Goal: Task Accomplishment & Management: Use online tool/utility

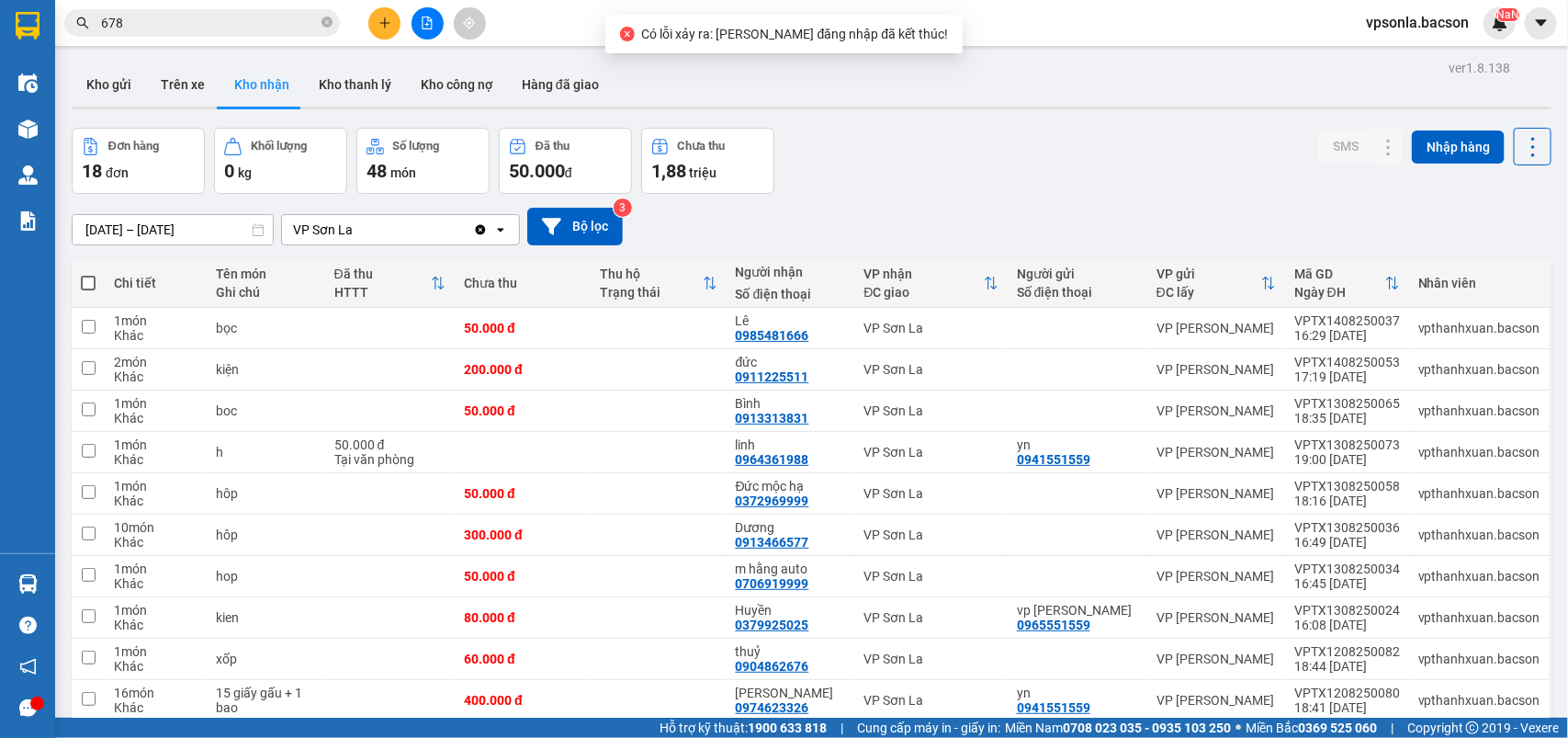
scroll to position [209, 0]
click at [1345, 329] on icon at bounding box center [1351, 328] width 12 height 12
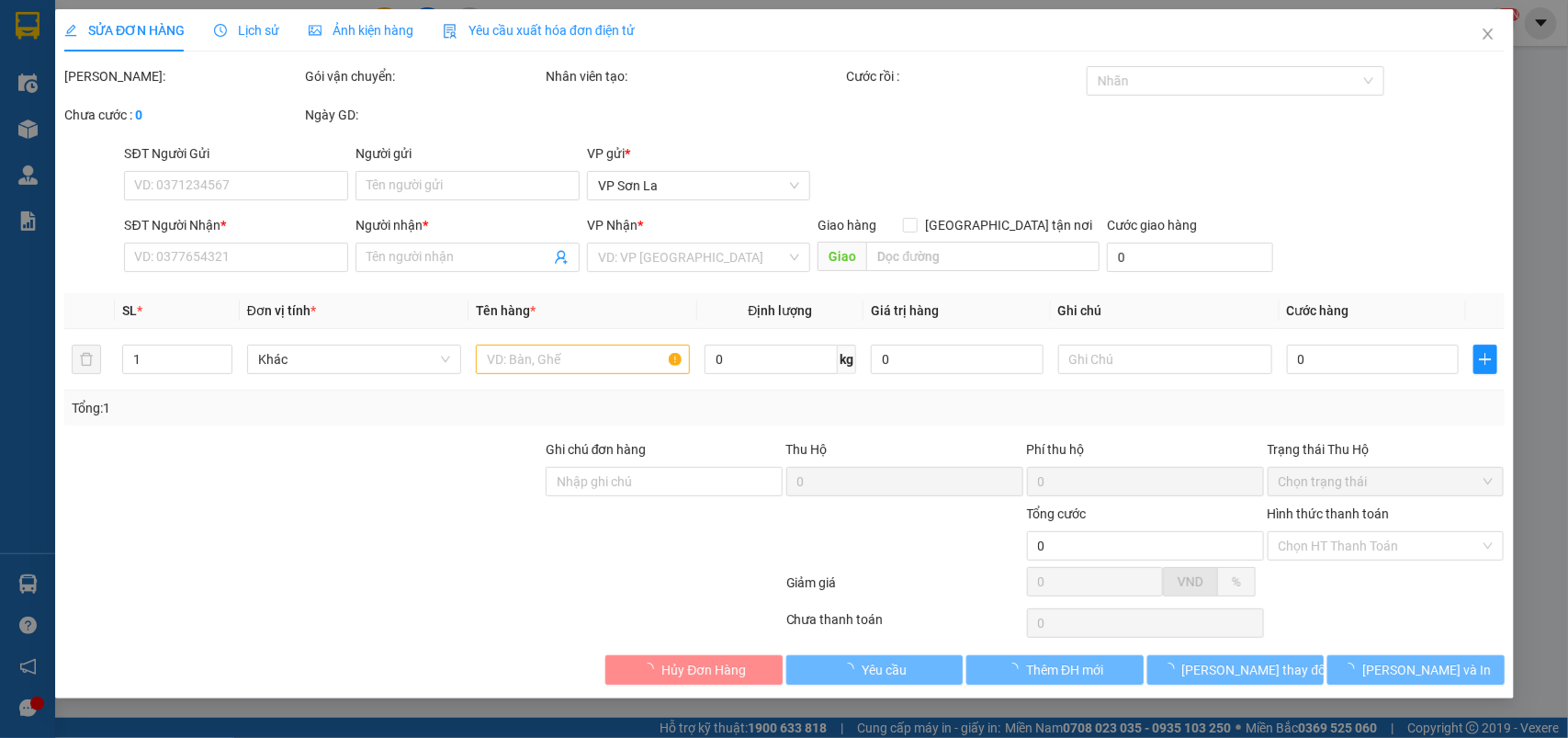
type input "0985481666"
type input "Lê"
type input "50.000"
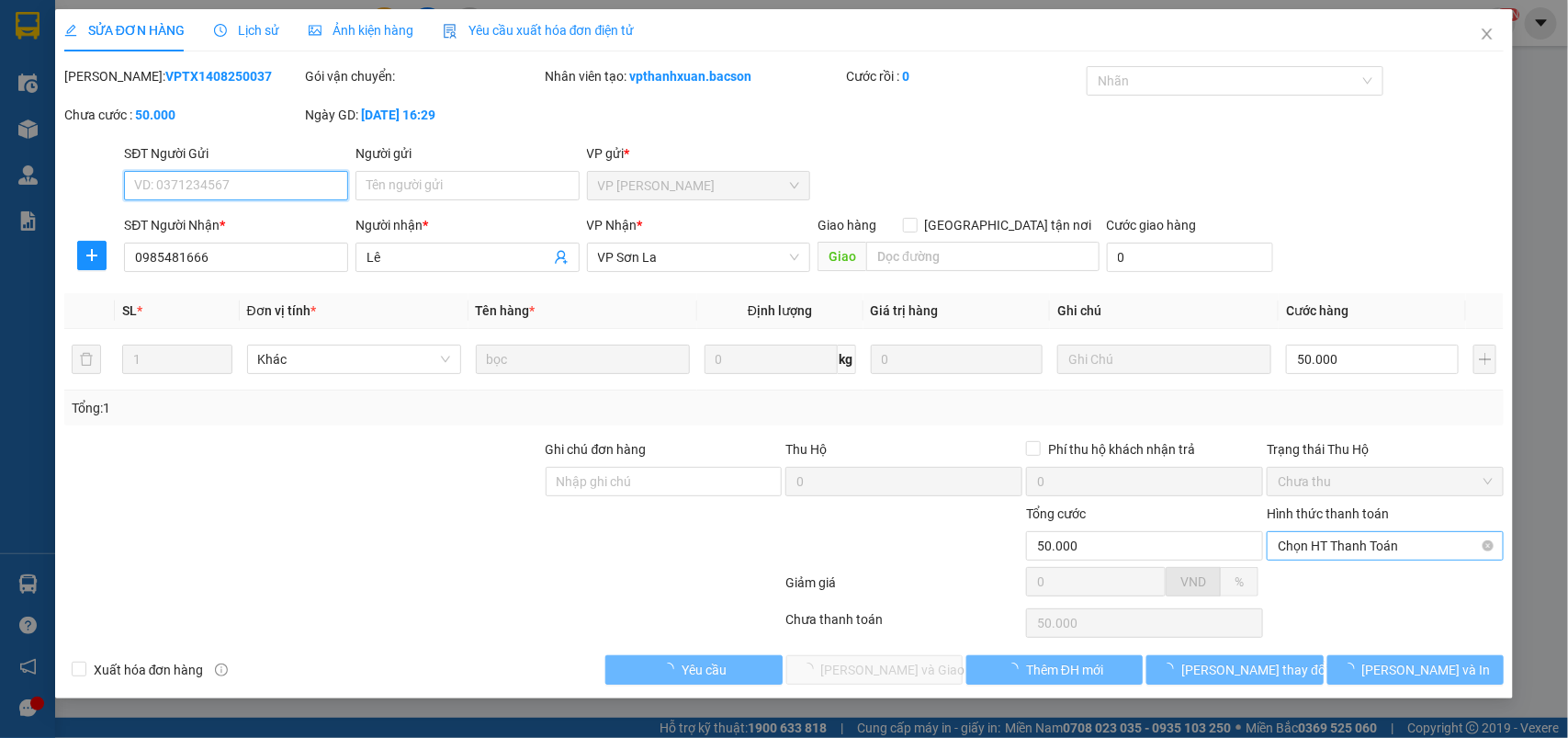
click at [1301, 543] on span "Chọn HT Thanh Toán" at bounding box center [1385, 546] width 215 height 28
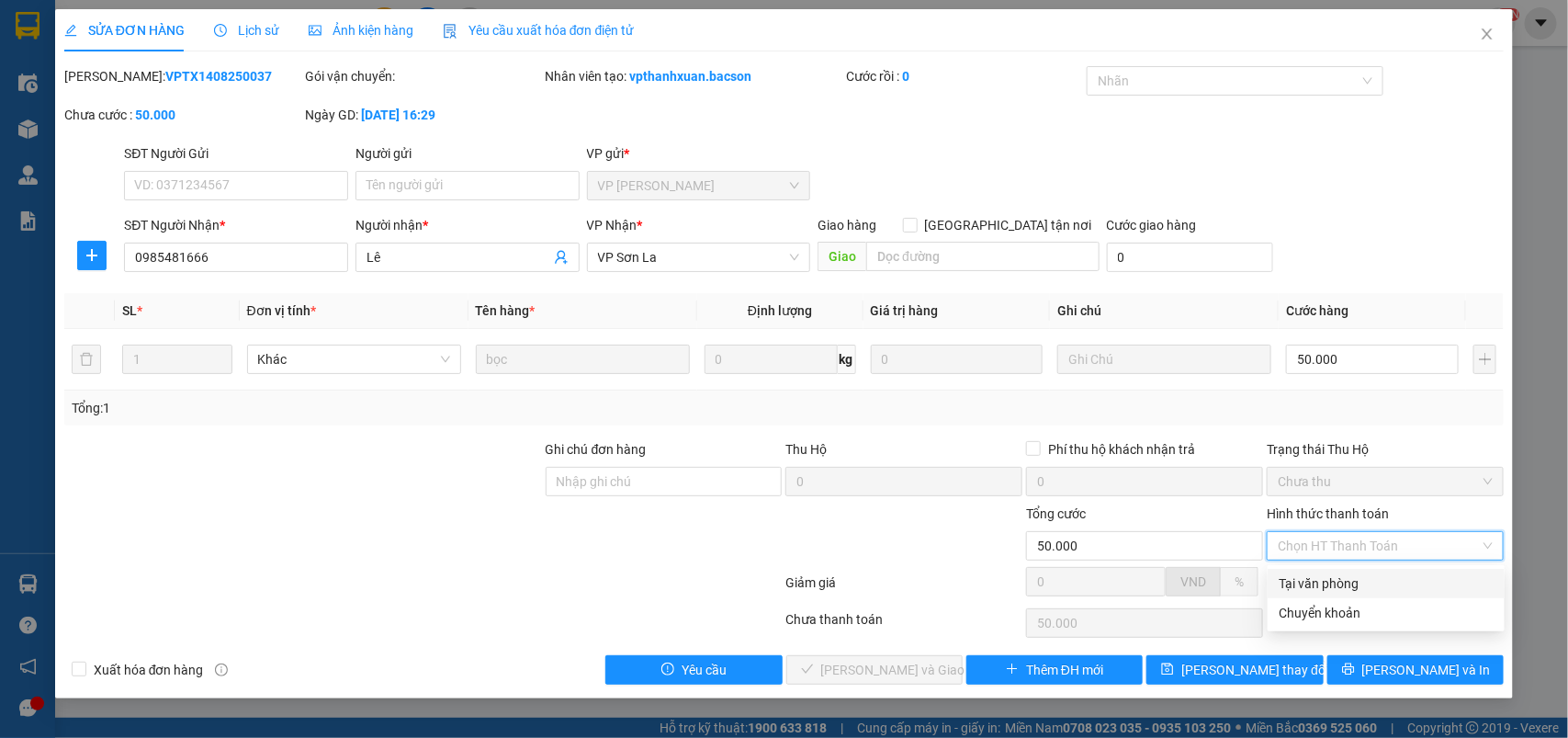
click at [1286, 581] on div "Tại văn phòng" at bounding box center [1386, 583] width 215 height 20
type input "0"
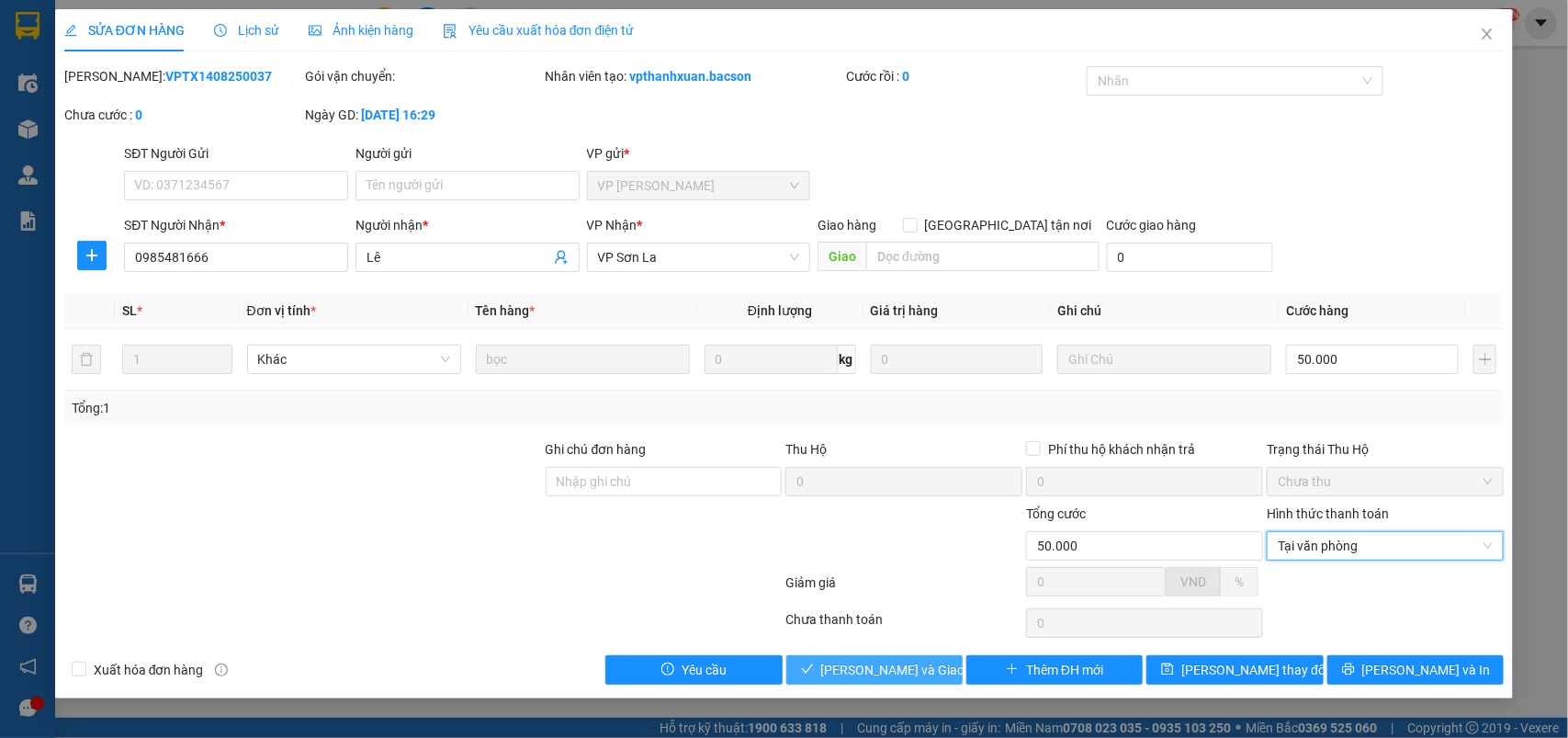
click at [873, 661] on span "Lưu và Giao hàng" at bounding box center [910, 669] width 177 height 20
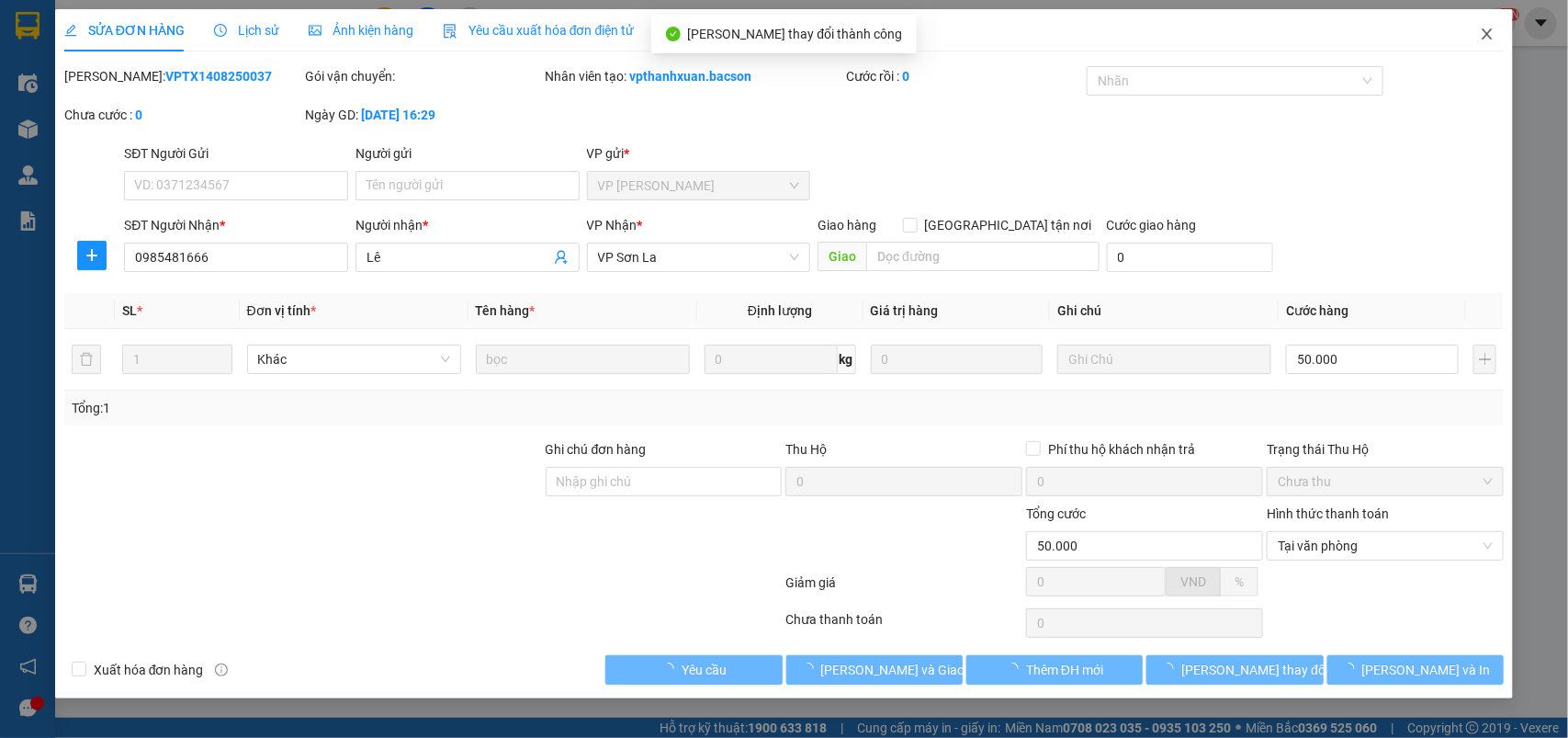
click at [1484, 43] on span "Close" at bounding box center [1487, 36] width 52 height 52
click at [1484, 43] on div "Kết quả tìm kiếm ( 591 ) Bộ lọc Mã ĐH Trạng thái Món hàng Thu hộ Tổng cước Chưa…" at bounding box center [784, 23] width 1568 height 46
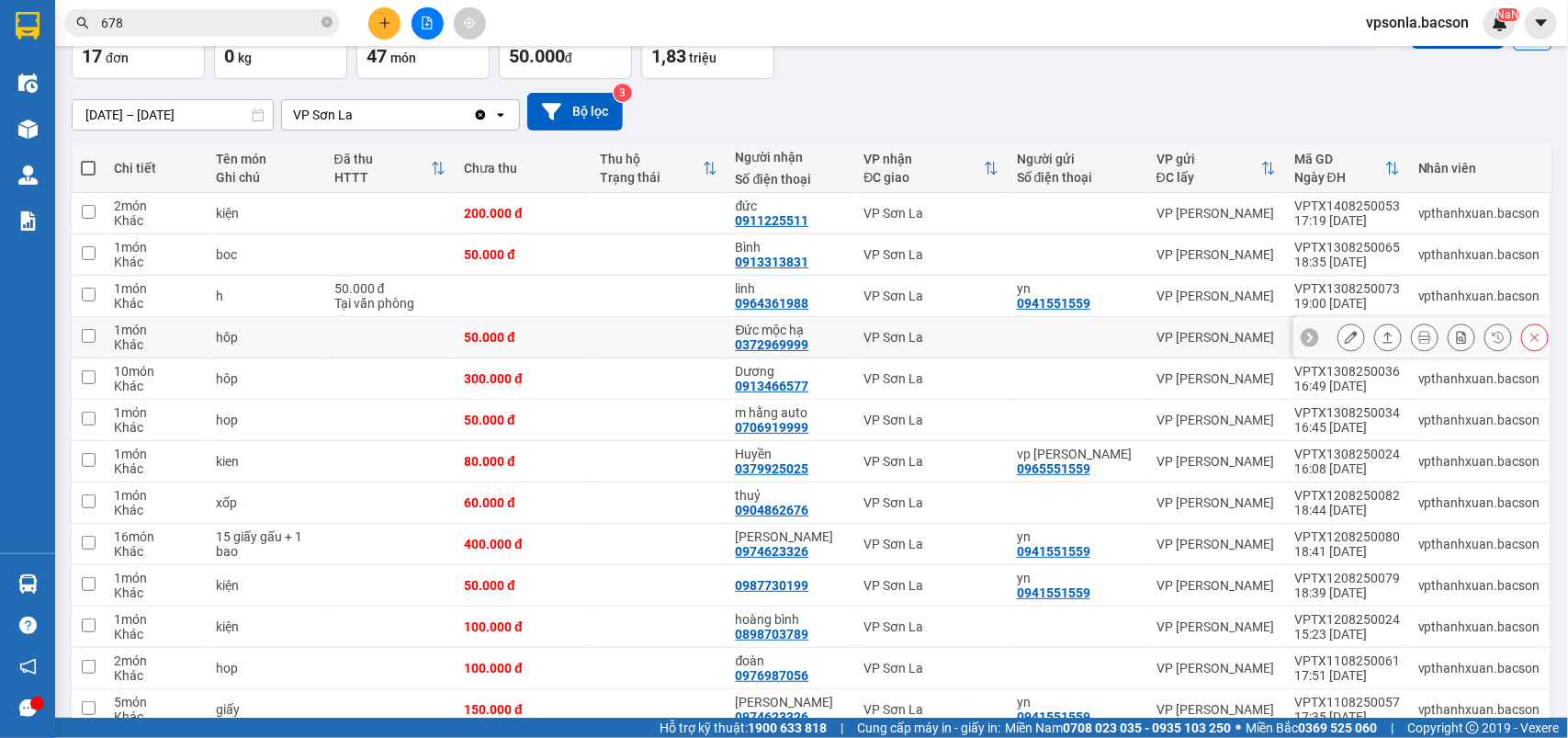
scroll to position [230, 0]
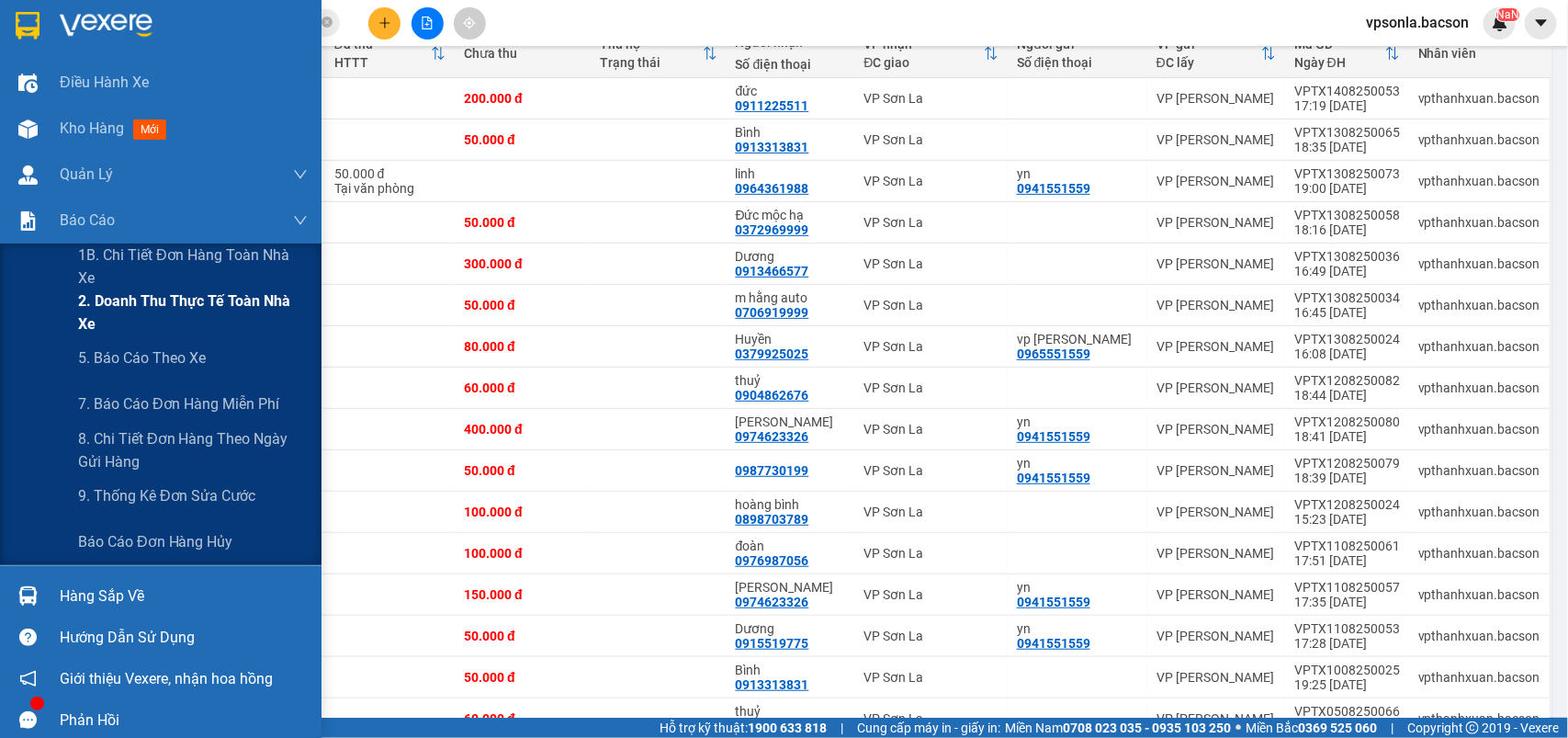
click at [140, 313] on span "2. Doanh thu thực tế toàn nhà xe" at bounding box center [192, 312] width 230 height 46
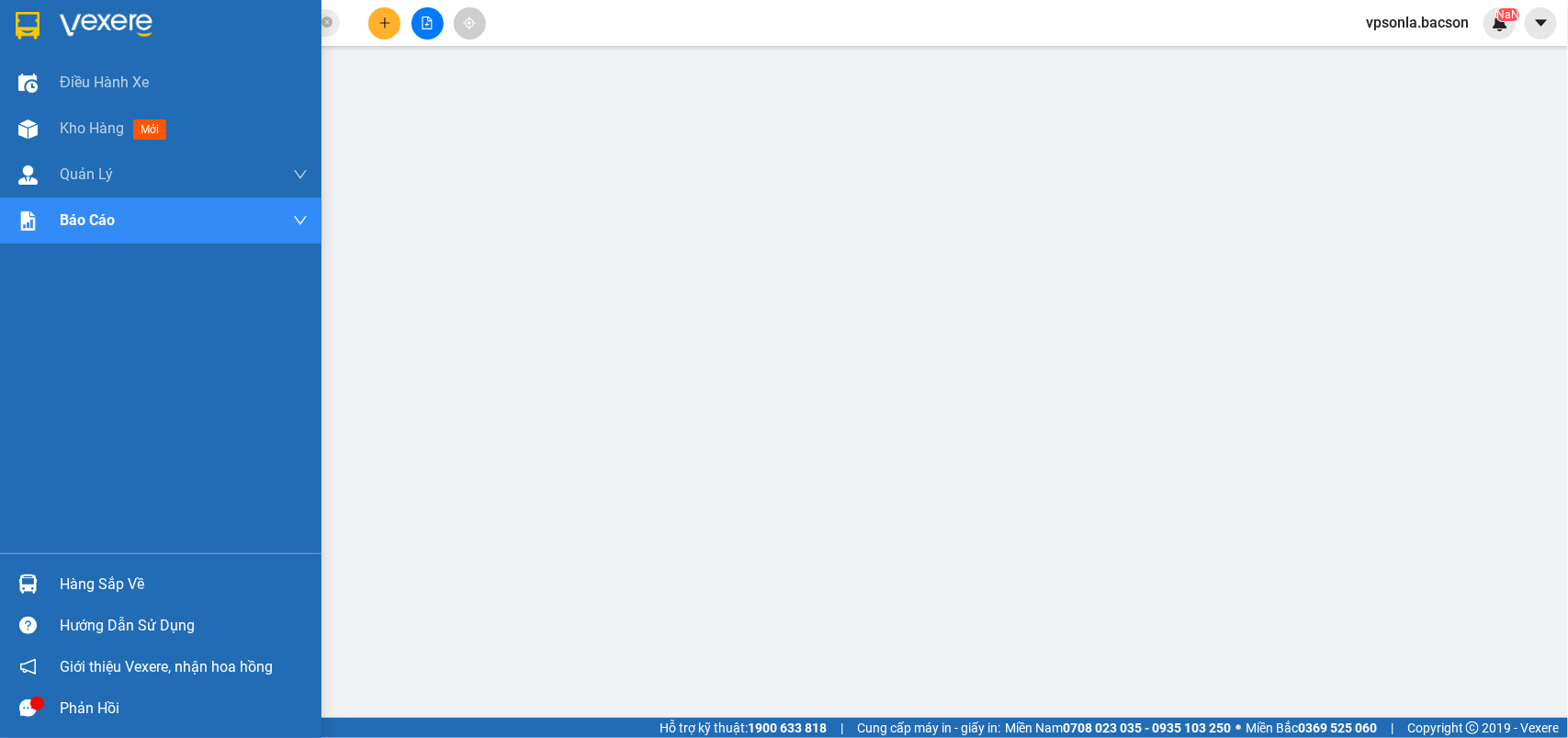
drag, startPoint x: 46, startPoint y: 23, endPoint x: 49, endPoint y: 12, distance: 11.4
click at [47, 23] on div at bounding box center [160, 30] width 322 height 60
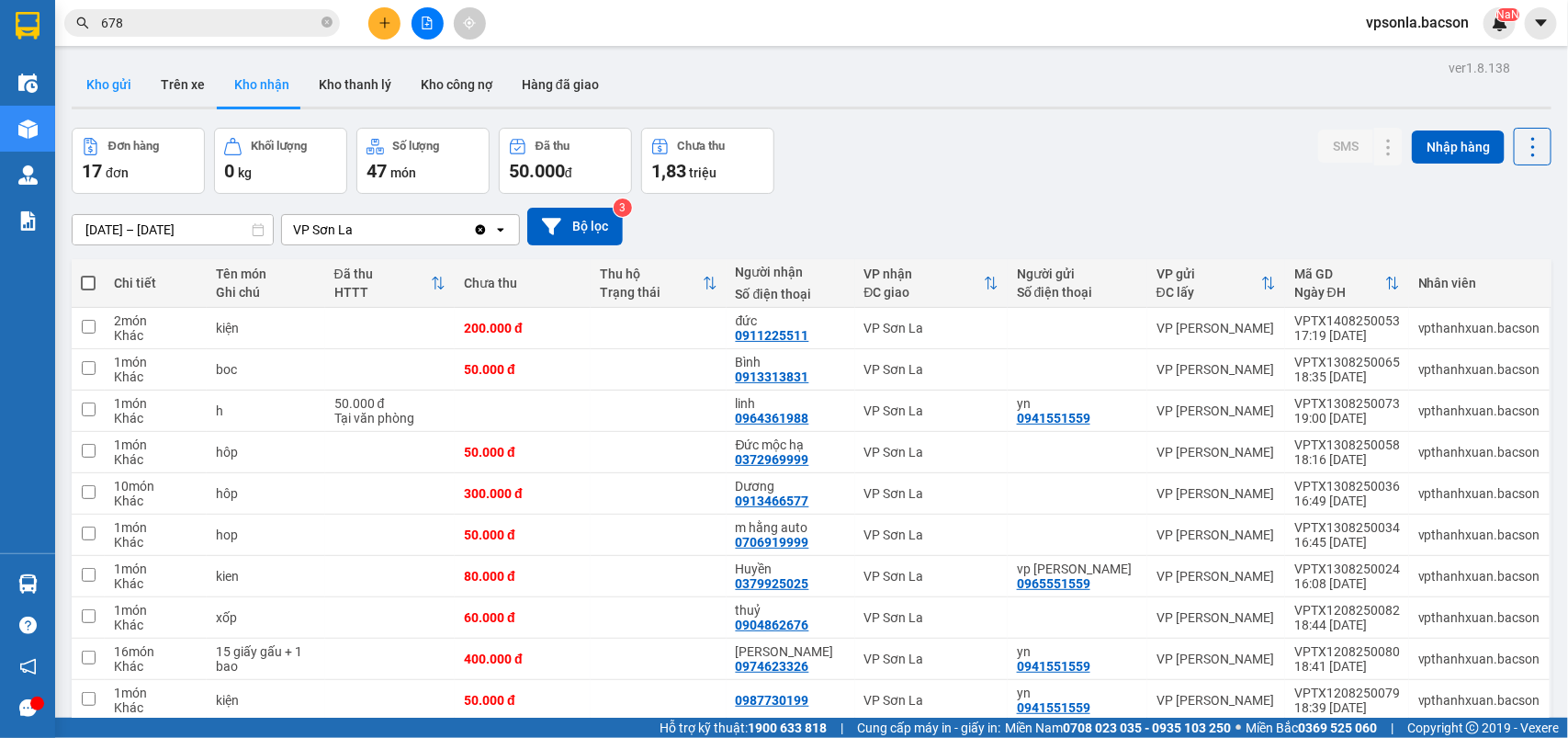
click at [93, 86] on button "Kho gửi" at bounding box center [109, 85] width 74 height 44
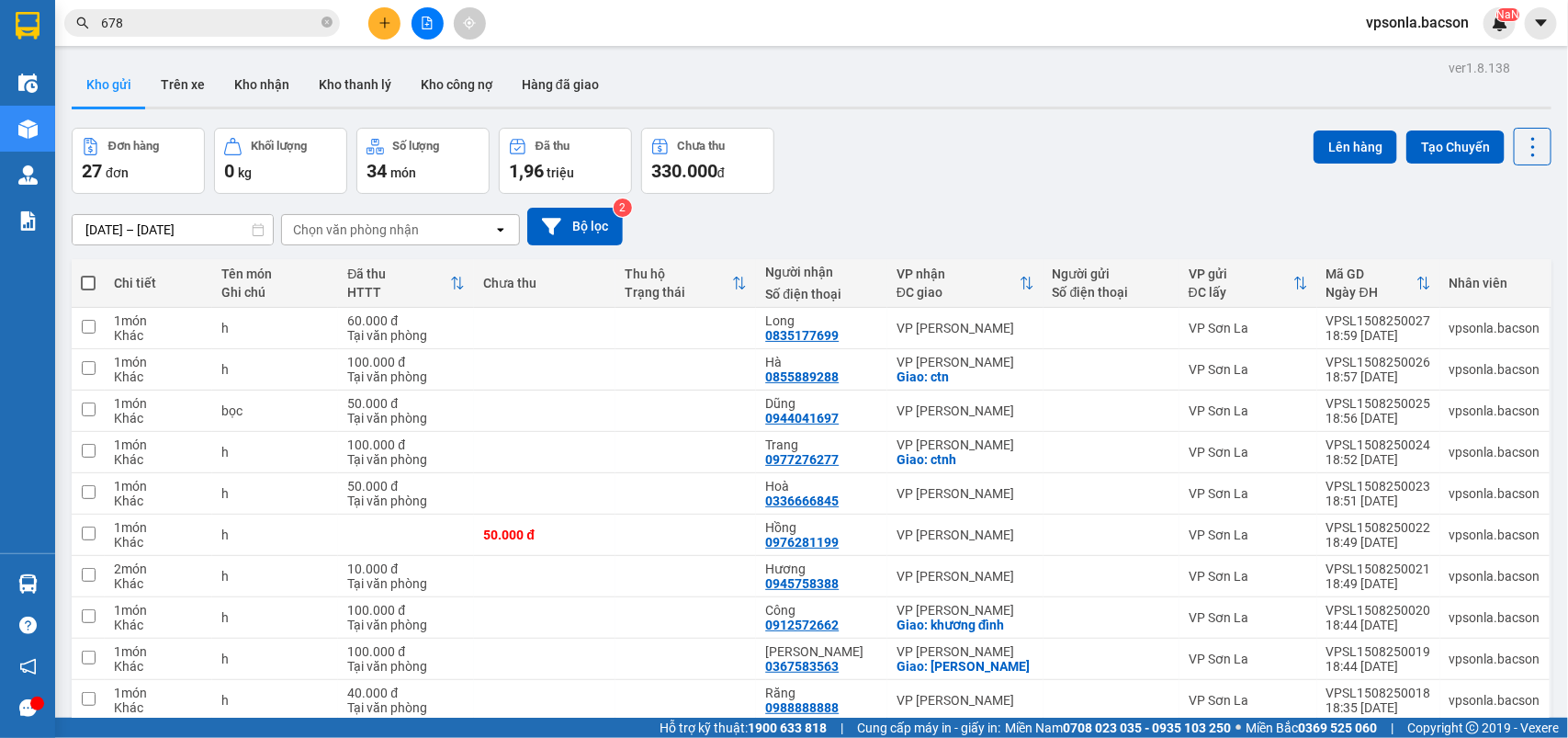
scroll to position [85, 0]
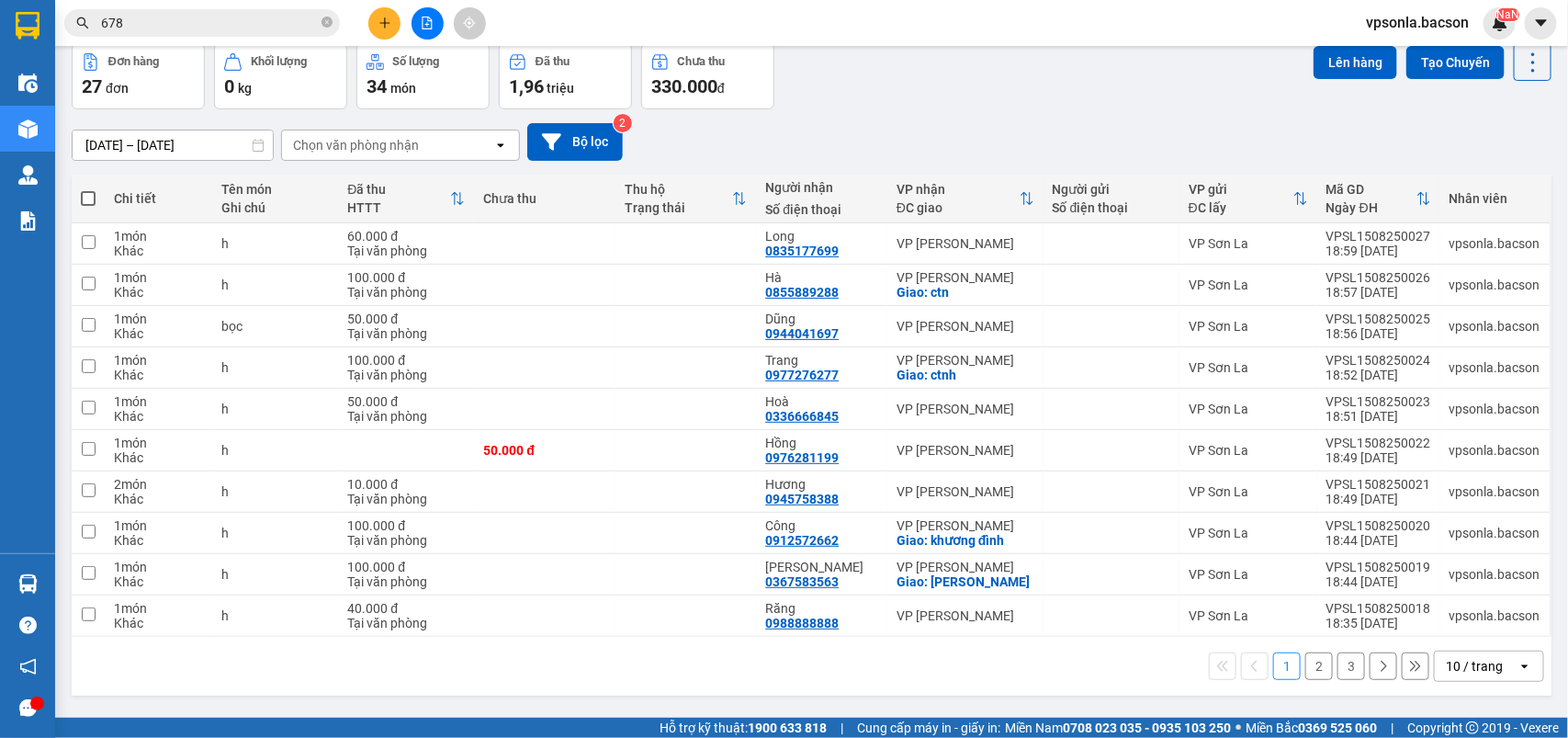
click at [1488, 667] on div "10 / trang" at bounding box center [1476, 666] width 83 height 30
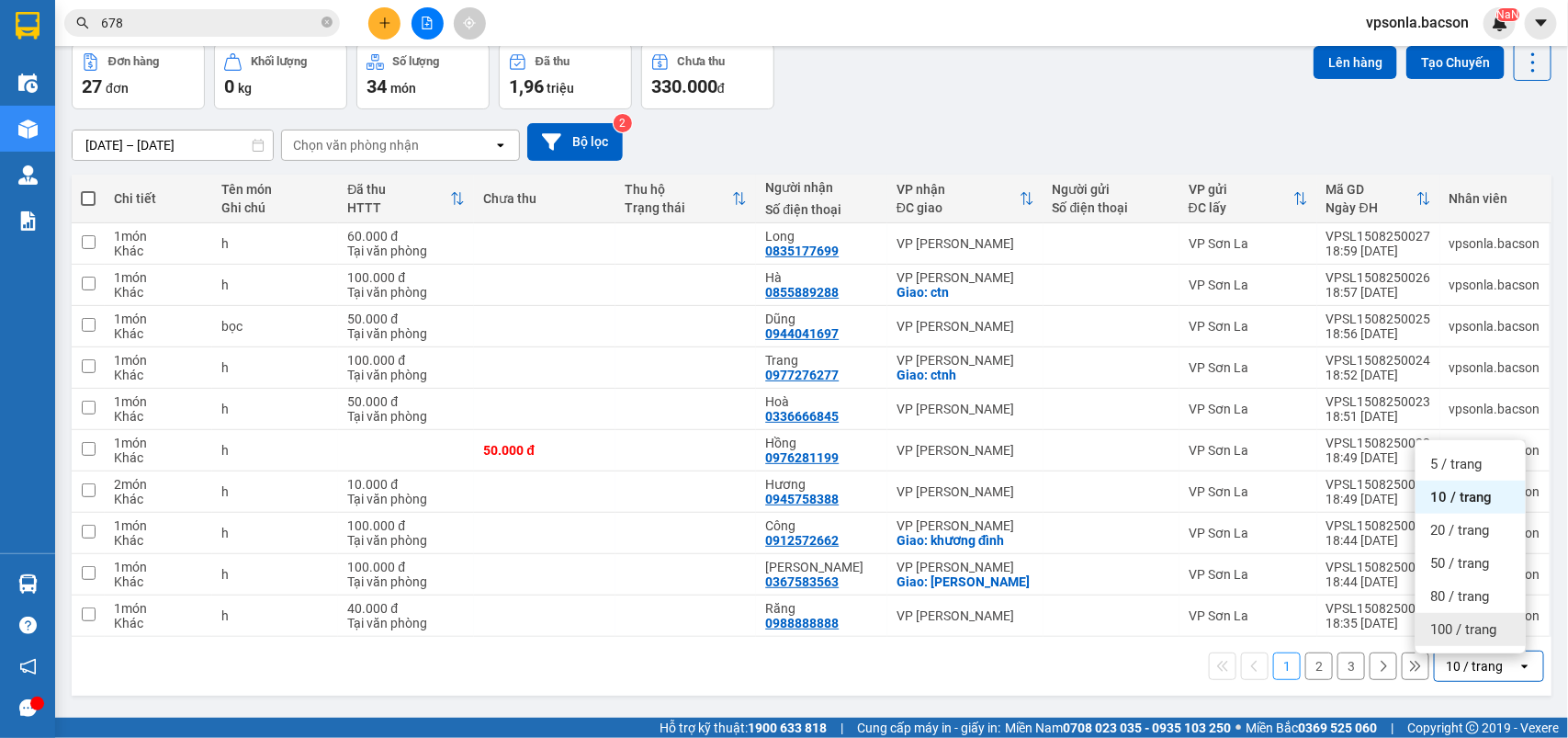
click at [1463, 626] on span "100 / trang" at bounding box center [1462, 628] width 66 height 18
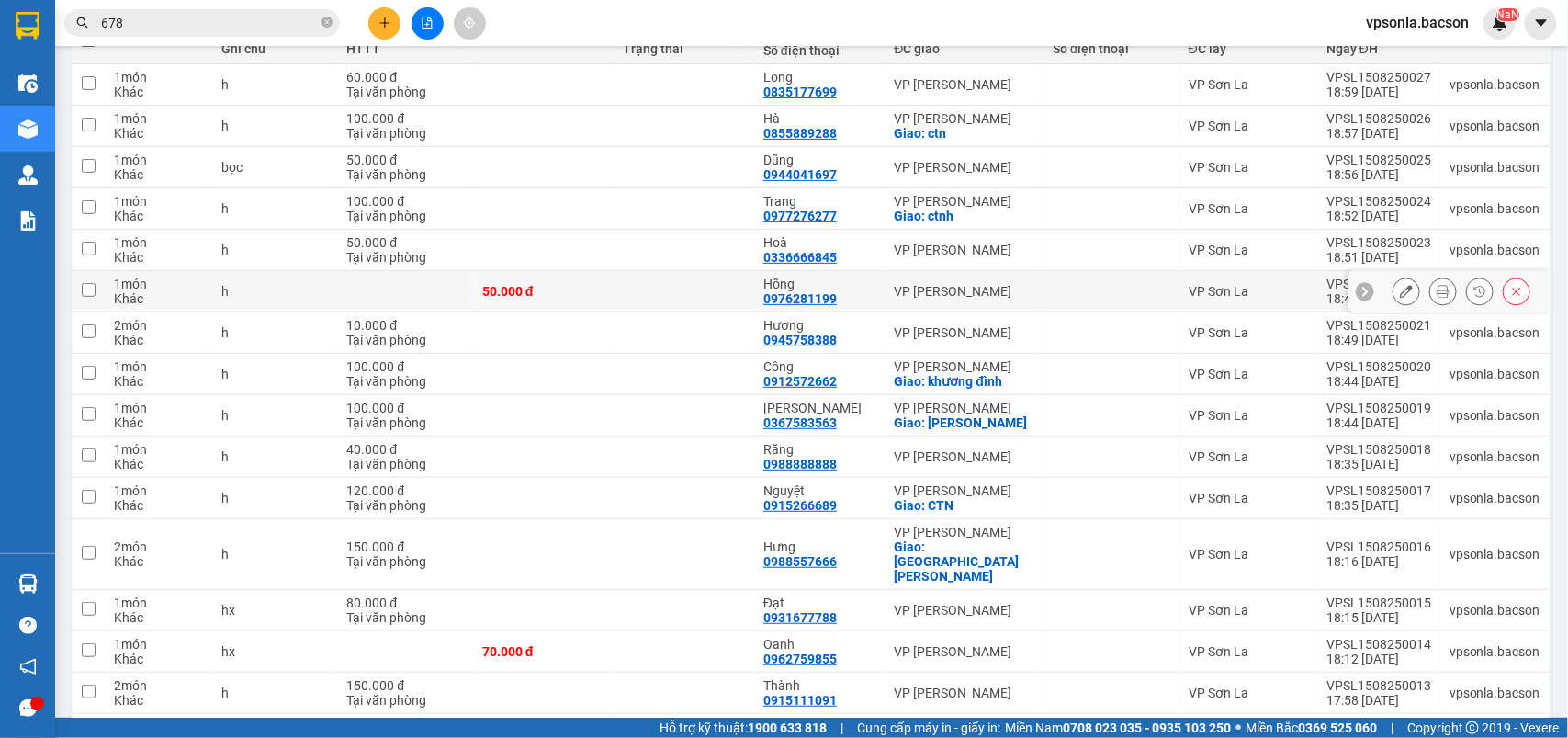
scroll to position [0, 0]
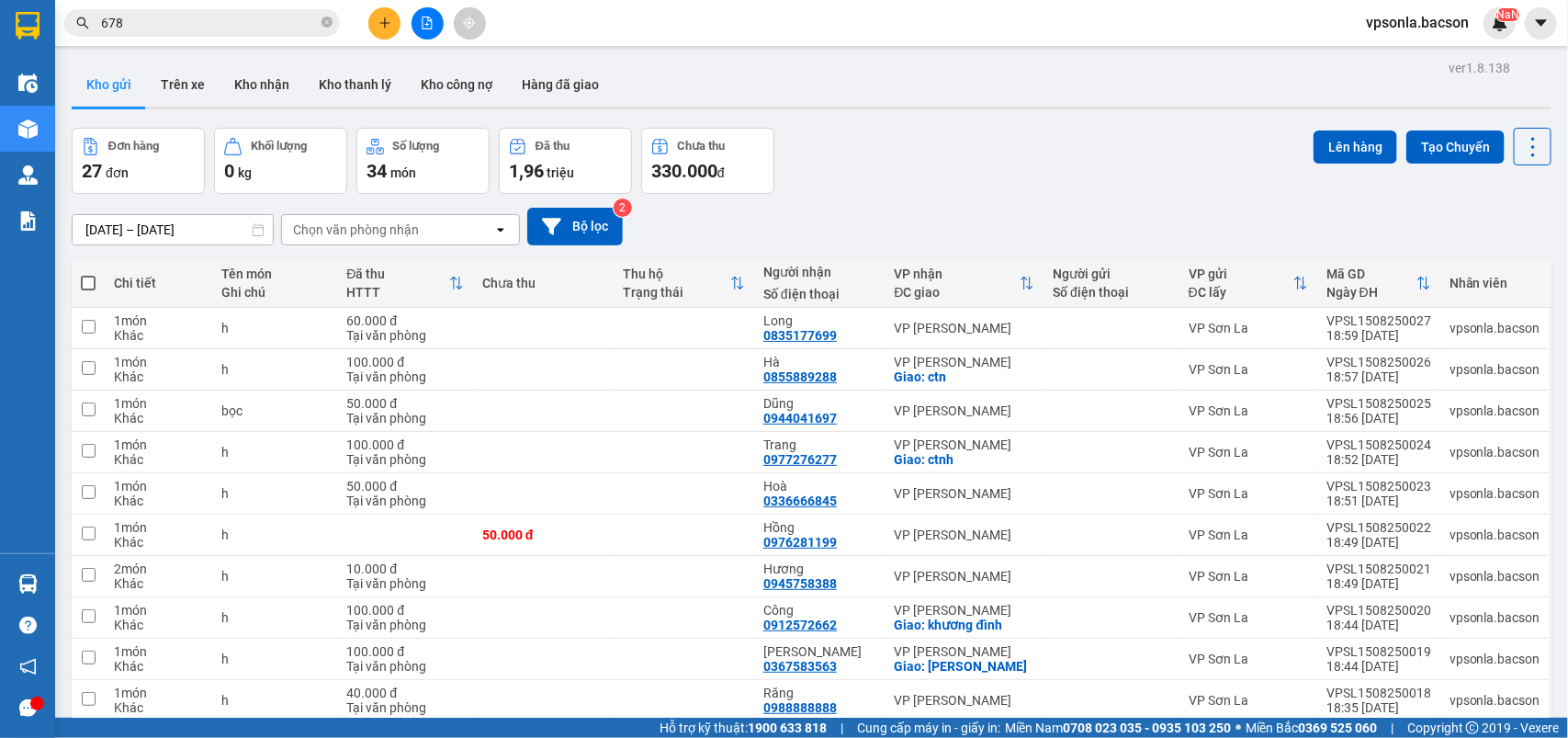
click at [379, 230] on div "Chọn văn phòng nhận" at bounding box center [355, 229] width 126 height 18
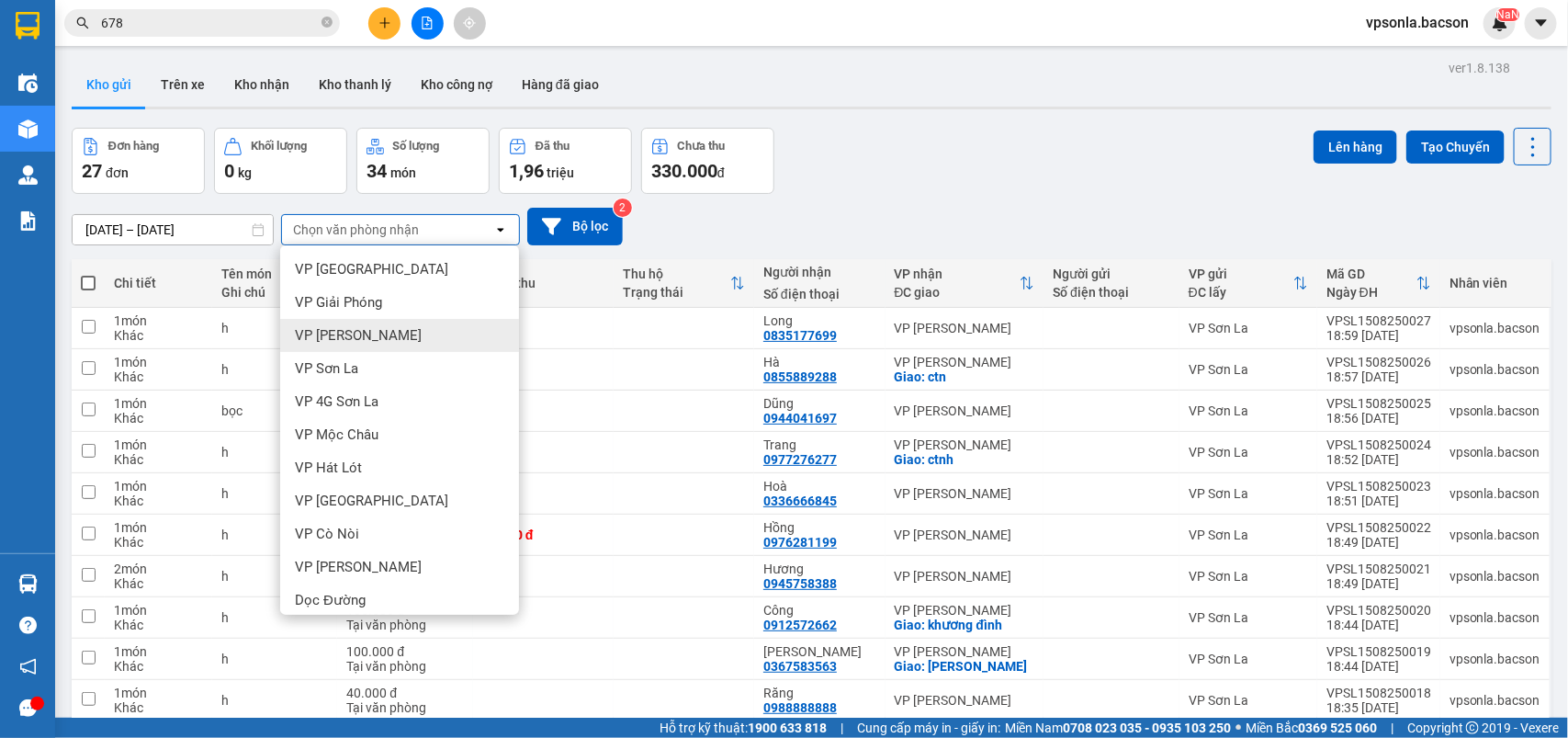
click at [365, 329] on span "VP [PERSON_NAME]" at bounding box center [358, 334] width 127 height 18
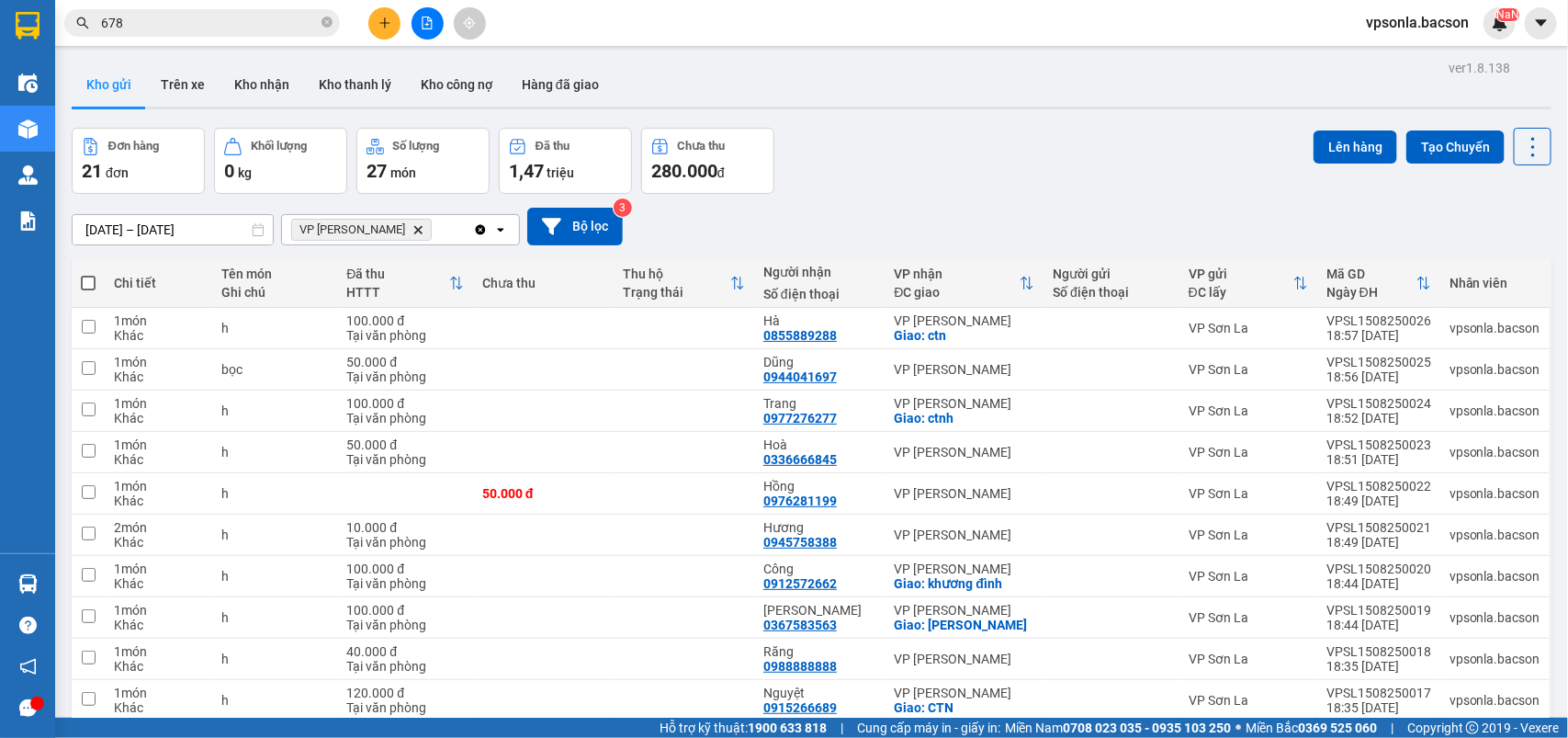
click at [87, 277] on span at bounding box center [87, 283] width 14 height 14
click at [88, 274] on input "checkbox" at bounding box center [88, 274] width 0 height 0
checkbox input "true"
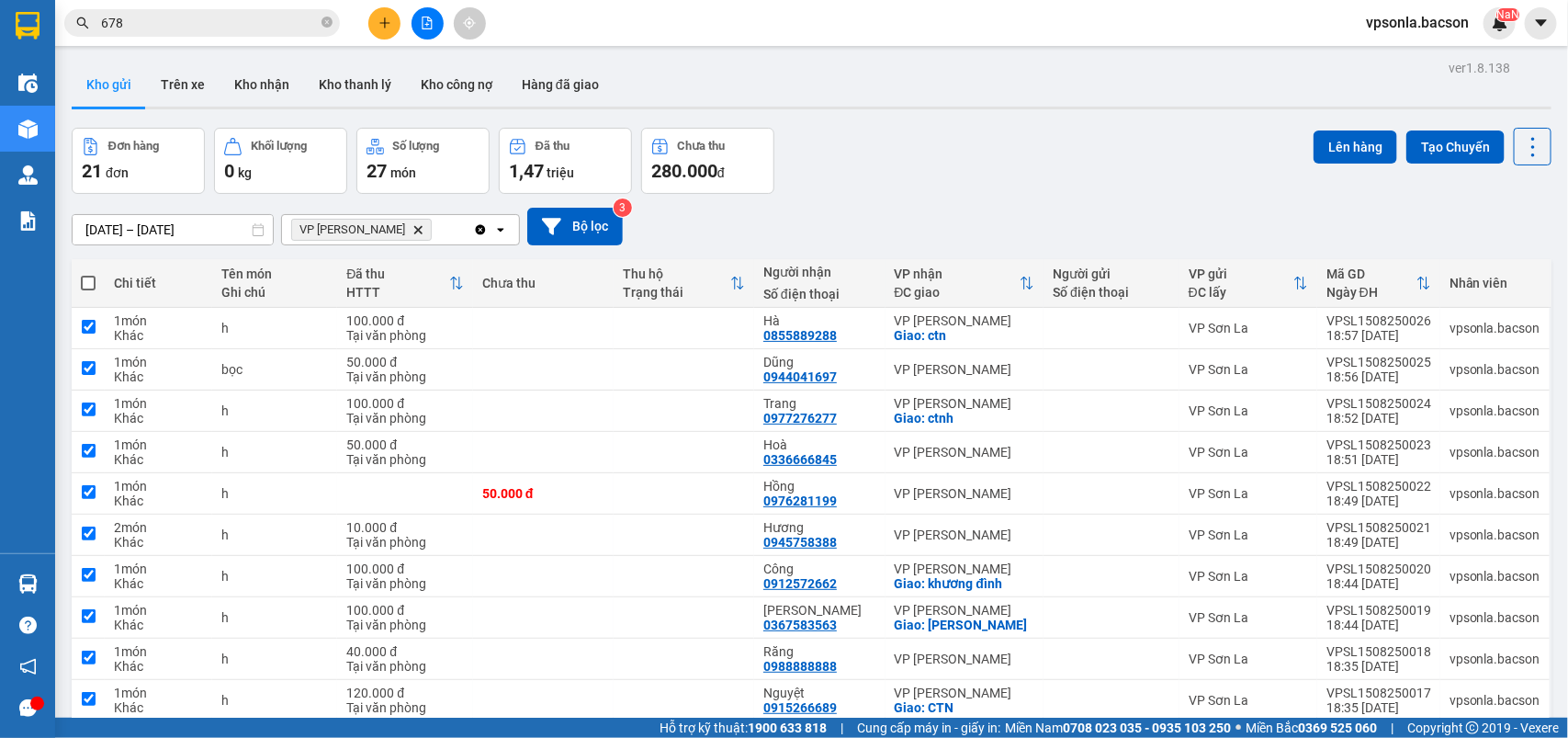
checkbox input "true"
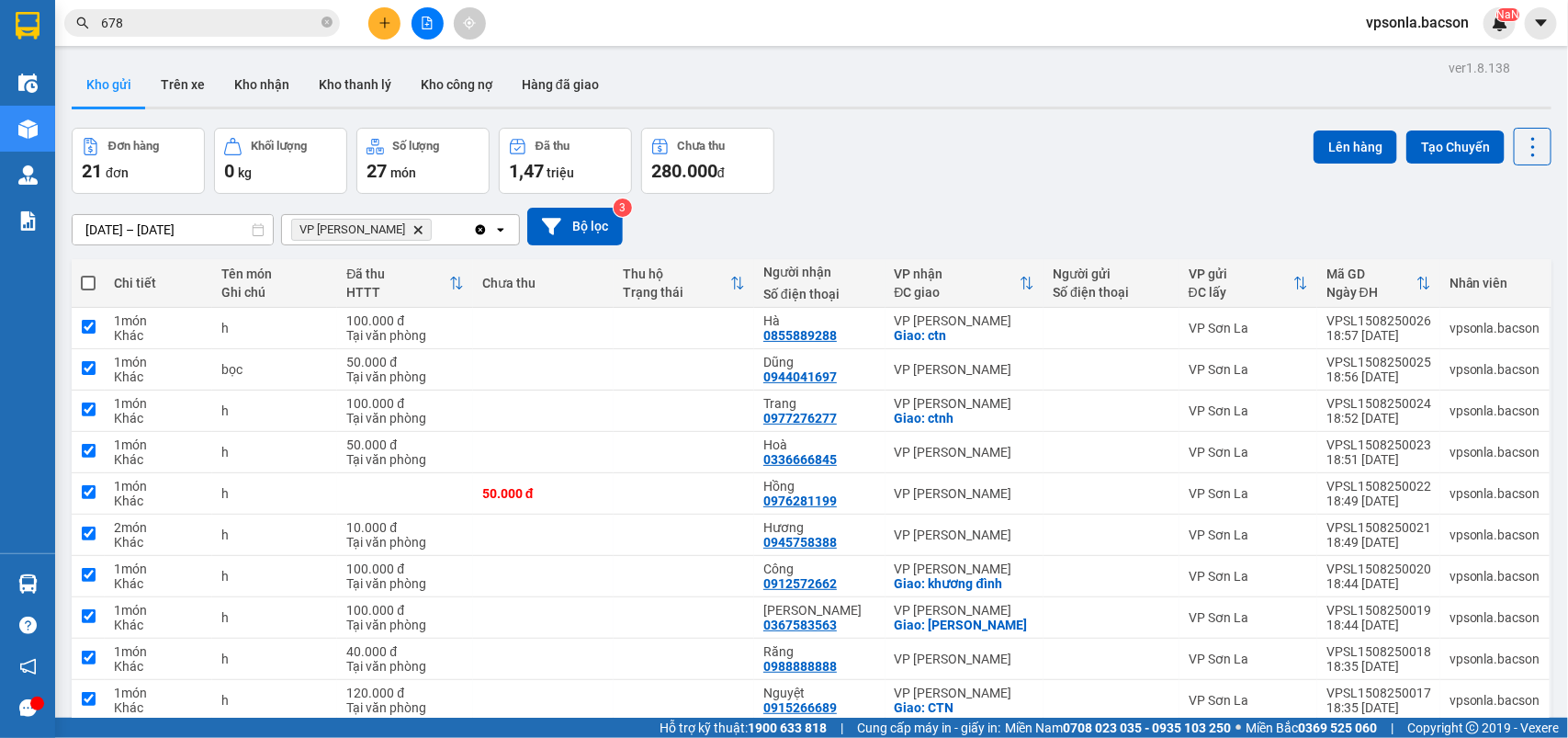
checkbox input "true"
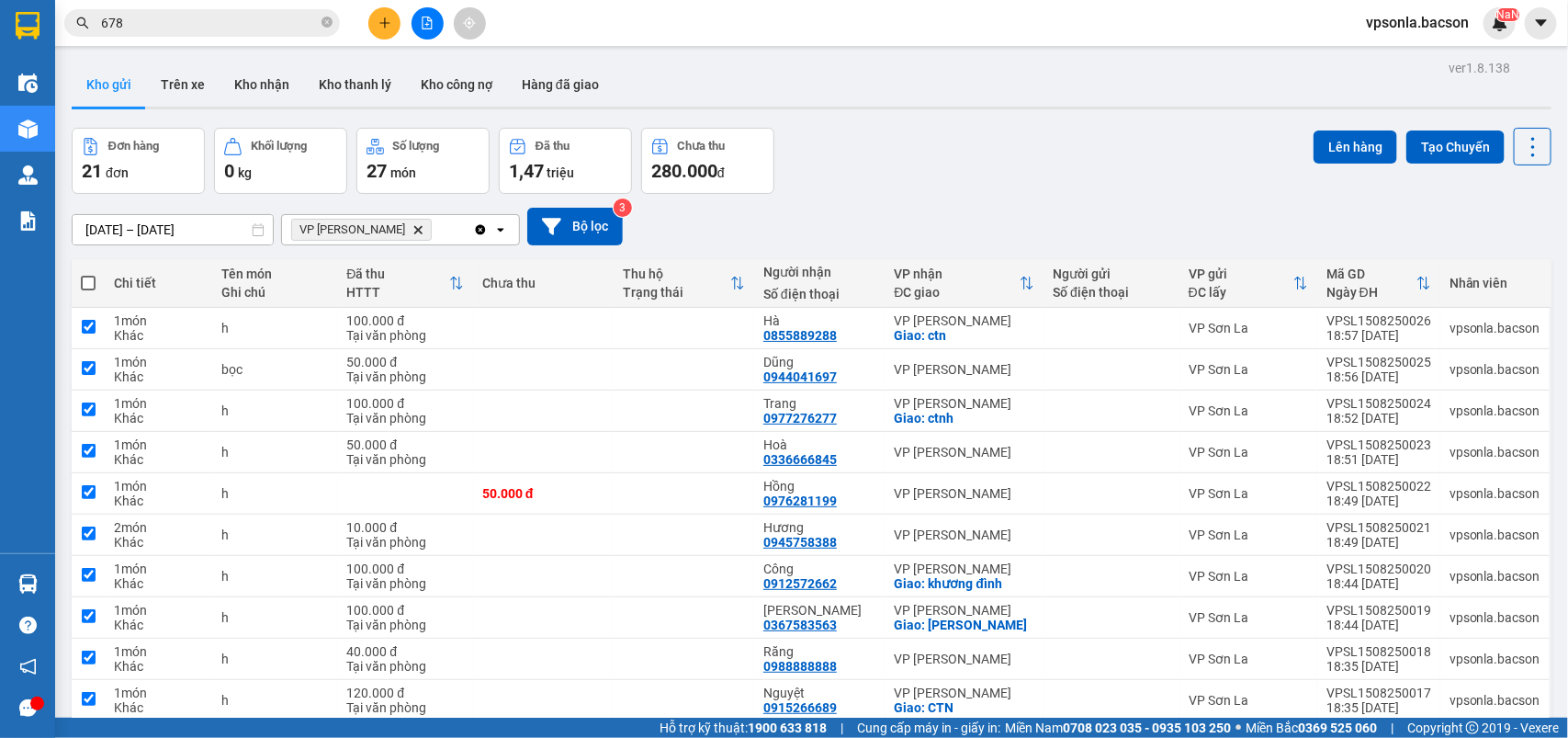
checkbox input "true"
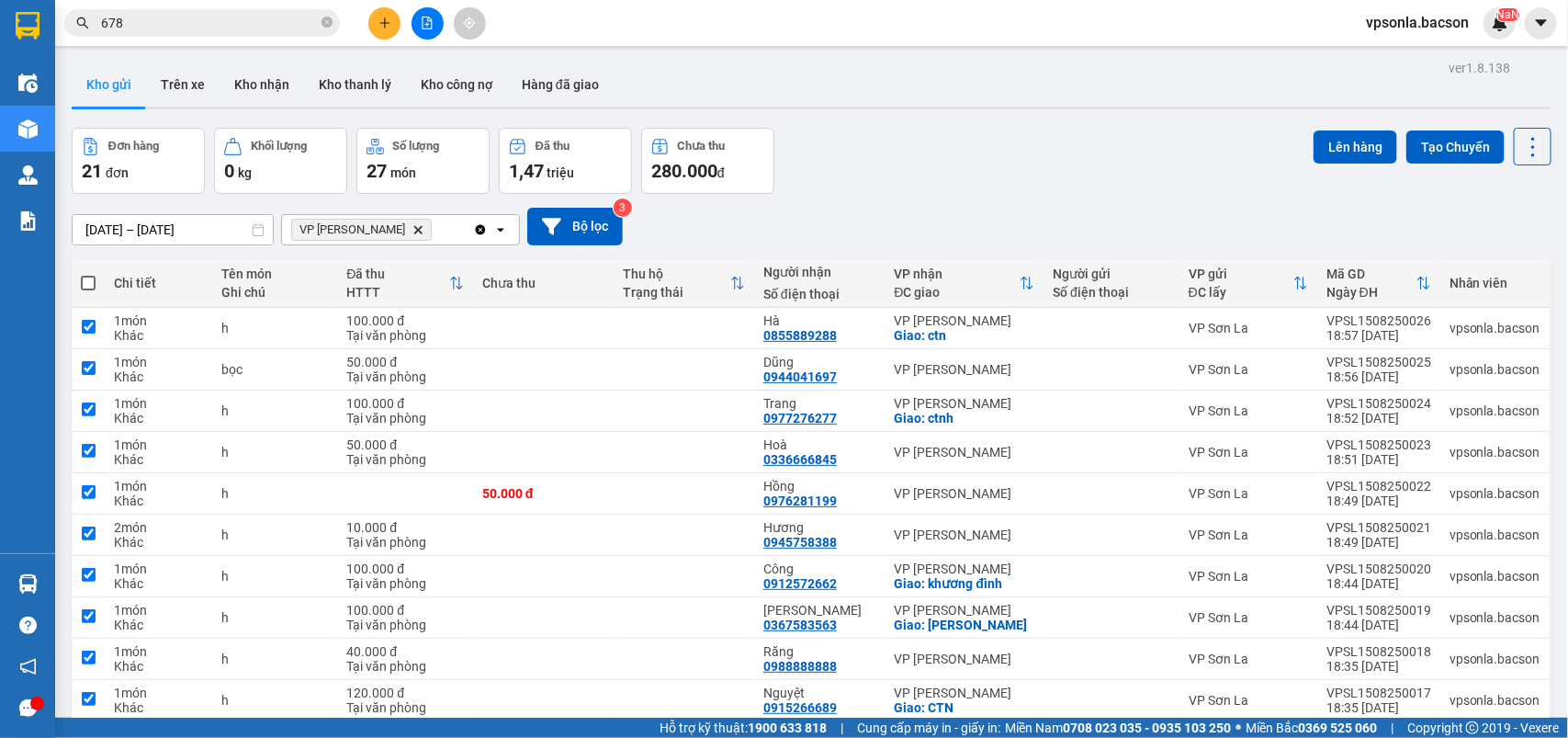
checkbox input "true"
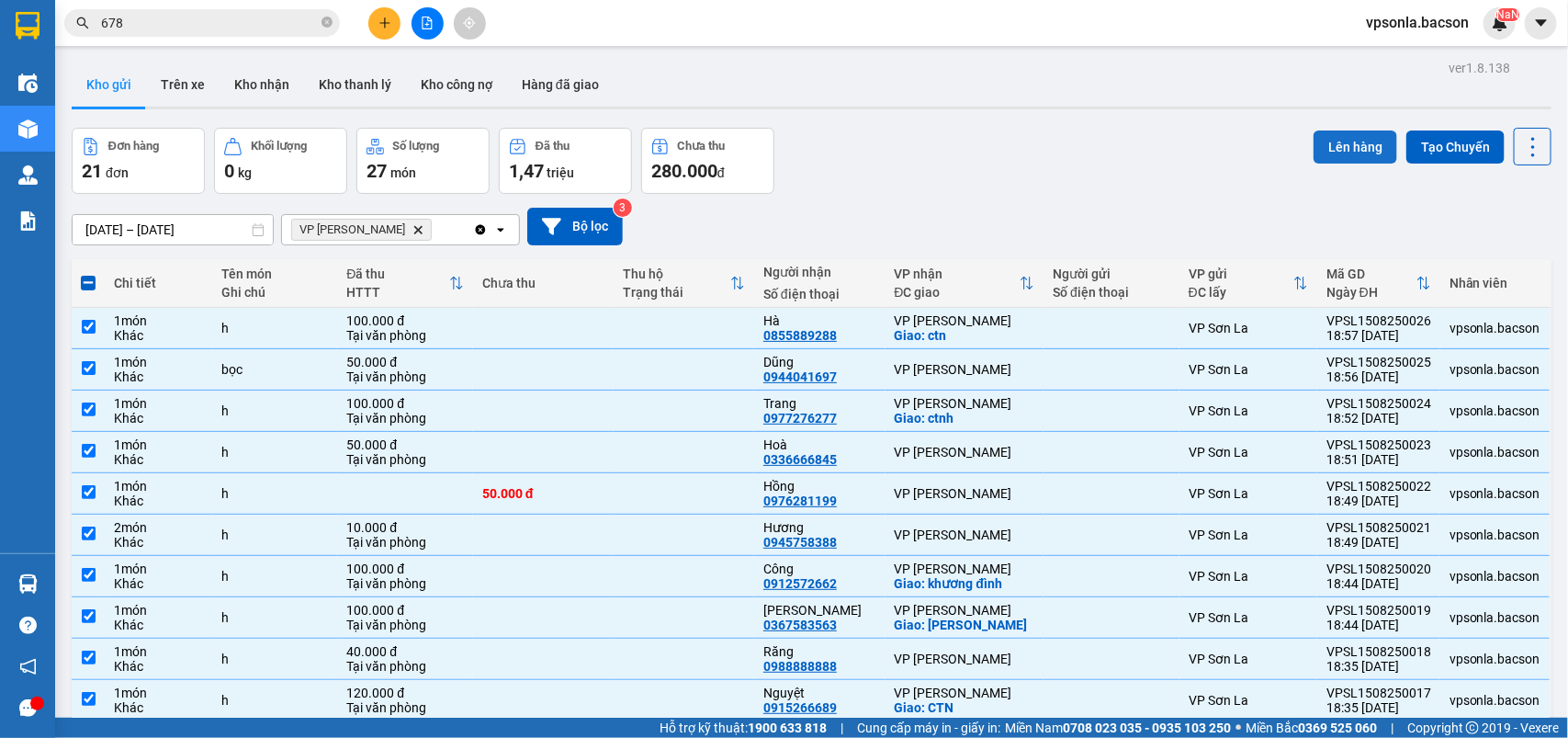
click at [1351, 138] on button "Lên hàng" at bounding box center [1355, 147] width 84 height 33
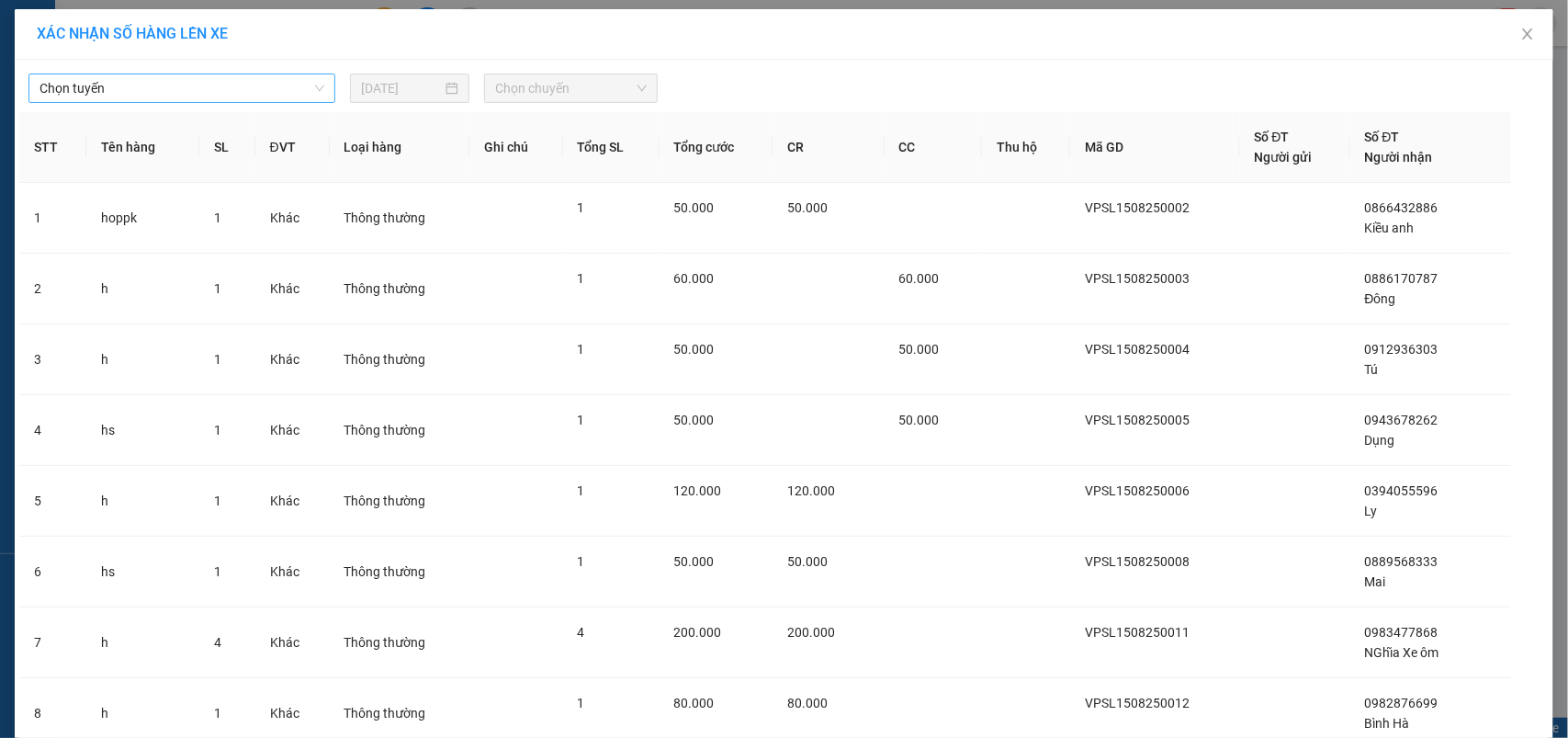
click at [129, 73] on div "Chọn tuyến" at bounding box center [182, 87] width 306 height 30
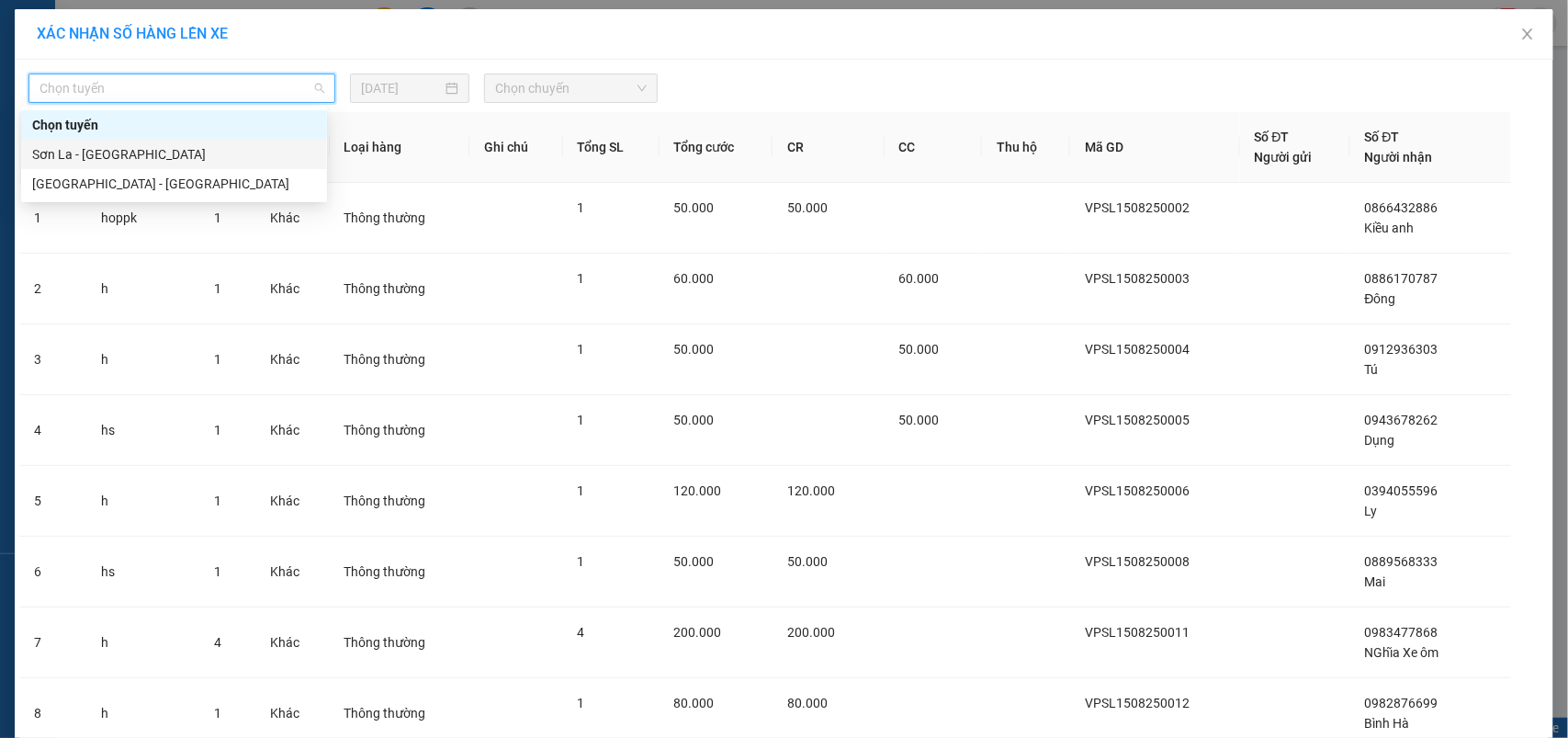
click at [101, 157] on div "Sơn La - [GEOGRAPHIC_DATA]" at bounding box center [173, 154] width 283 height 20
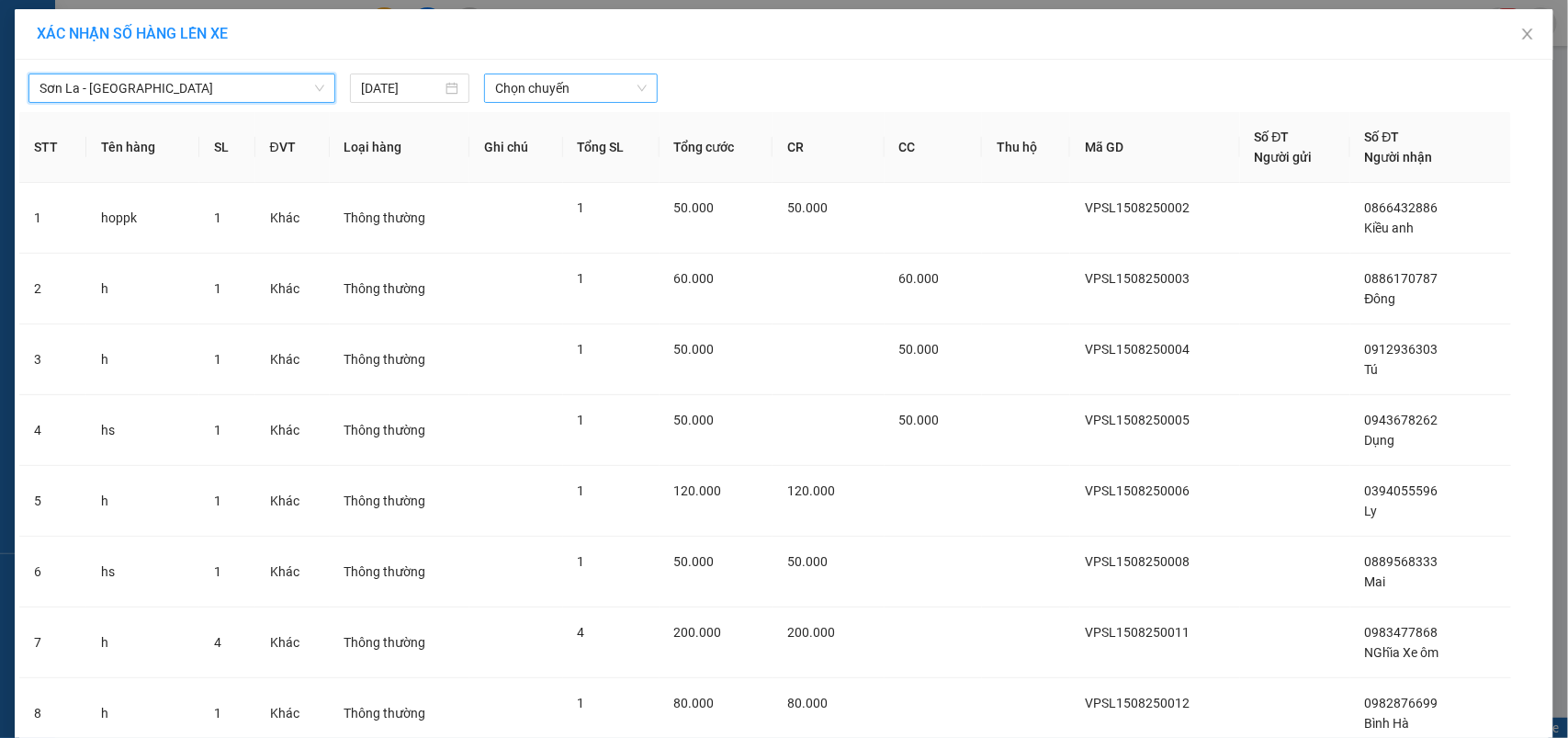
click at [519, 74] on span "Chọn chuyến" at bounding box center [570, 87] width 151 height 28
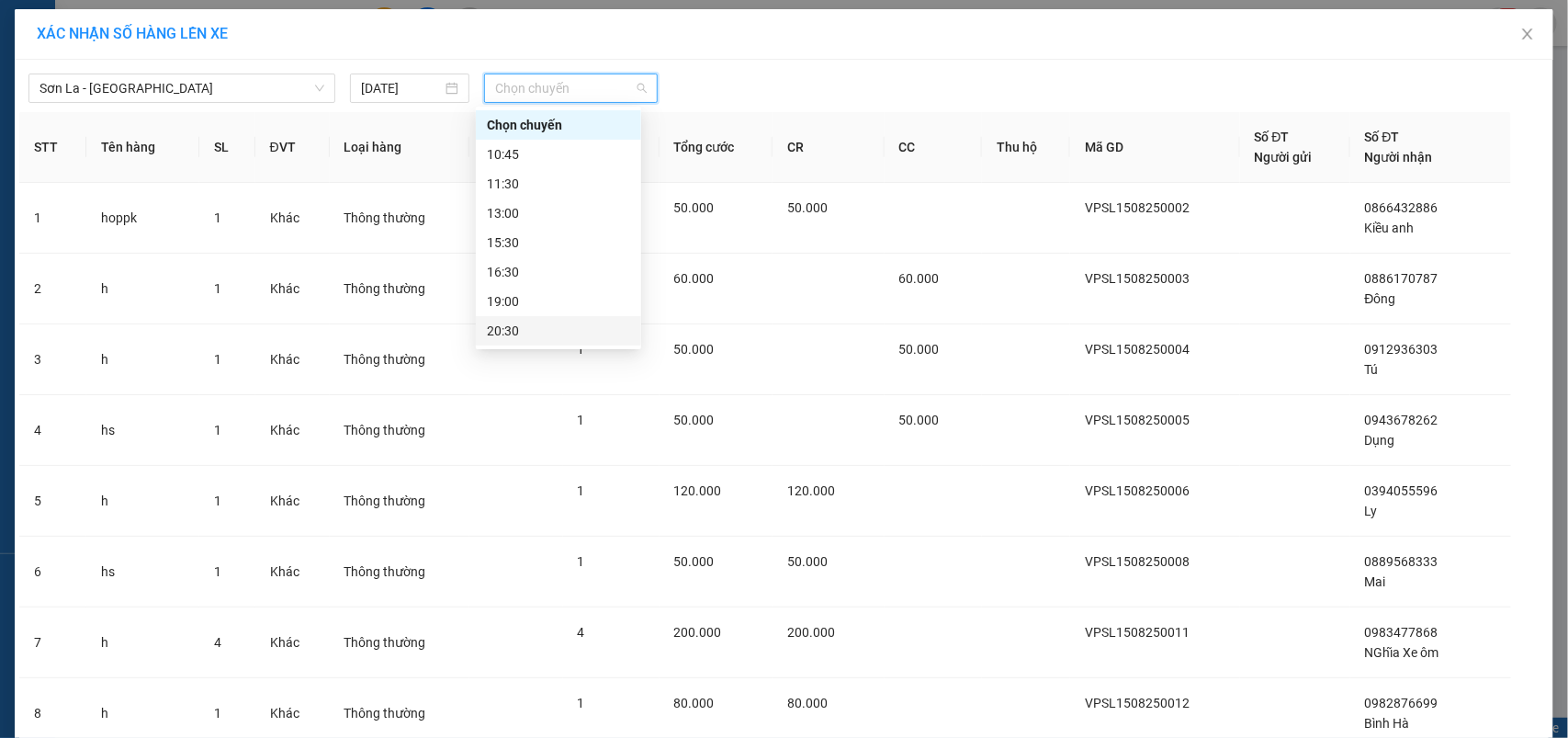
scroll to position [88, 0]
click at [517, 327] on div "22:30" at bounding box center [558, 331] width 143 height 20
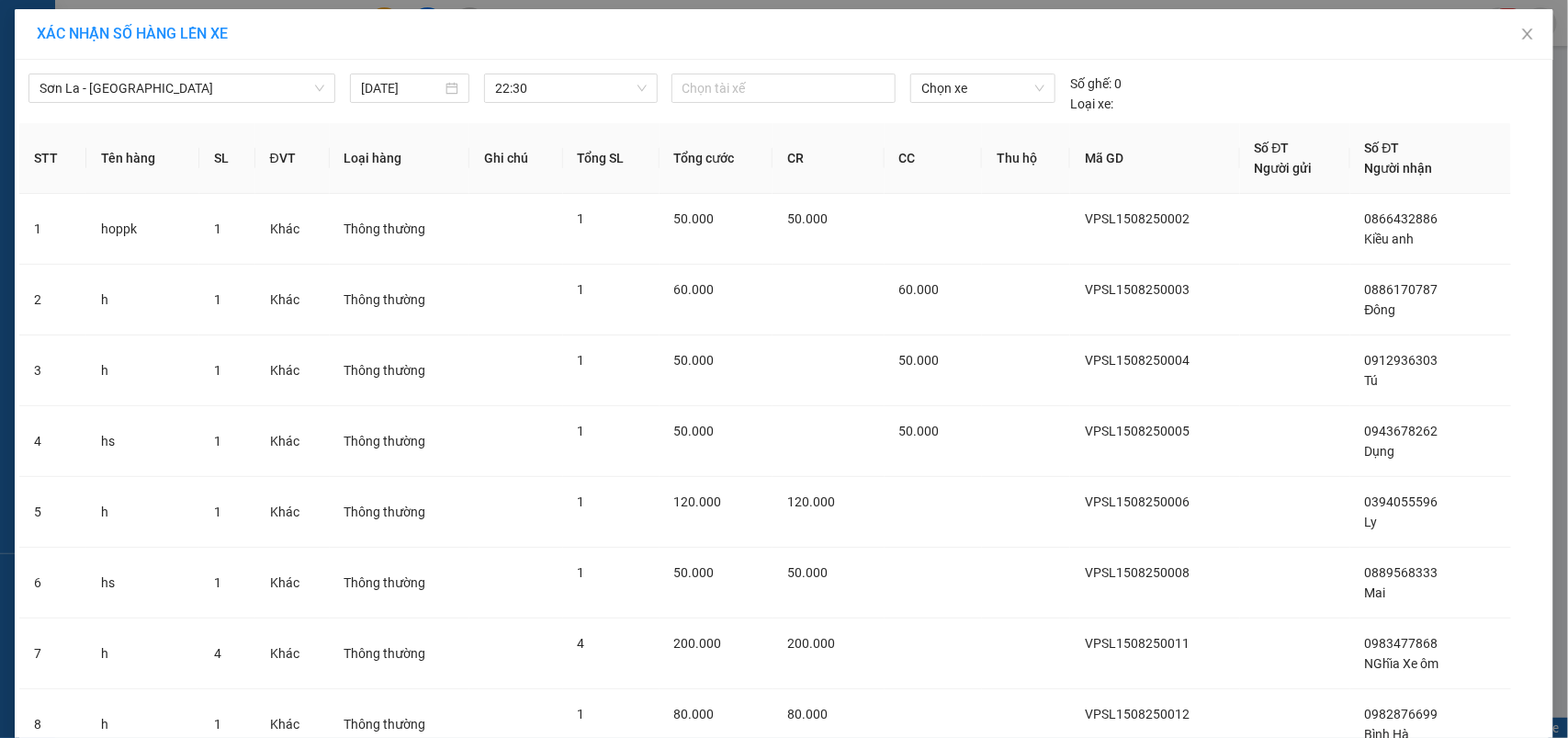
click at [990, 70] on div "Sơn La - Hà Nội 15/08/2025 22:30 Chọn tài xế Chọn xe Số ghế: 0 Loại xe:" at bounding box center [784, 89] width 1530 height 50
click at [989, 81] on span "Chọn xe" at bounding box center [983, 87] width 123 height 28
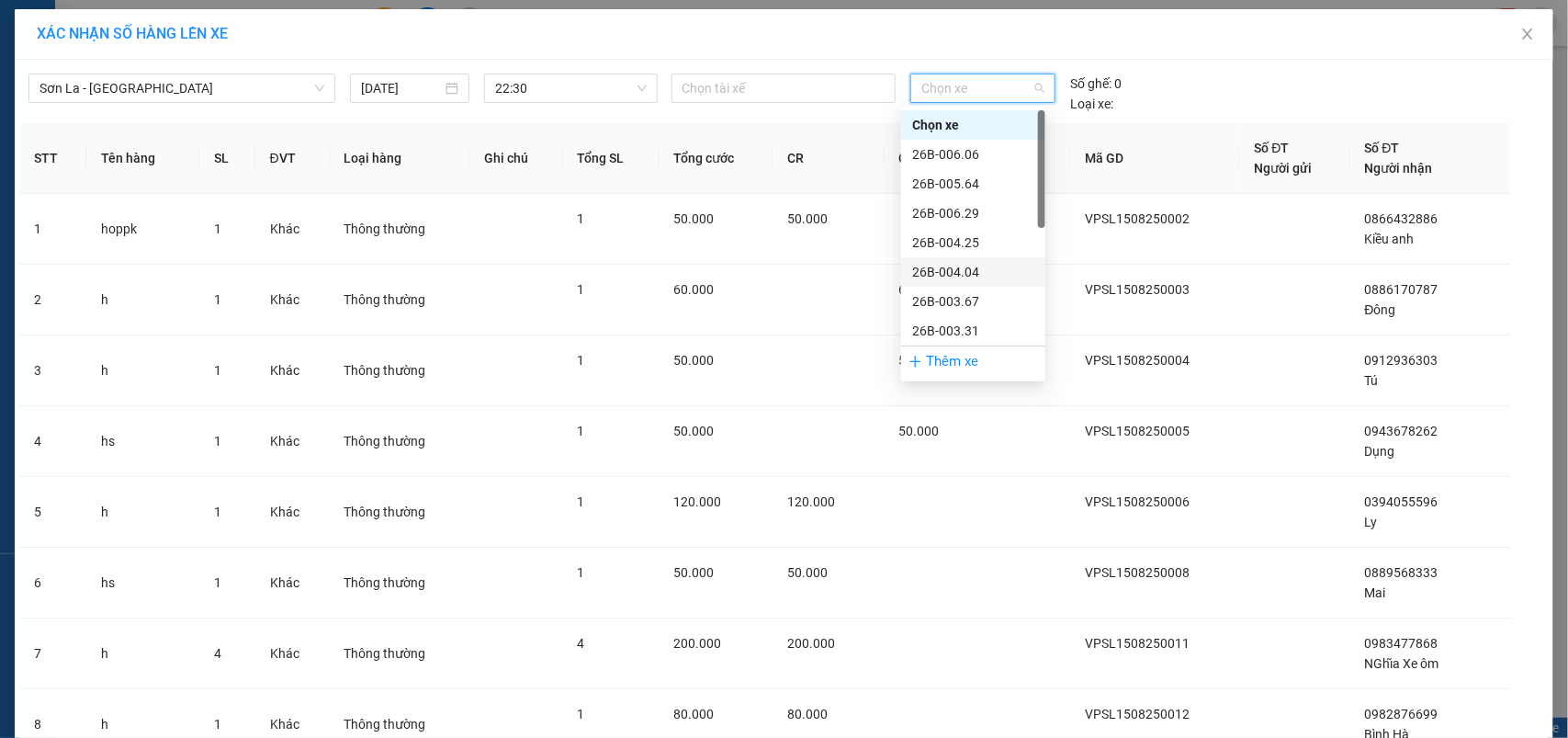
scroll to position [263, 0]
click at [955, 274] on div "29H-513.77" at bounding box center [972, 272] width 122 height 20
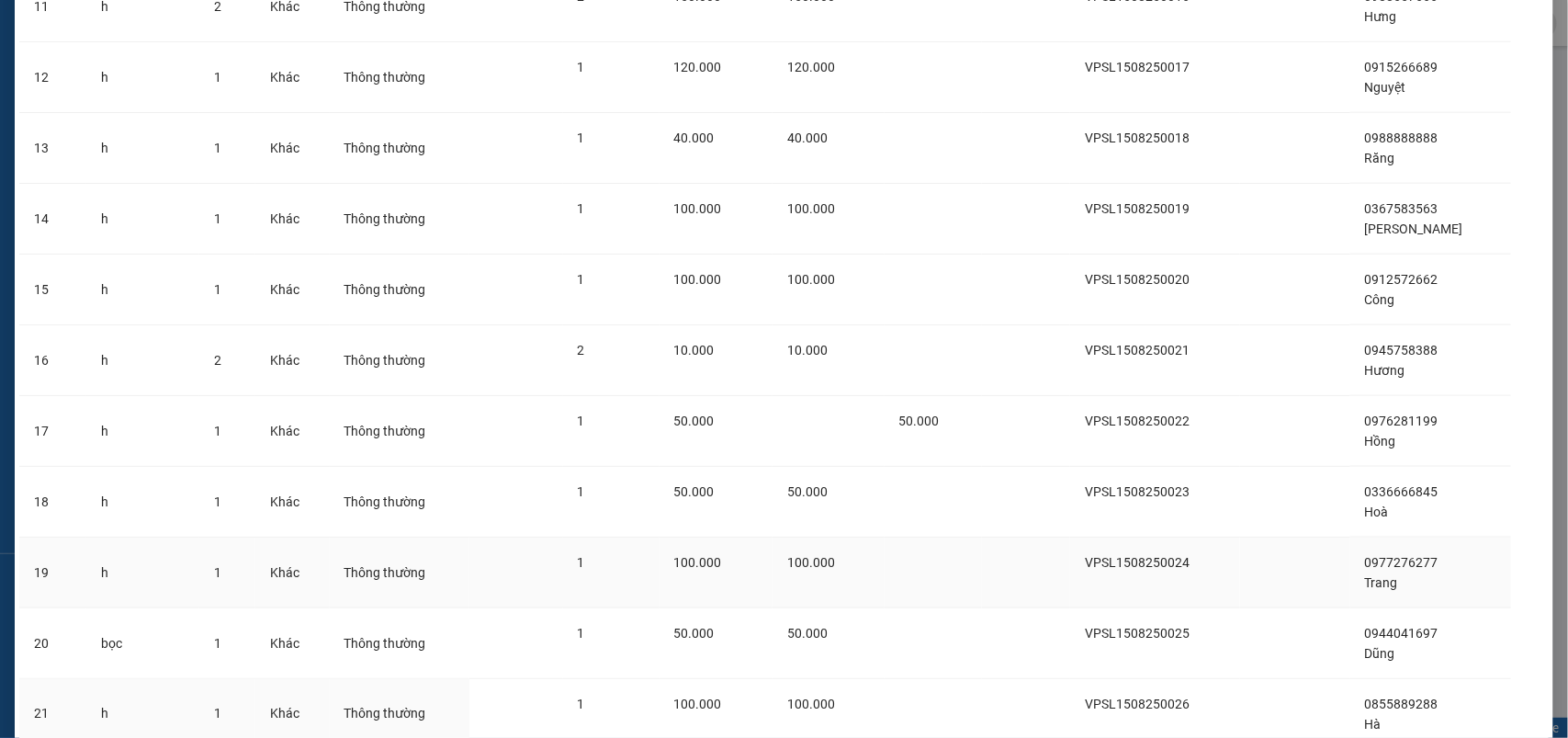
scroll to position [1069, 0]
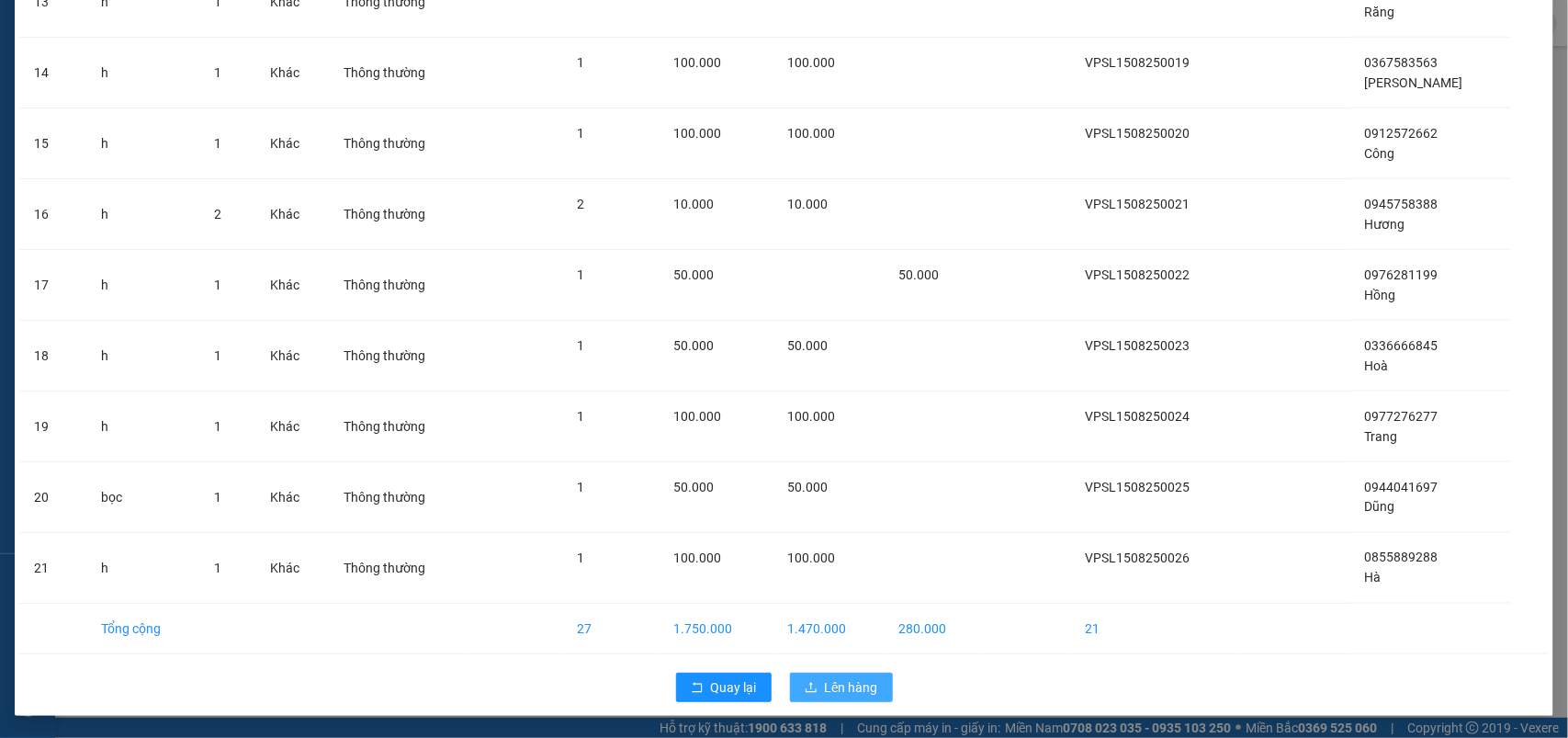
click at [841, 691] on span "Lên hàng" at bounding box center [850, 687] width 53 height 20
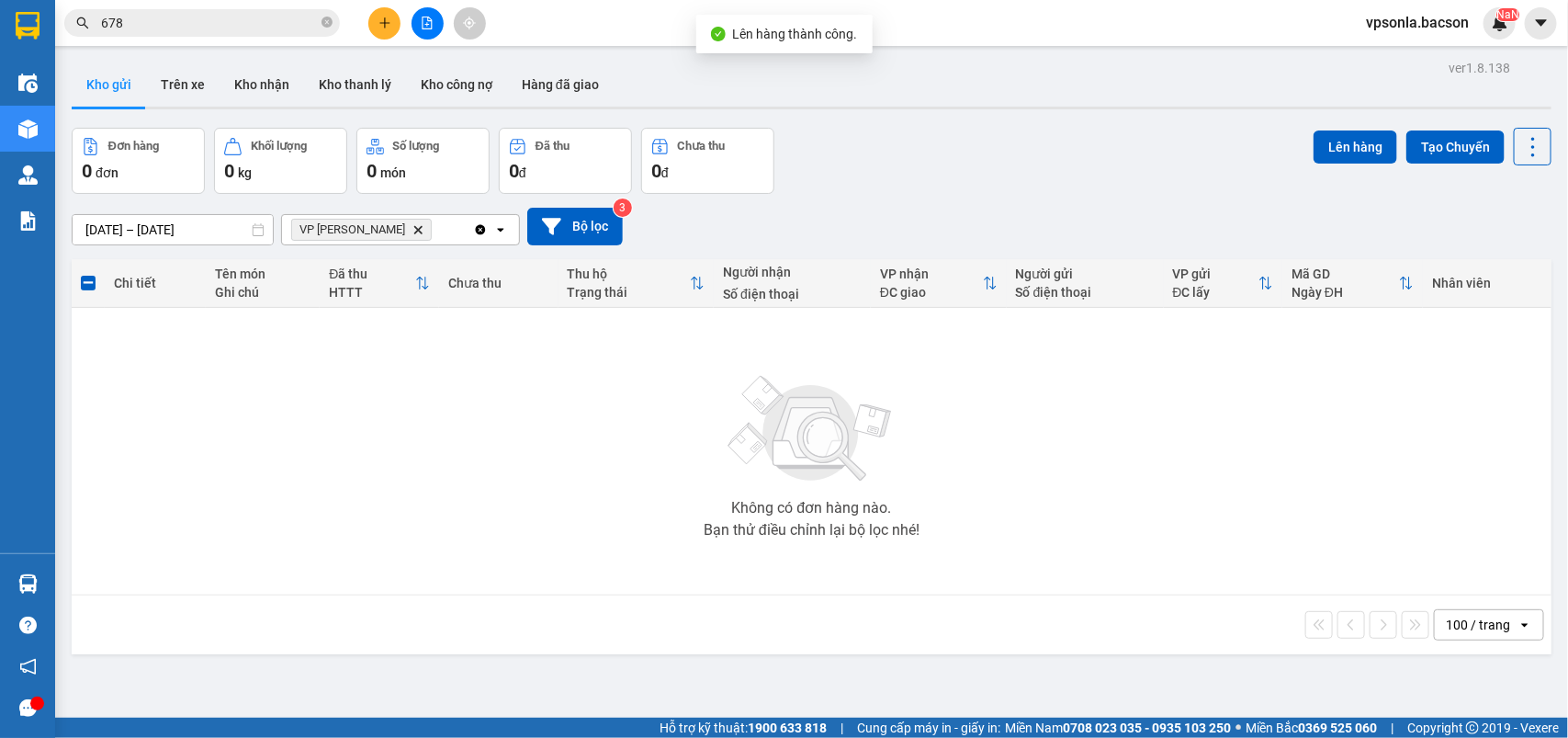
click at [480, 230] on icon "Clear all" at bounding box center [479, 229] width 14 height 14
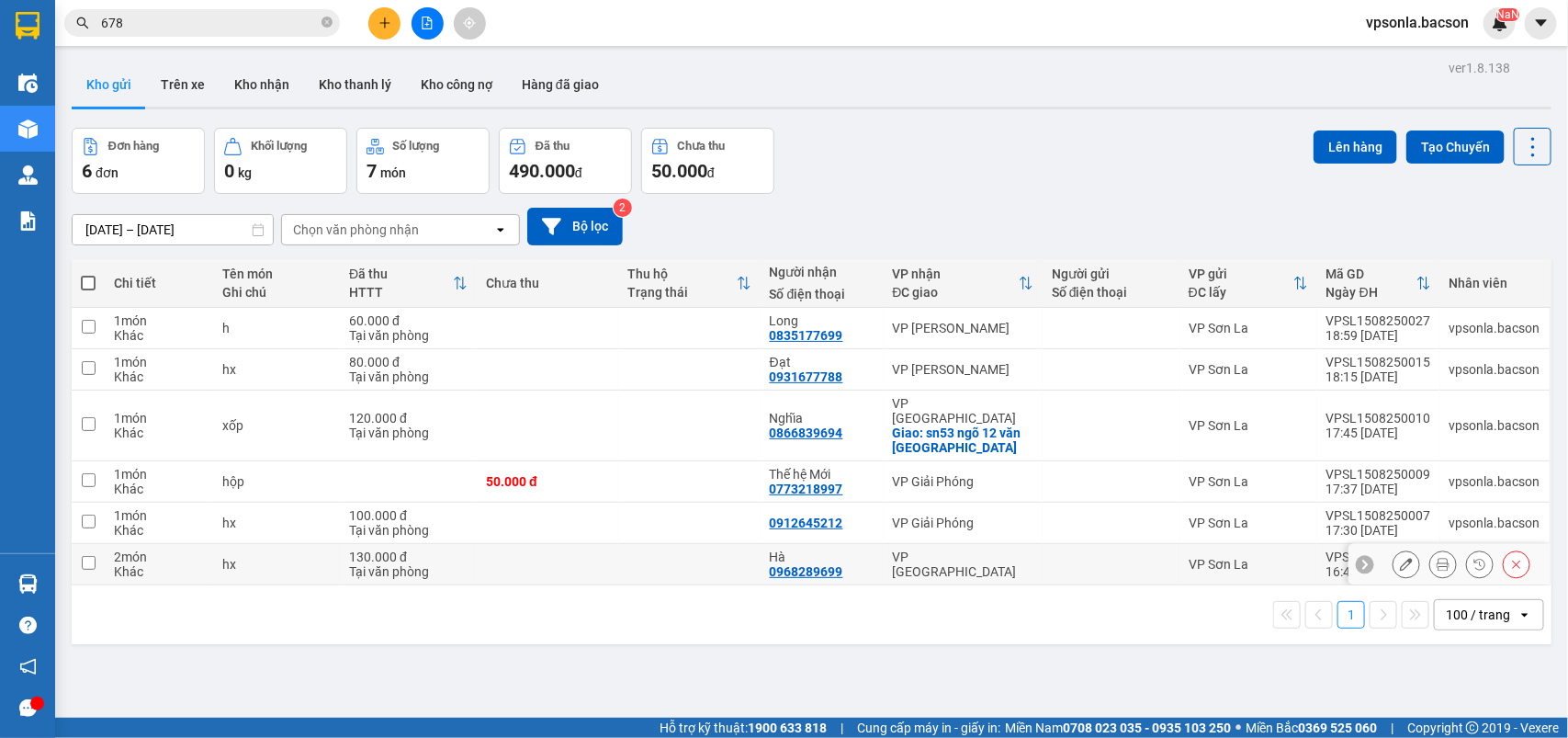
click at [88, 555] on input "checkbox" at bounding box center [88, 562] width 13 height 13
checkbox input "true"
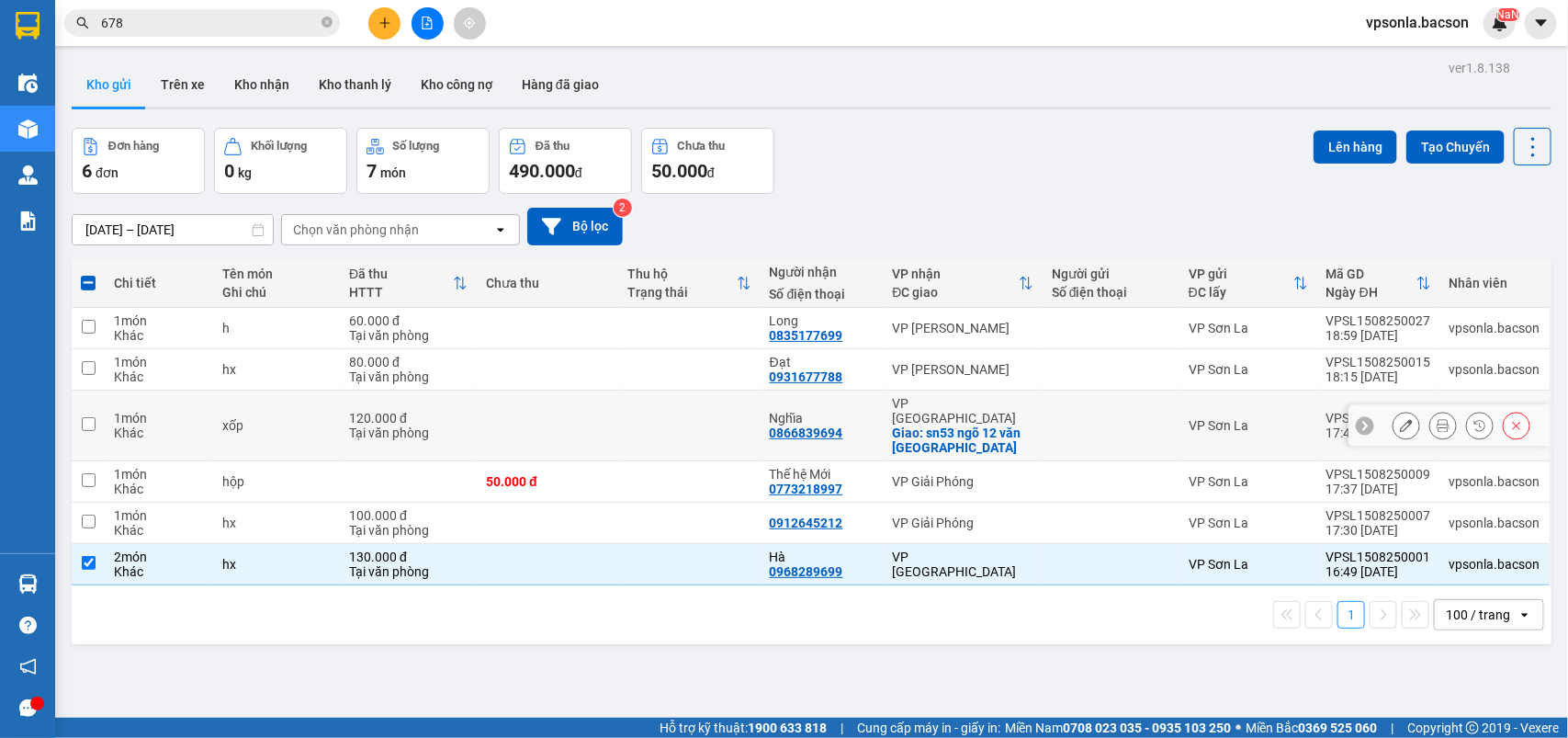
click at [79, 410] on td at bounding box center [88, 426] width 33 height 71
checkbox input "true"
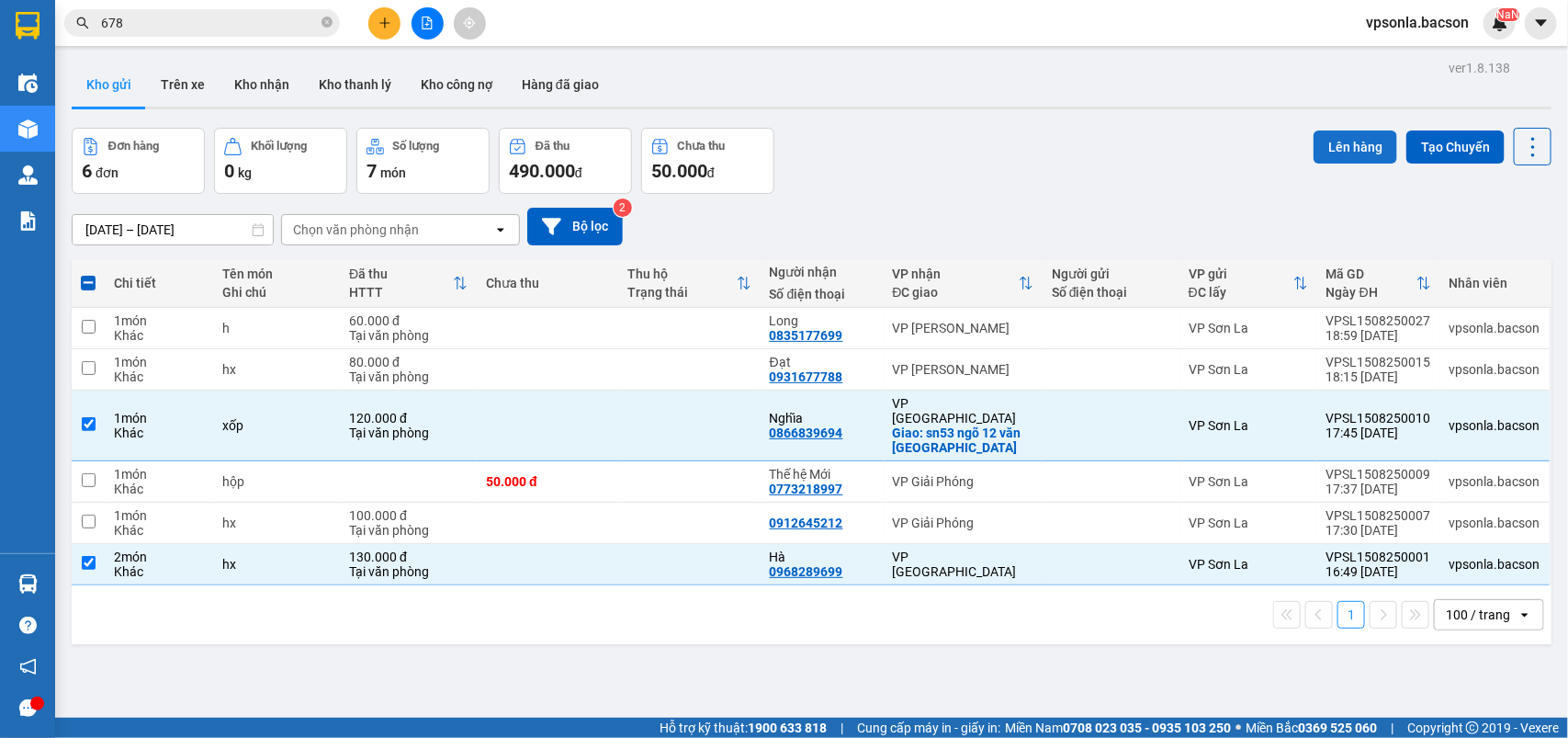
click at [1324, 148] on button "Lên hàng" at bounding box center [1355, 147] width 84 height 33
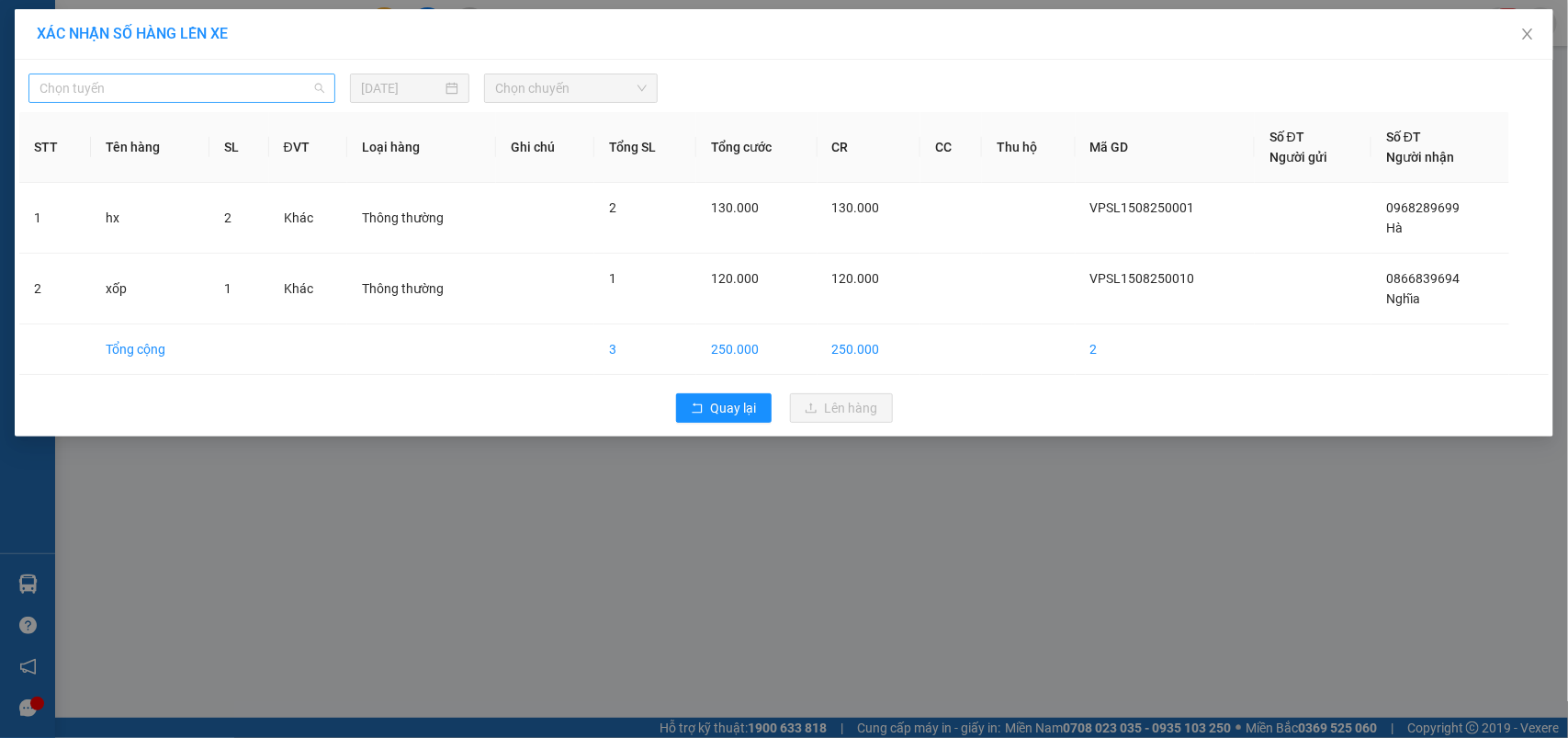
click at [160, 85] on span "Chọn tuyến" at bounding box center [182, 87] width 284 height 28
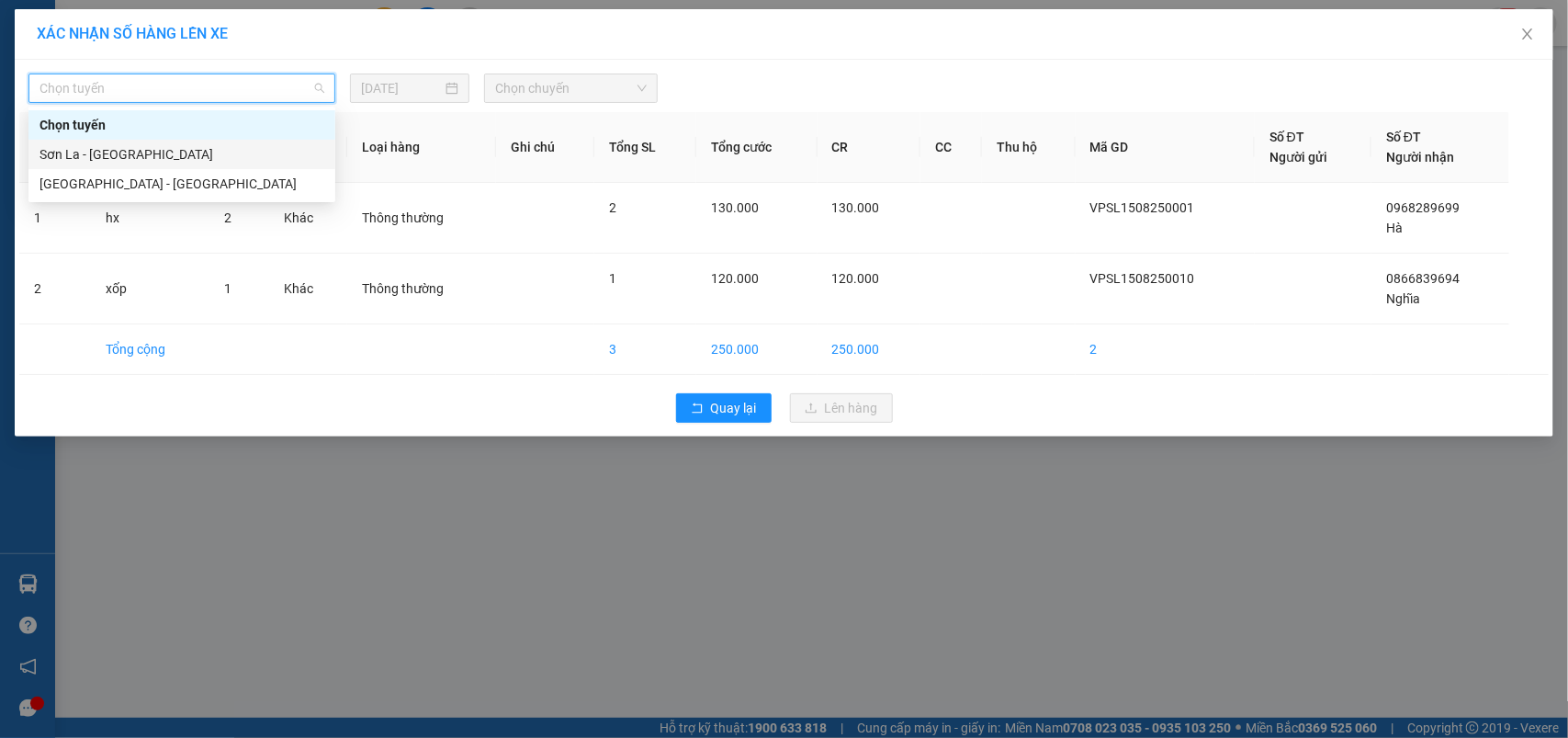
click at [87, 149] on div "Sơn La - [GEOGRAPHIC_DATA]" at bounding box center [182, 154] width 284 height 20
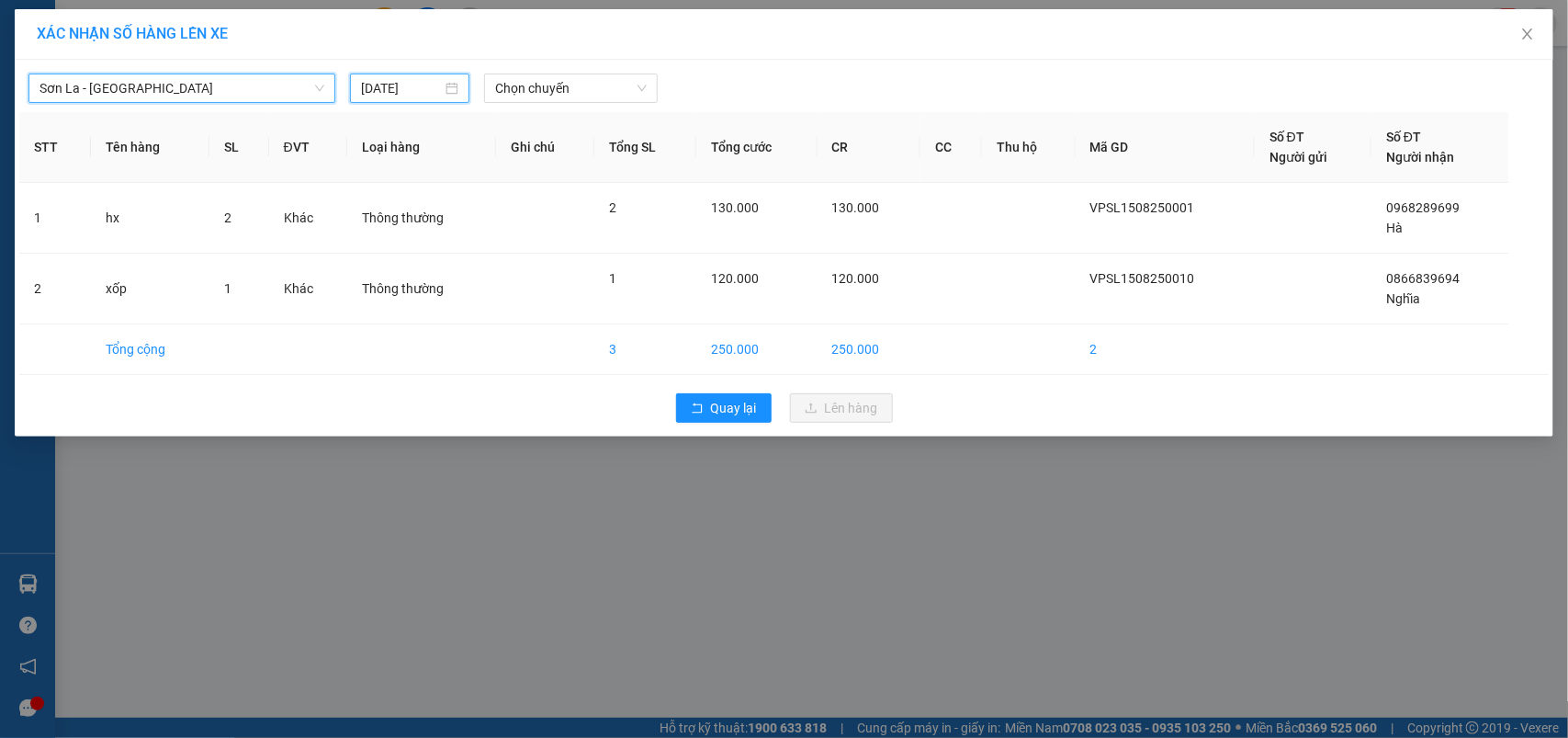
click at [416, 80] on input "[DATE]" at bounding box center [402, 87] width 81 height 20
click at [557, 84] on span "Chọn chuyến" at bounding box center [570, 87] width 151 height 28
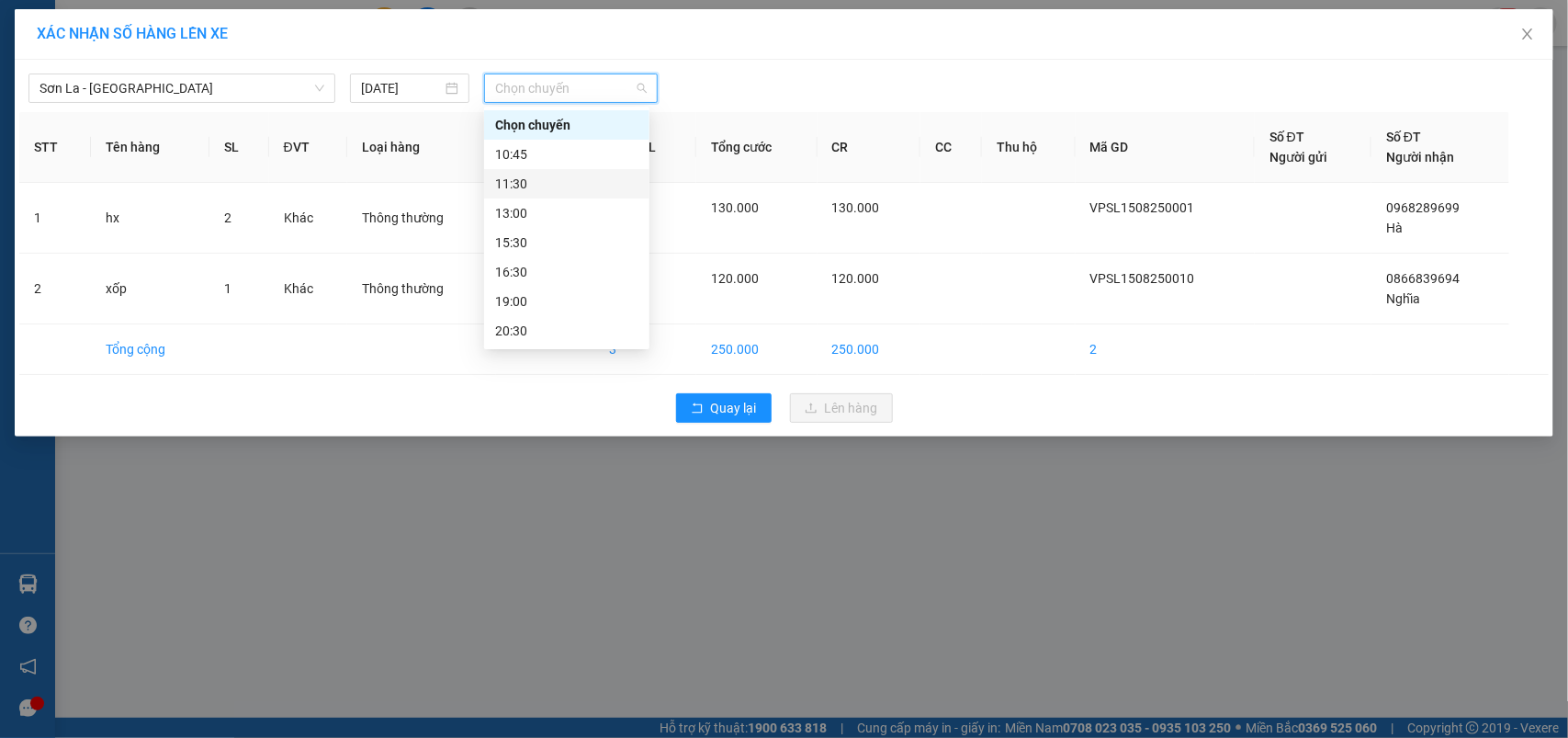
click at [511, 182] on div "11:30" at bounding box center [566, 184] width 143 height 20
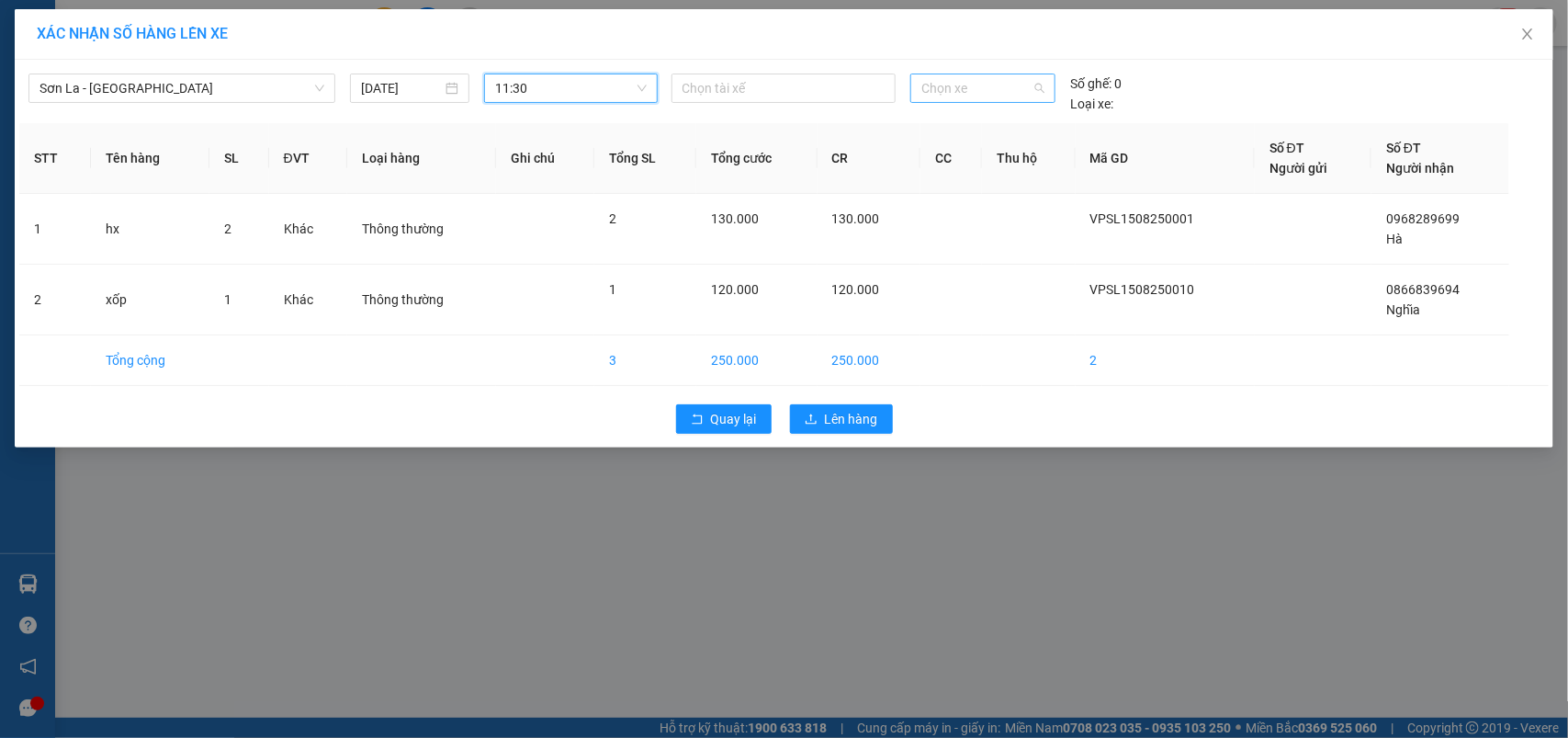
click at [1007, 94] on span "Chọn xe" at bounding box center [983, 87] width 123 height 28
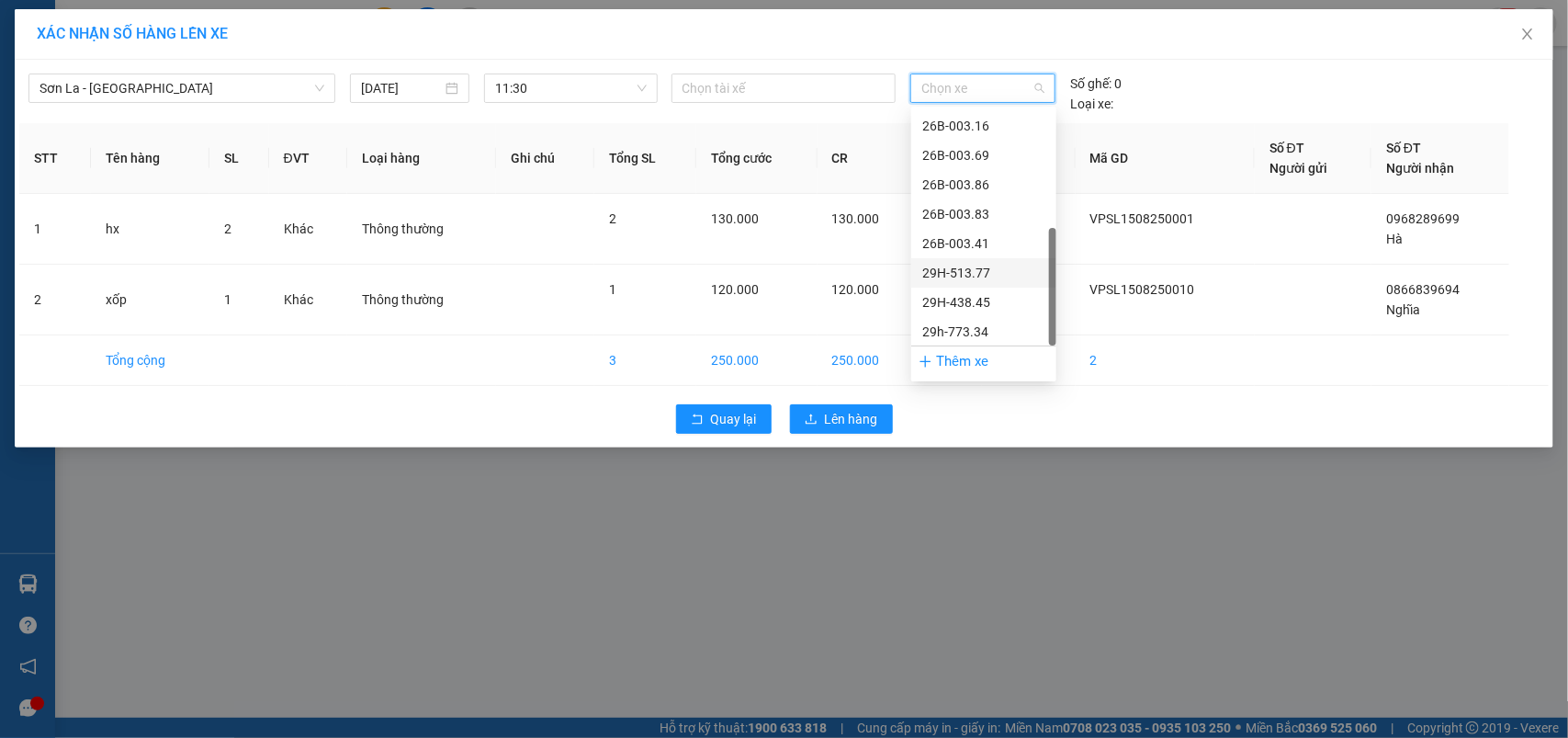
click at [965, 273] on div "29H-513.77" at bounding box center [984, 272] width 123 height 20
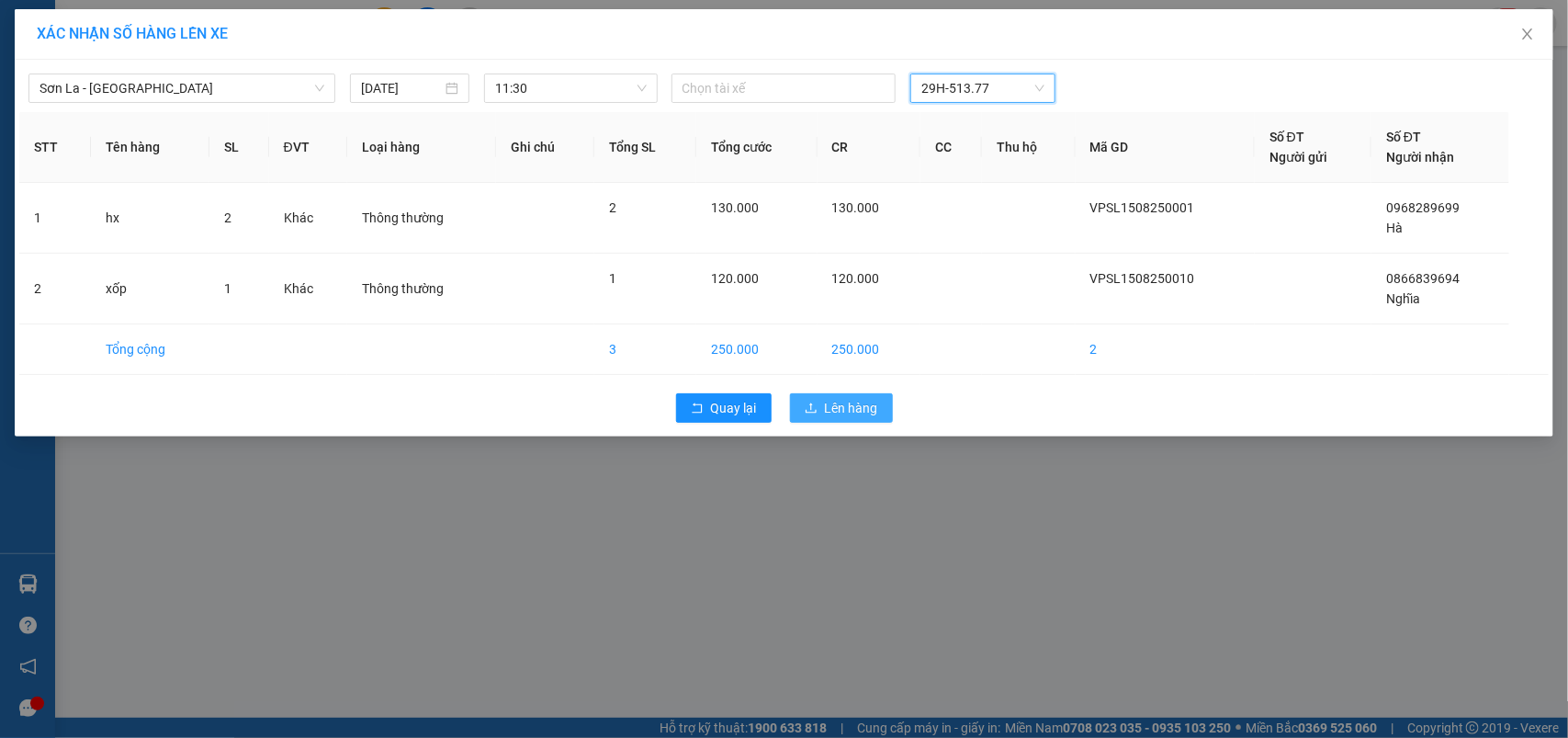
click at [833, 415] on span "Lên hàng" at bounding box center [850, 407] width 53 height 20
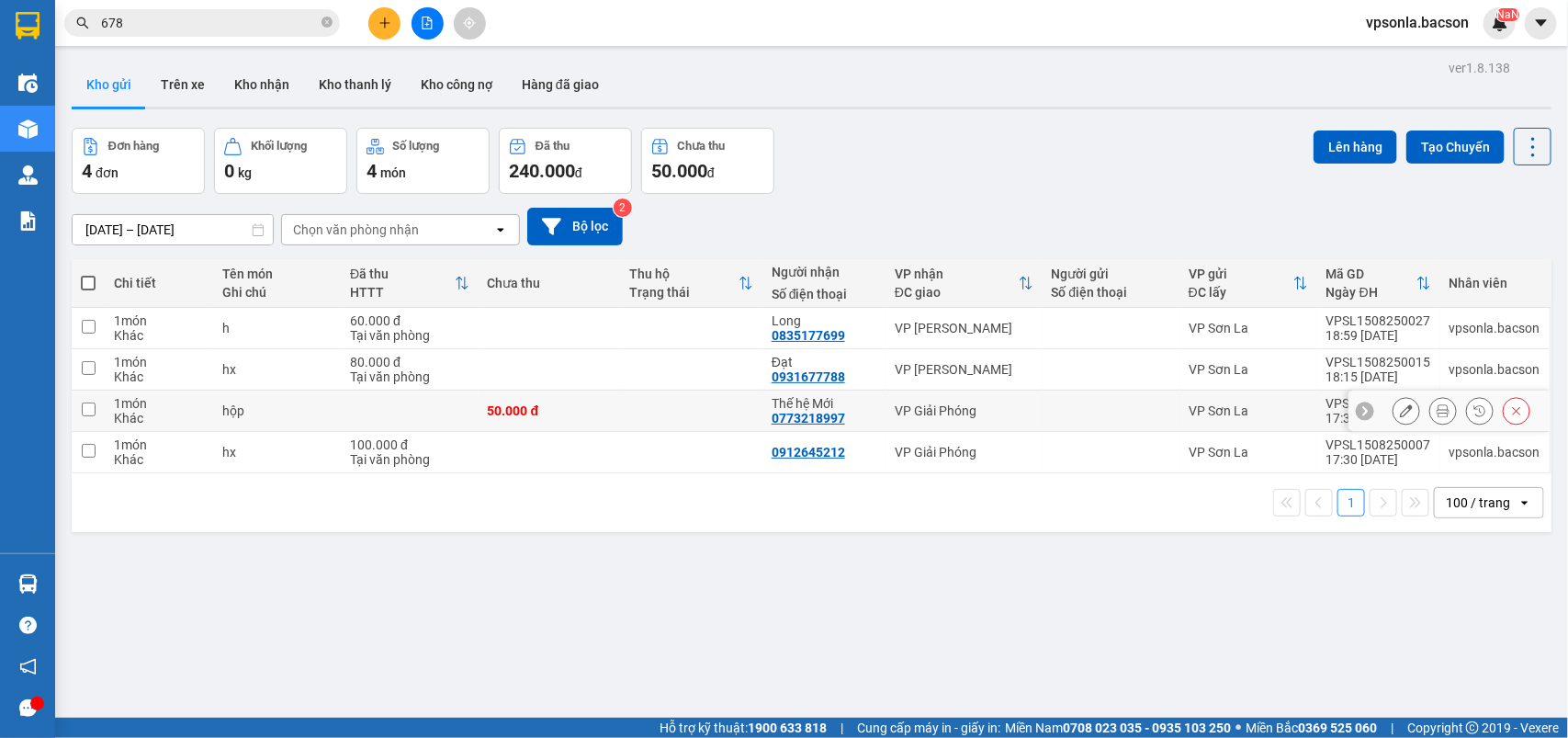
click at [83, 411] on input "checkbox" at bounding box center [88, 409] width 13 height 13
checkbox input "true"
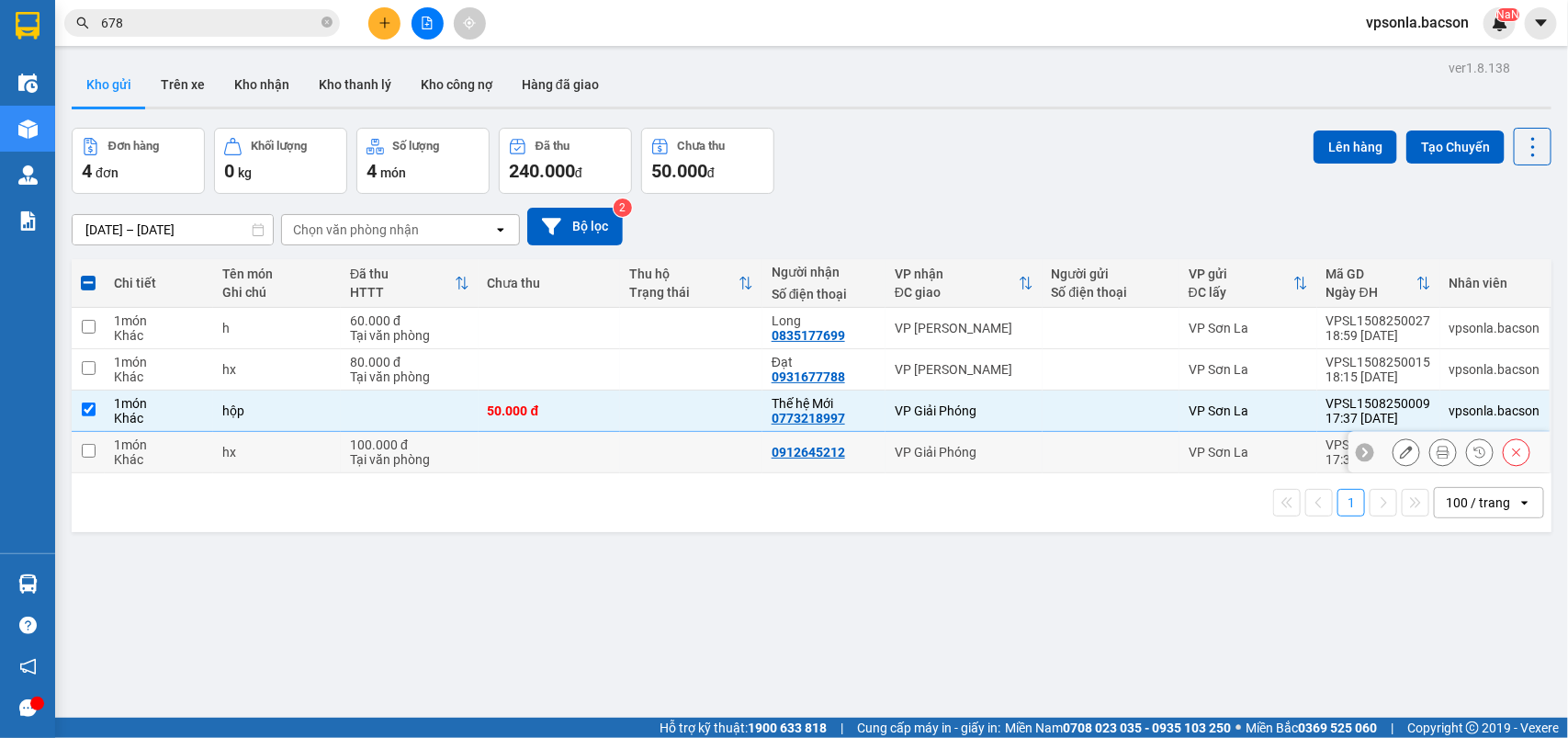
click at [84, 443] on td at bounding box center [88, 452] width 33 height 41
checkbox input "true"
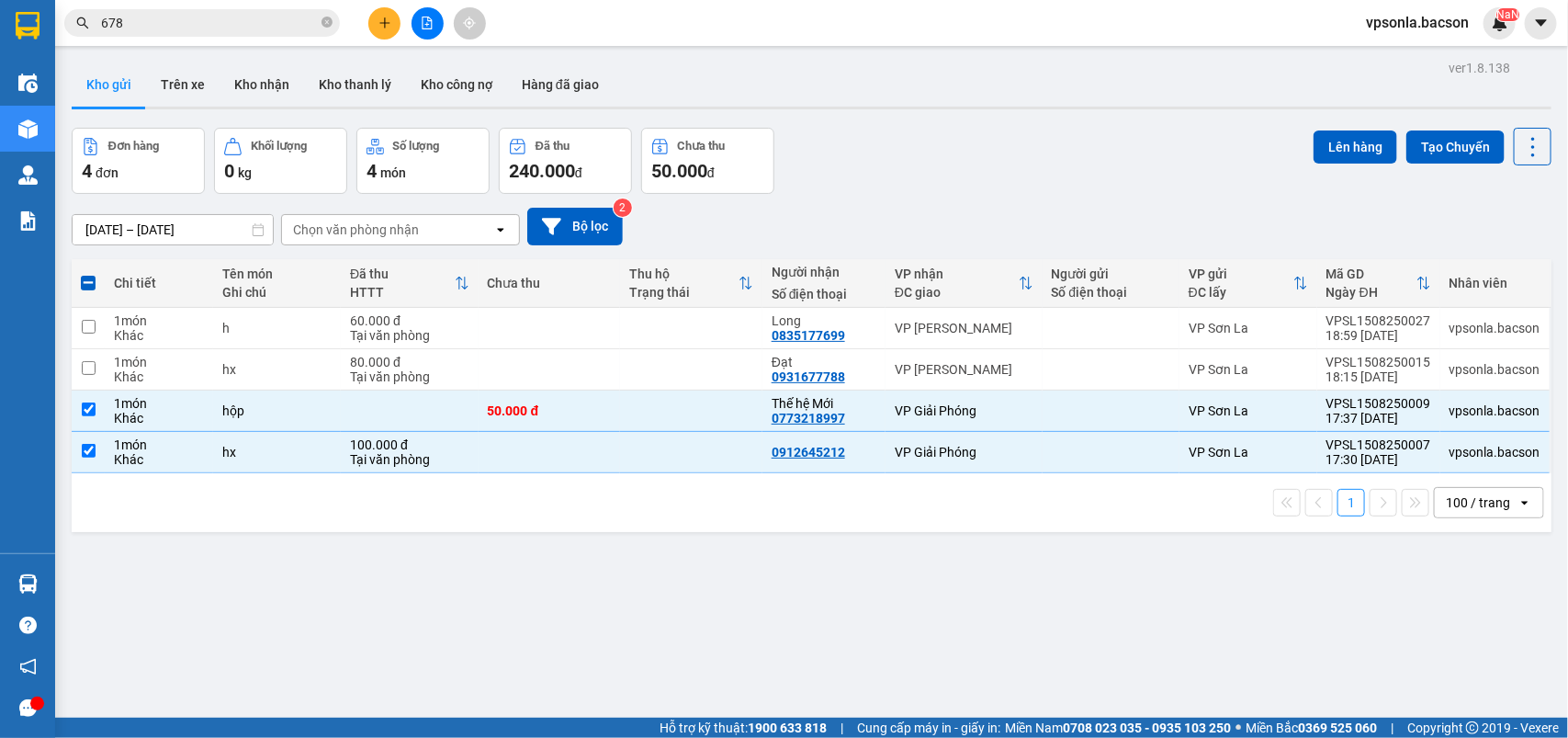
drag, startPoint x: 1274, startPoint y: 144, endPoint x: 1287, endPoint y: 139, distance: 13.9
click at [1275, 144] on div "Đơn hàng 4 đơn Khối lượng 0 kg Số lượng 4 món Đã thu 240.000 đ Chưa thu 50.000 …" at bounding box center [812, 160] width 1480 height 66
click at [1336, 135] on button "Lên hàng" at bounding box center [1355, 147] width 84 height 33
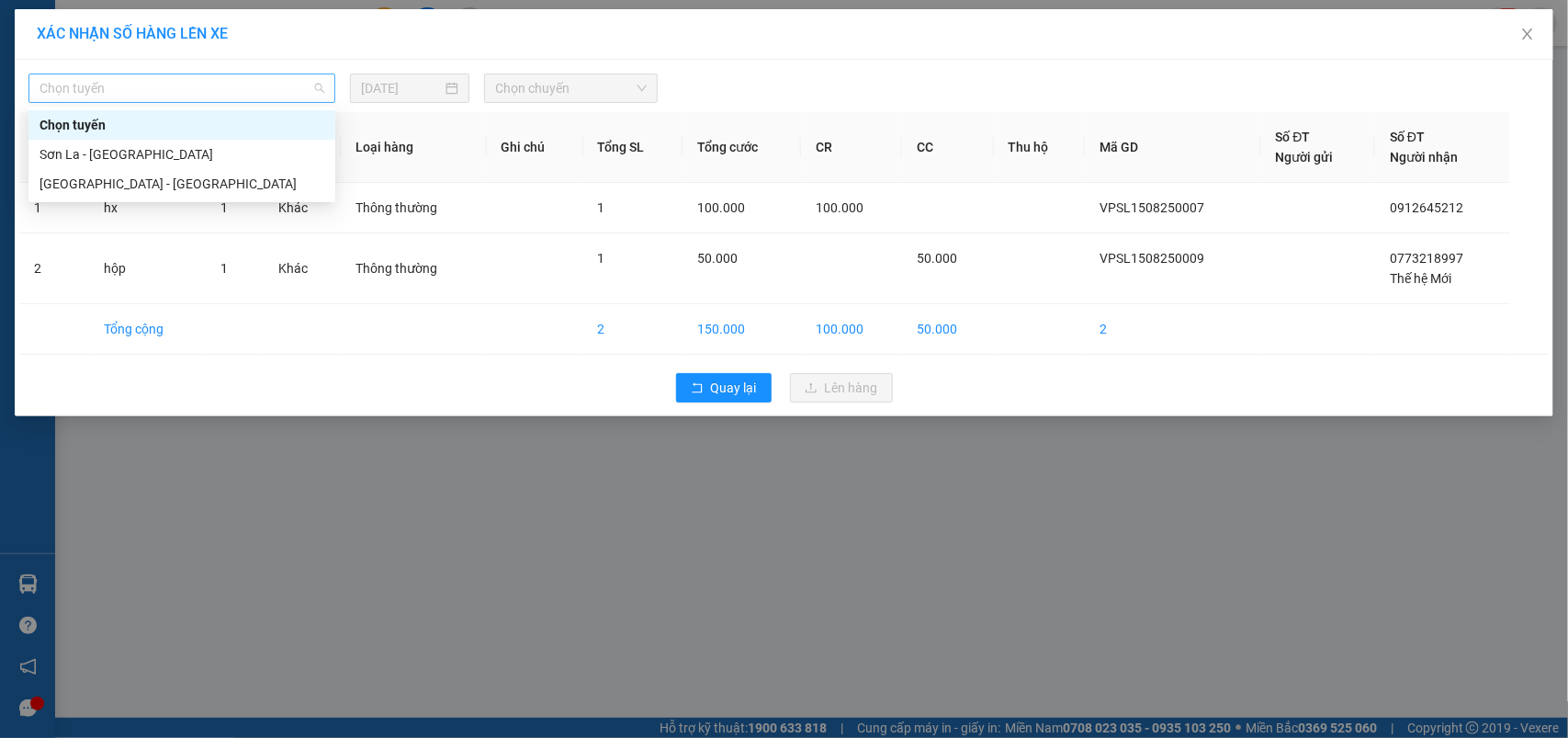
click at [191, 87] on span "Chọn tuyến" at bounding box center [182, 87] width 284 height 28
click at [104, 157] on div "Sơn La - [GEOGRAPHIC_DATA]" at bounding box center [182, 154] width 284 height 20
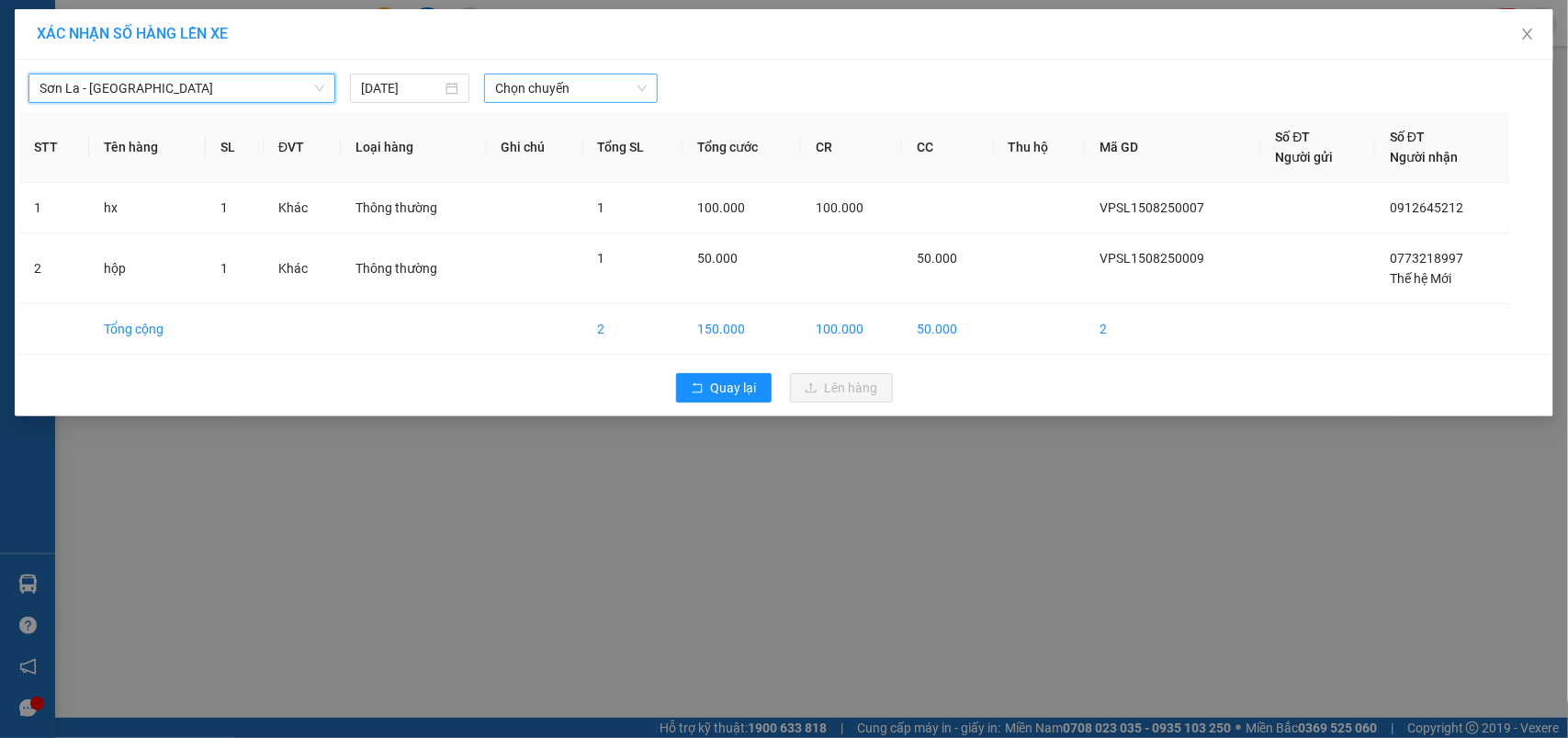
click at [511, 97] on span "Chọn chuyến" at bounding box center [570, 87] width 151 height 28
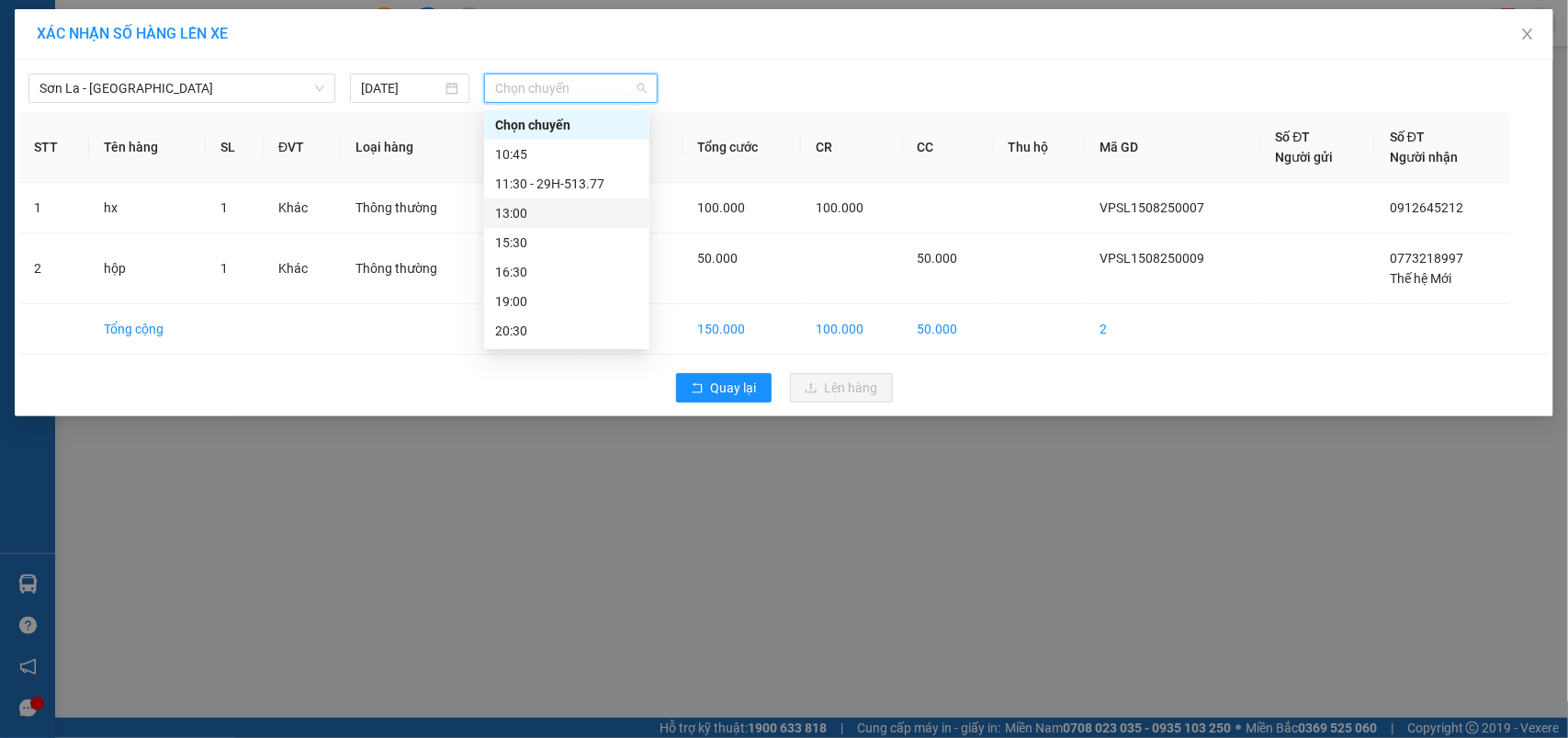
click at [529, 214] on div "13:00" at bounding box center [566, 212] width 143 height 20
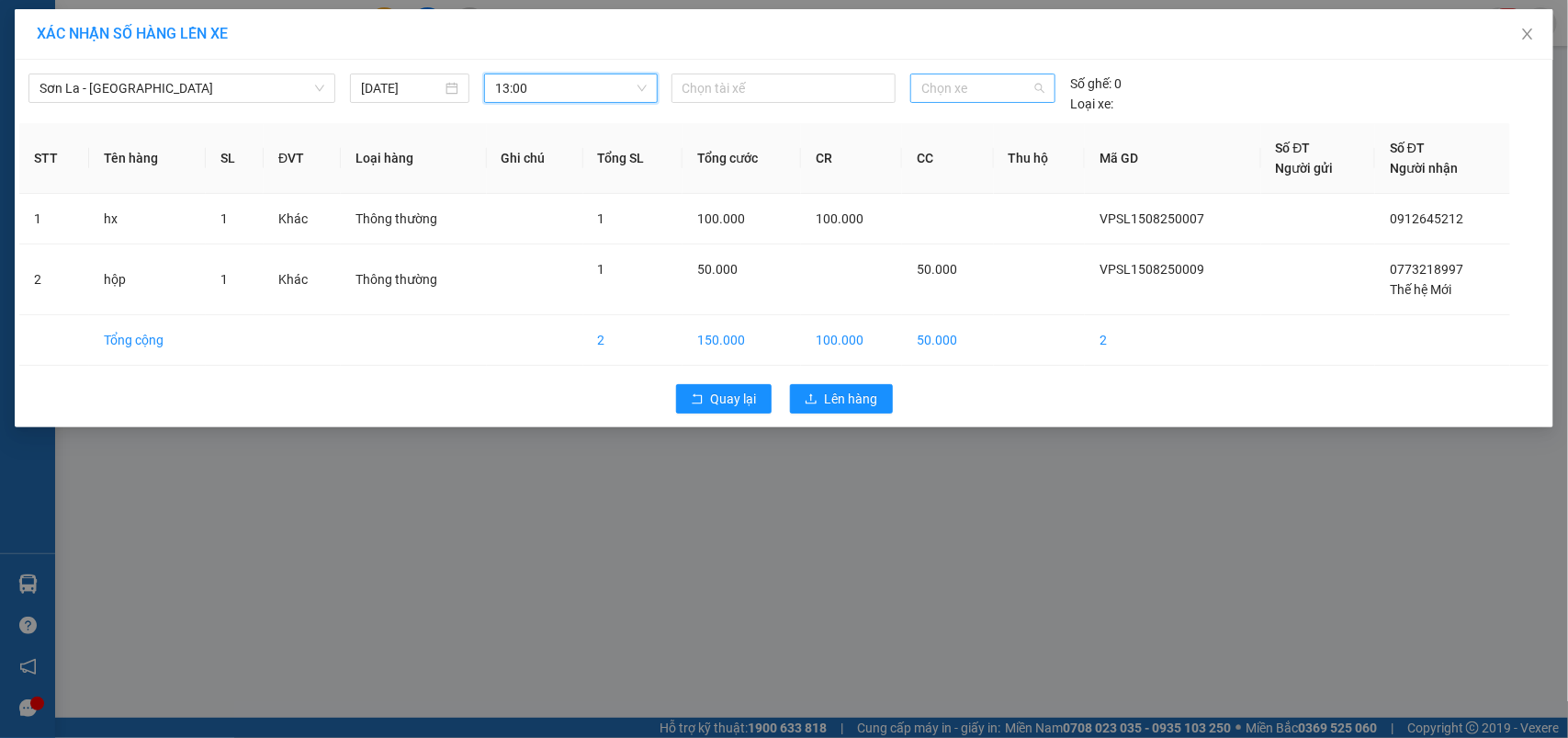
click at [1016, 87] on span "Chọn xe" at bounding box center [983, 87] width 123 height 28
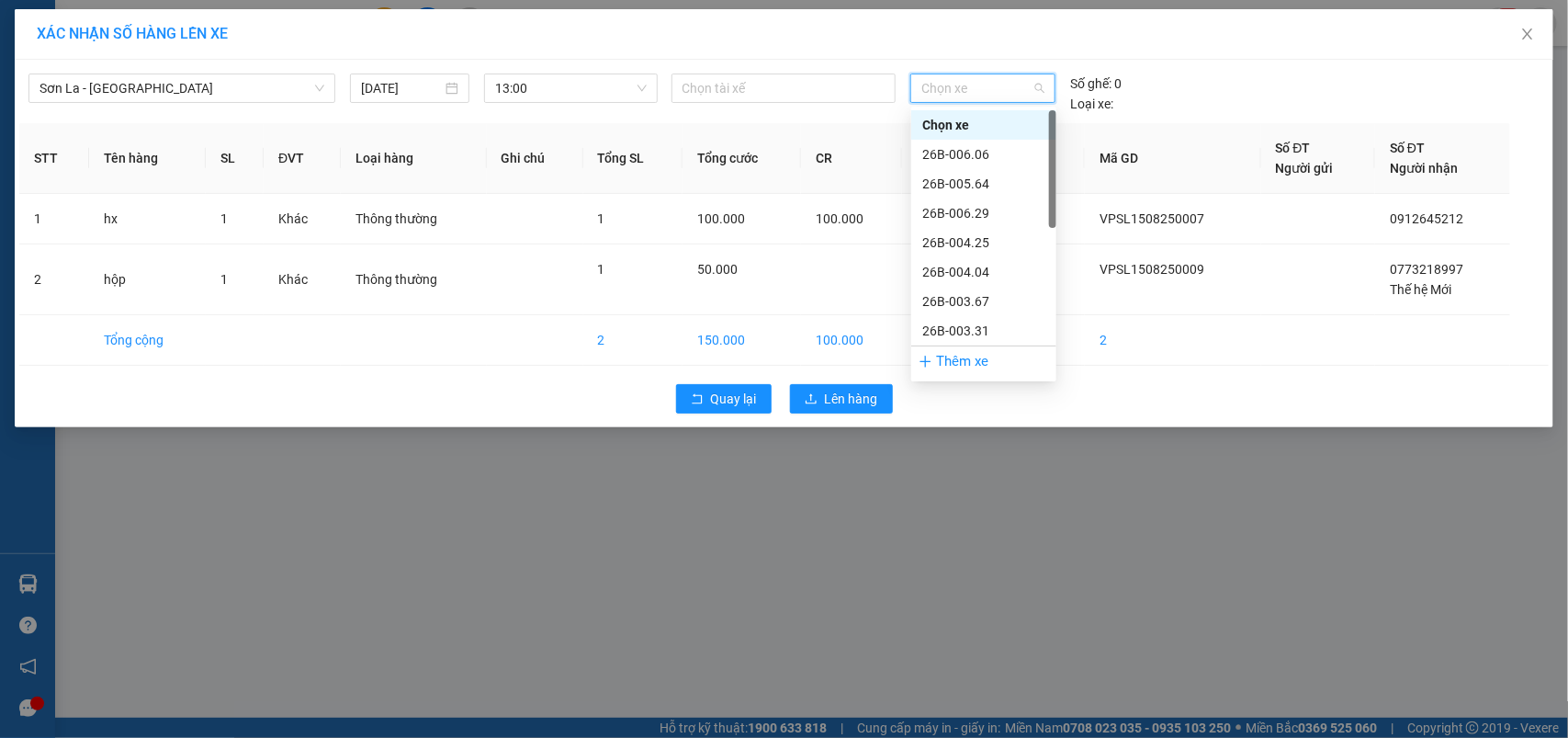
scroll to position [263, 0]
click at [971, 263] on div "29H-513.77" at bounding box center [984, 272] width 123 height 20
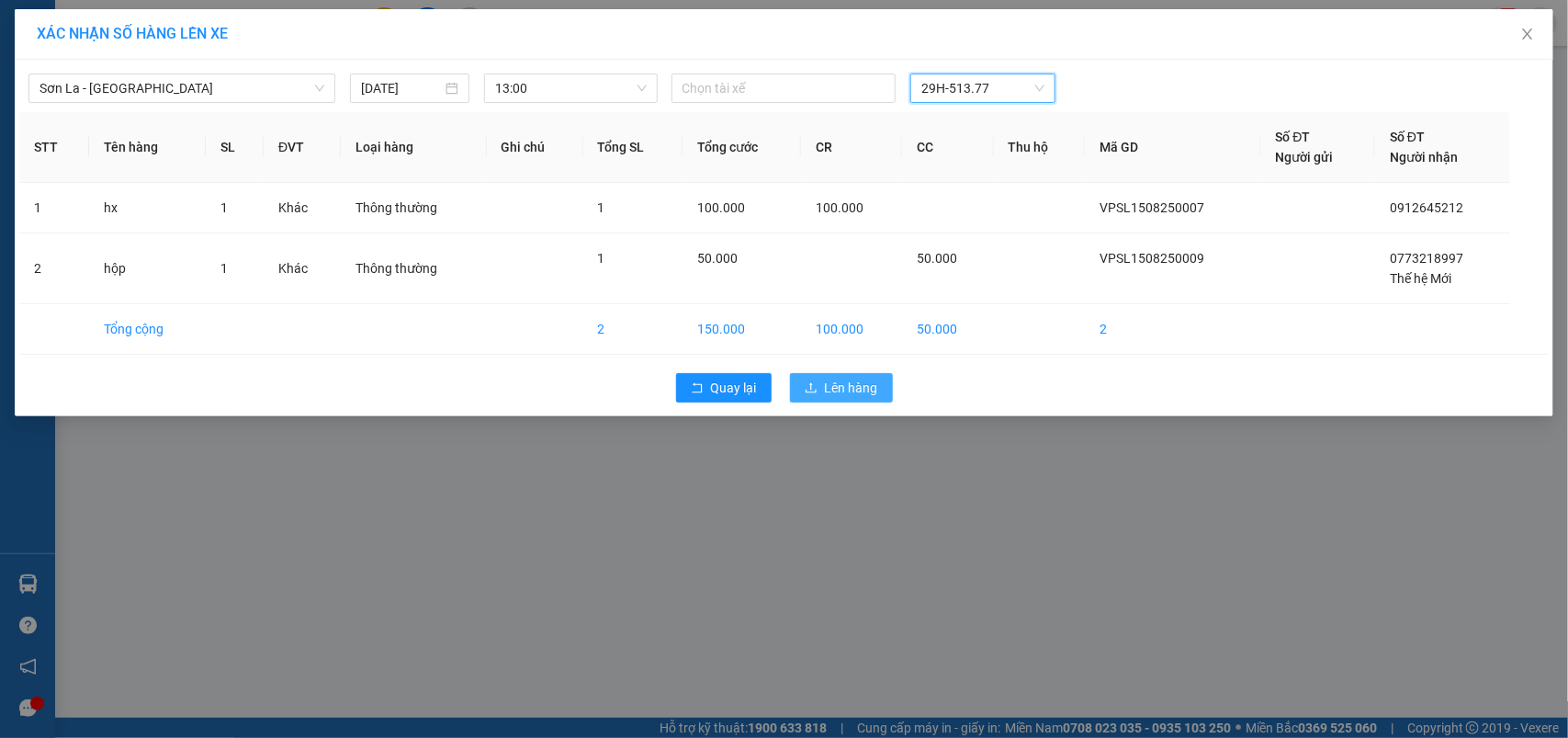
click at [839, 375] on button "Lên hàng" at bounding box center [841, 387] width 103 height 30
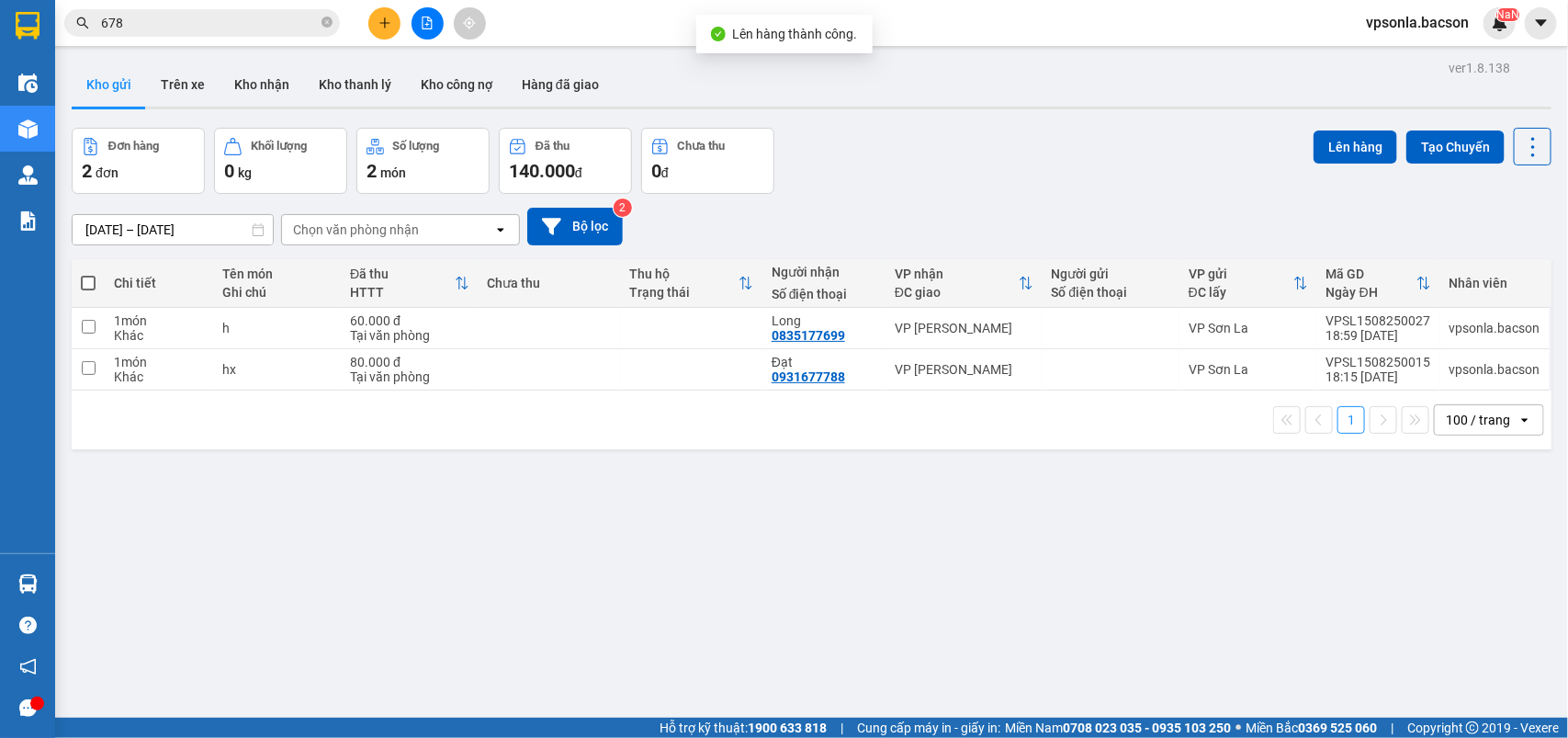
click at [84, 278] on span at bounding box center [87, 283] width 14 height 14
click at [88, 274] on input "checkbox" at bounding box center [88, 274] width 0 height 0
checkbox input "true"
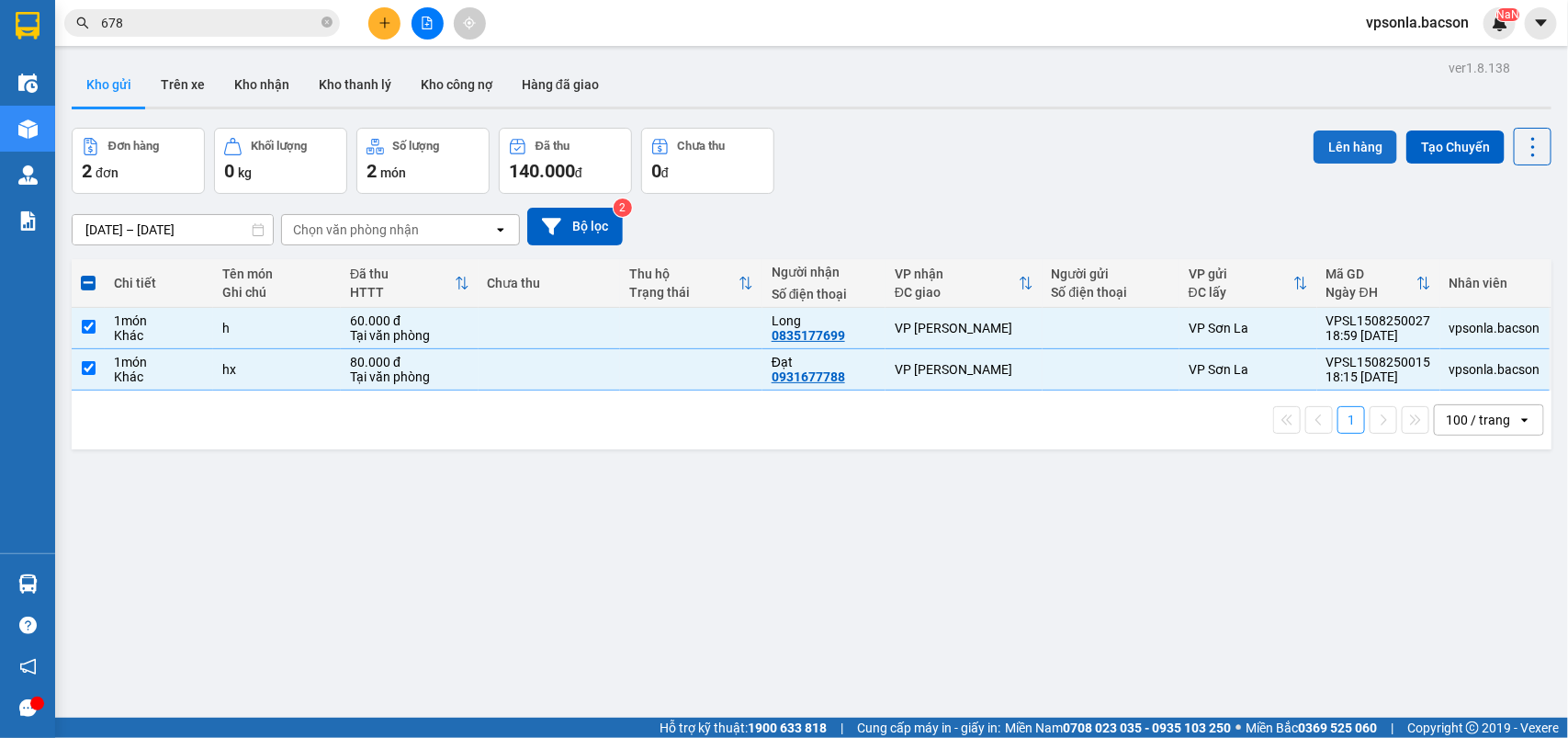
click at [1342, 149] on button "Lên hàng" at bounding box center [1355, 147] width 84 height 33
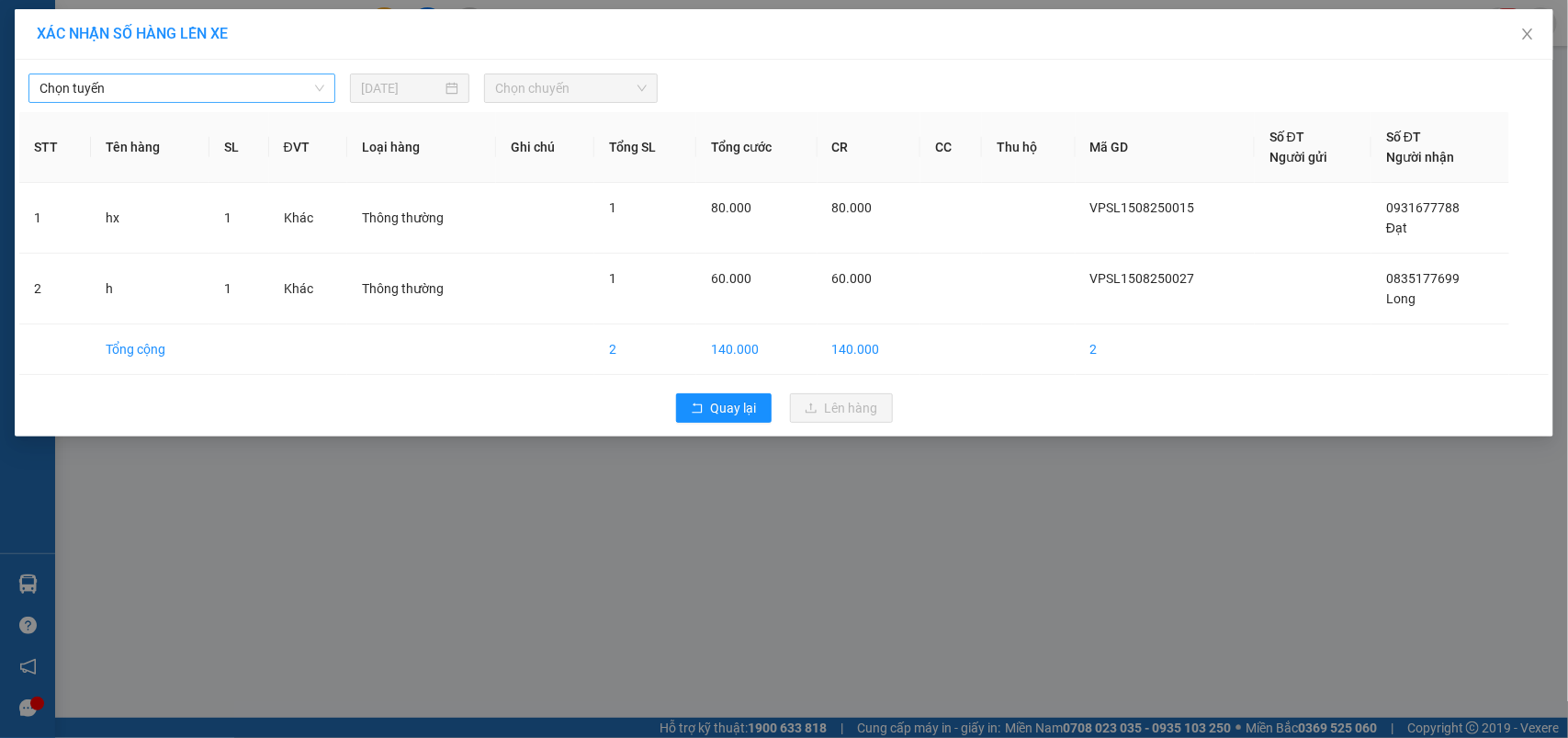
click at [129, 98] on span "Chọn tuyến" at bounding box center [182, 87] width 284 height 28
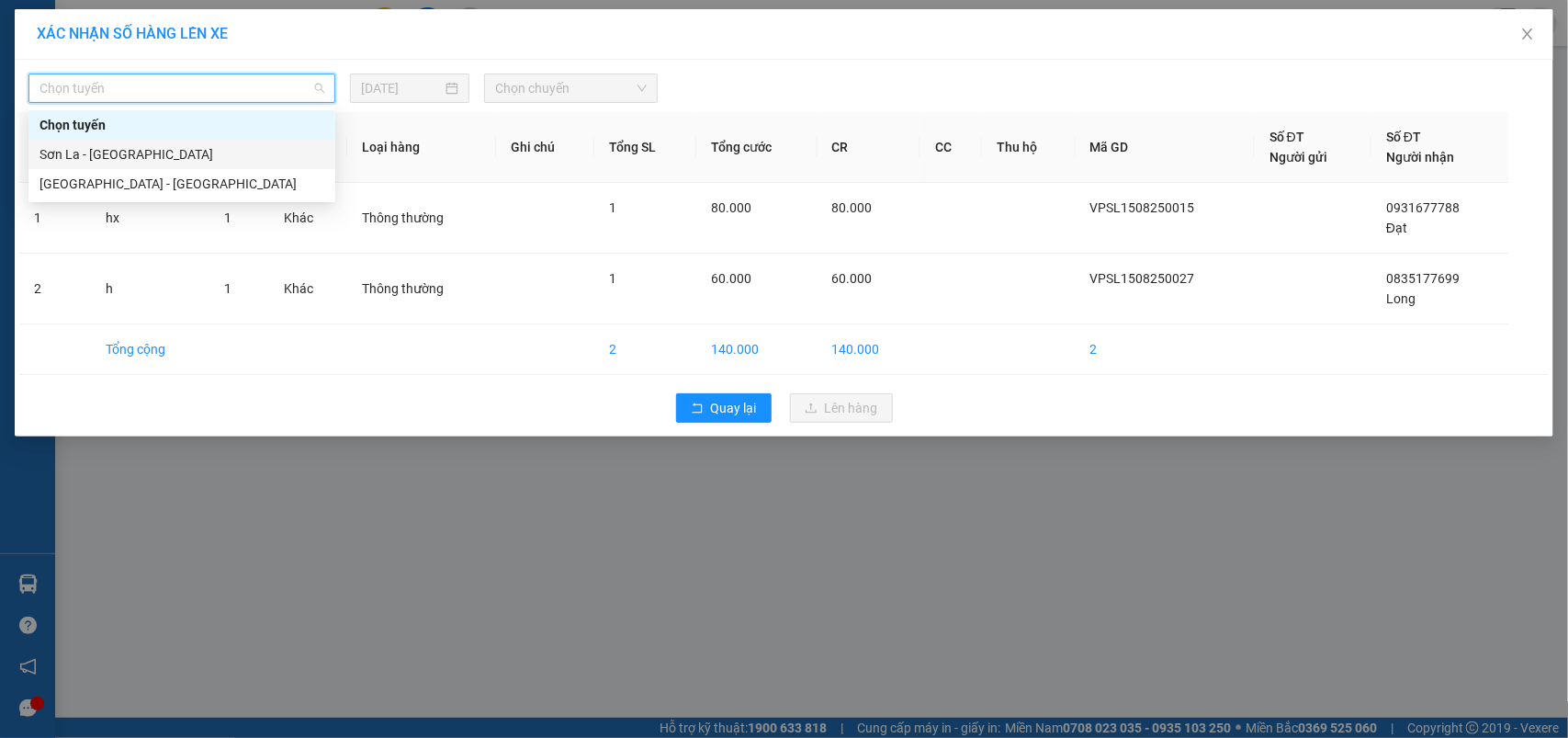
drag, startPoint x: 64, startPoint y: 148, endPoint x: 181, endPoint y: 137, distance: 117.5
click at [64, 149] on div "Sơn La - [GEOGRAPHIC_DATA]" at bounding box center [182, 154] width 284 height 20
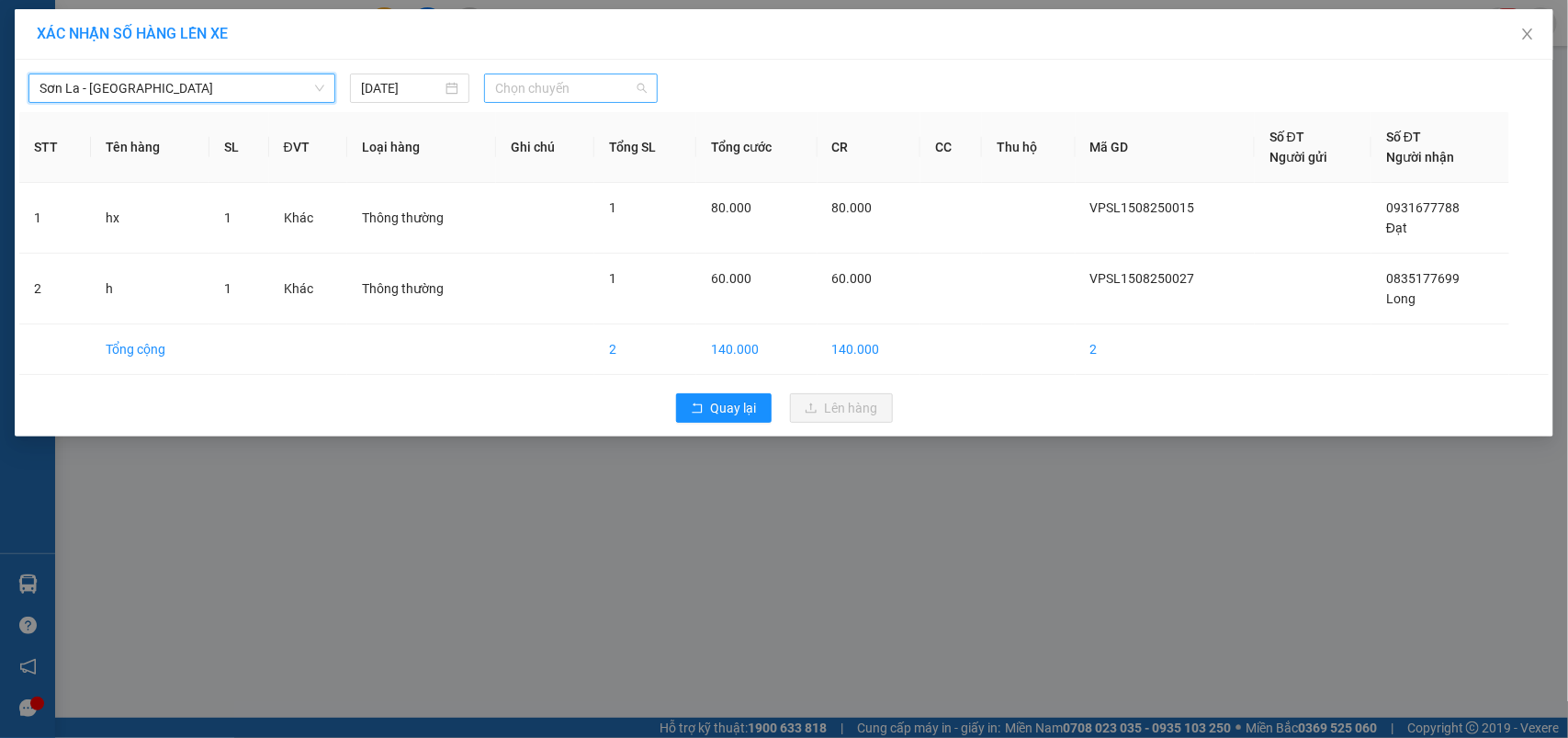
click at [568, 73] on div "Chọn chuyến" at bounding box center [571, 87] width 173 height 30
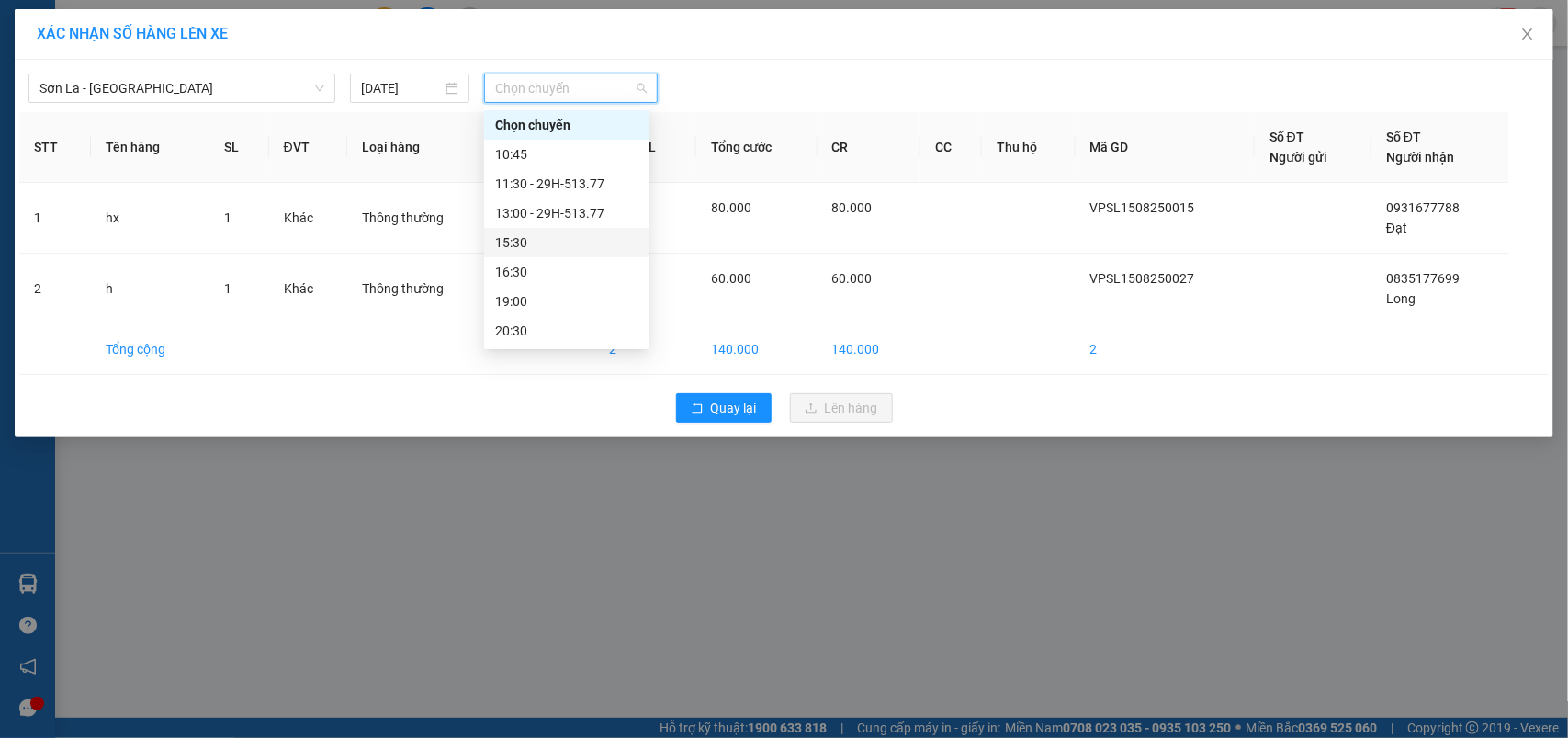
drag, startPoint x: 526, startPoint y: 239, endPoint x: 862, endPoint y: 154, distance: 346.6
click at [528, 236] on div "15:30" at bounding box center [566, 242] width 143 height 20
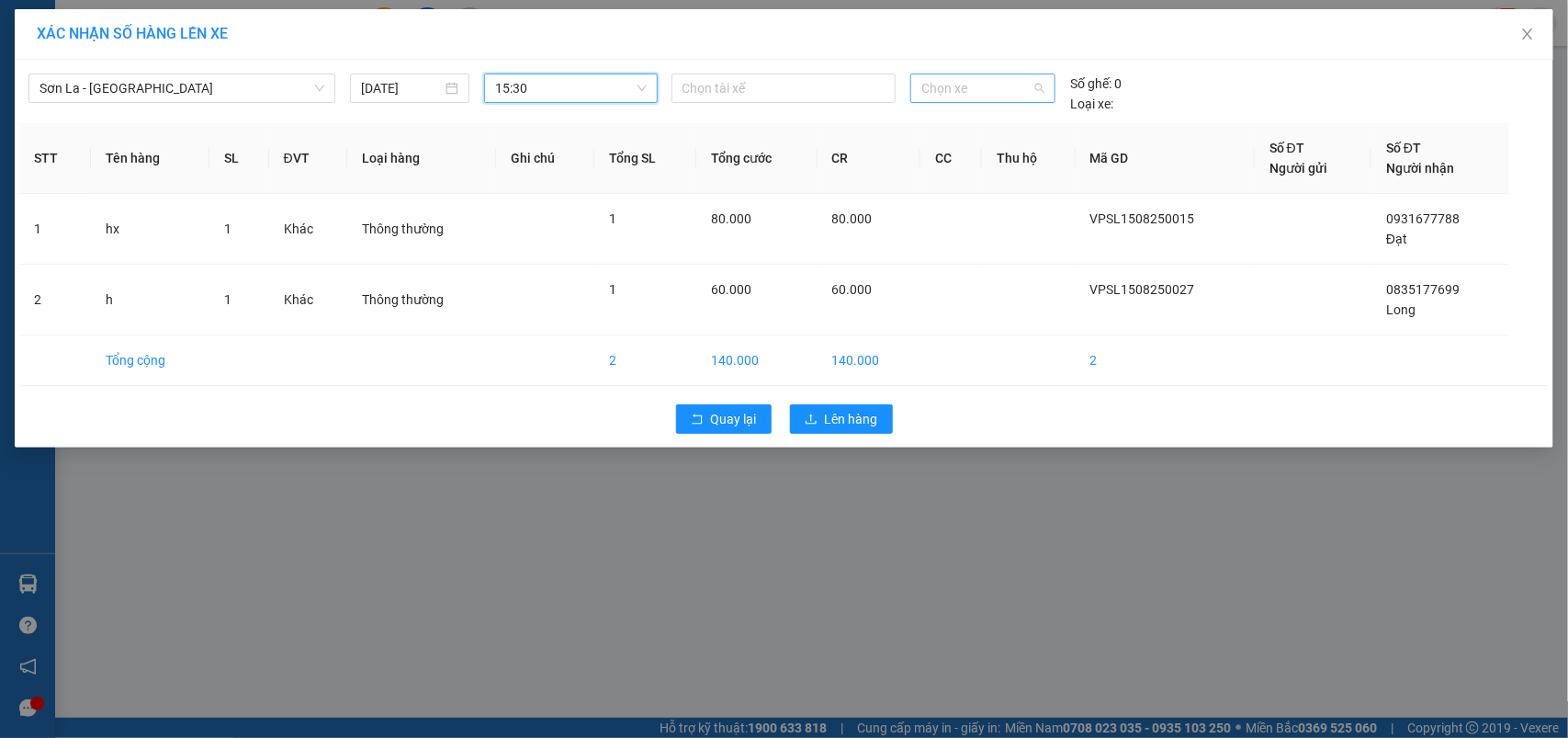
click at [997, 90] on span "Chọn xe" at bounding box center [983, 87] width 123 height 28
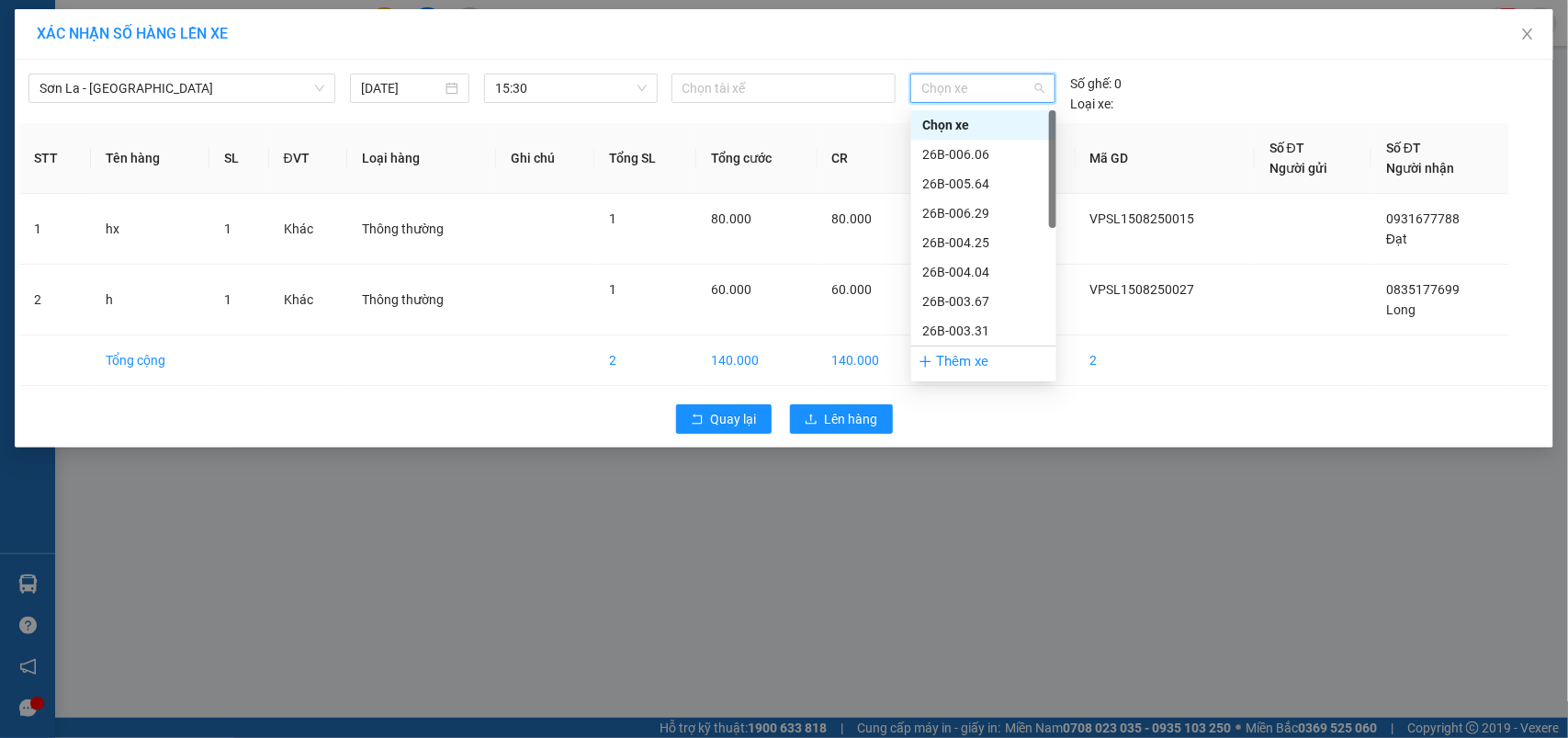
scroll to position [263, 0]
click at [948, 266] on div "29H-513.77" at bounding box center [984, 272] width 123 height 20
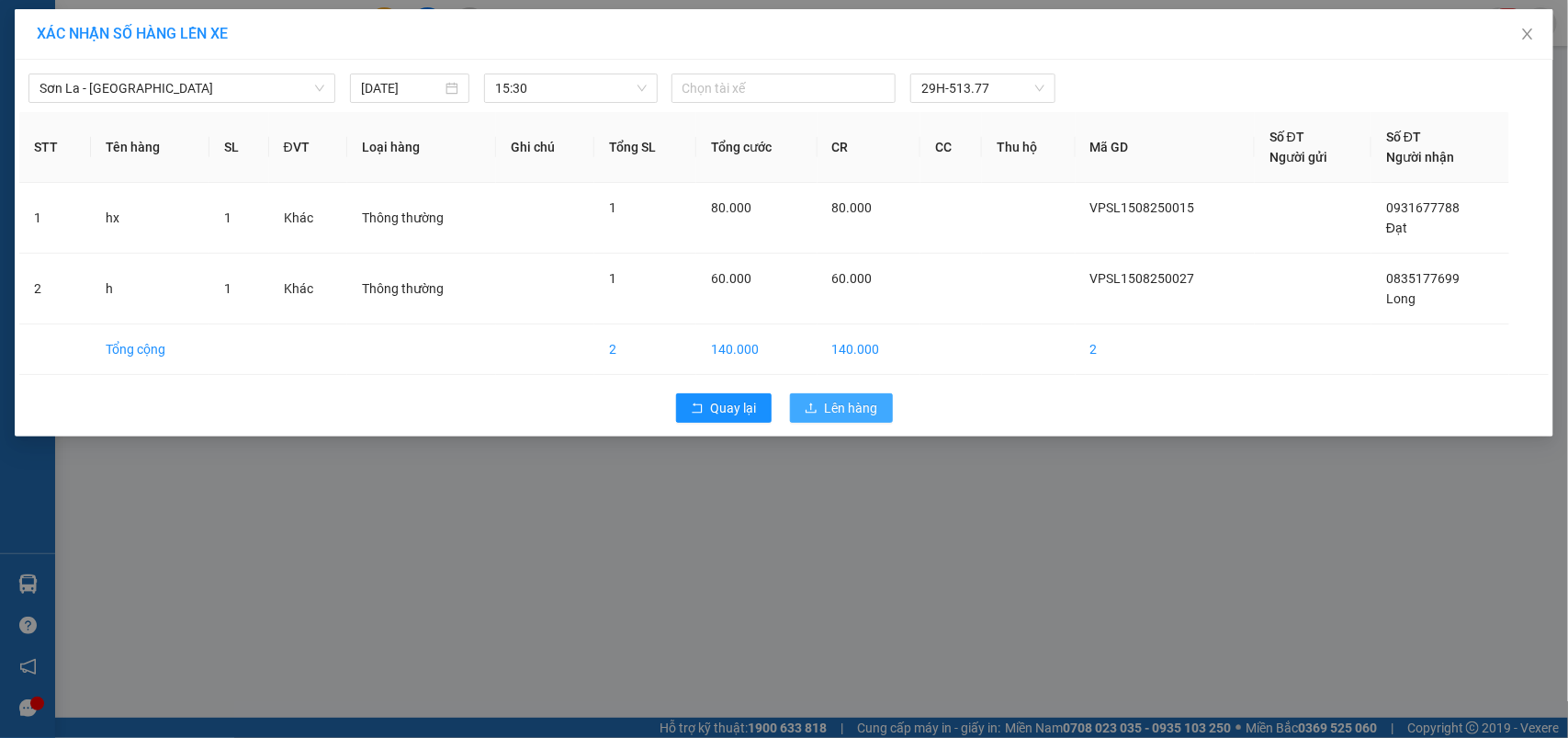
click at [852, 406] on span "Lên hàng" at bounding box center [850, 407] width 53 height 20
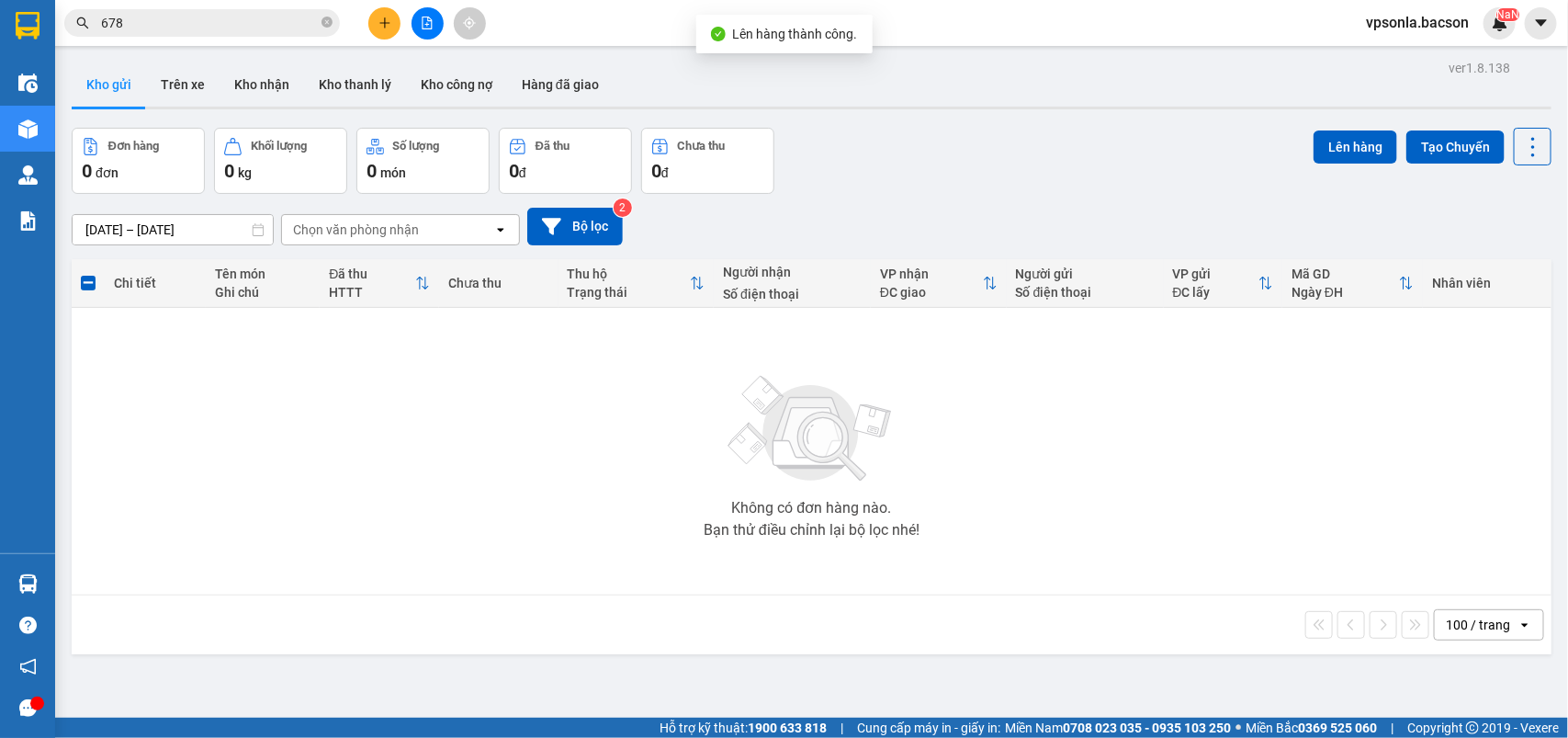
scroll to position [85, 0]
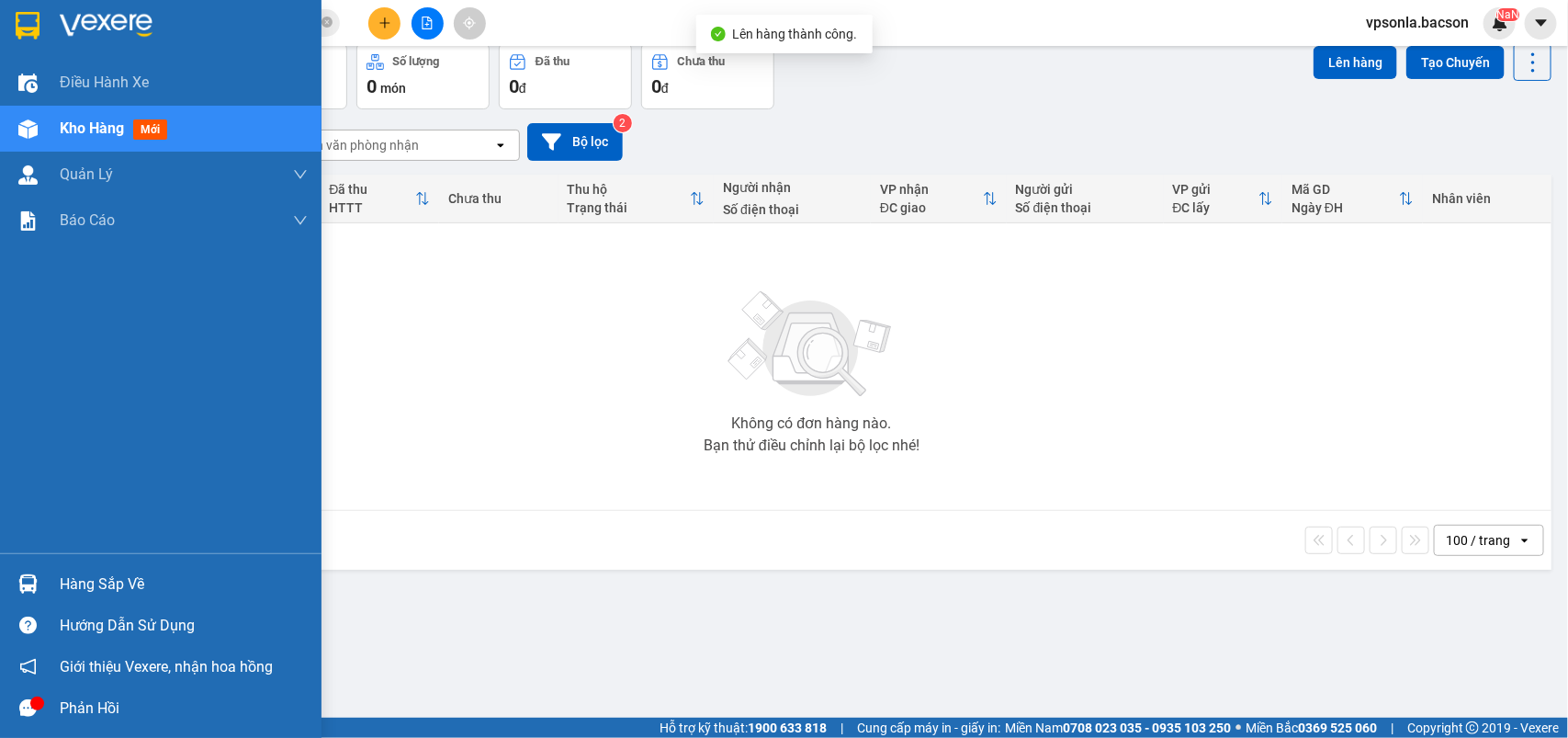
click at [55, 585] on div "Hàng sắp về" at bounding box center [160, 583] width 322 height 41
click at [43, 707] on div "Phản hồi" at bounding box center [160, 707] width 322 height 41
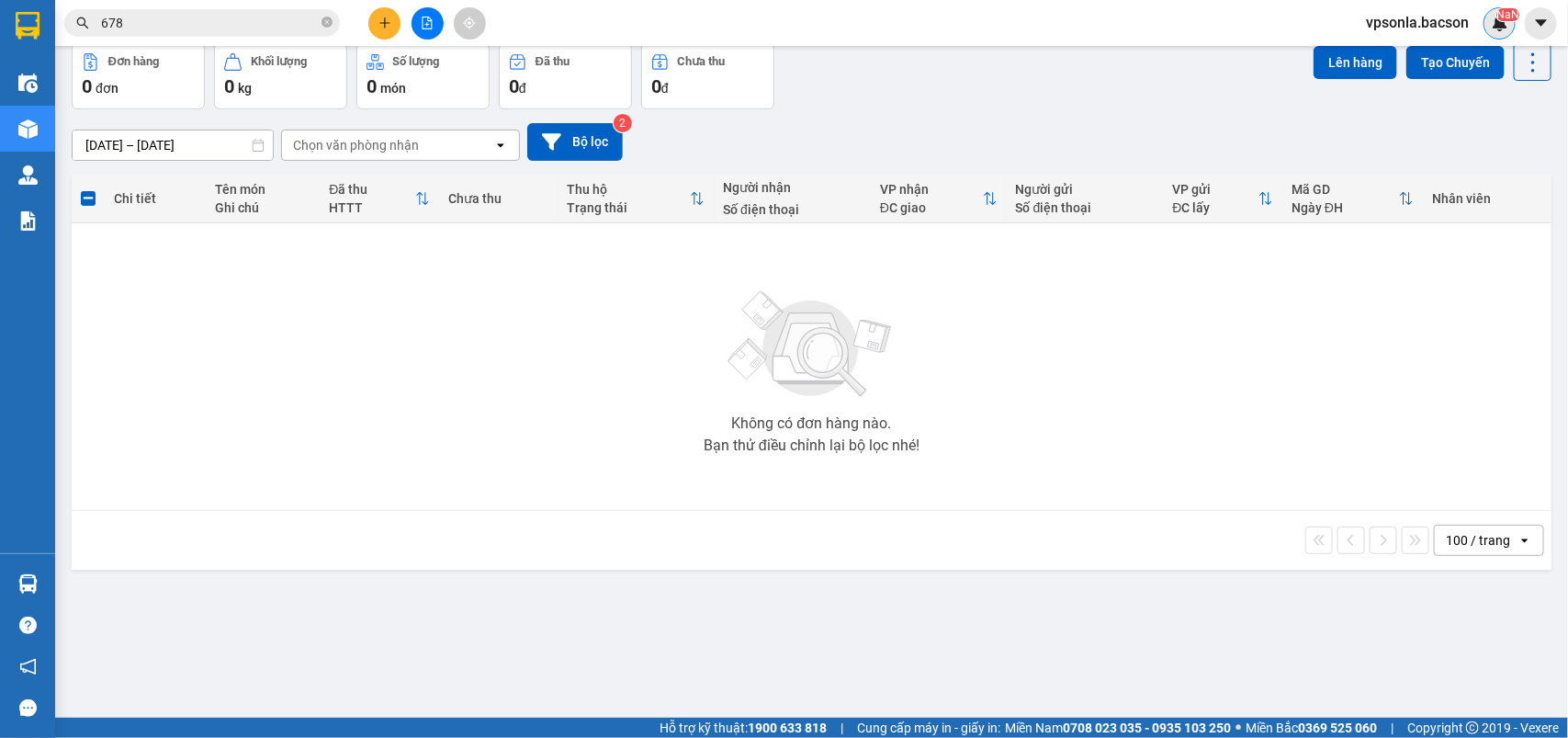
click at [1498, 21] on img at bounding box center [1499, 22] width 16 height 16
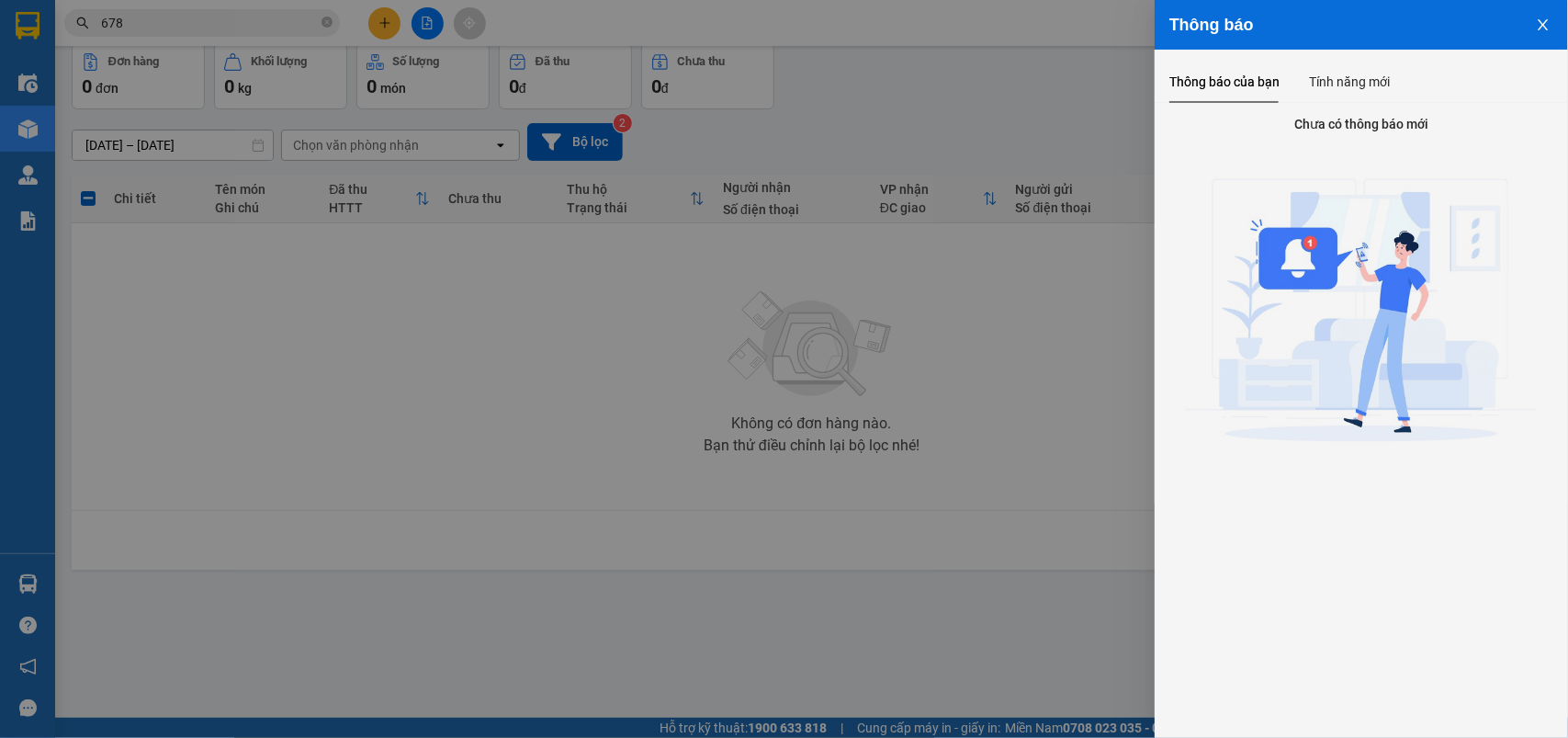
click at [1067, 158] on div at bounding box center [784, 369] width 1568 height 738
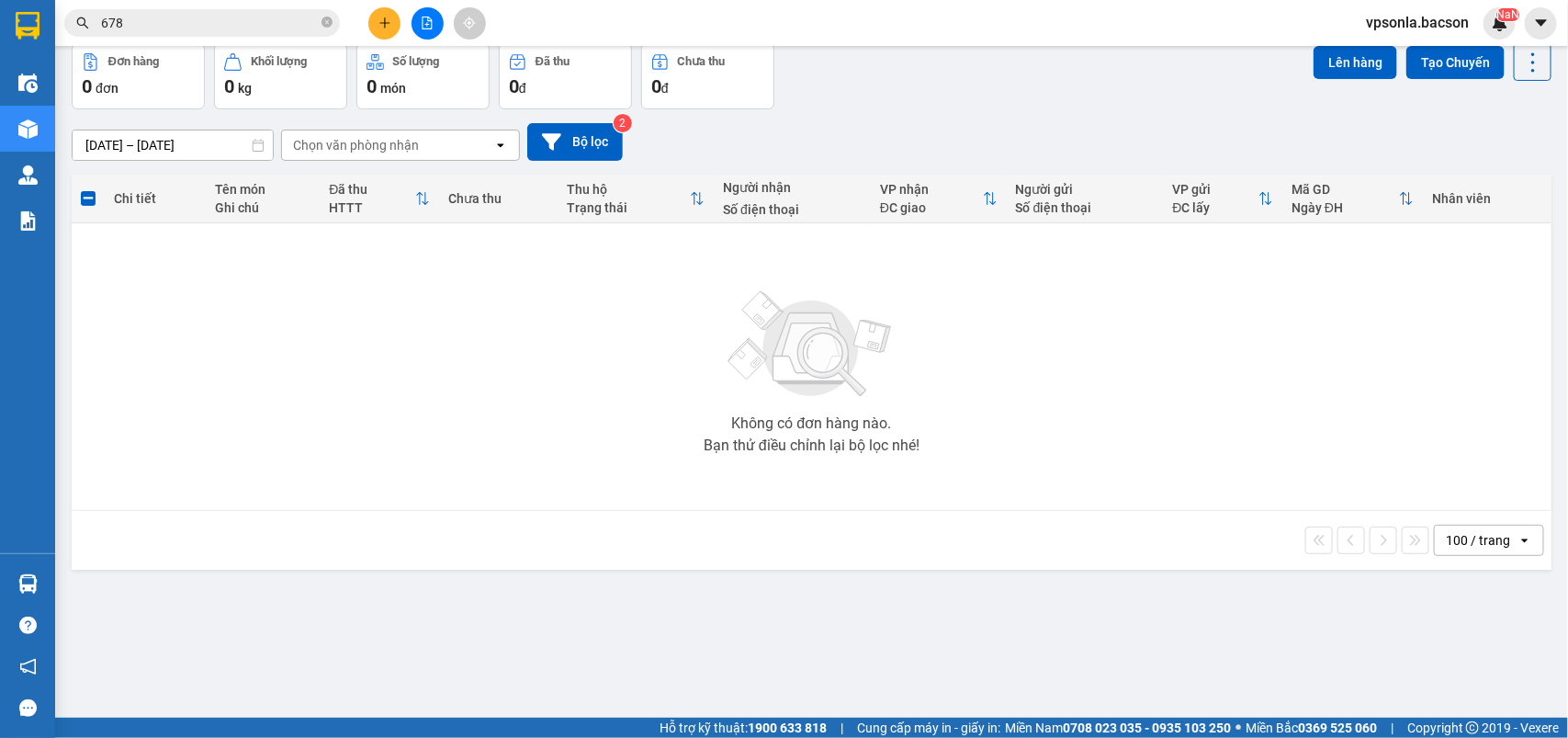
scroll to position [0, 0]
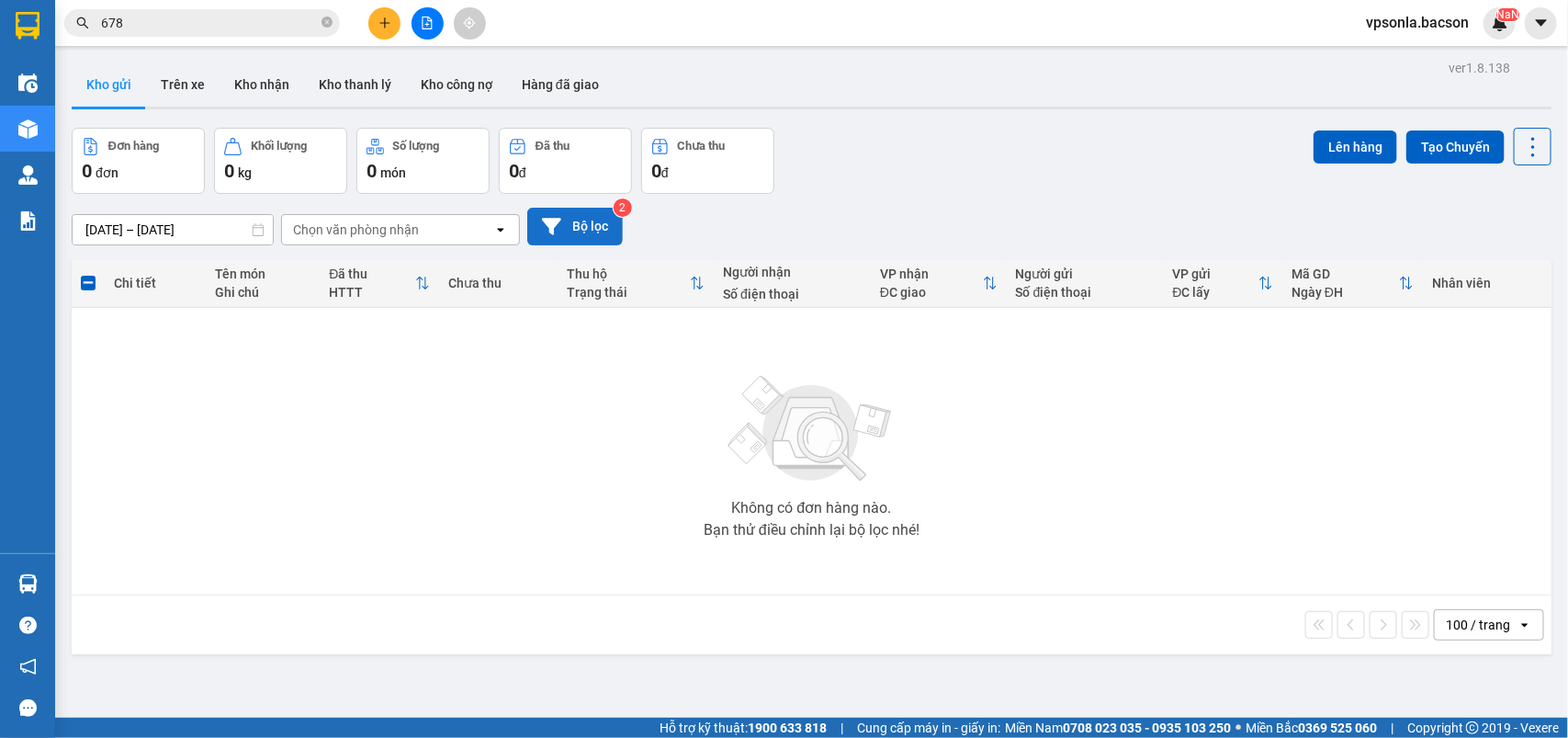
click at [595, 235] on button "Bộ lọc" at bounding box center [575, 226] width 95 height 37
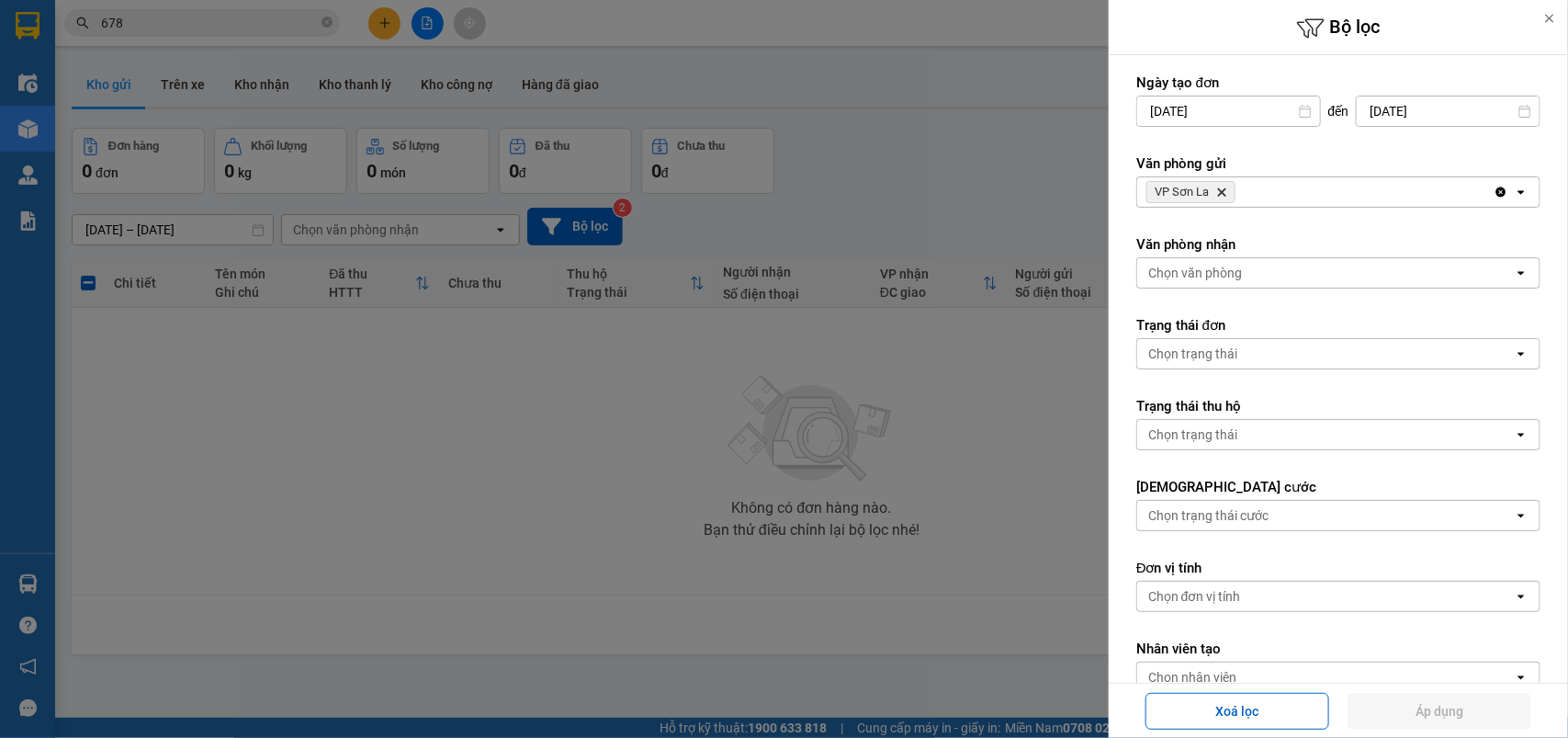
drag, startPoint x: 870, startPoint y: 223, endPoint x: 1295, endPoint y: 56, distance: 456.6
click at [875, 223] on div at bounding box center [784, 369] width 1568 height 738
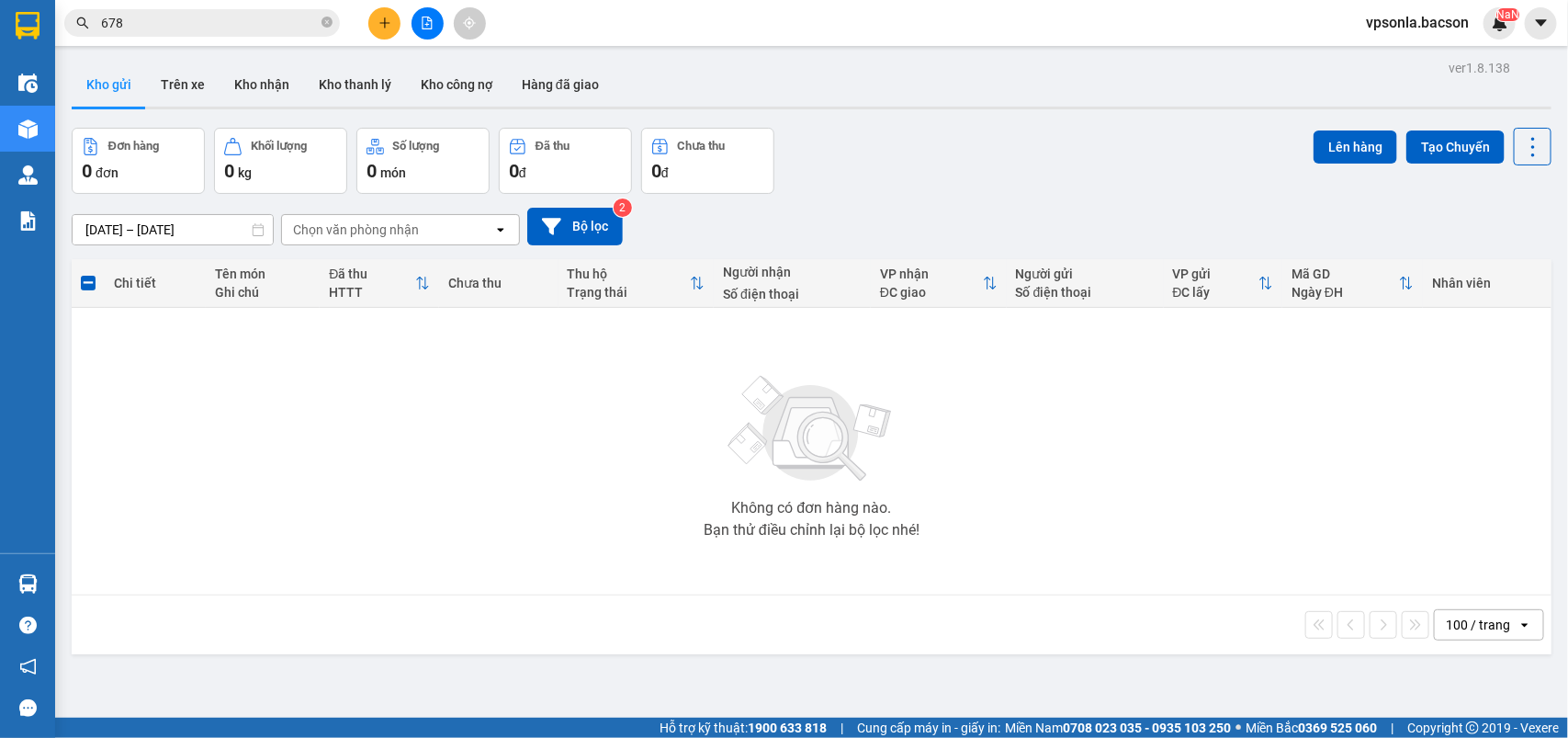
click at [1417, 29] on span "vpsonla.bacson" at bounding box center [1417, 22] width 133 height 23
click at [1403, 67] on li "Đăng xuất" at bounding box center [1417, 57] width 132 height 30
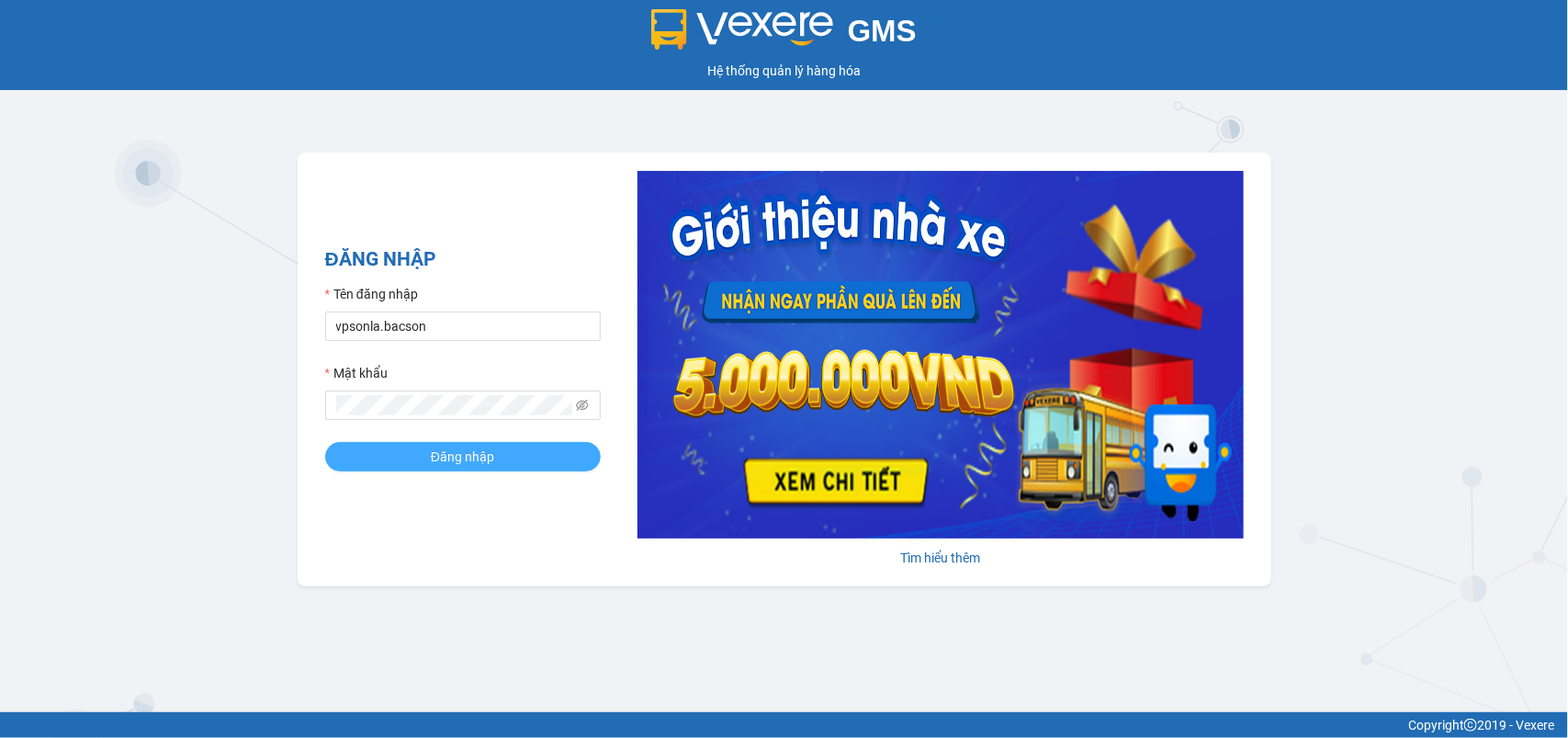
type input "vpgialam.bacson"
click at [414, 456] on button "Đăng nhập" at bounding box center [462, 456] width 276 height 30
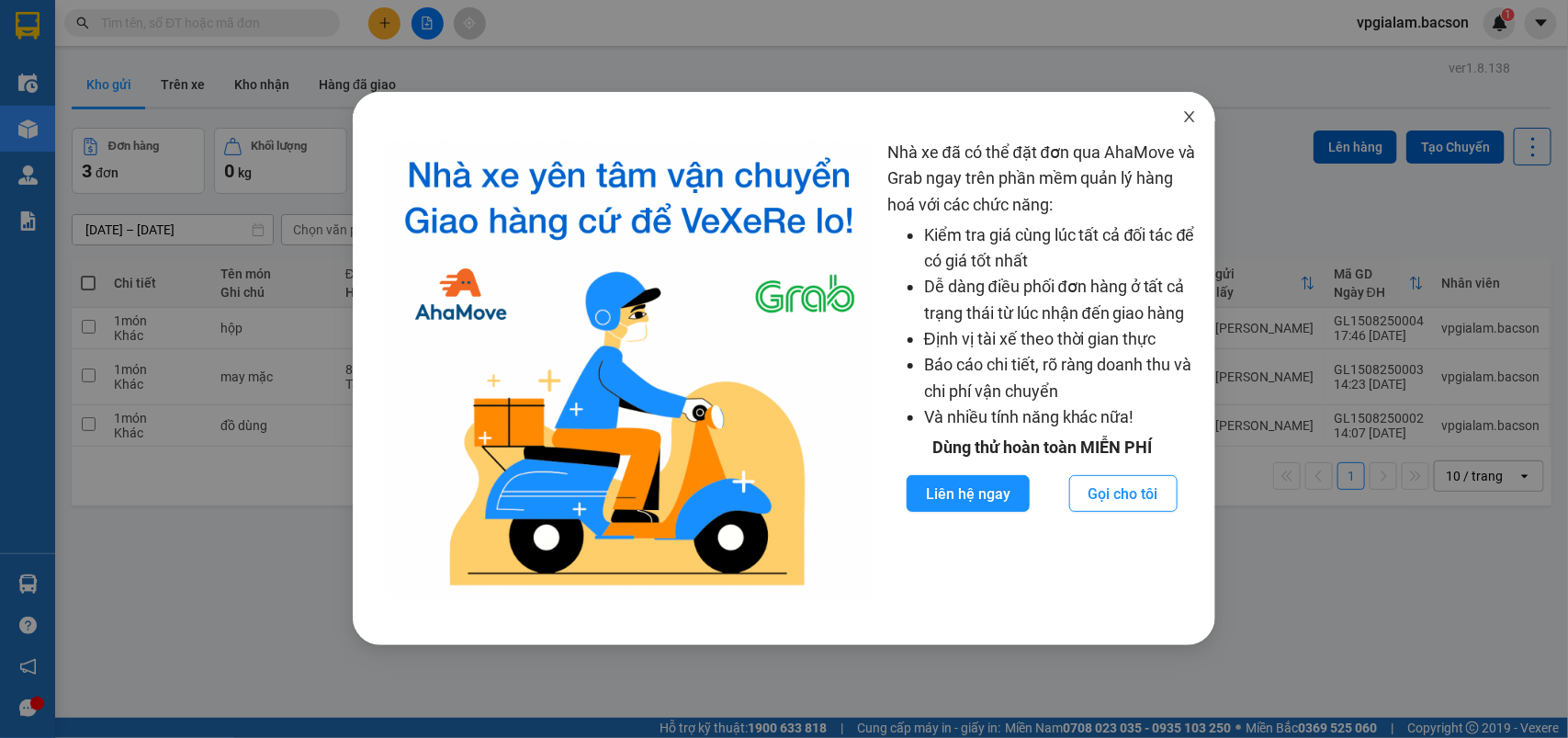
click at [1180, 113] on span "Close" at bounding box center [1189, 118] width 52 height 52
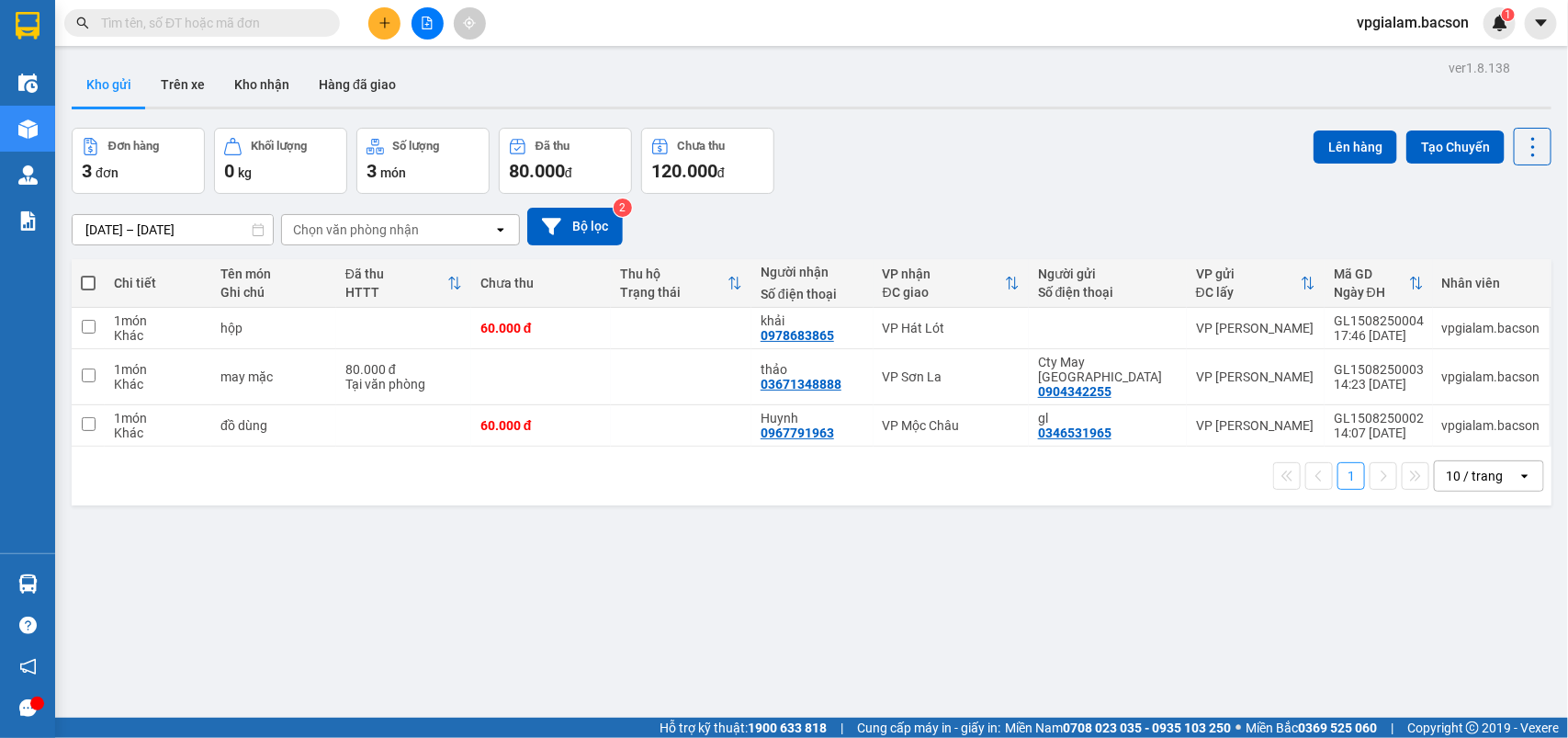
click at [79, 274] on th at bounding box center [88, 283] width 33 height 49
click at [84, 282] on span at bounding box center [87, 283] width 14 height 14
click at [88, 274] on input "checkbox" at bounding box center [88, 274] width 0 height 0
checkbox input "true"
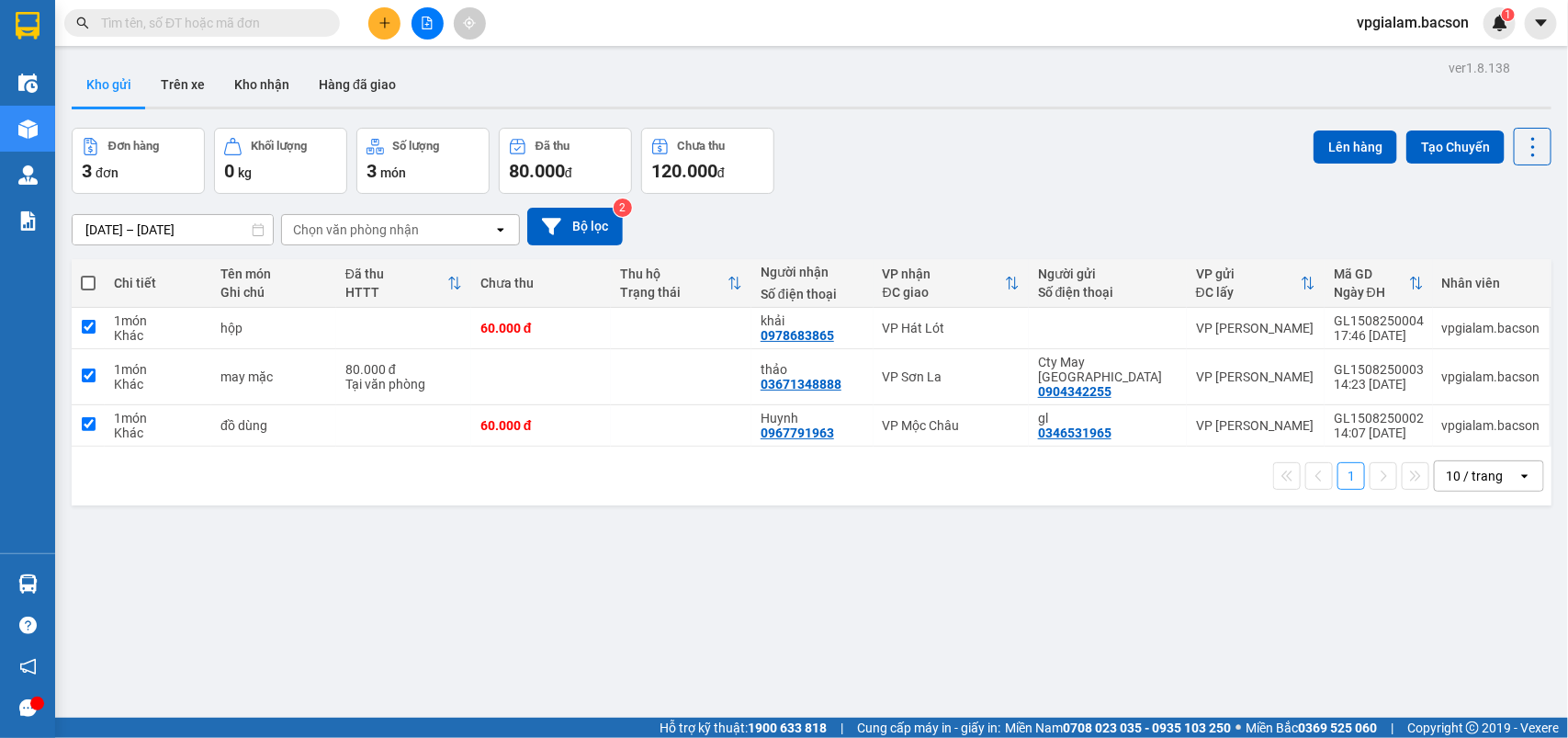
checkbox input "true"
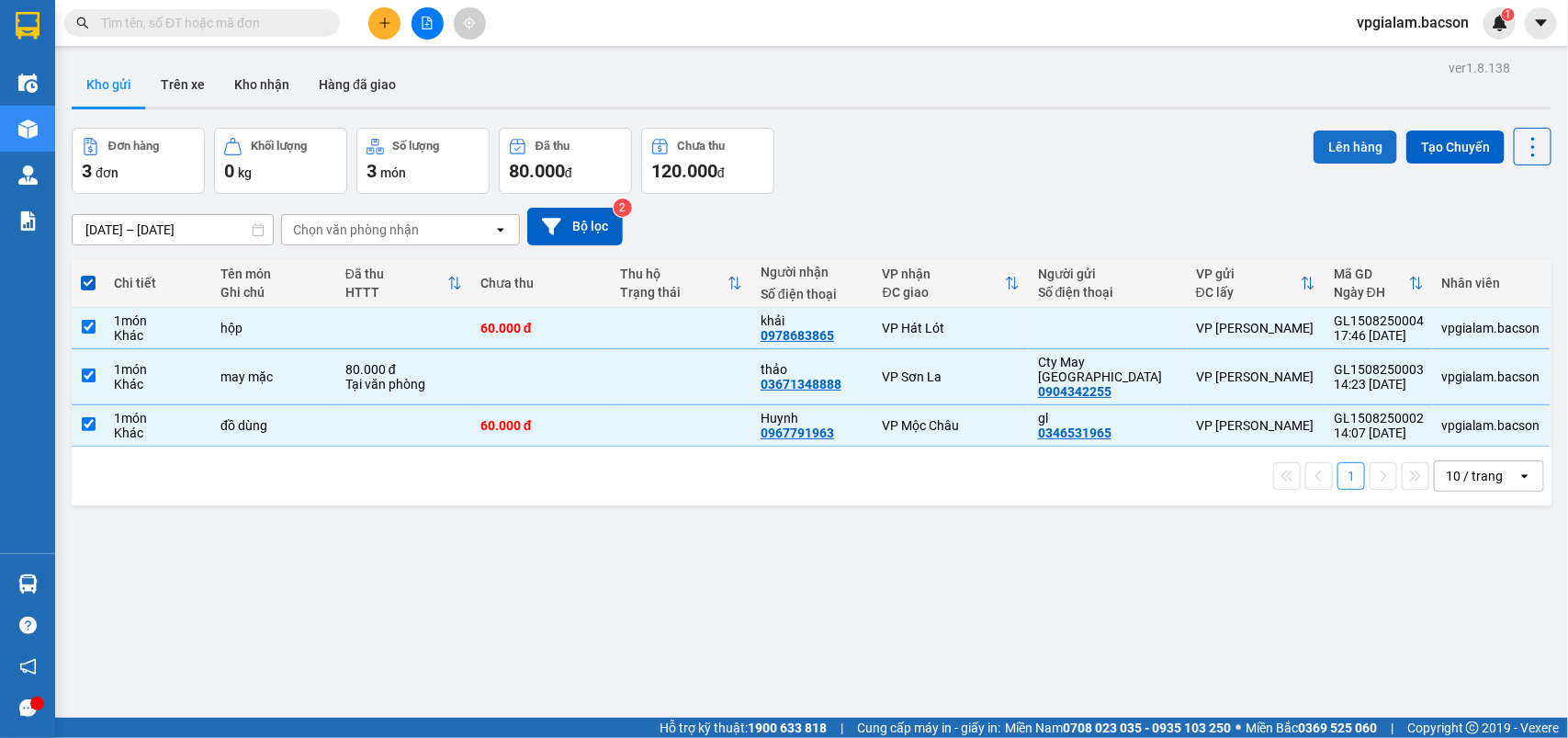
click at [1351, 137] on button "Lên hàng" at bounding box center [1355, 147] width 84 height 33
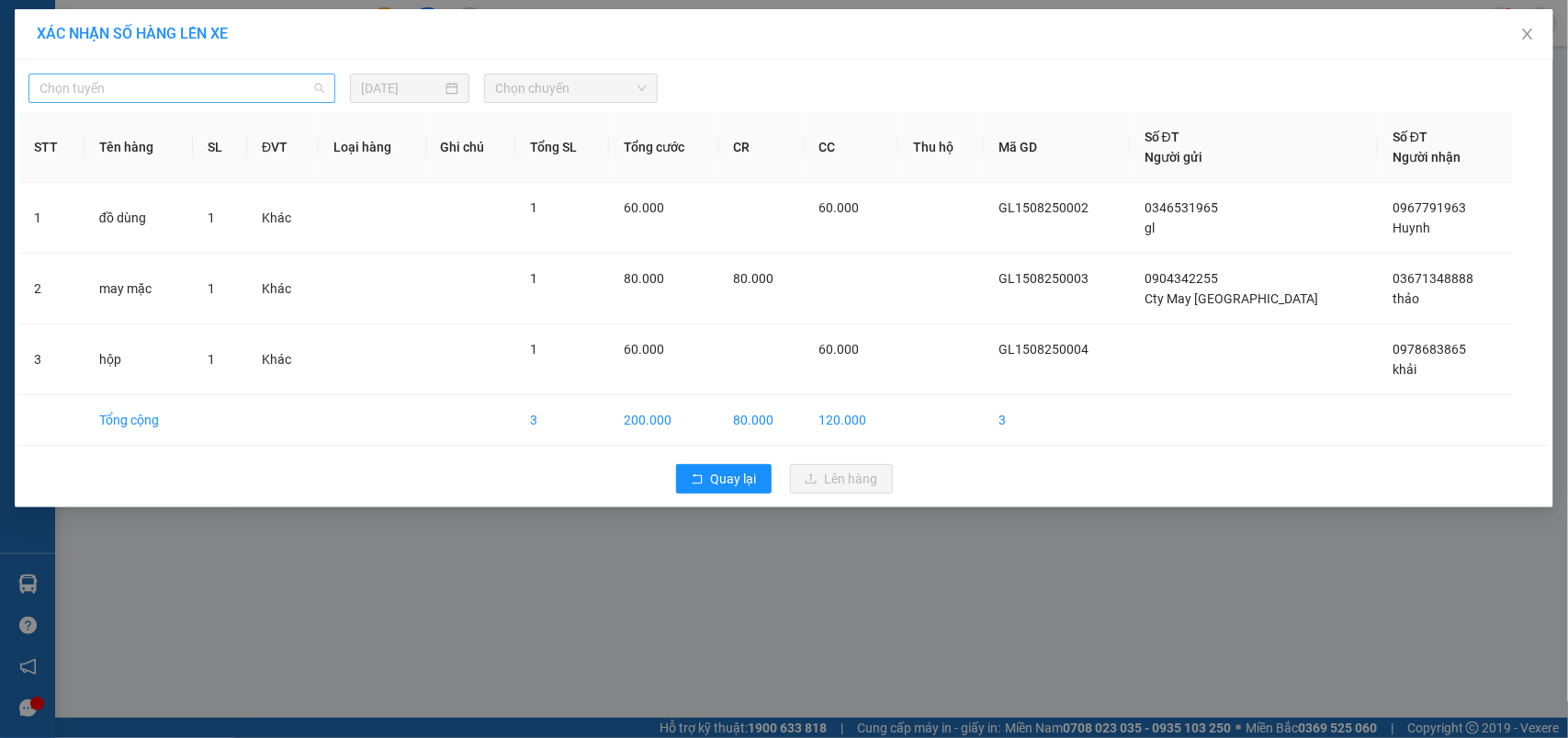
click at [161, 97] on span "Chọn tuyến" at bounding box center [182, 87] width 284 height 28
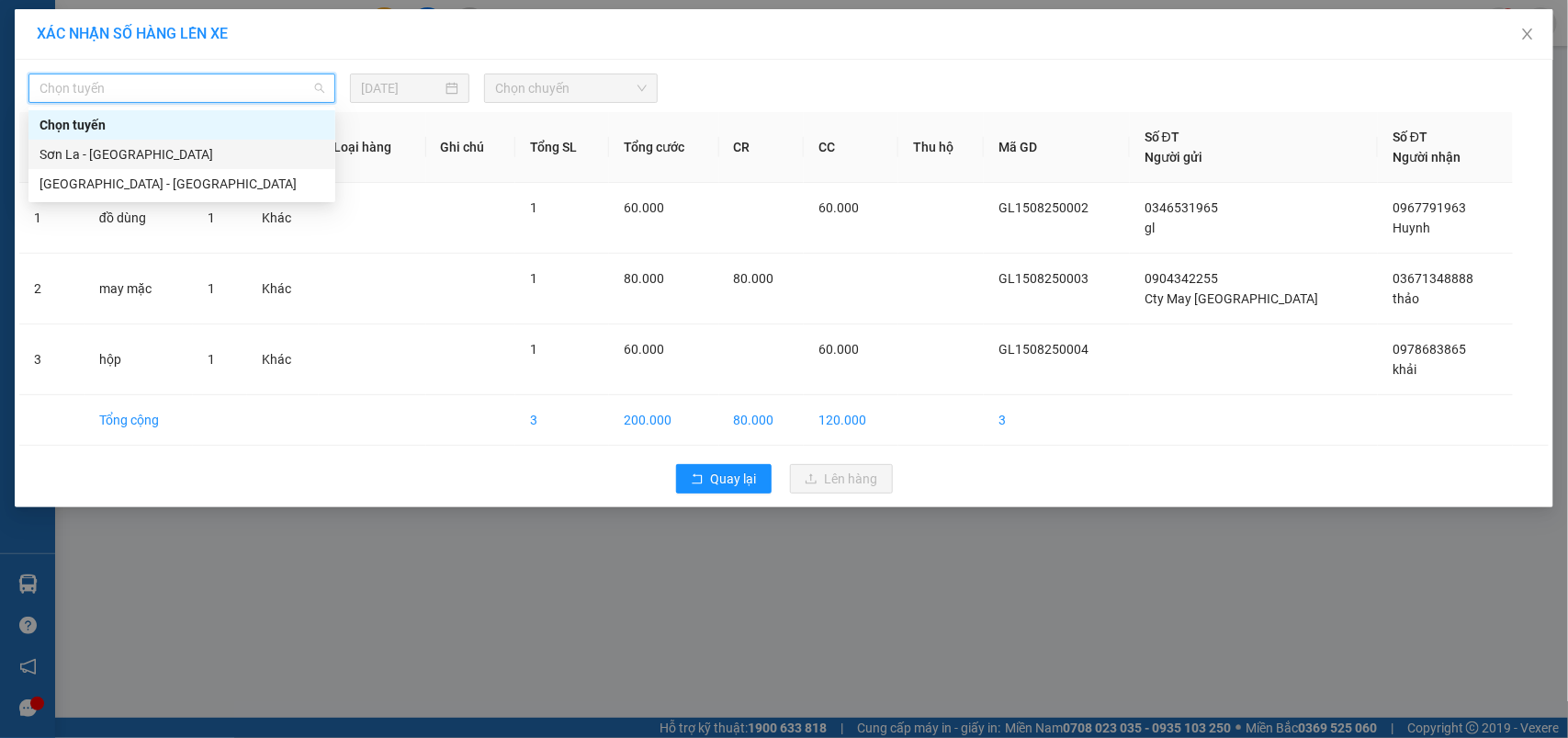
click at [85, 154] on div "Sơn La - [GEOGRAPHIC_DATA]" at bounding box center [182, 154] width 284 height 20
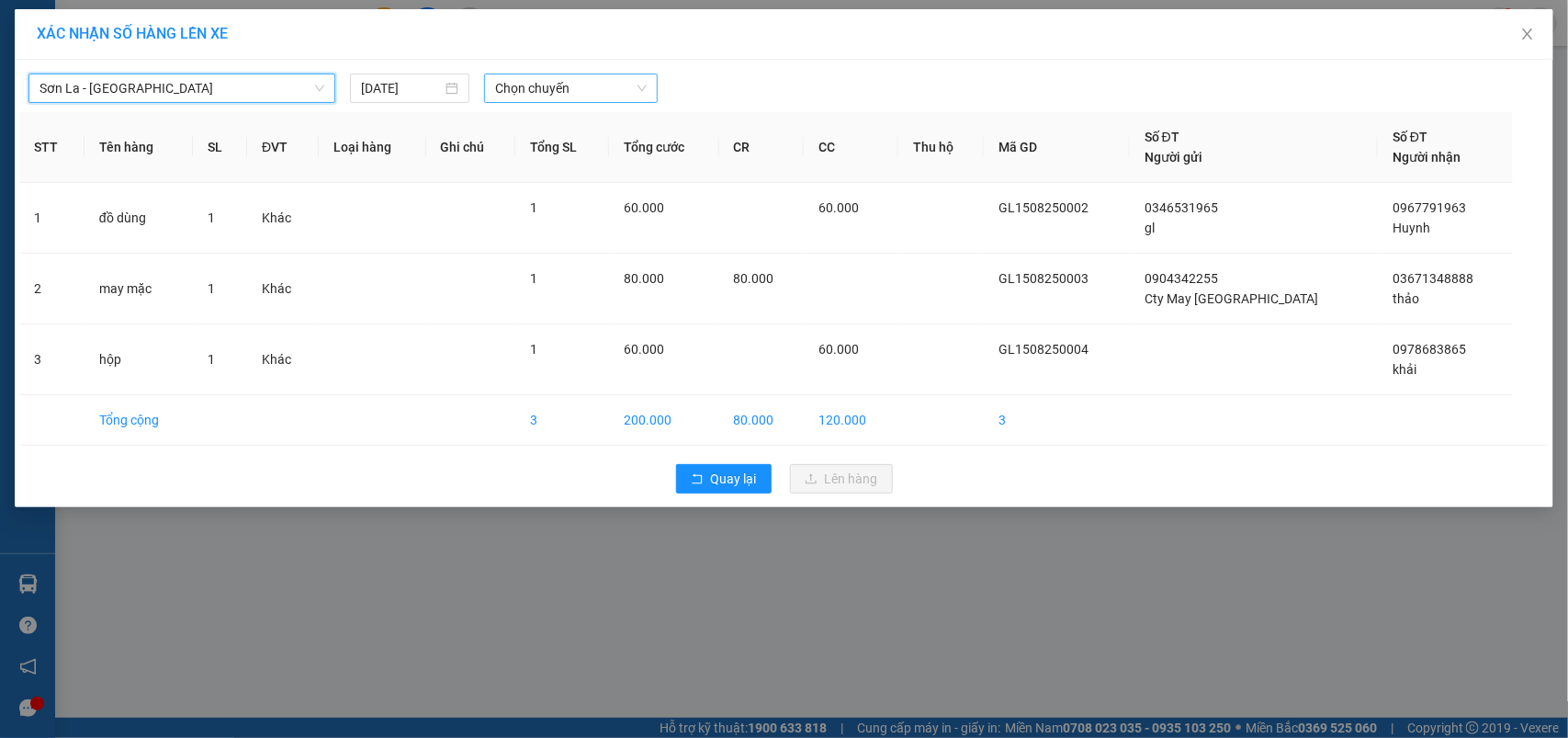
click at [598, 92] on span "Chọn chuyến" at bounding box center [570, 87] width 151 height 28
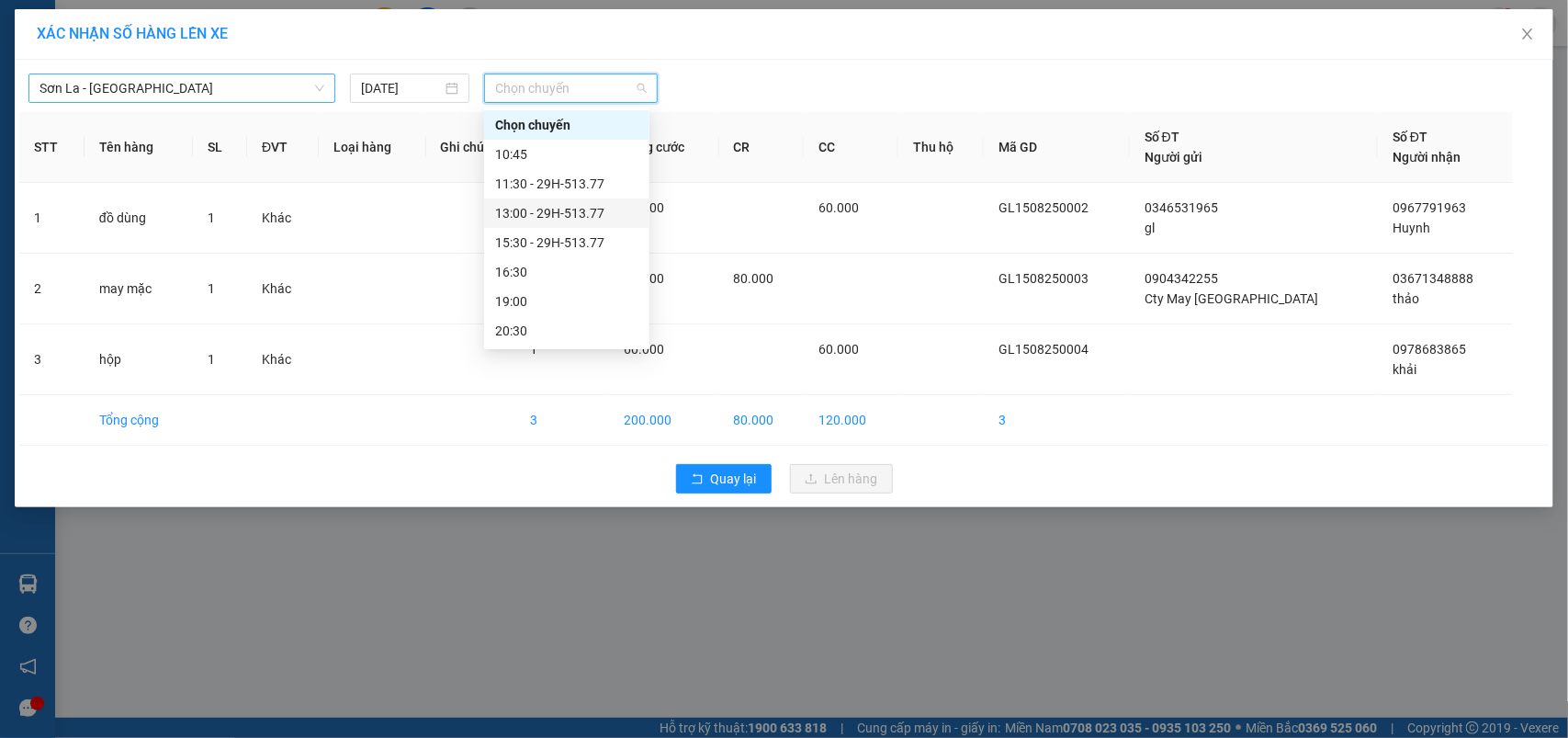
click at [246, 94] on span "Sơn La - [GEOGRAPHIC_DATA]" at bounding box center [182, 87] width 284 height 28
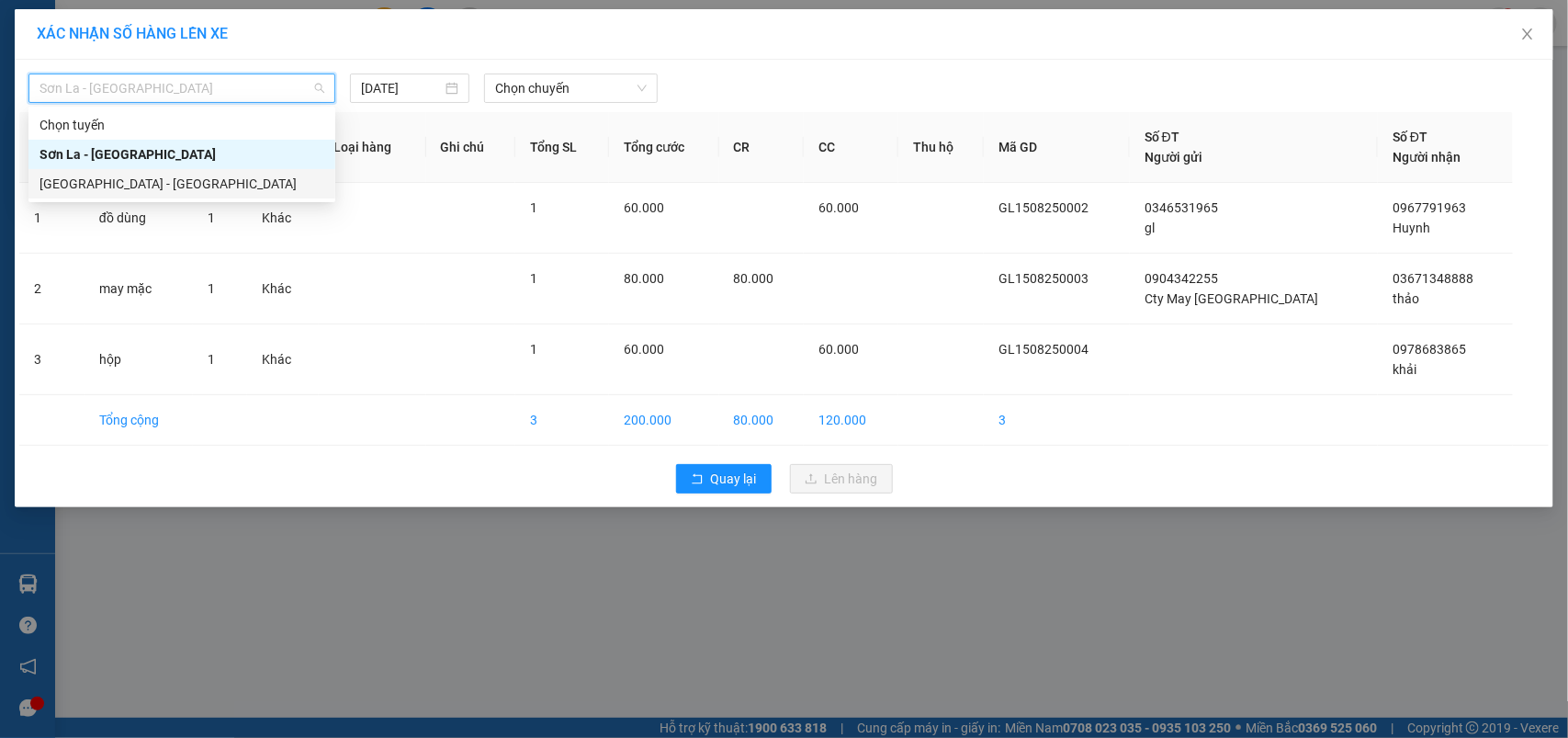
click at [87, 193] on div "Hà Nội - Sơn La" at bounding box center [182, 184] width 284 height 20
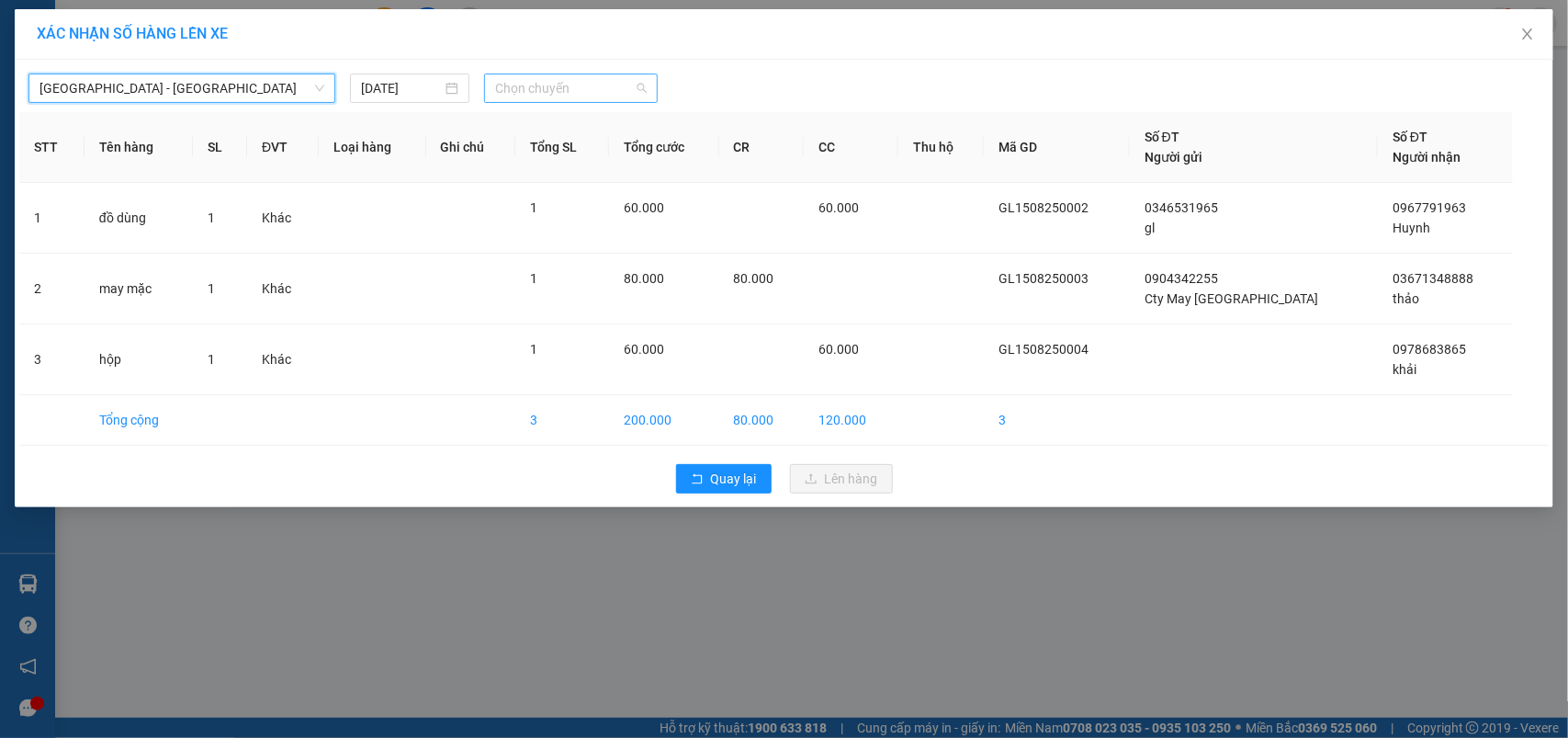
click at [512, 87] on span "Chọn chuyến" at bounding box center [570, 87] width 151 height 28
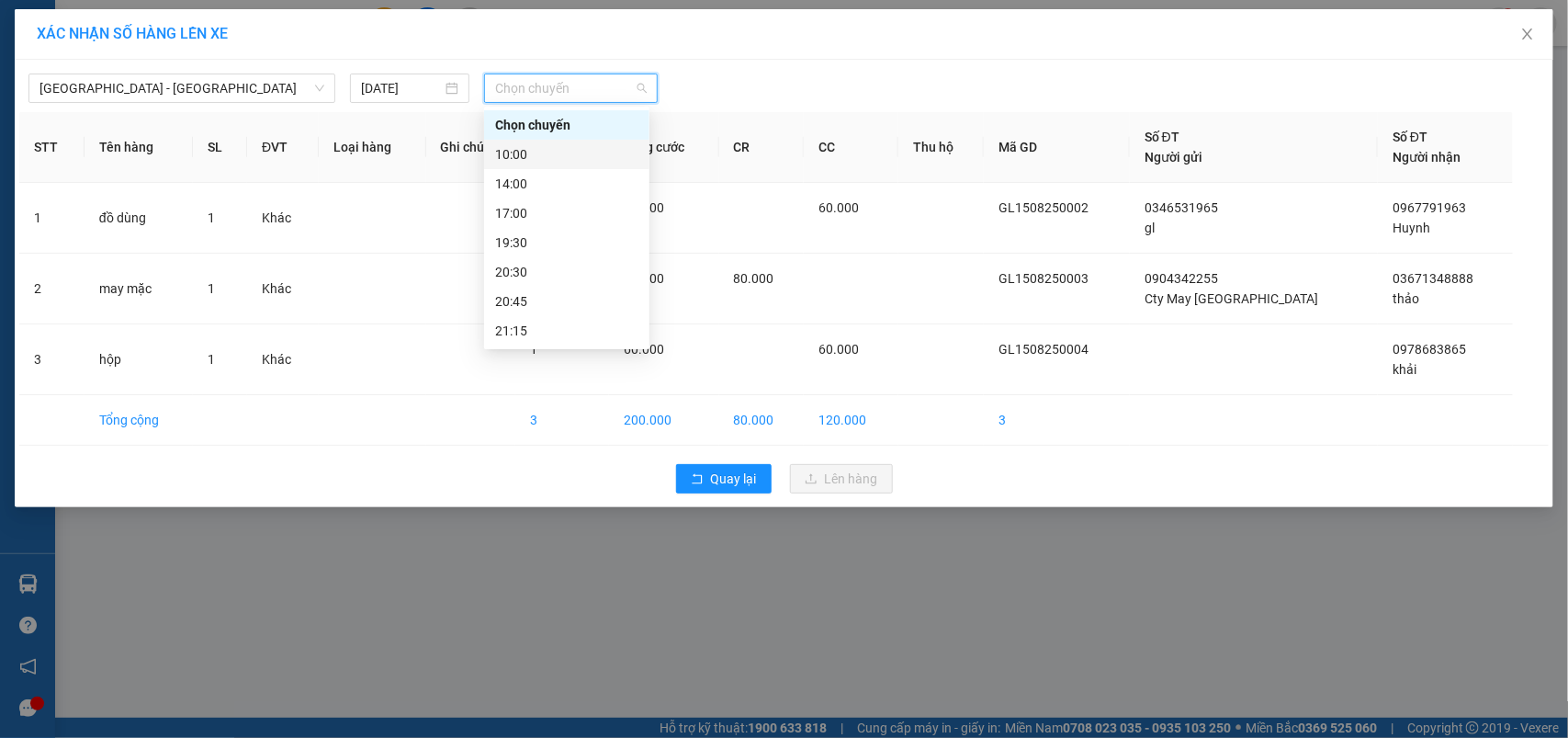
click at [511, 139] on div "10:00" at bounding box center [567, 154] width 165 height 30
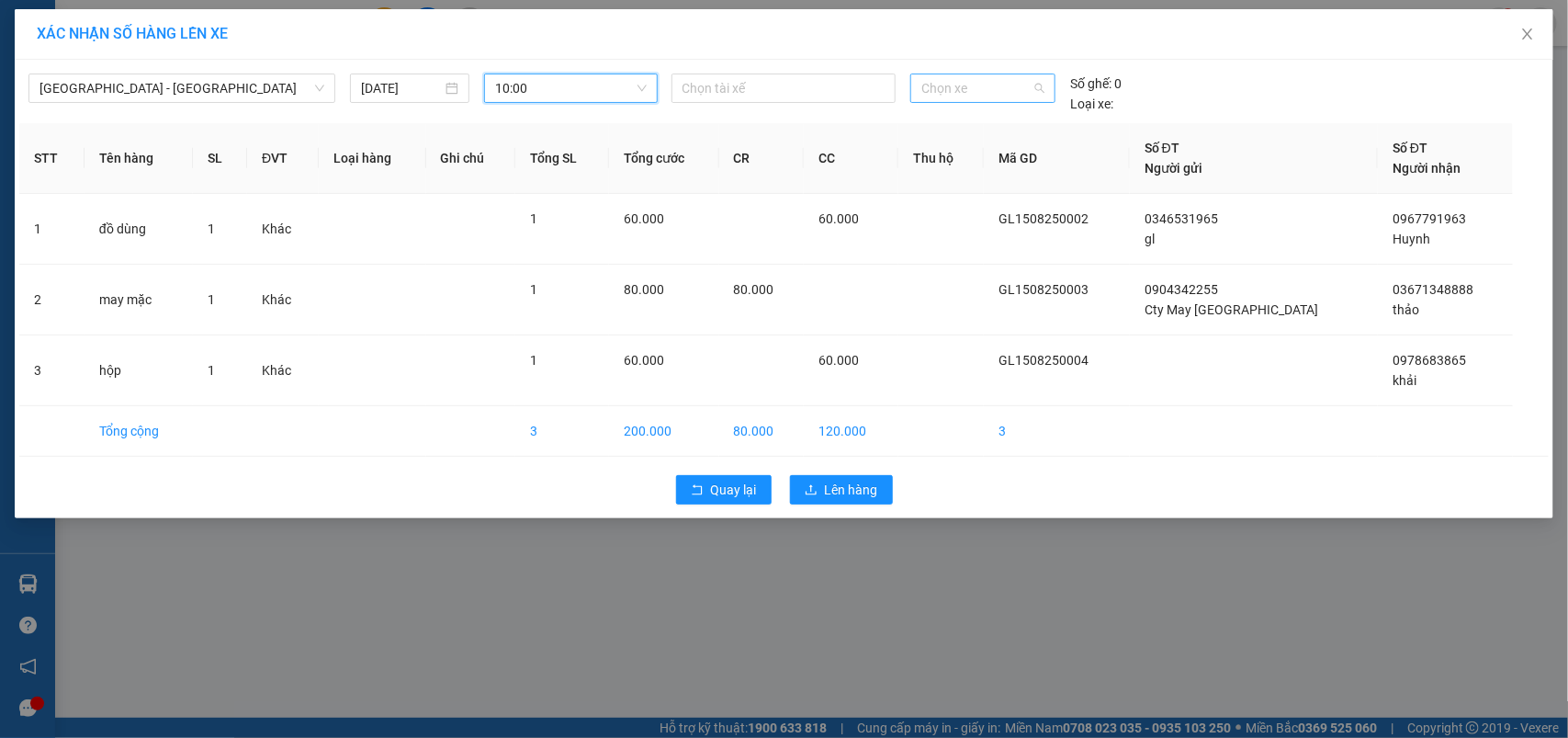
click at [965, 88] on span "Chọn xe" at bounding box center [983, 87] width 123 height 28
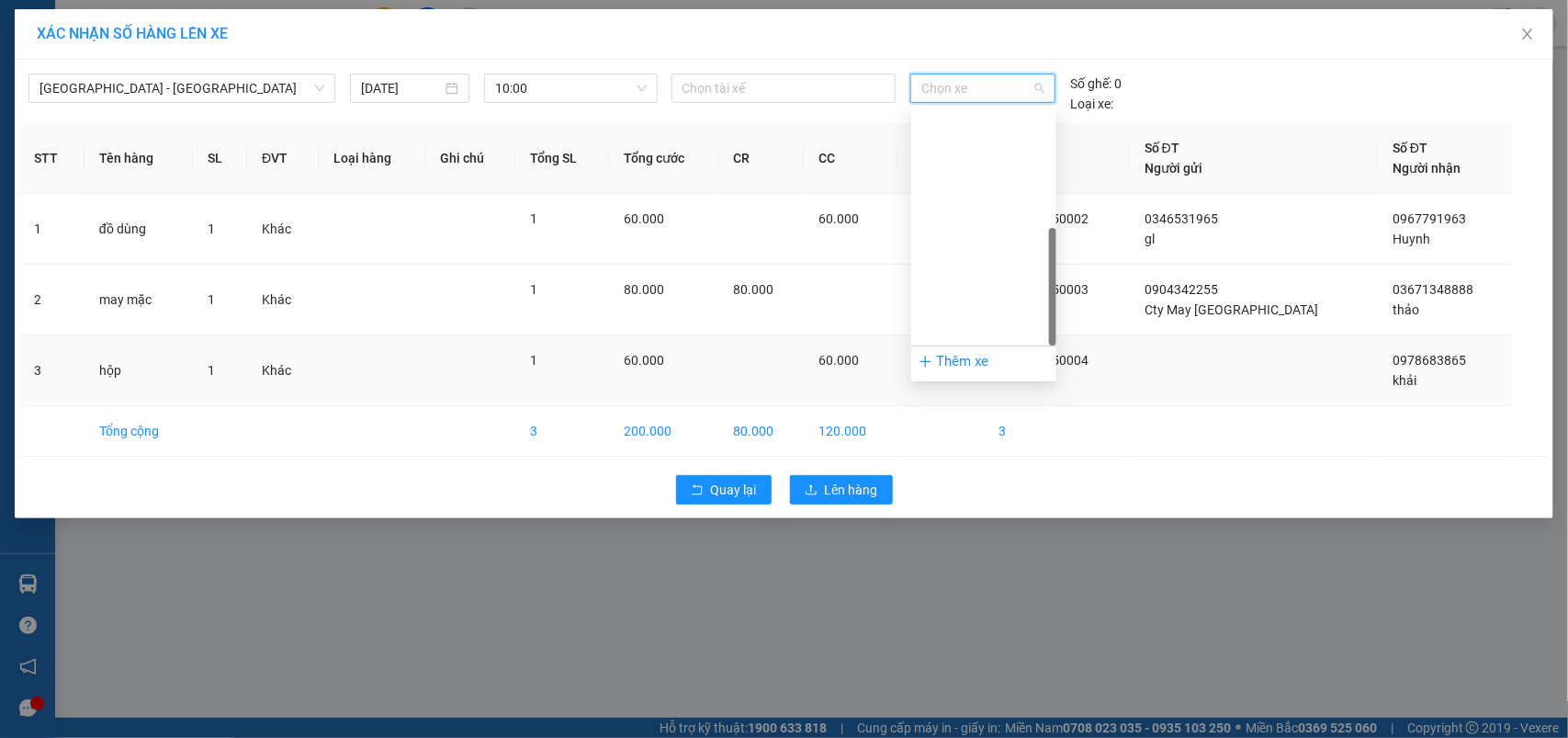
scroll to position [263, 0]
click at [949, 328] on div "29h-773.34" at bounding box center [984, 332] width 123 height 20
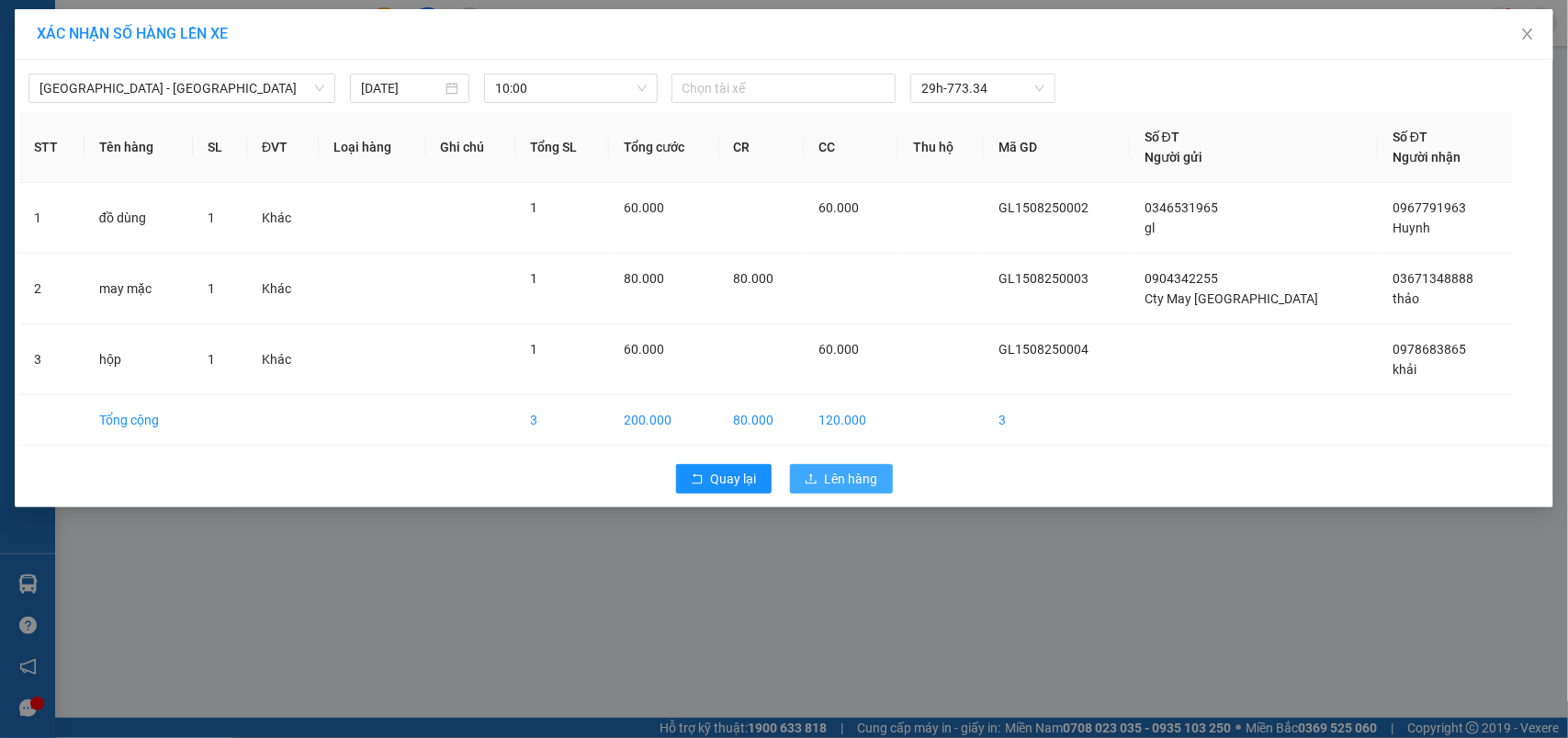
click at [821, 473] on button "Lên hàng" at bounding box center [841, 479] width 103 height 30
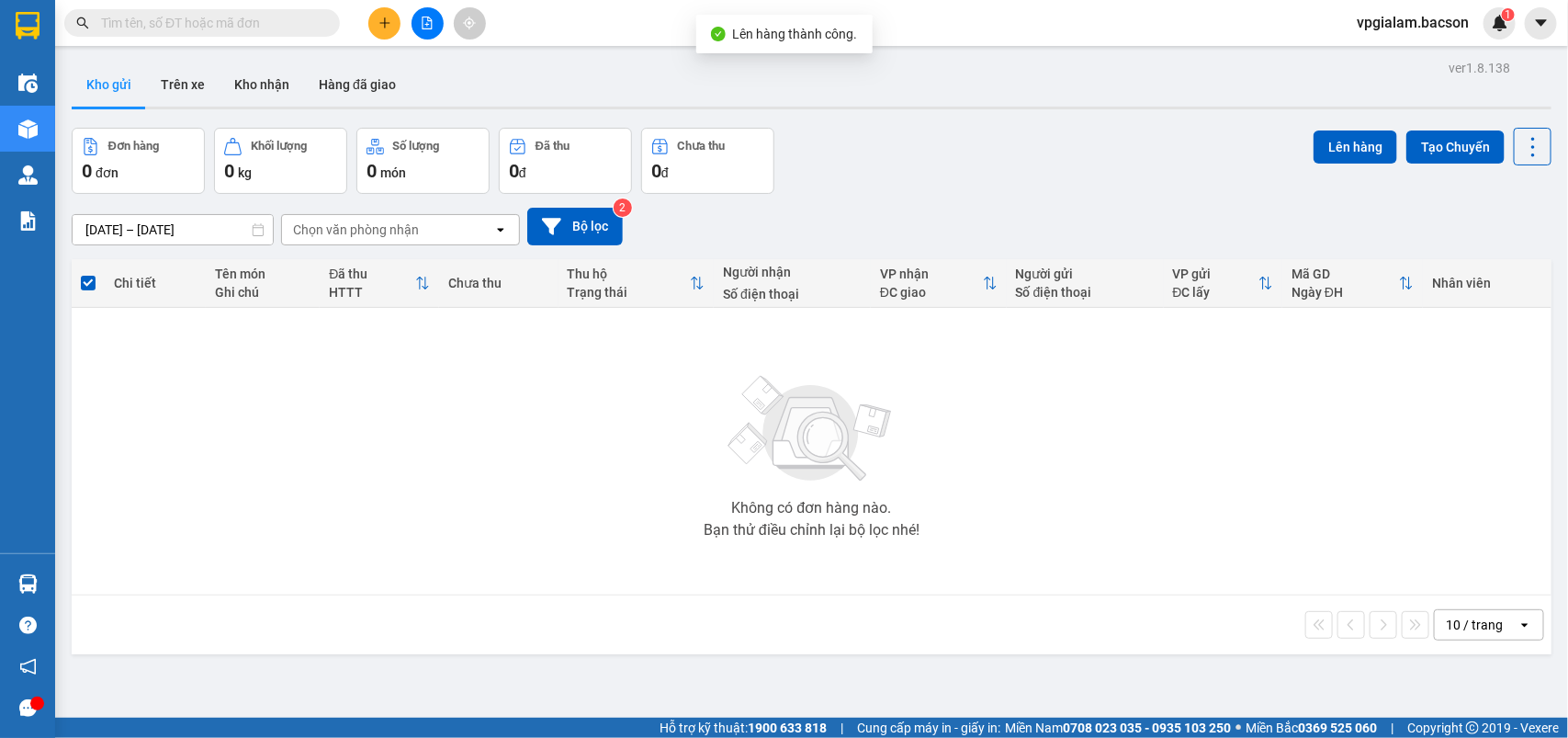
click at [1410, 21] on span "vpgialam.bacson" at bounding box center [1412, 22] width 141 height 23
click at [1402, 51] on span "Đăng xuất" at bounding box center [1422, 57] width 101 height 20
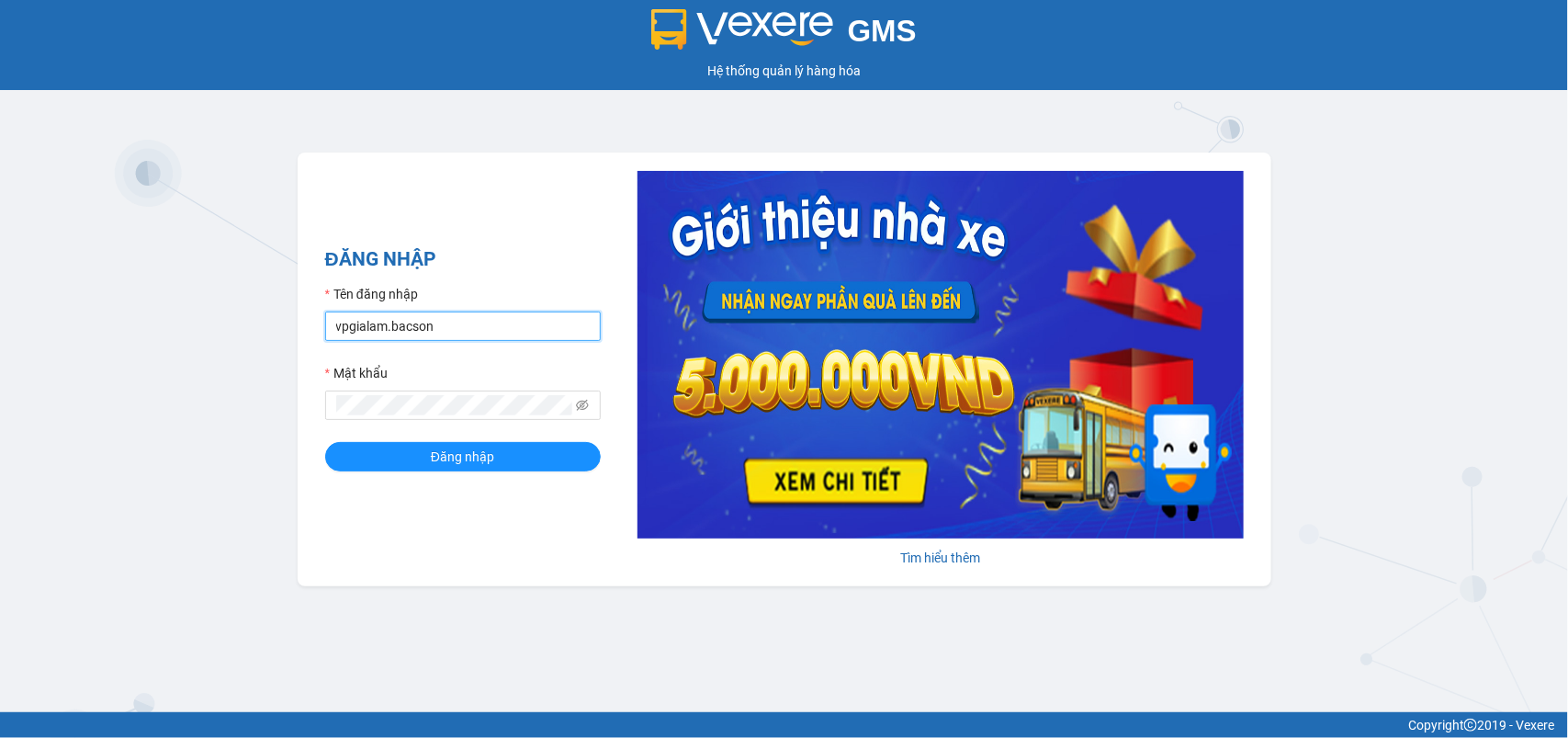
drag, startPoint x: 382, startPoint y: 320, endPoint x: 203, endPoint y: 347, distance: 181.0
click at [203, 347] on div "GMS Hệ thống quản lý hàng hóa ĐĂNG NHẬP Tên đăng nhập vpgialam.bacson Mật khẩu …" at bounding box center [784, 356] width 1568 height 712
type input "aluyen.bacson"
click at [383, 466] on button "Đăng nhập" at bounding box center [462, 456] width 276 height 30
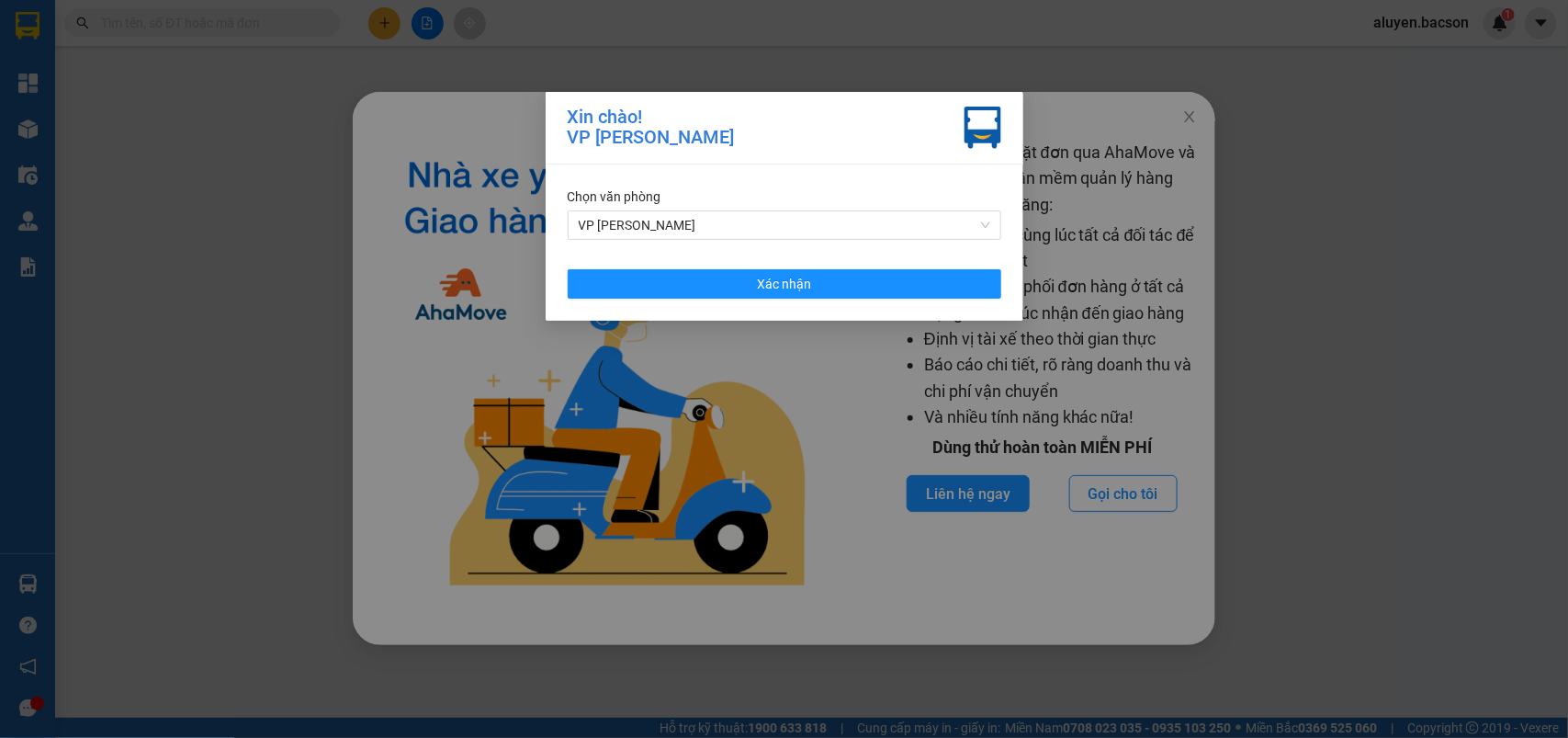
click at [866, 305] on div "Chọn văn phòng VP Thanh Xuân Xác nhận" at bounding box center [784, 242] width 478 height 157
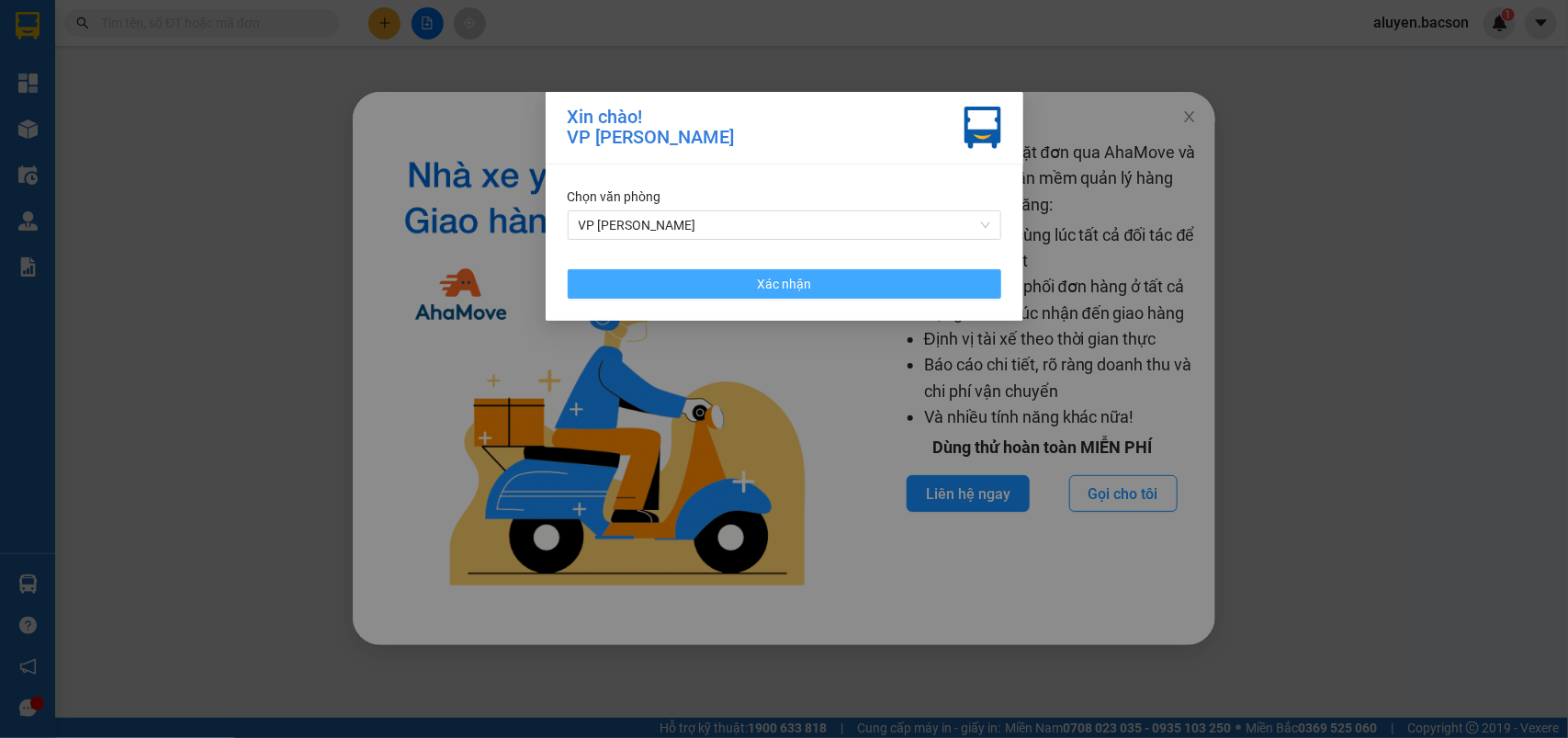
click at [868, 292] on button "Xác nhận" at bounding box center [784, 283] width 433 height 30
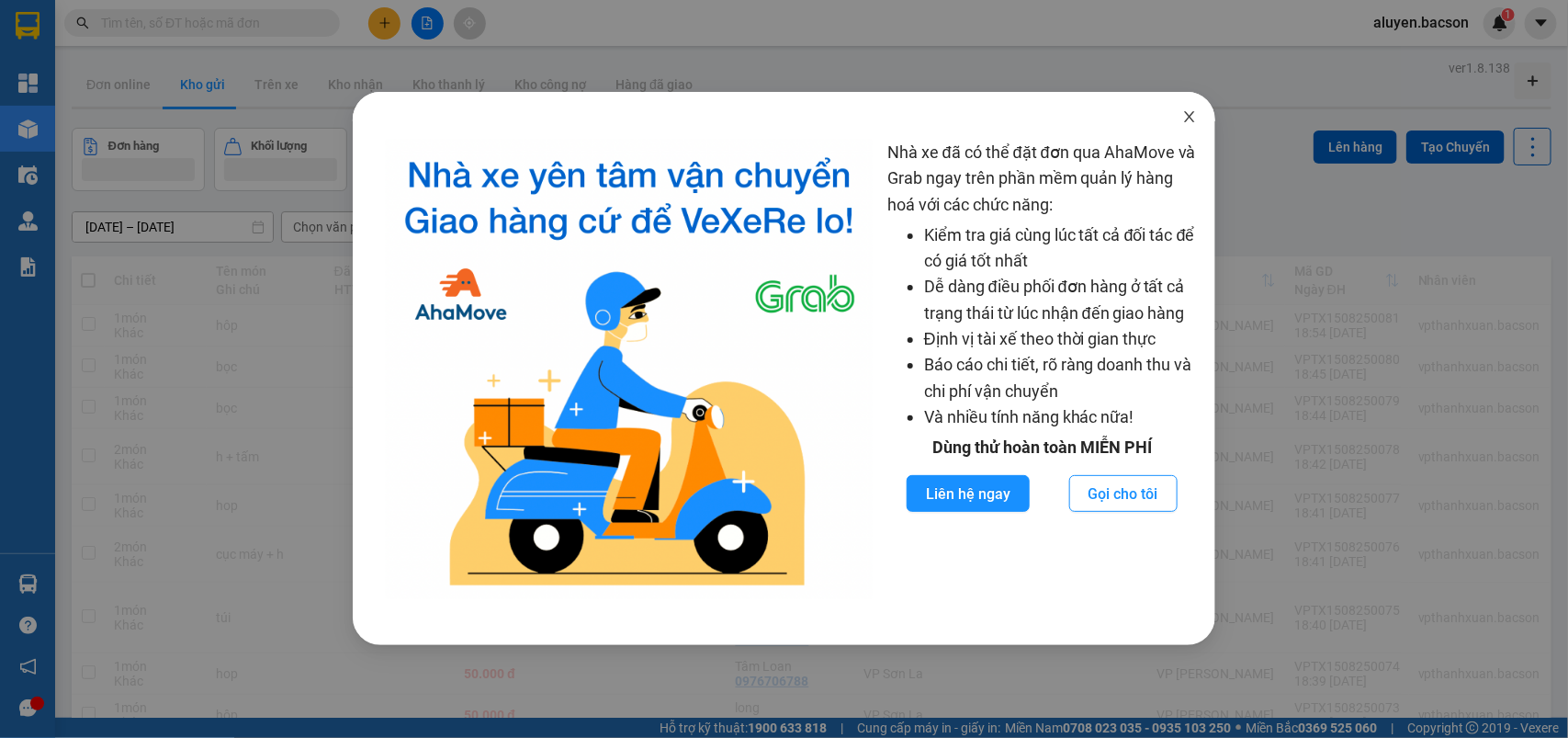
click at [1194, 111] on icon "close" at bounding box center [1188, 116] width 14 height 14
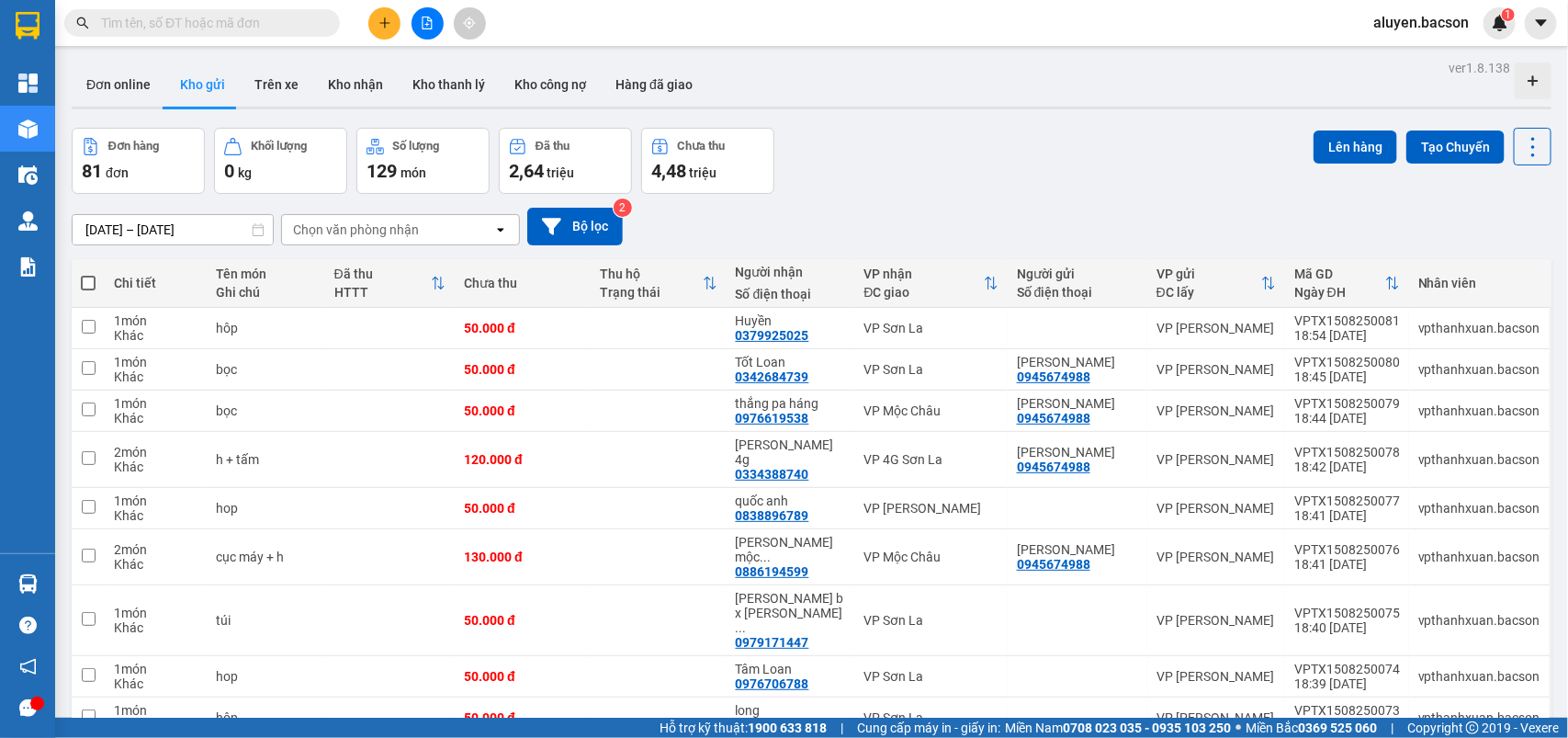
scroll to position [85, 0]
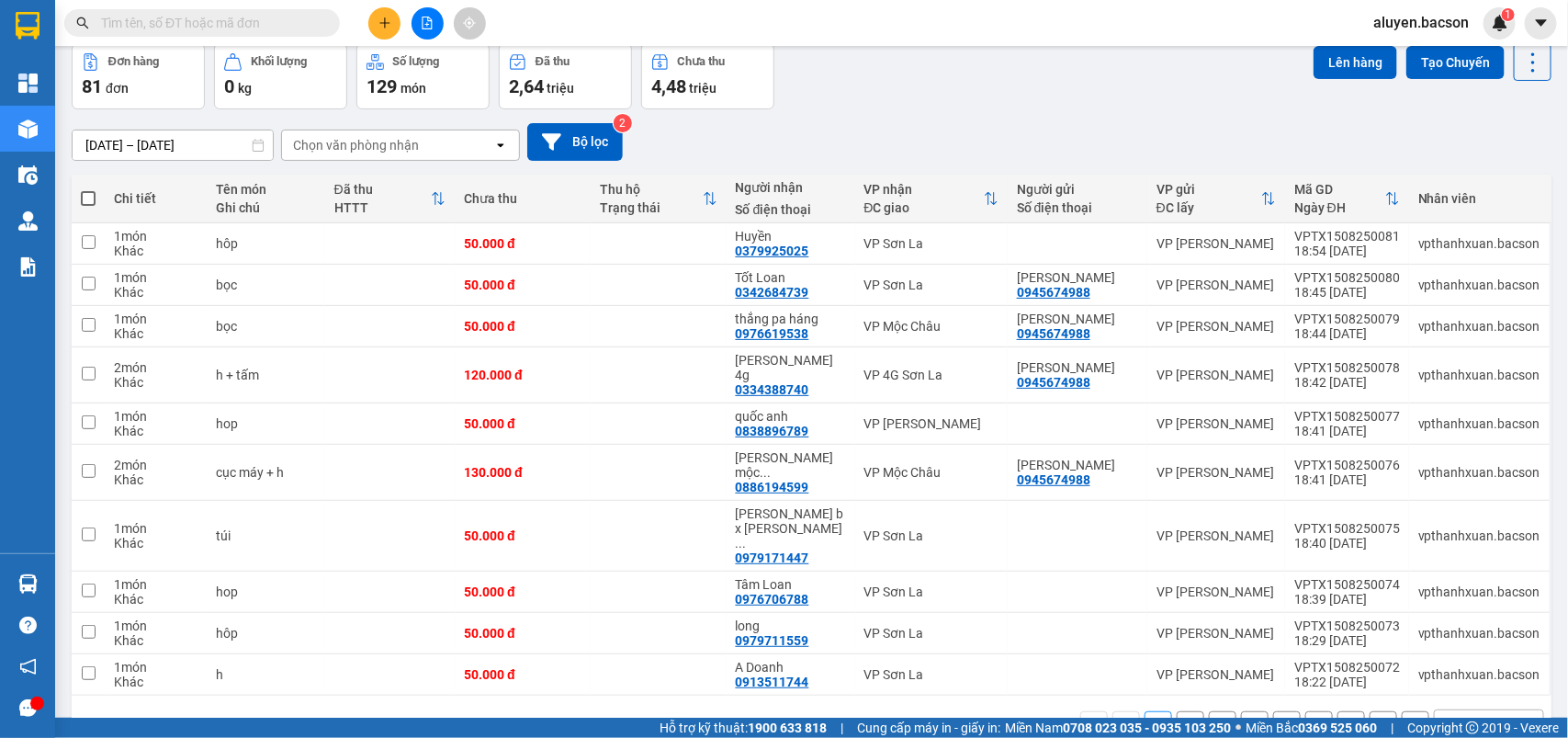
click at [1458, 716] on div "10 / trang" at bounding box center [1474, 725] width 57 height 18
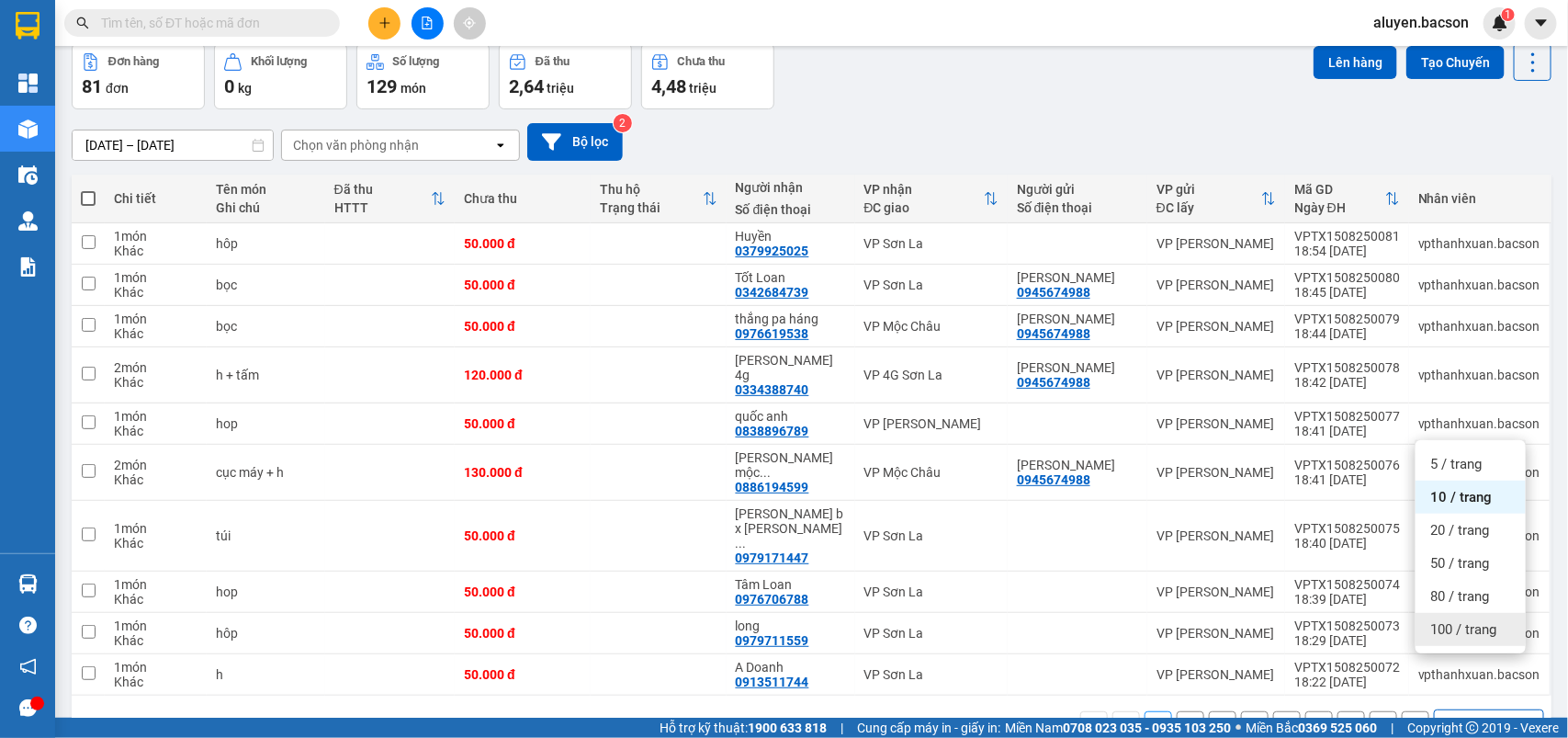
click at [1439, 636] on span "100 / trang" at bounding box center [1462, 628] width 66 height 18
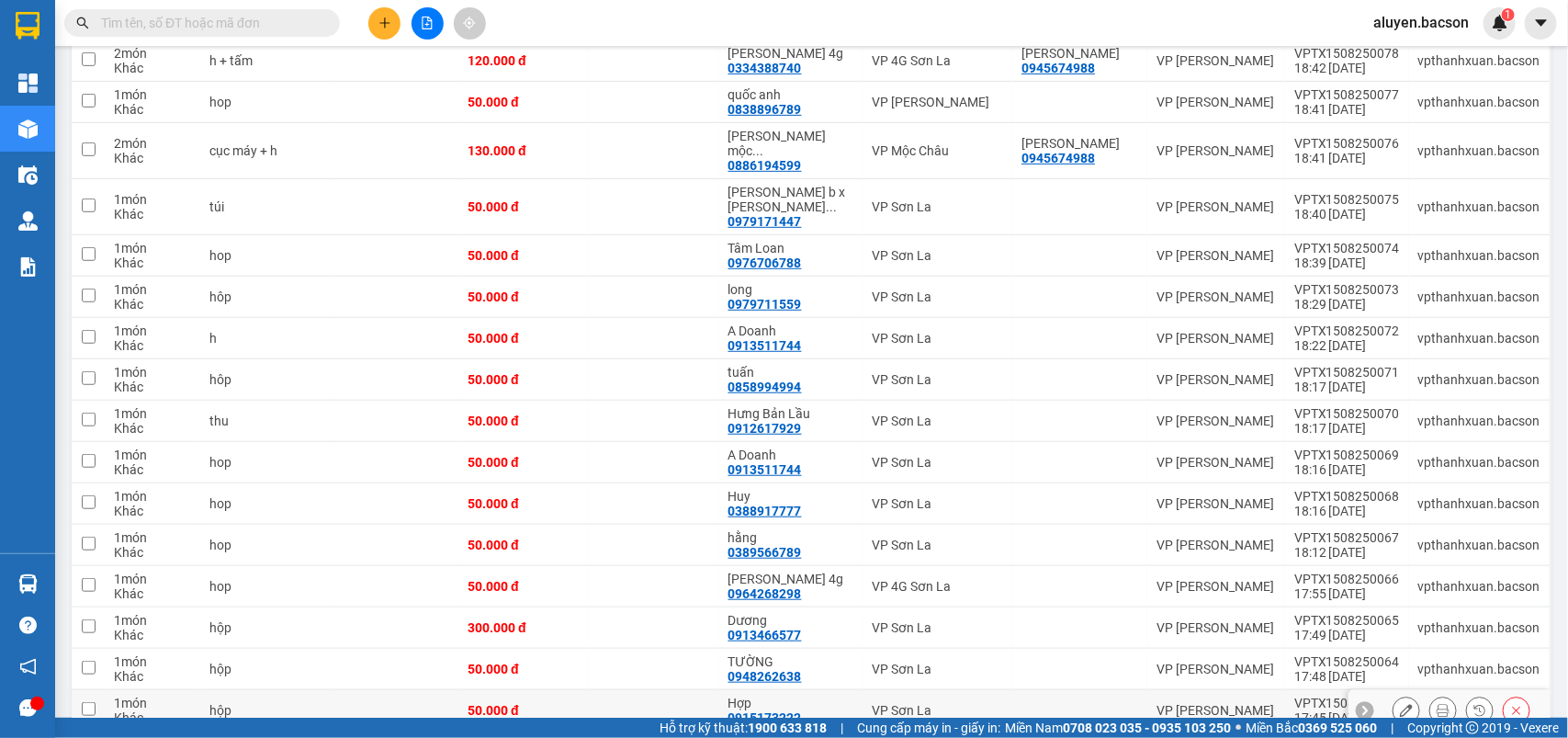
scroll to position [161, 0]
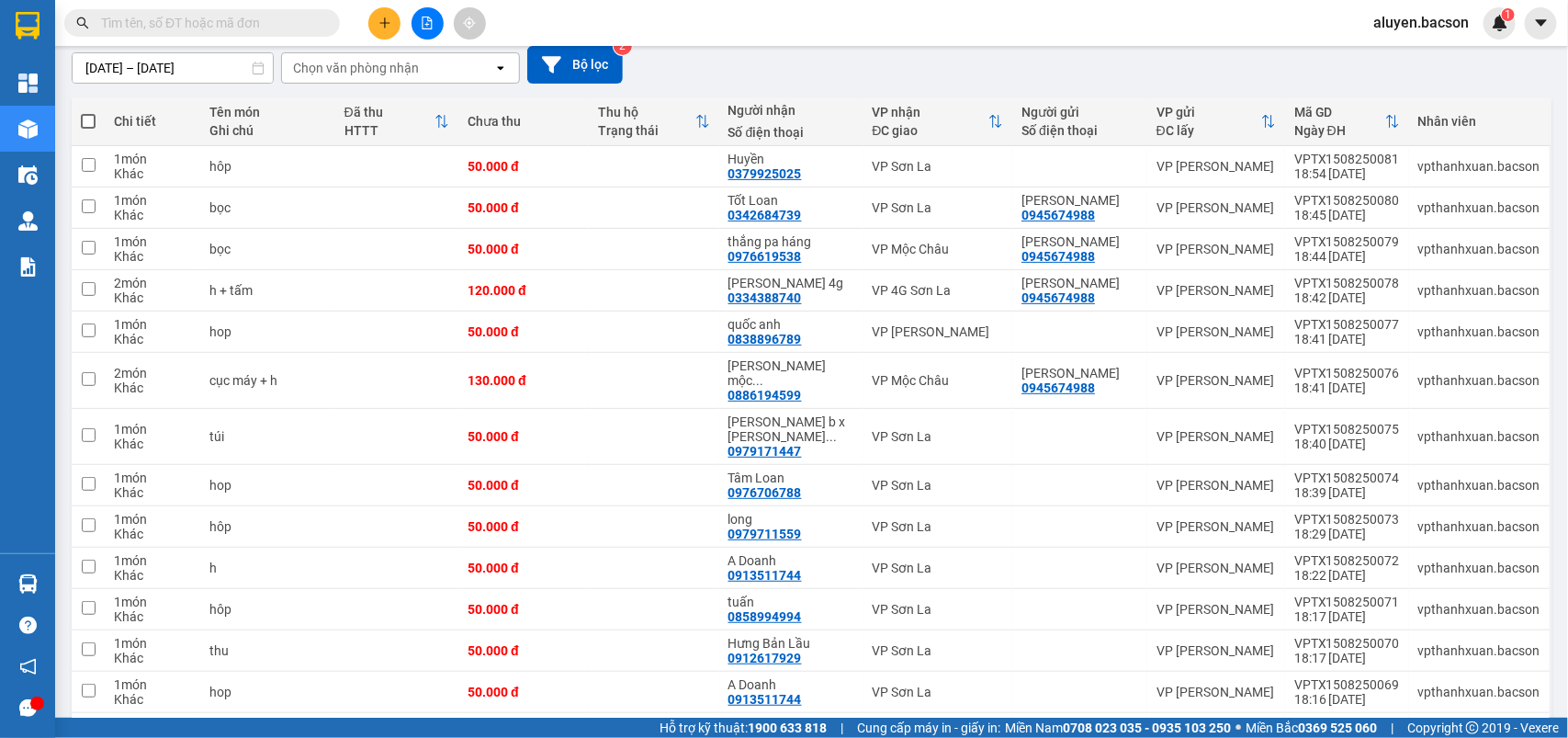
click at [1416, 19] on span "aluyen.bacson" at bounding box center [1421, 22] width 125 height 23
click at [1414, 52] on span "Đăng xuất" at bounding box center [1431, 57] width 84 height 20
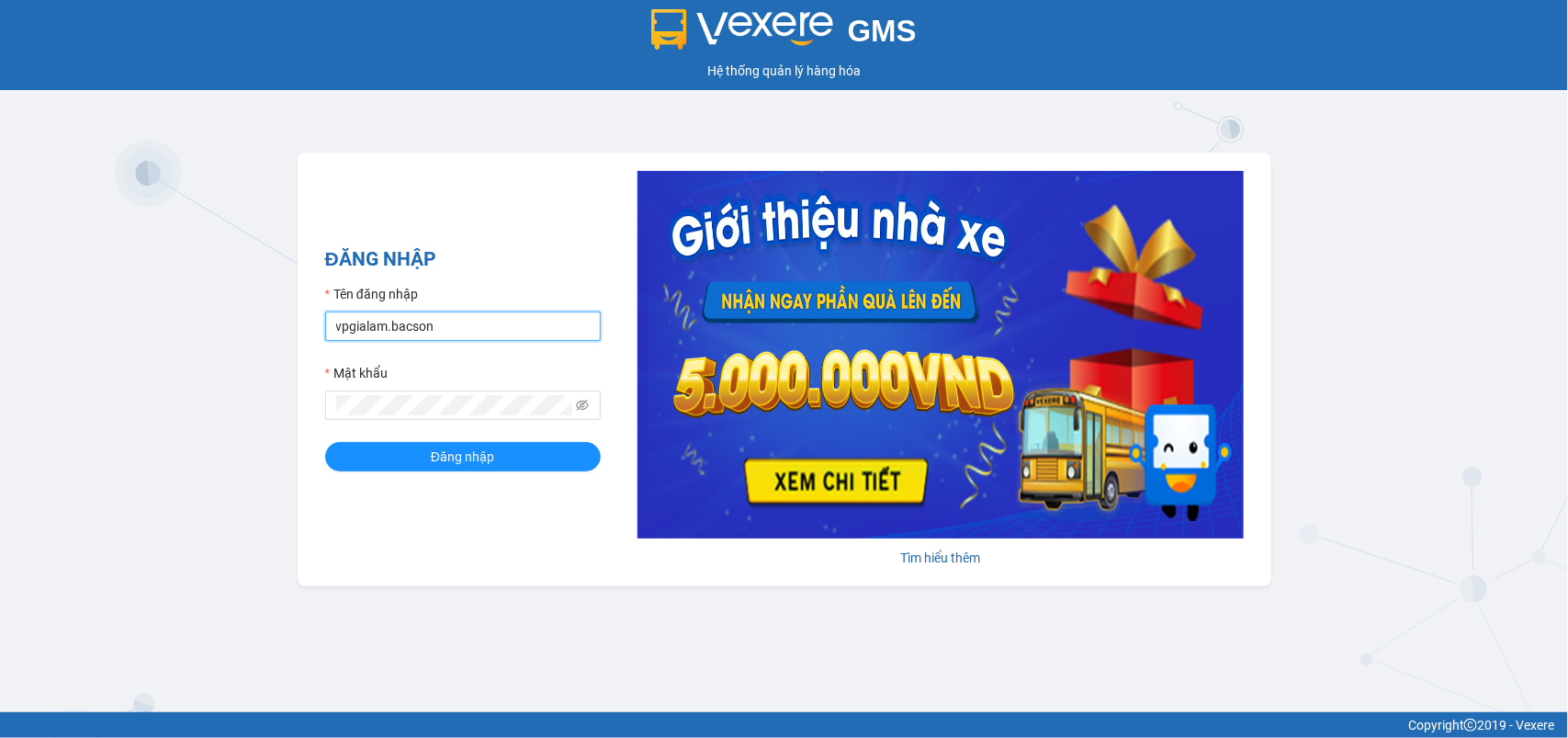
click at [501, 327] on input "vpgialam.bacson" at bounding box center [462, 326] width 276 height 30
type input "vpsonla.bacson"
click at [457, 432] on form "Tên đăng nhập vpsonla.bacson Mật khẩu Đăng nhập" at bounding box center [462, 377] width 276 height 187
click at [457, 466] on span "Đăng nhập" at bounding box center [462, 456] width 63 height 20
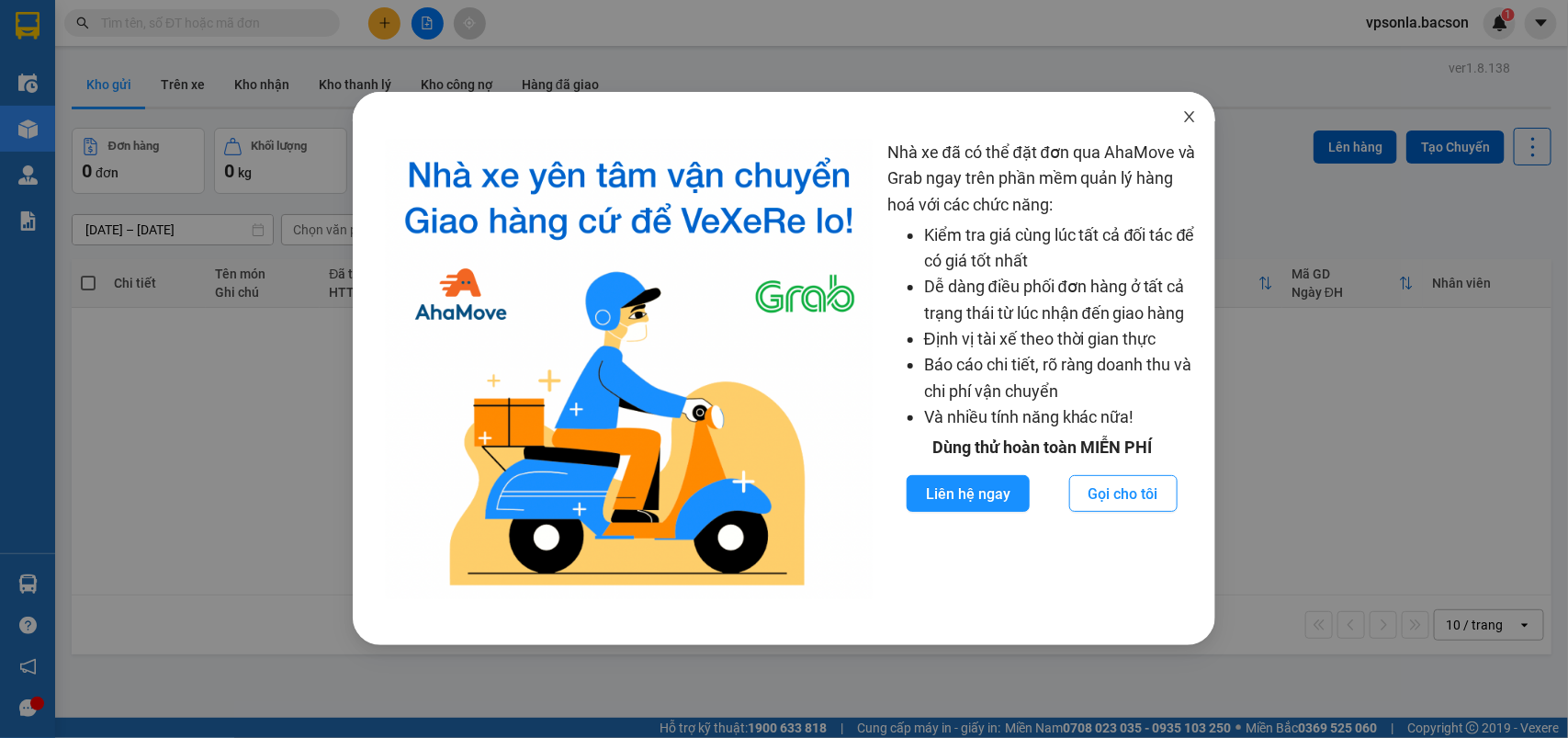
click at [1185, 114] on icon "close" at bounding box center [1188, 116] width 14 height 14
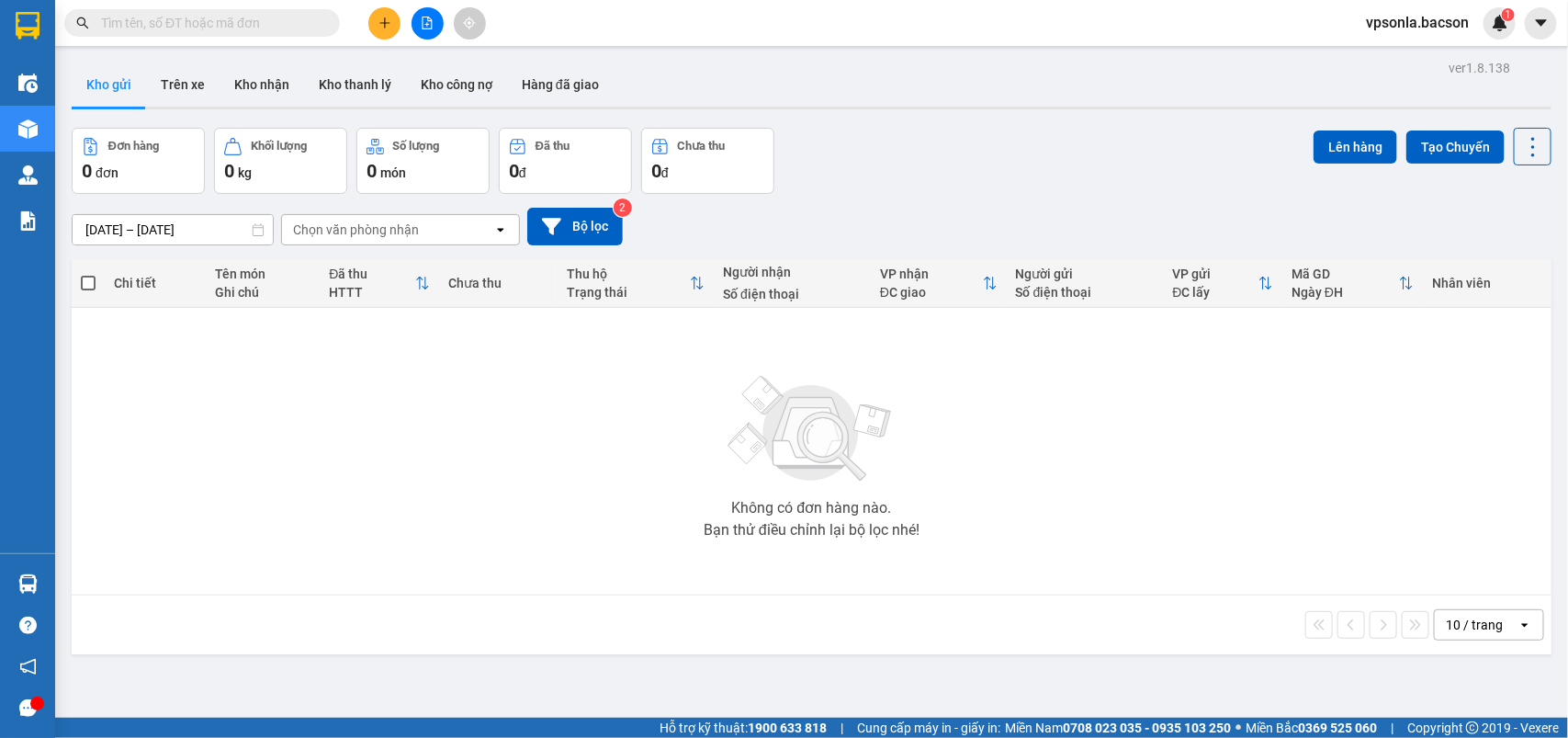
click at [418, 23] on button at bounding box center [427, 23] width 32 height 32
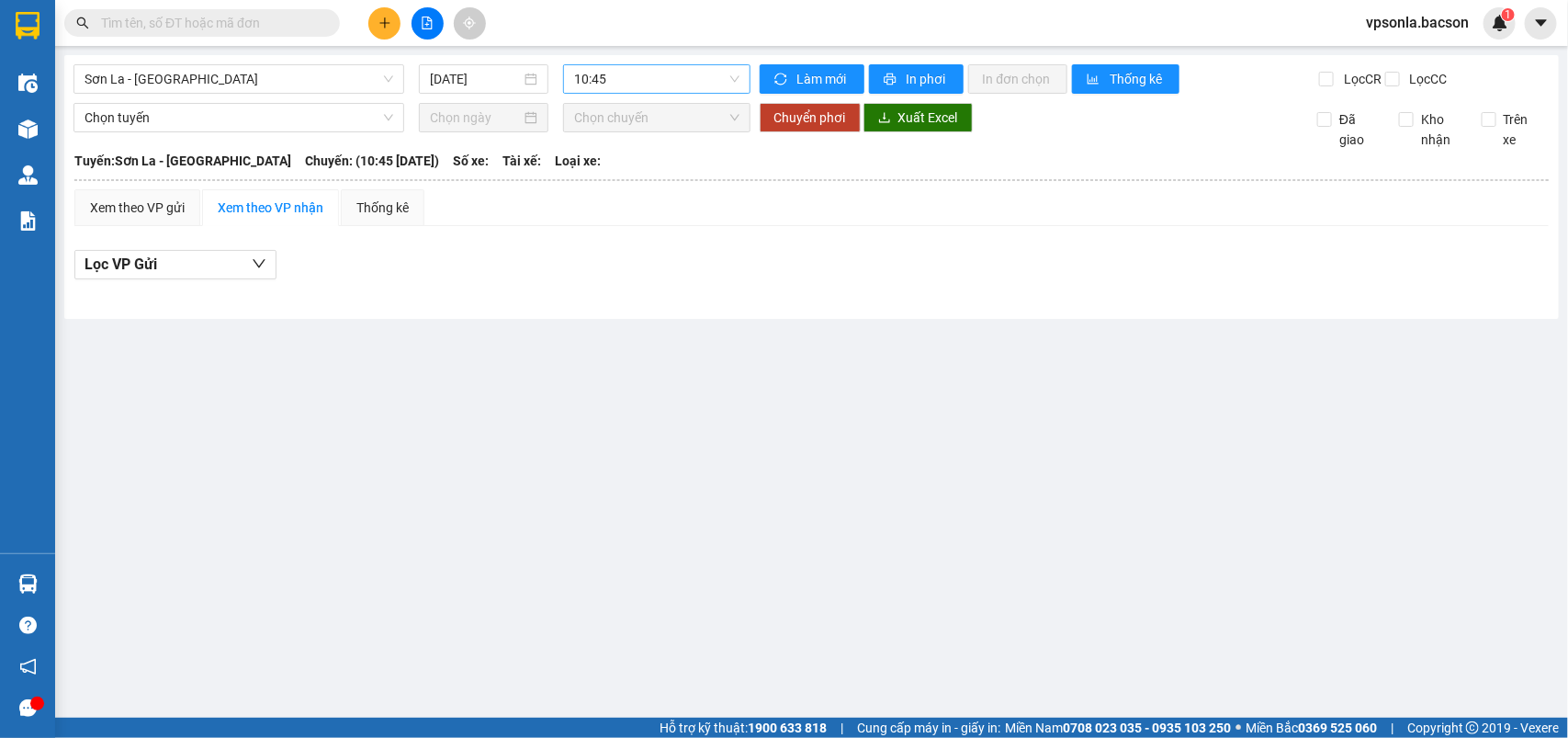
click at [632, 76] on span "10:45" at bounding box center [655, 79] width 164 height 28
click at [514, 81] on input "[DATE]" at bounding box center [475, 79] width 91 height 20
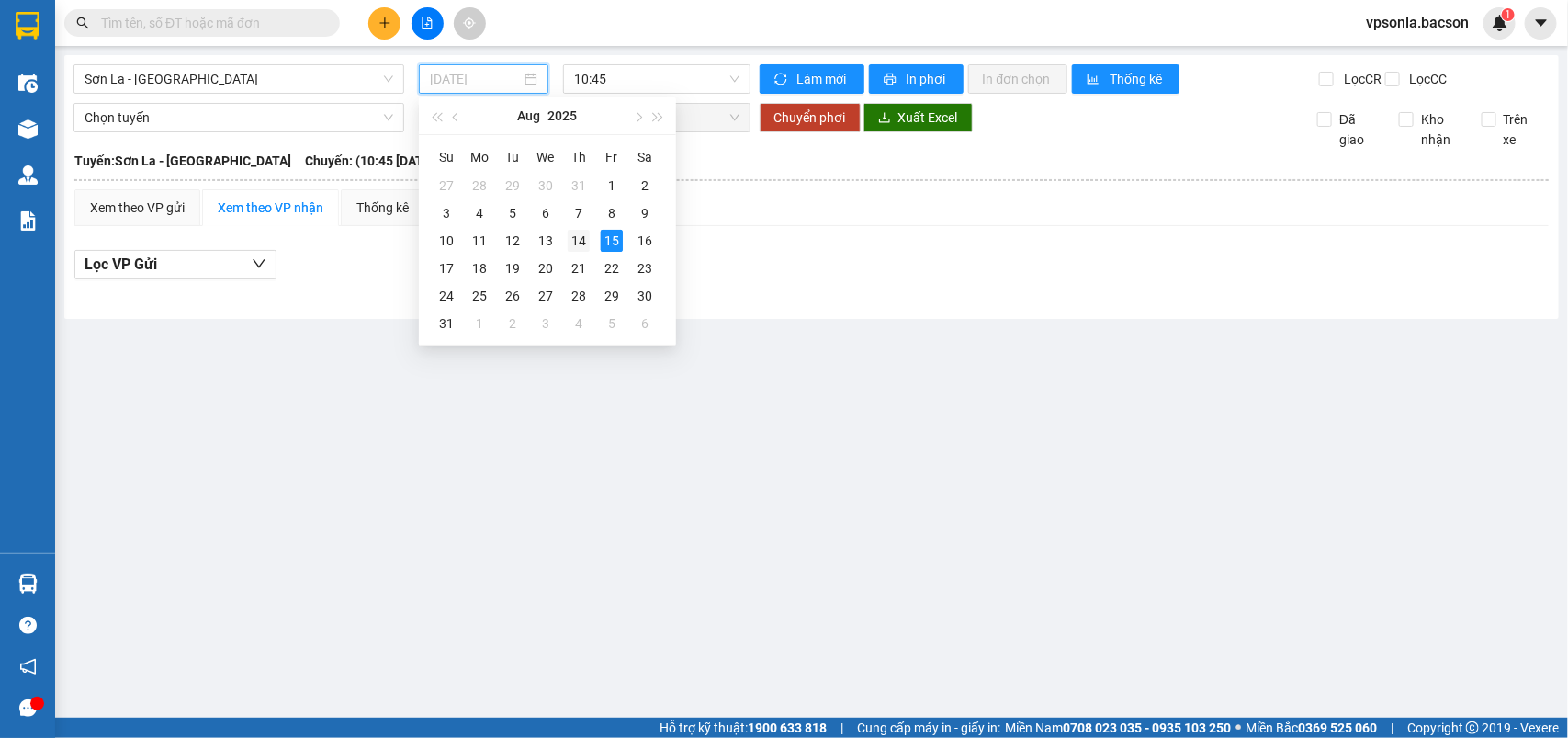
click at [576, 244] on div "14" at bounding box center [578, 240] width 22 height 22
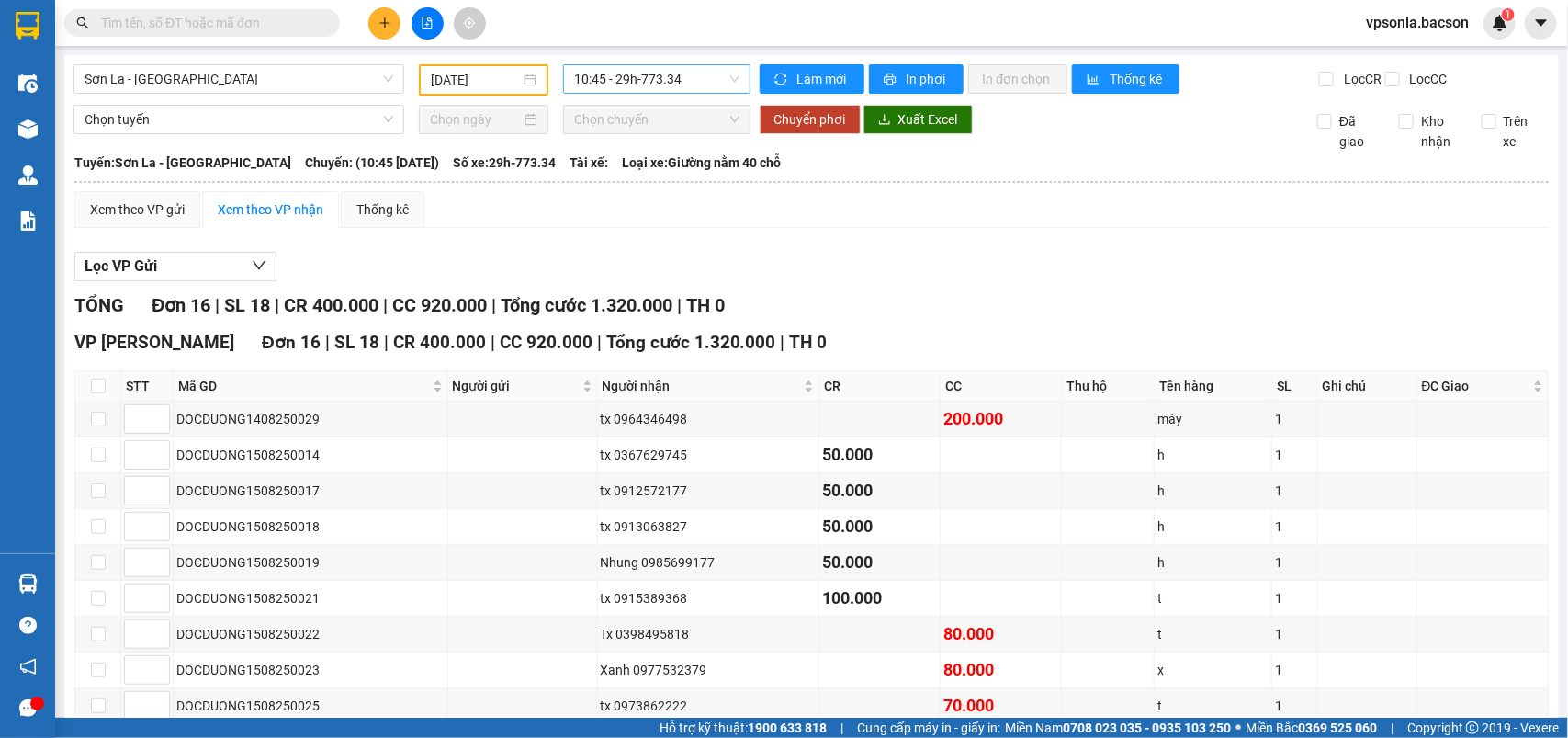
click at [684, 78] on span "10:45 - 29h-773.34" at bounding box center [655, 79] width 164 height 28
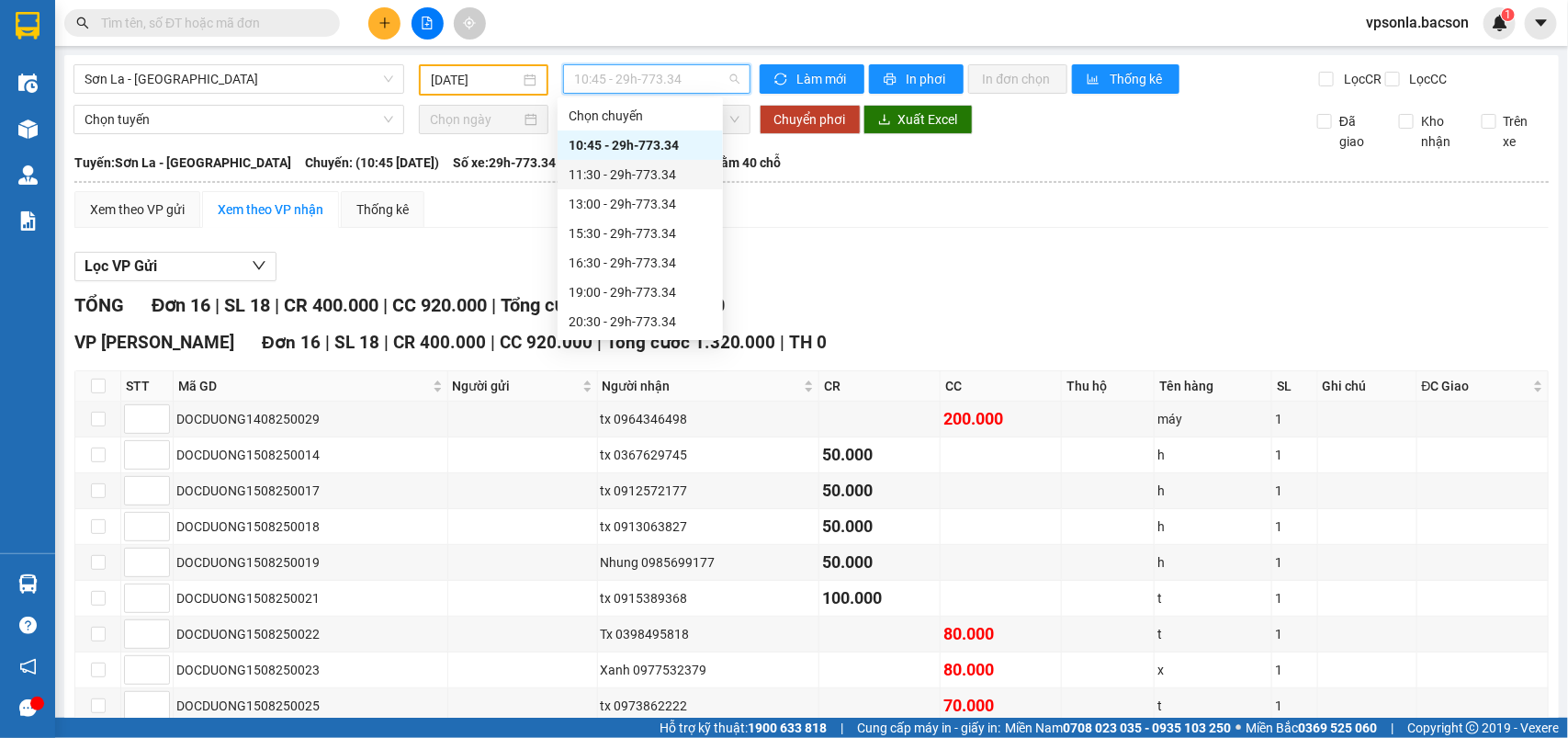
click at [668, 175] on div "11:30 - 29h-773.34" at bounding box center [640, 174] width 143 height 20
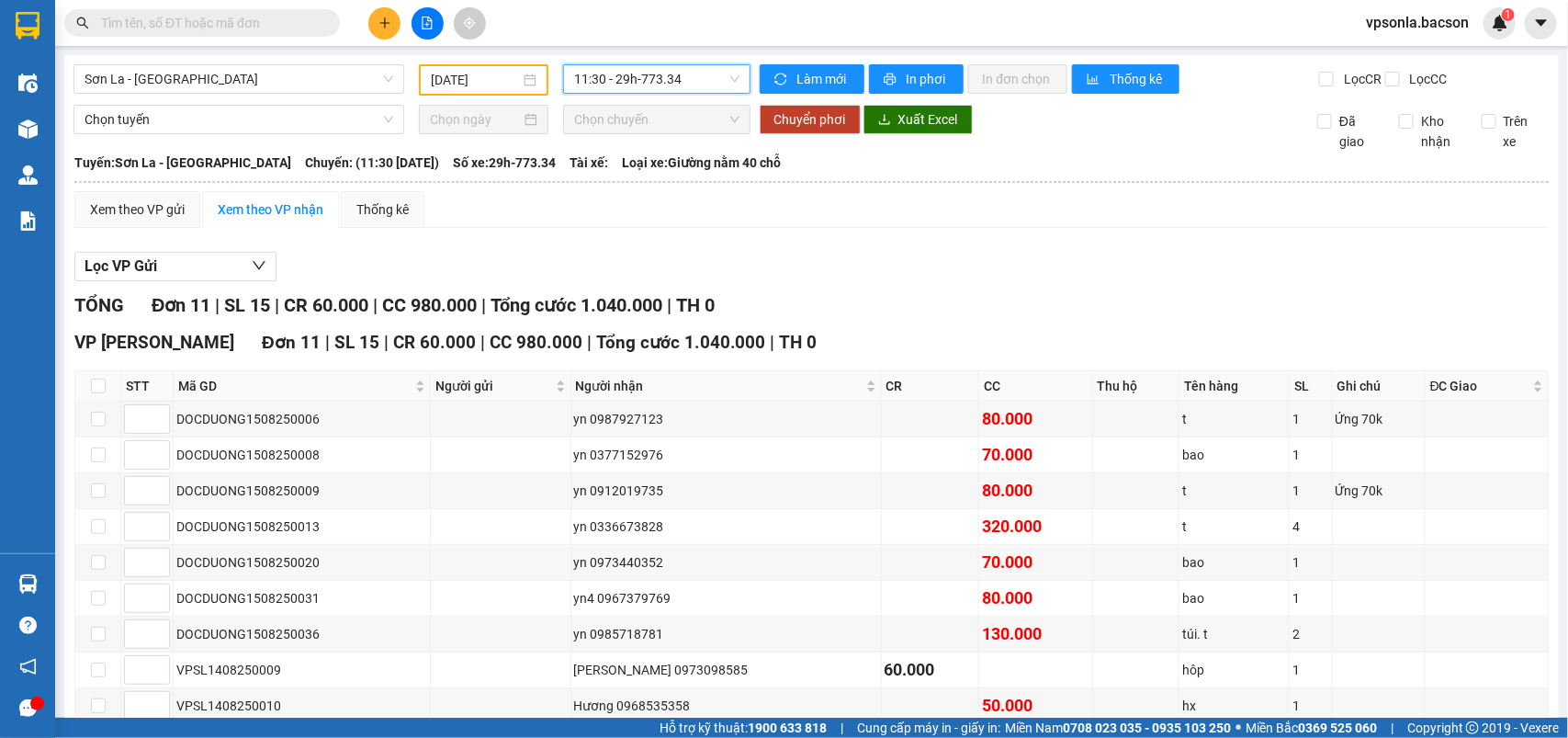
click at [674, 79] on span "11:30 - 29h-773.34" at bounding box center [655, 79] width 164 height 28
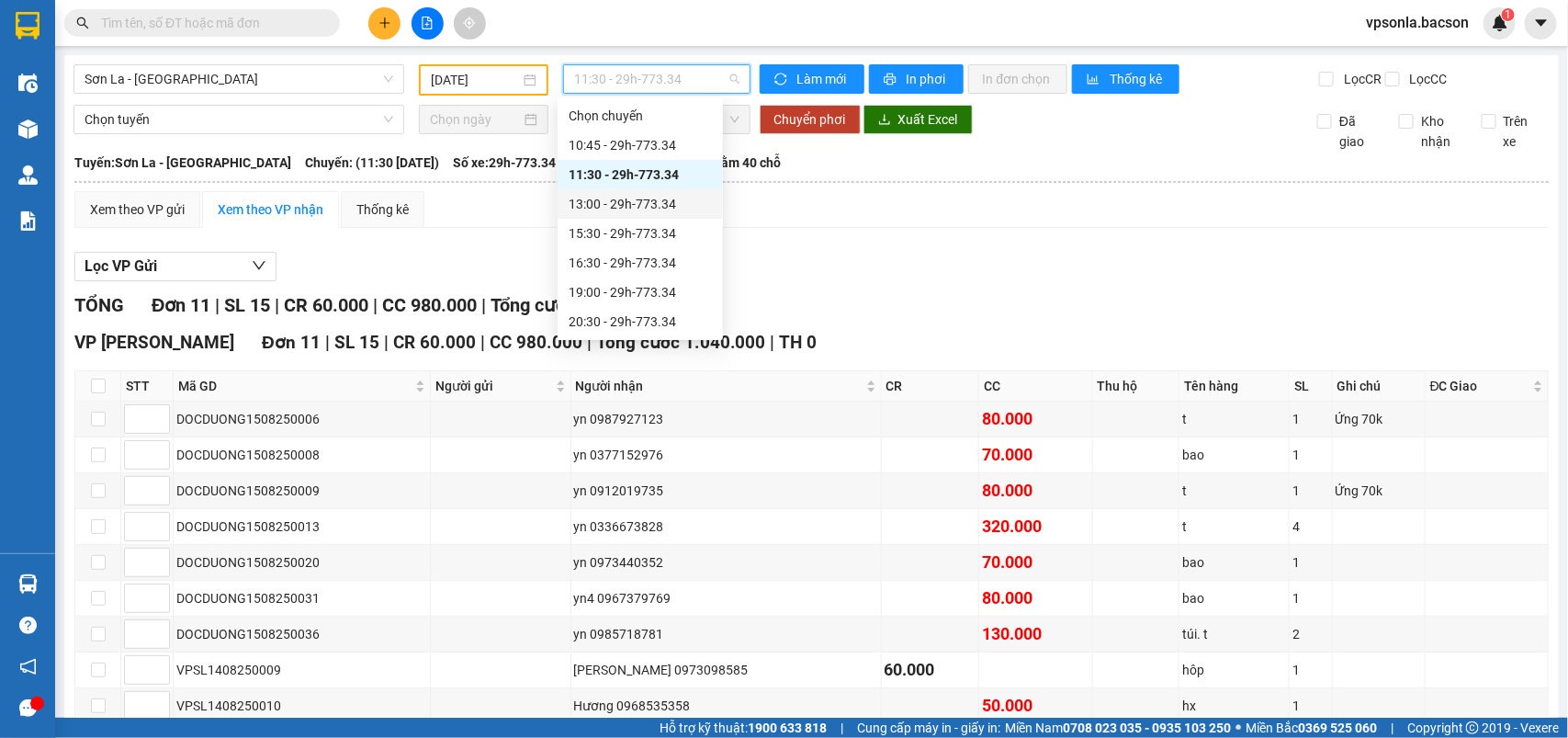
click at [639, 205] on div "13:00 - 29h-773.34" at bounding box center [640, 204] width 143 height 20
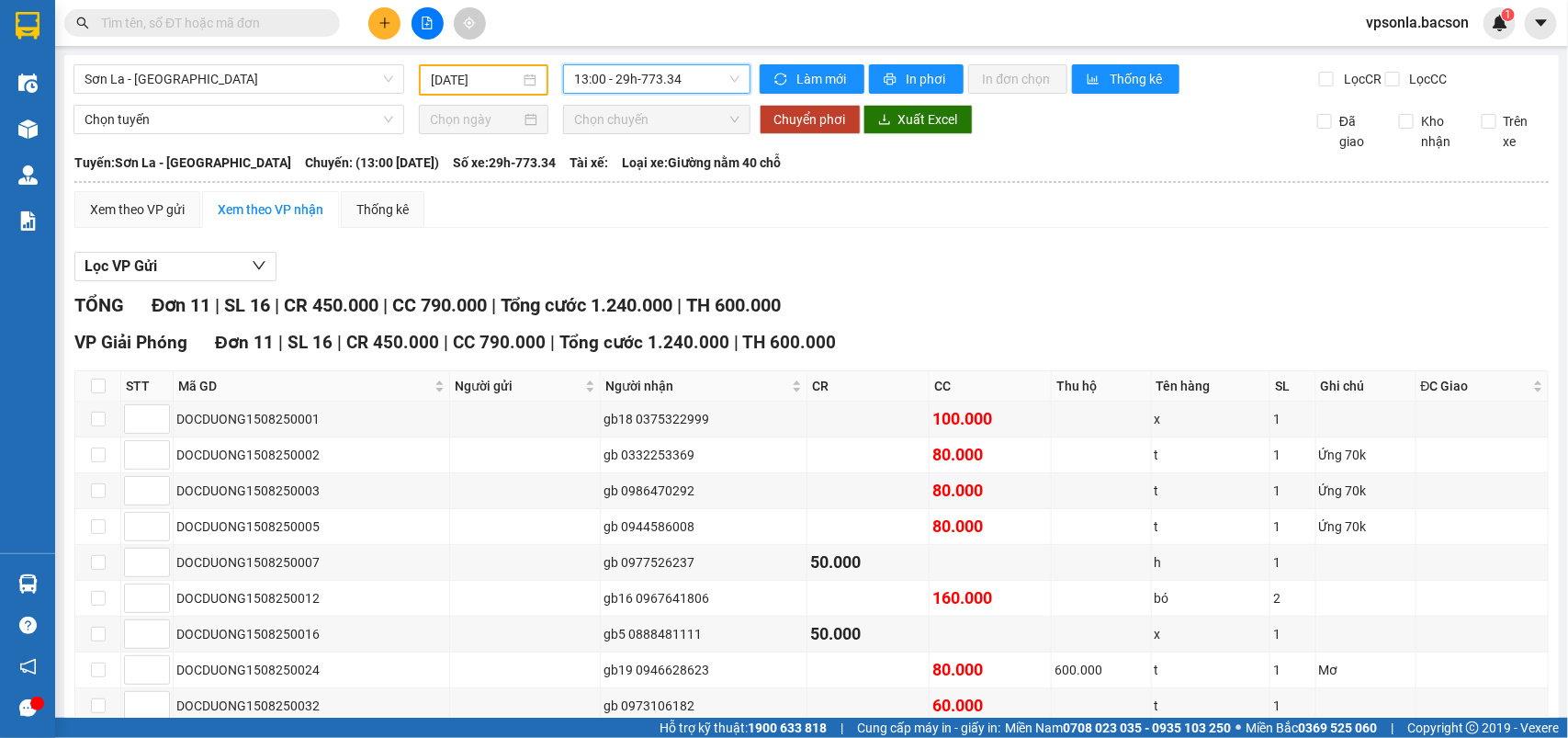
click at [499, 80] on input "[DATE]" at bounding box center [475, 80] width 89 height 20
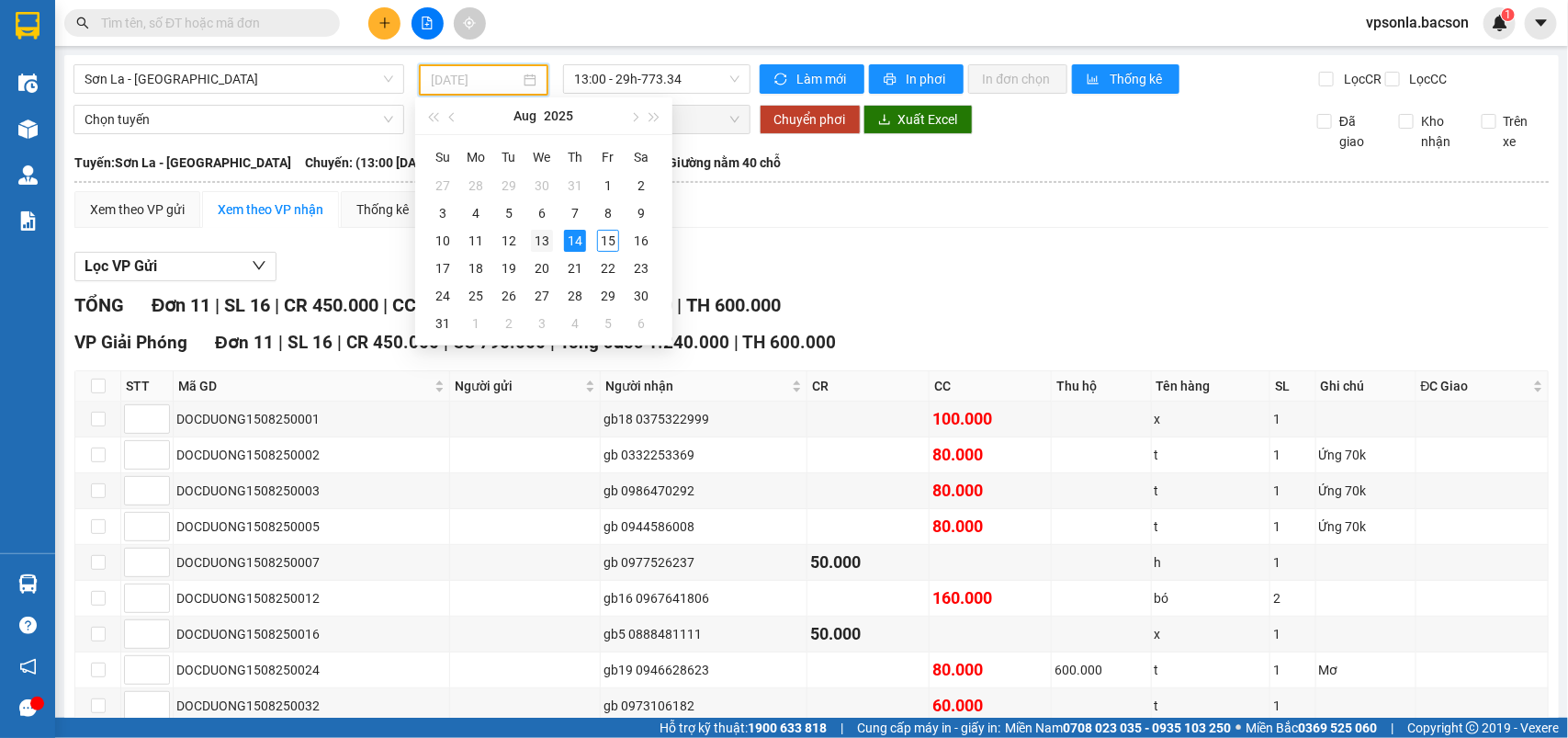
click at [544, 243] on div "13" at bounding box center [542, 240] width 22 height 22
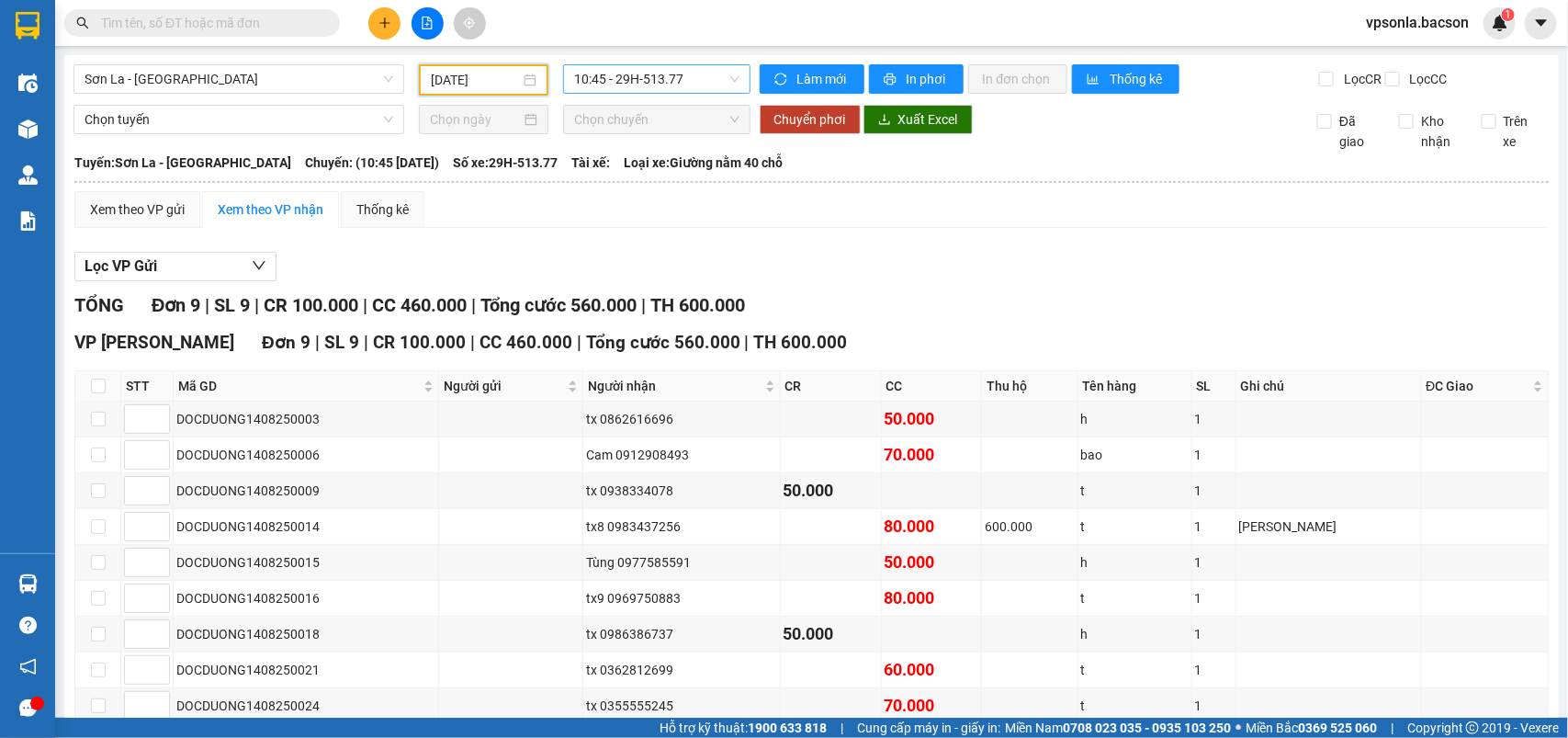
click at [657, 72] on span "10:45 - 29H-513.77" at bounding box center [655, 79] width 164 height 28
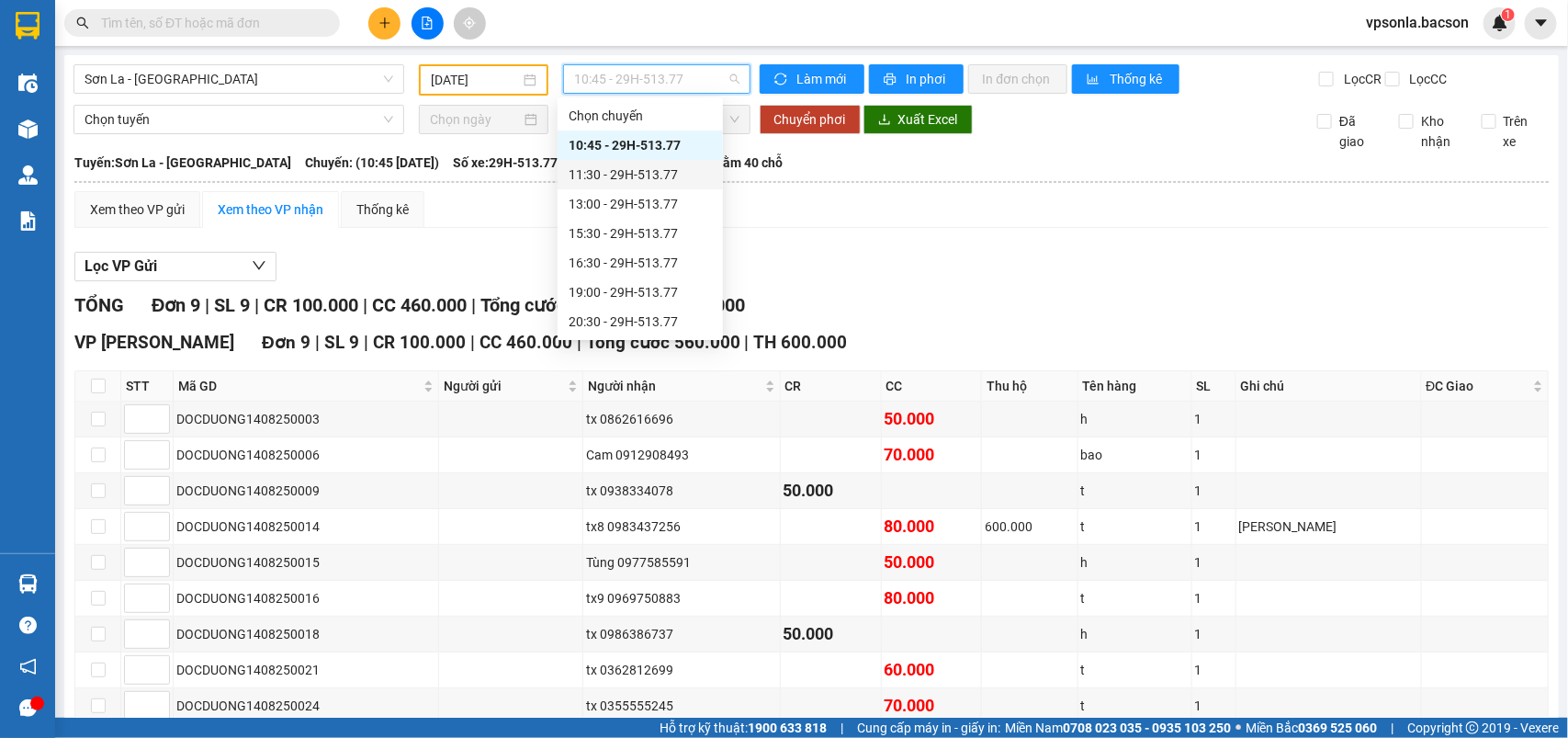
click at [661, 173] on div "11:30 - 29H-513.77" at bounding box center [640, 174] width 143 height 20
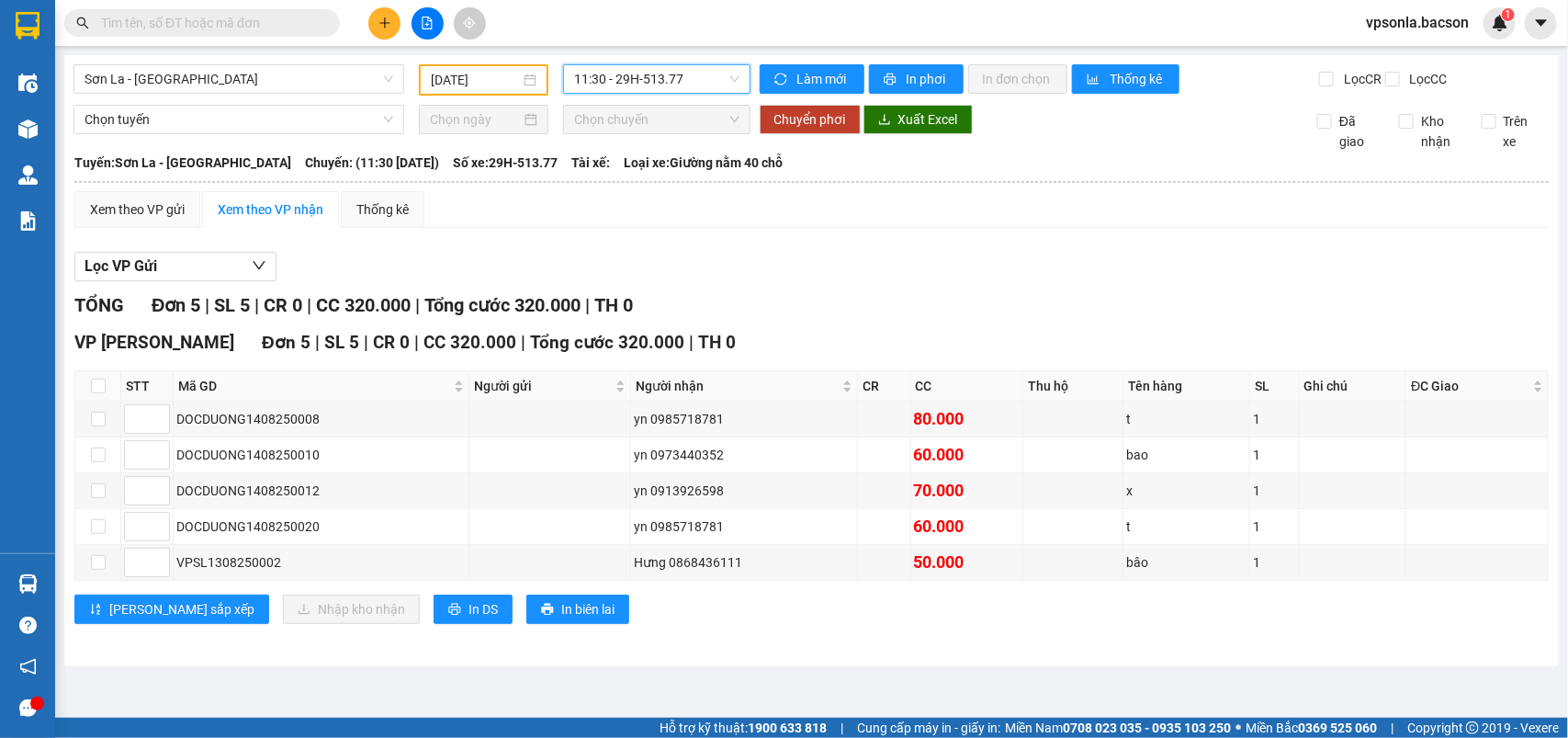
click at [700, 80] on span "11:30 - 29H-513.77" at bounding box center [655, 79] width 164 height 28
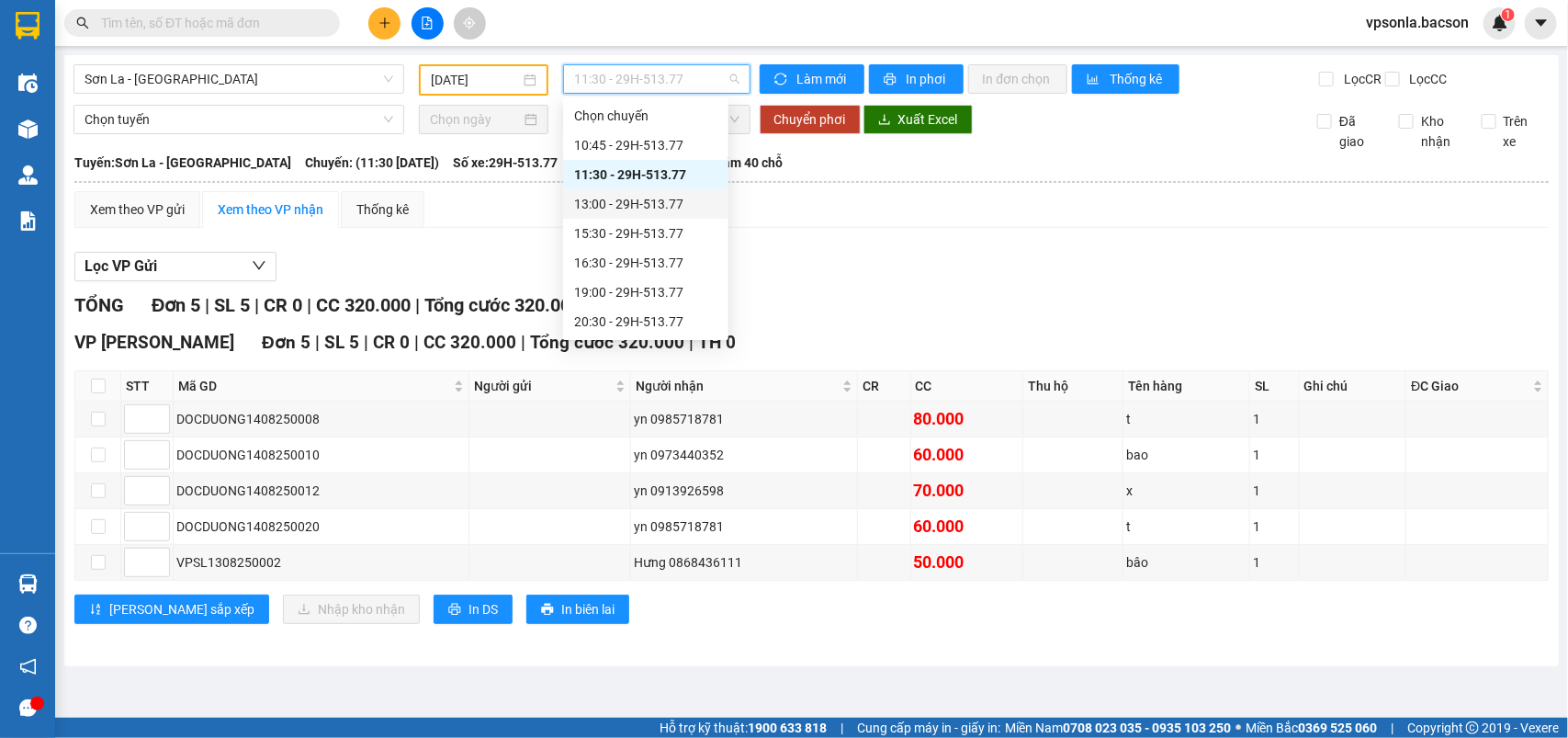
click at [673, 202] on div "13:00 - 29H-513.77" at bounding box center [645, 204] width 143 height 20
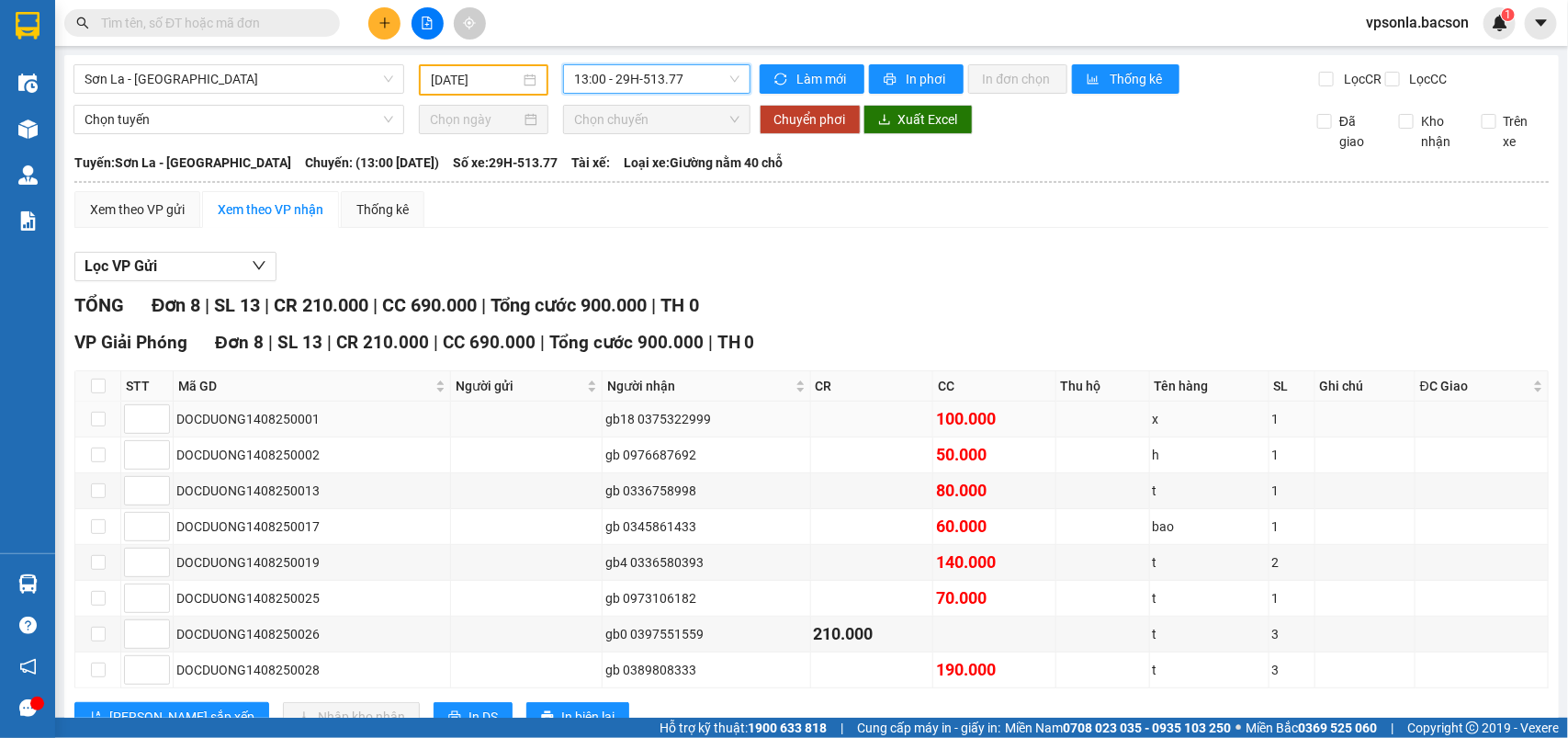
scroll to position [86, 0]
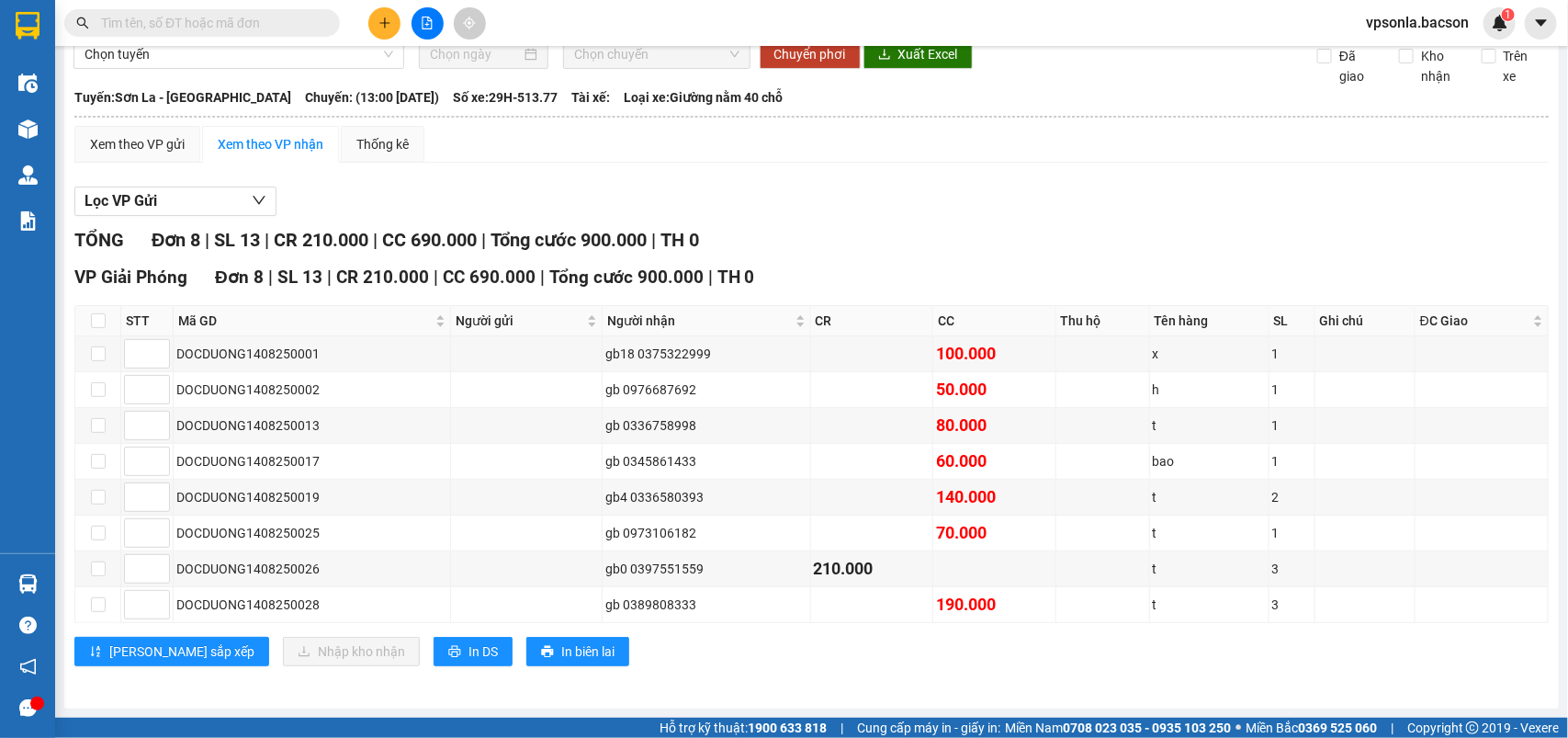
click at [1016, 202] on div "Lọc VP Gửi" at bounding box center [811, 202] width 1474 height 31
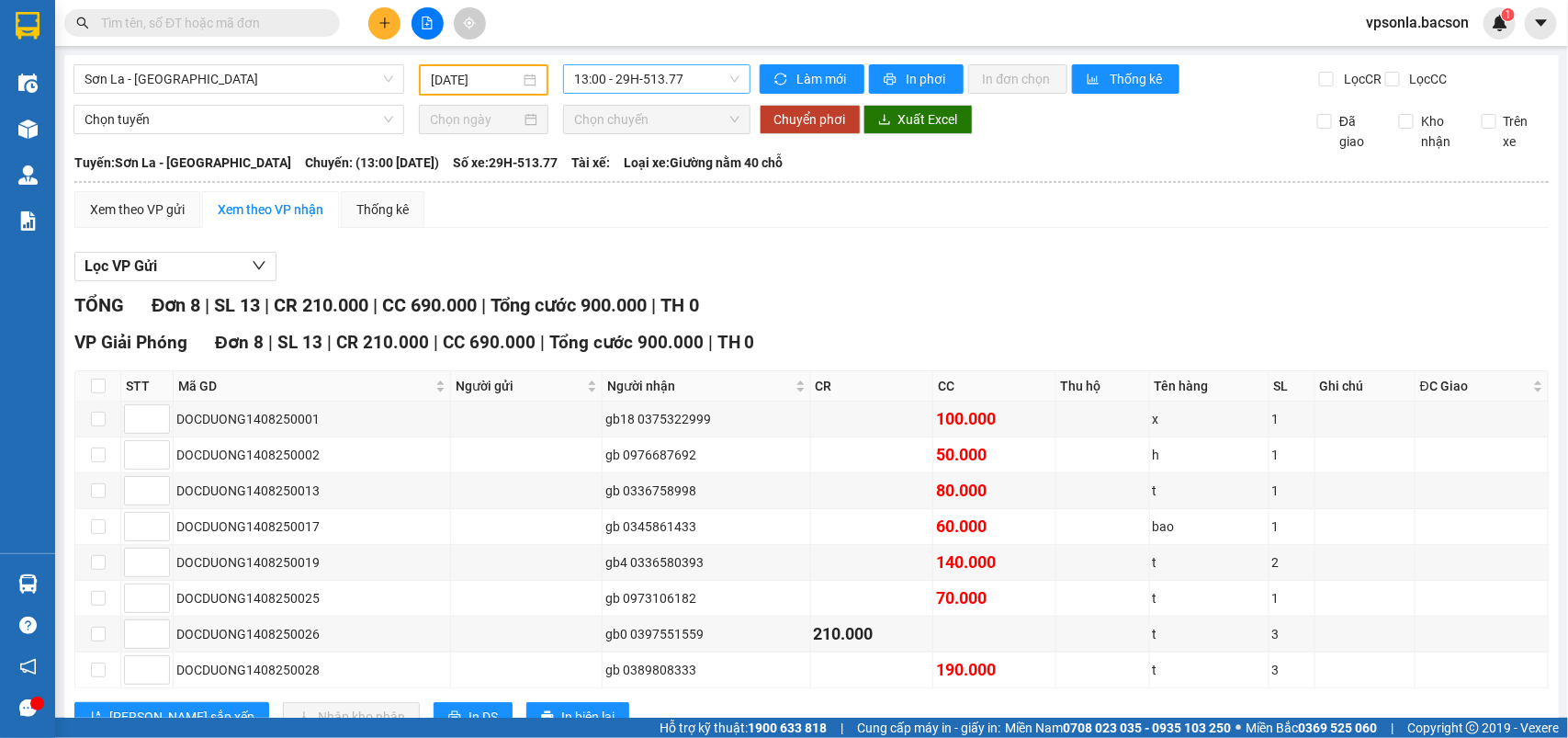
click at [685, 86] on span "13:00 - 29H-513.77" at bounding box center [655, 79] width 164 height 28
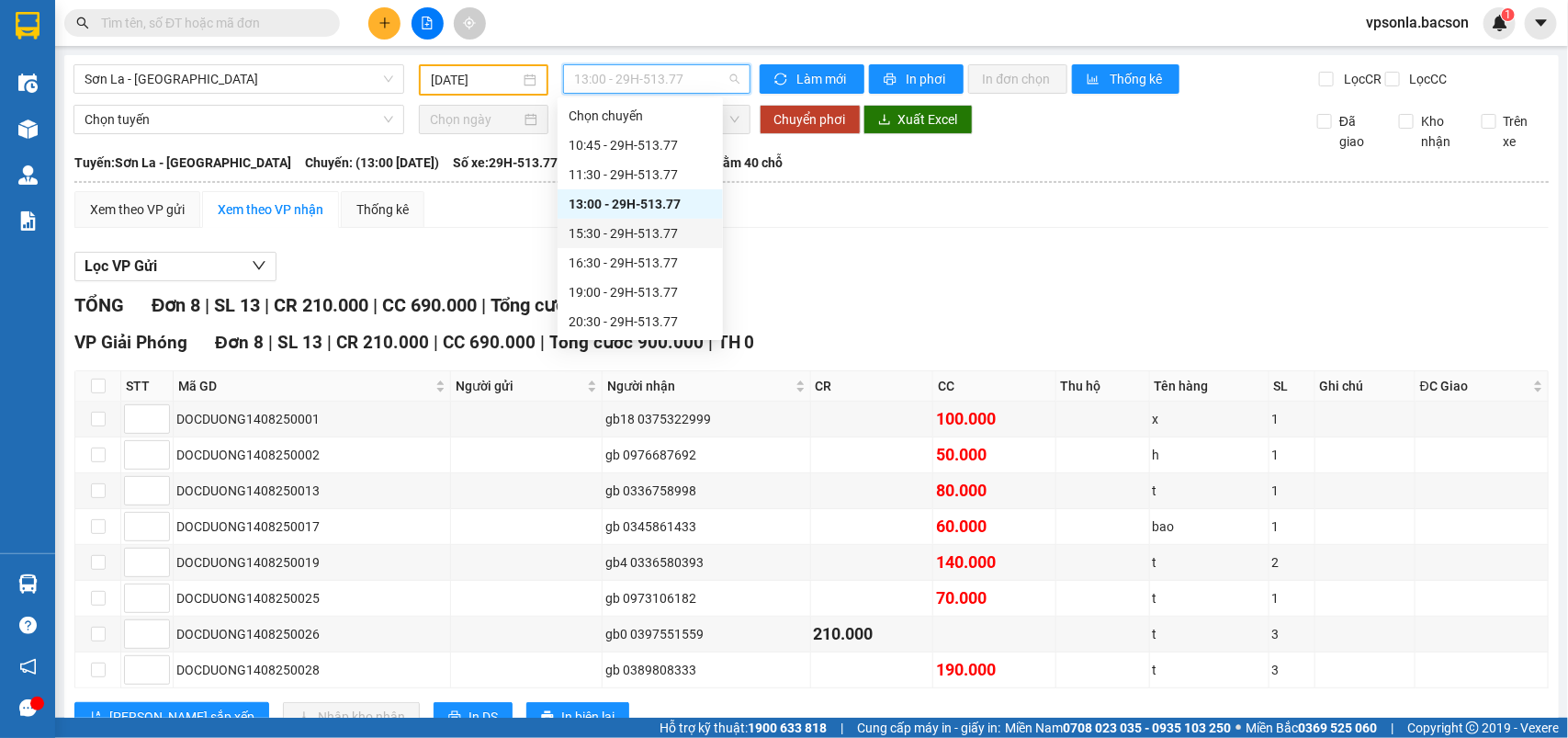
click at [634, 231] on div "15:30 - 29H-513.77" at bounding box center [640, 233] width 143 height 20
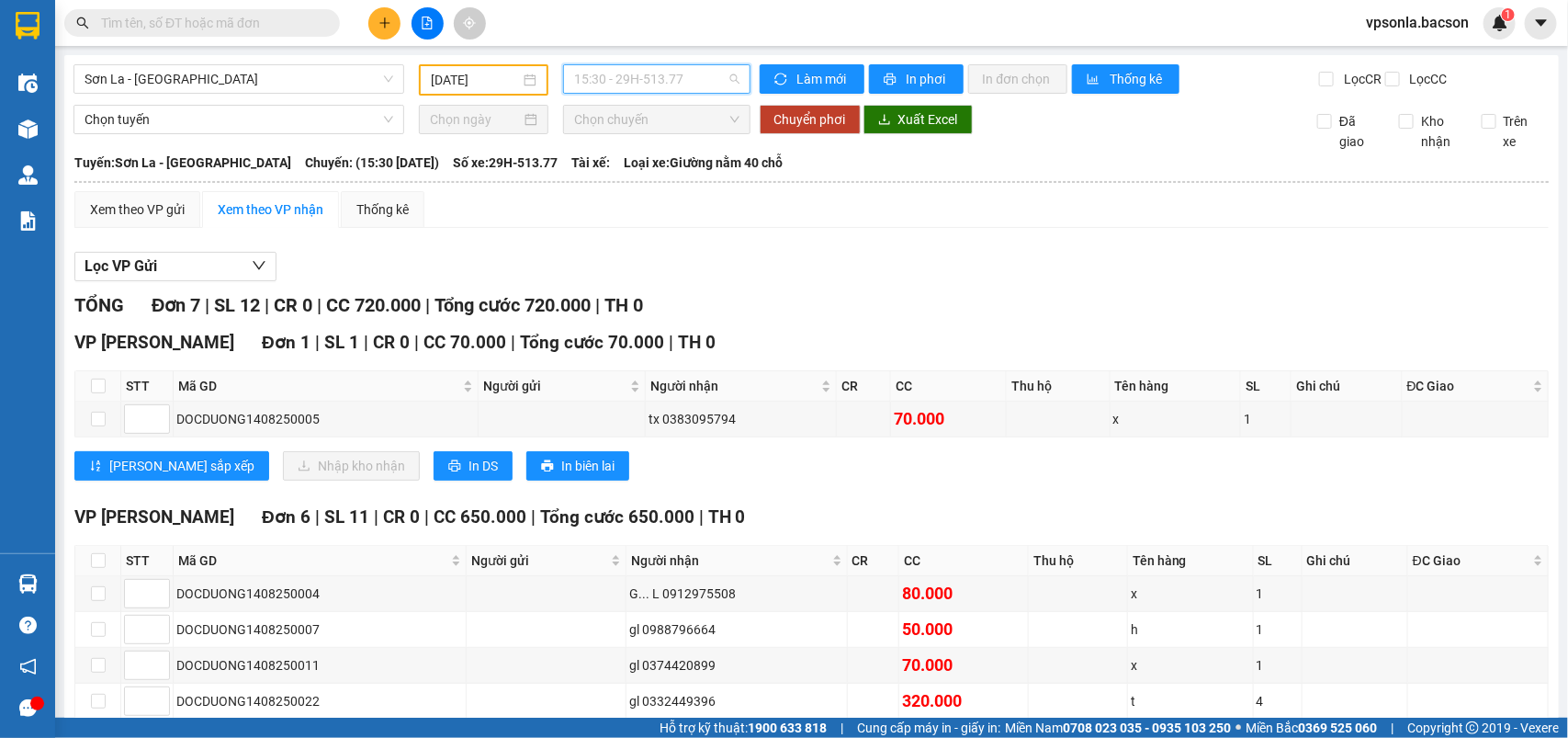
click at [690, 74] on span "15:30 - 29H-513.77" at bounding box center [655, 79] width 164 height 28
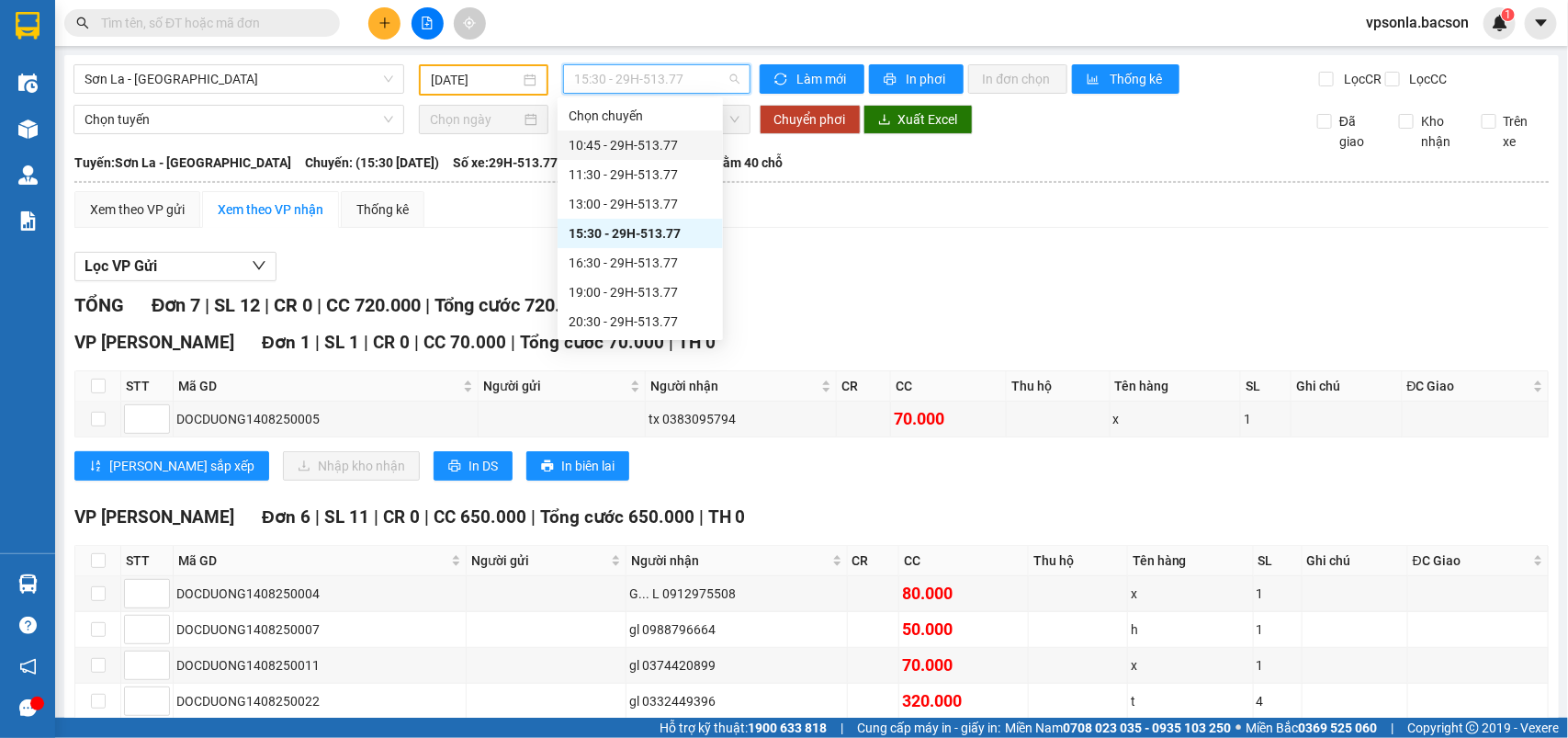
click at [668, 147] on div "10:45 - 29H-513.77" at bounding box center [640, 145] width 143 height 20
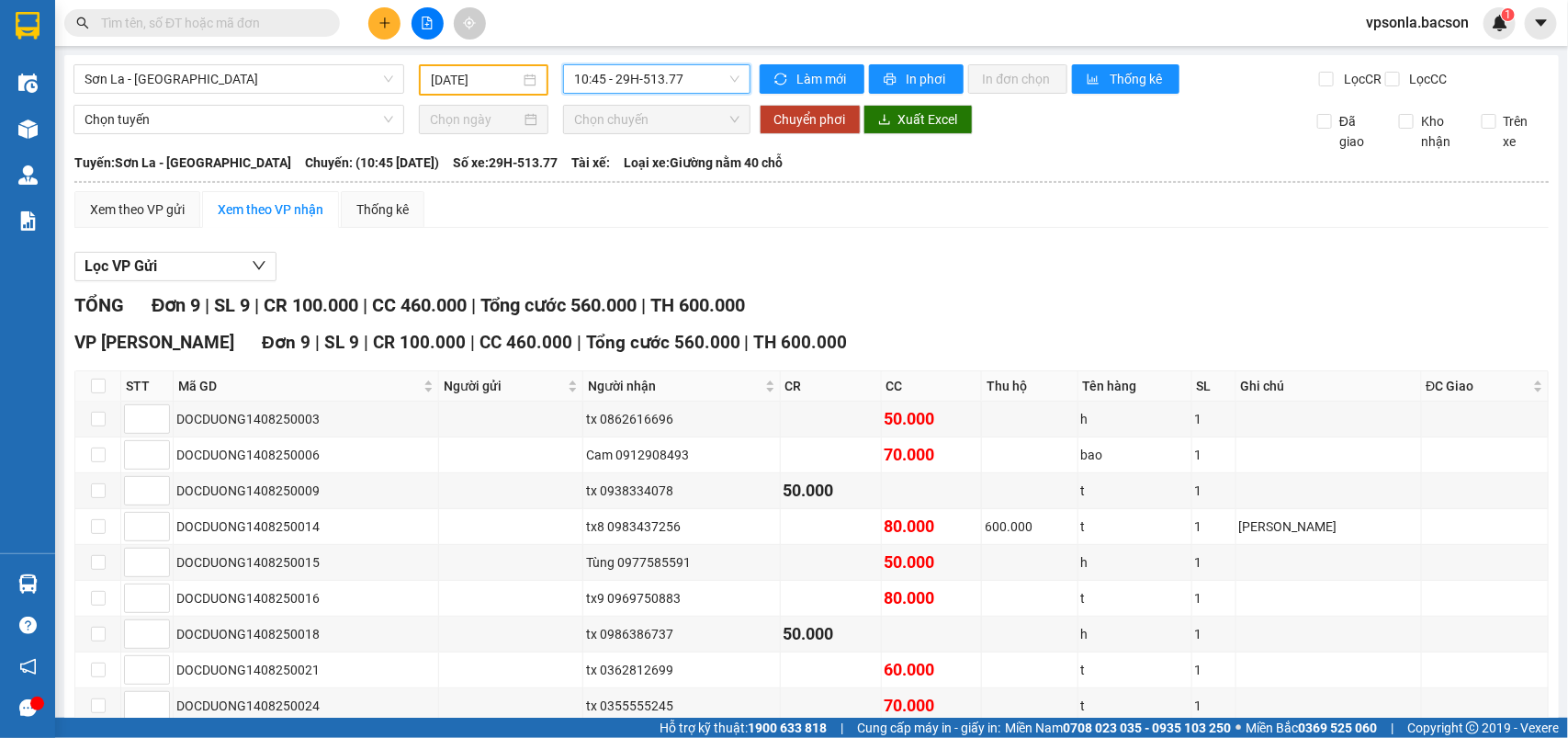
click at [503, 75] on input "[DATE]" at bounding box center [475, 80] width 89 height 20
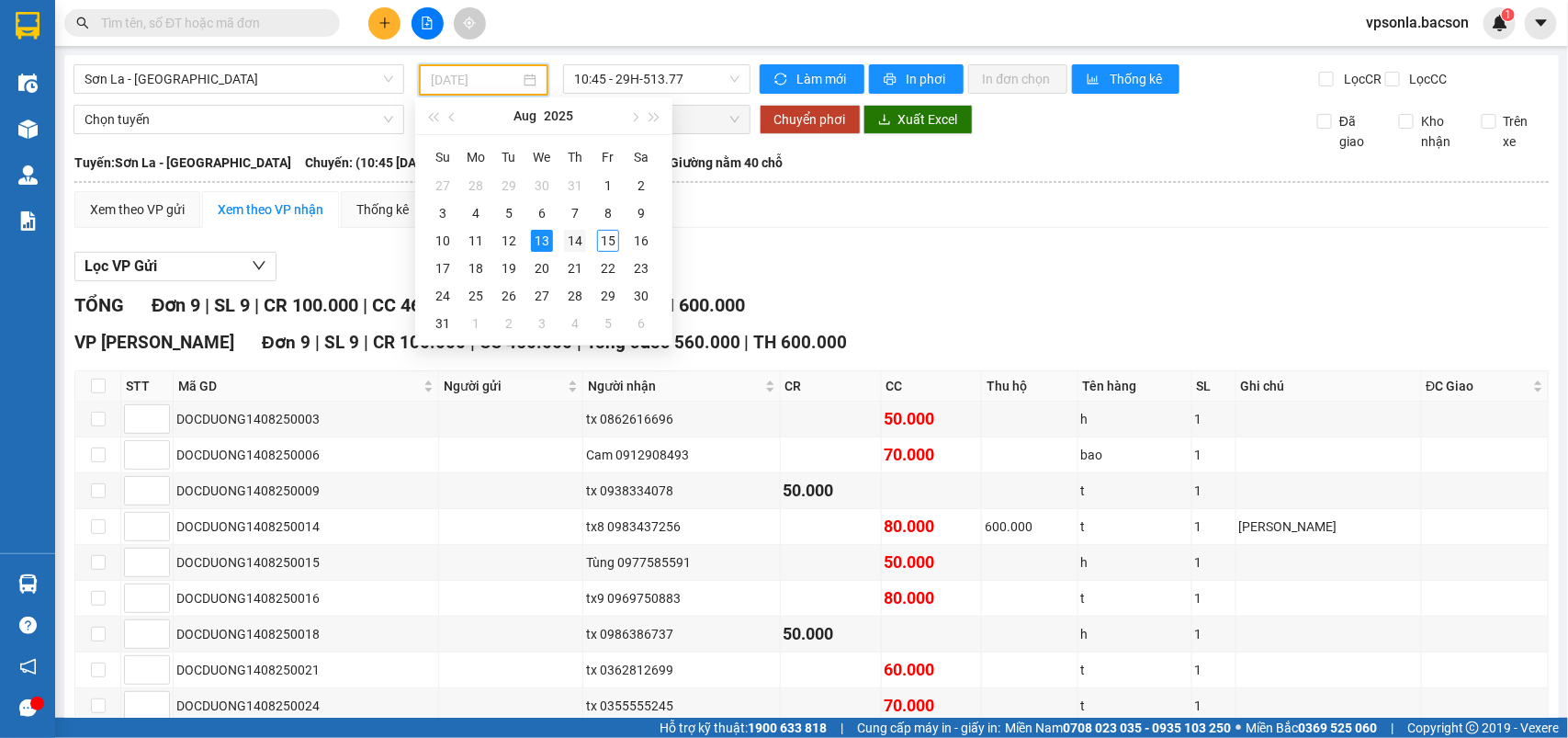
click at [570, 244] on div "14" at bounding box center [575, 240] width 22 height 22
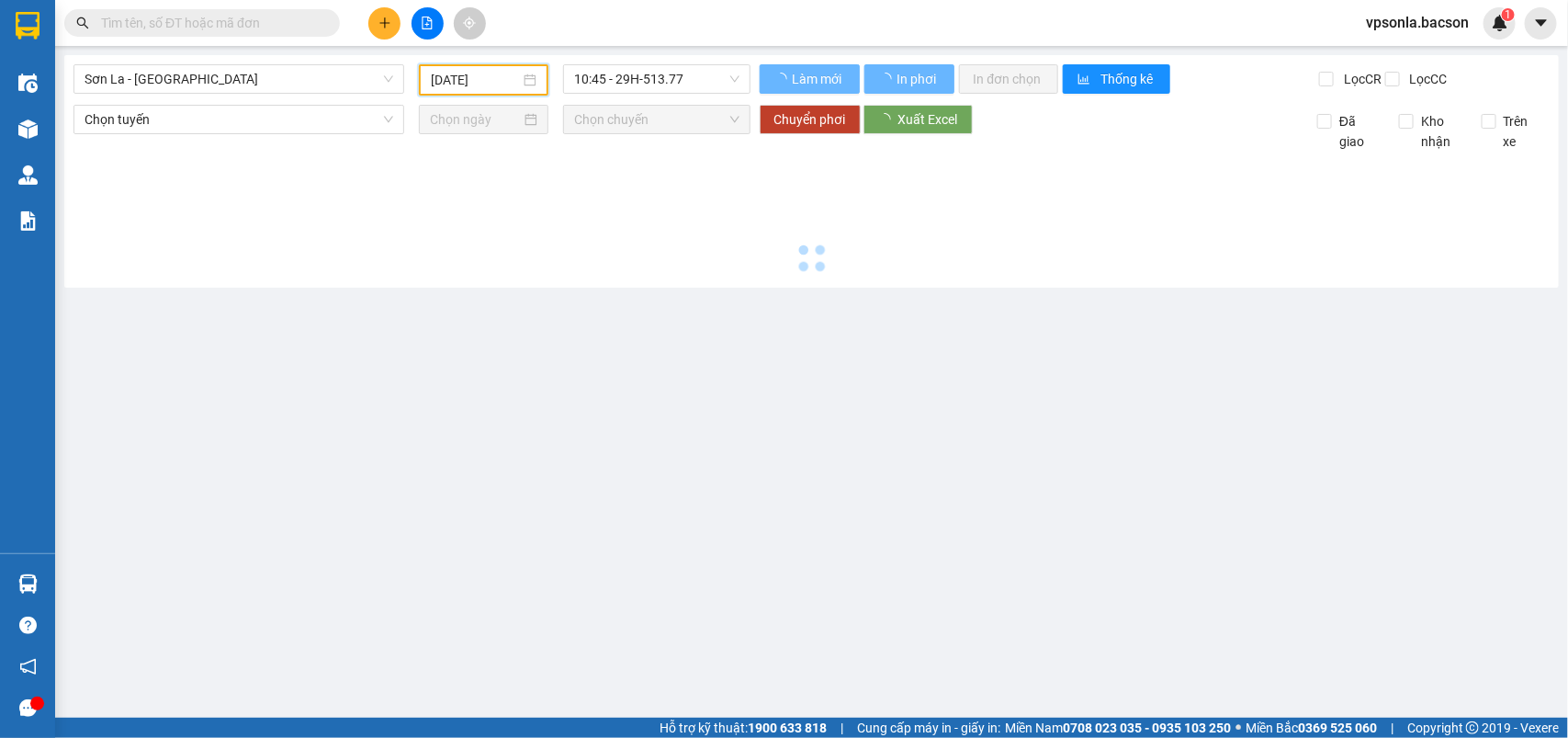
type input "[DATE]"
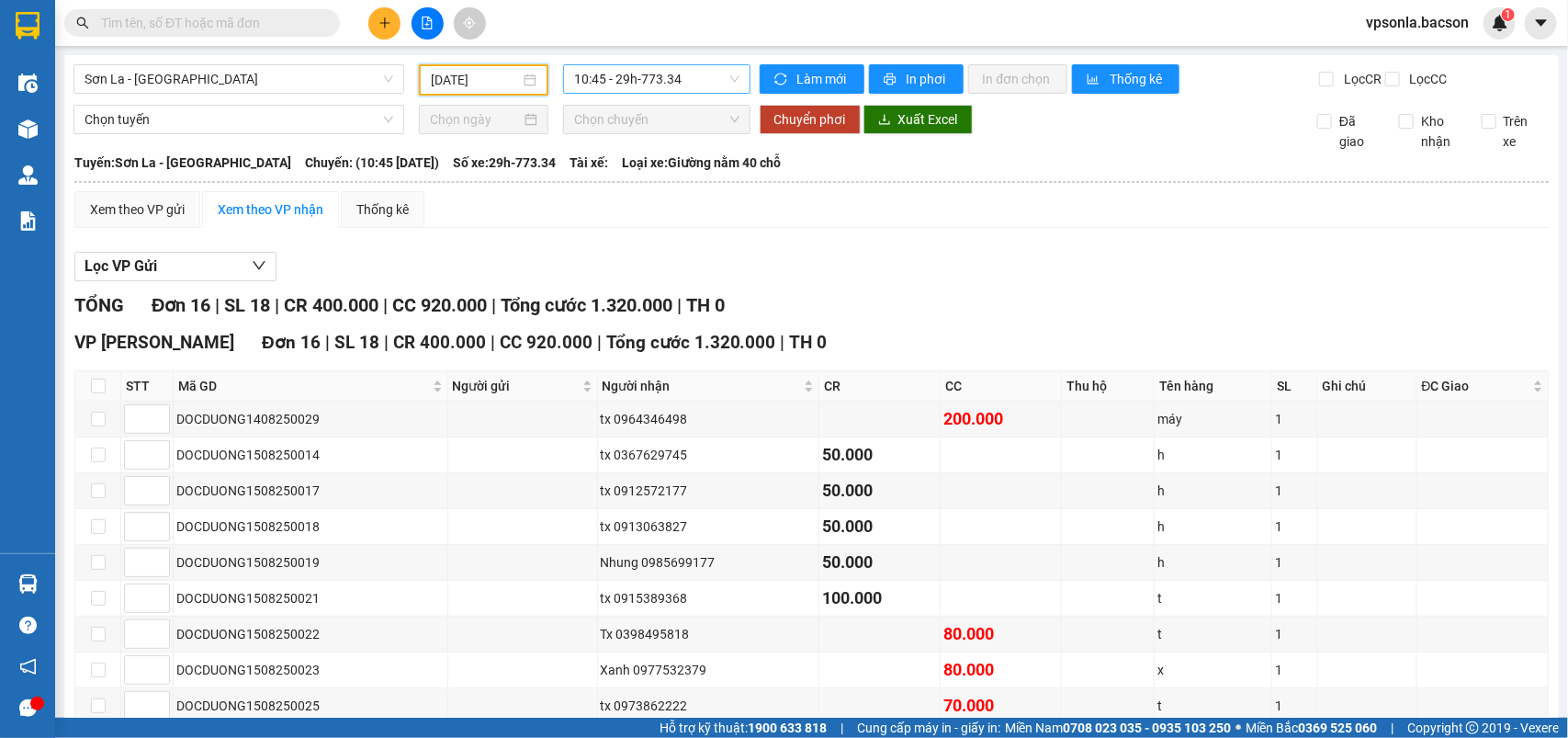
click at [697, 79] on span "10:45 - 29h-773.34" at bounding box center [655, 79] width 164 height 28
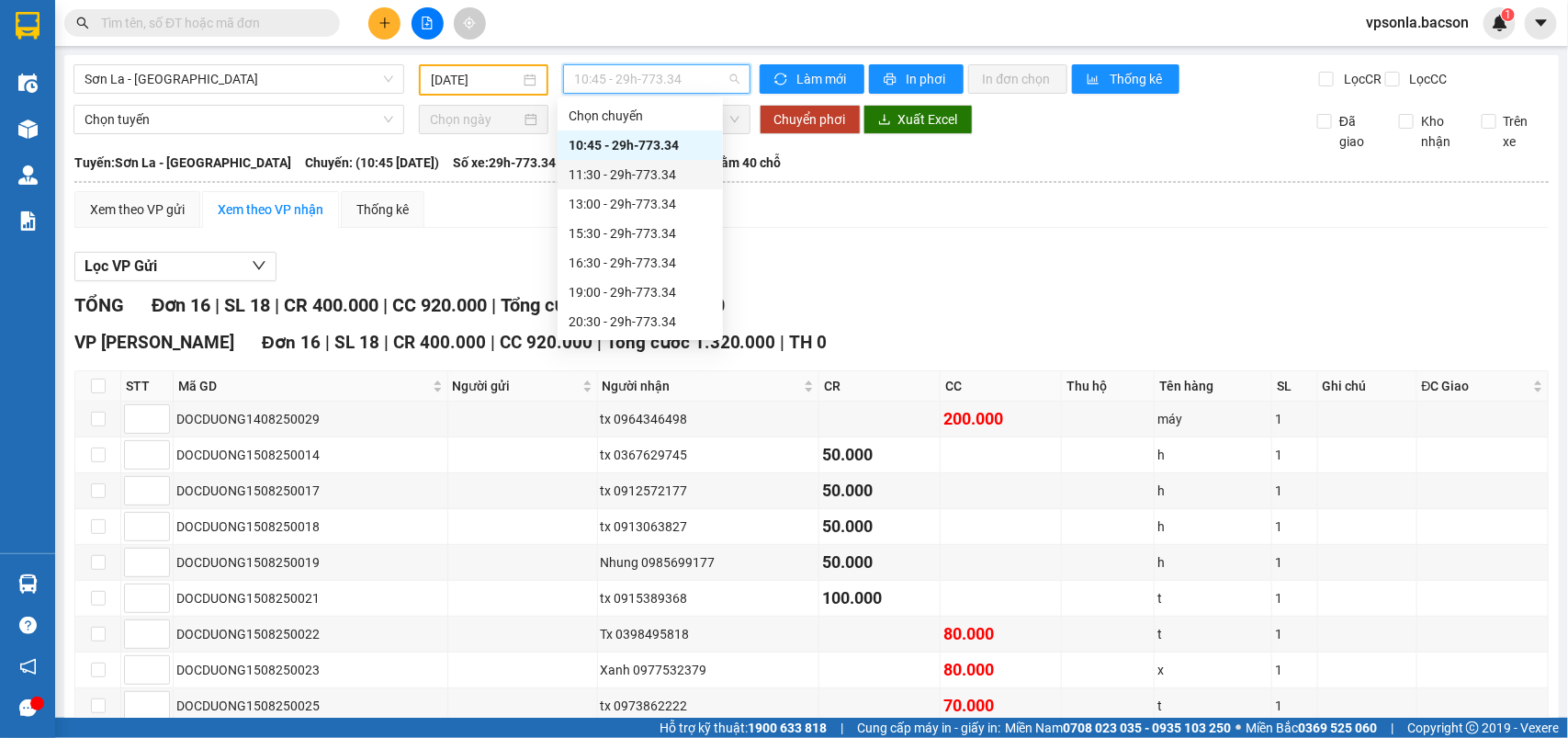
click at [671, 167] on div "11:30 - 29h-773.34" at bounding box center [640, 174] width 143 height 20
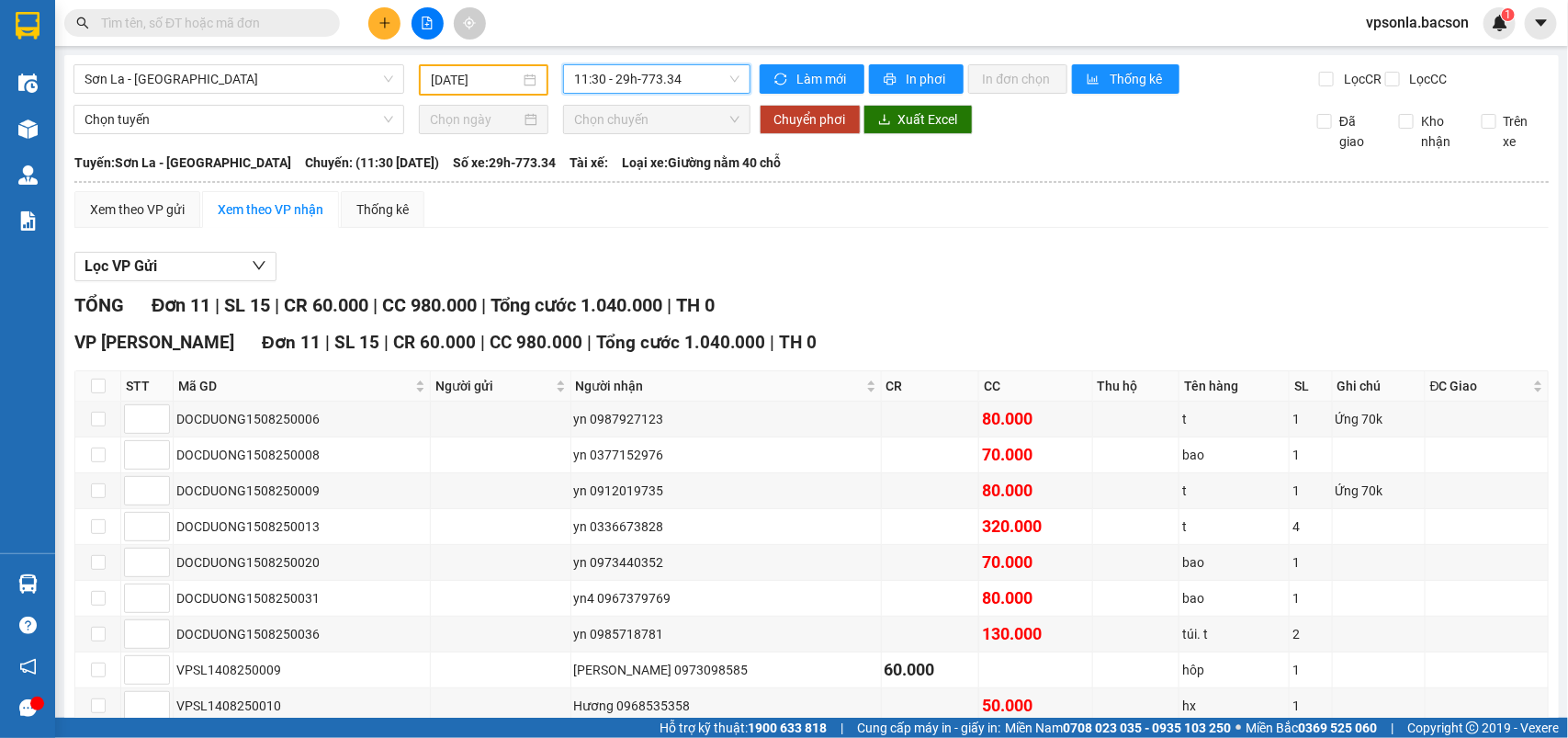
click at [690, 71] on span "11:30 - 29h-773.34" at bounding box center [655, 79] width 164 height 28
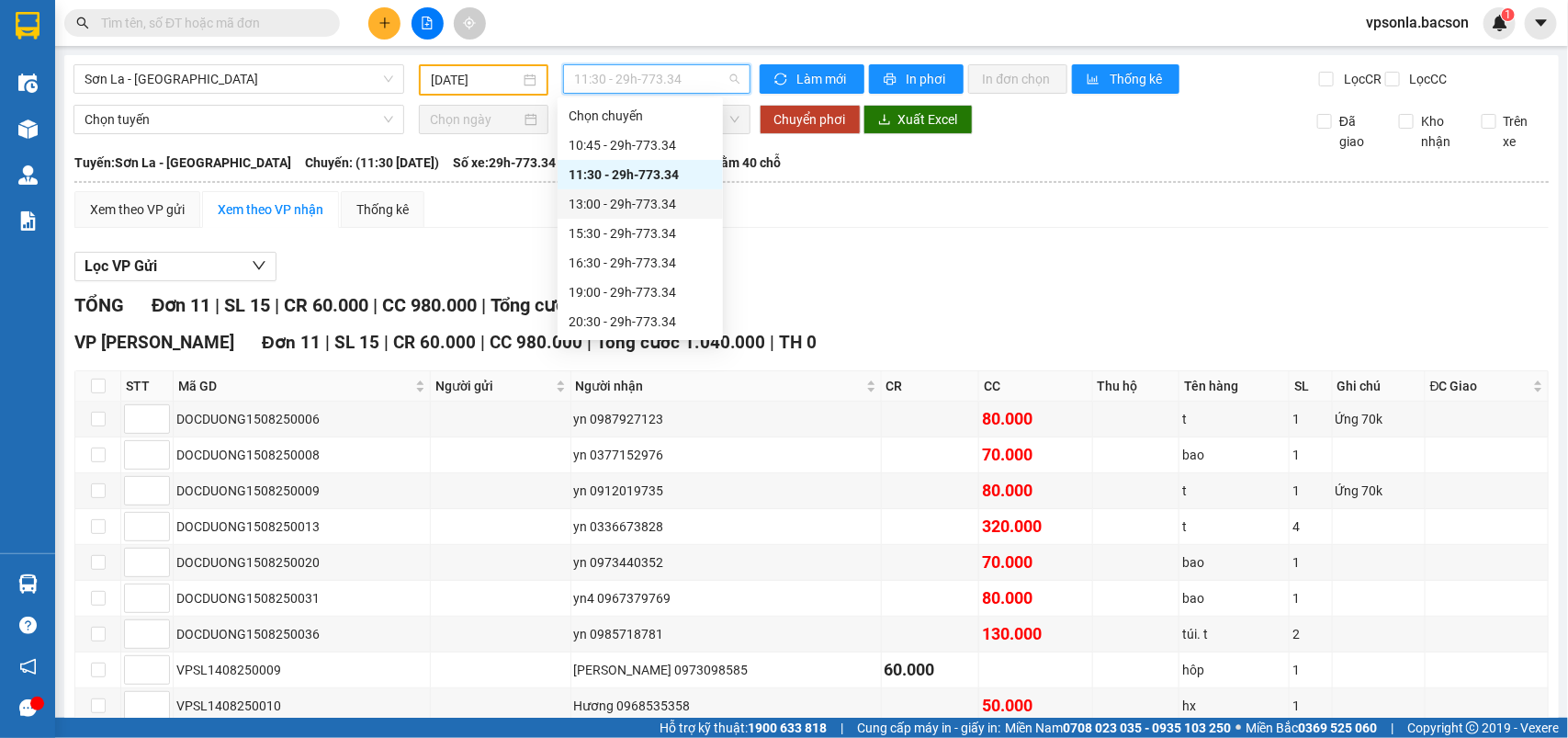
click at [672, 205] on div "13:00 - 29h-773.34" at bounding box center [640, 204] width 143 height 20
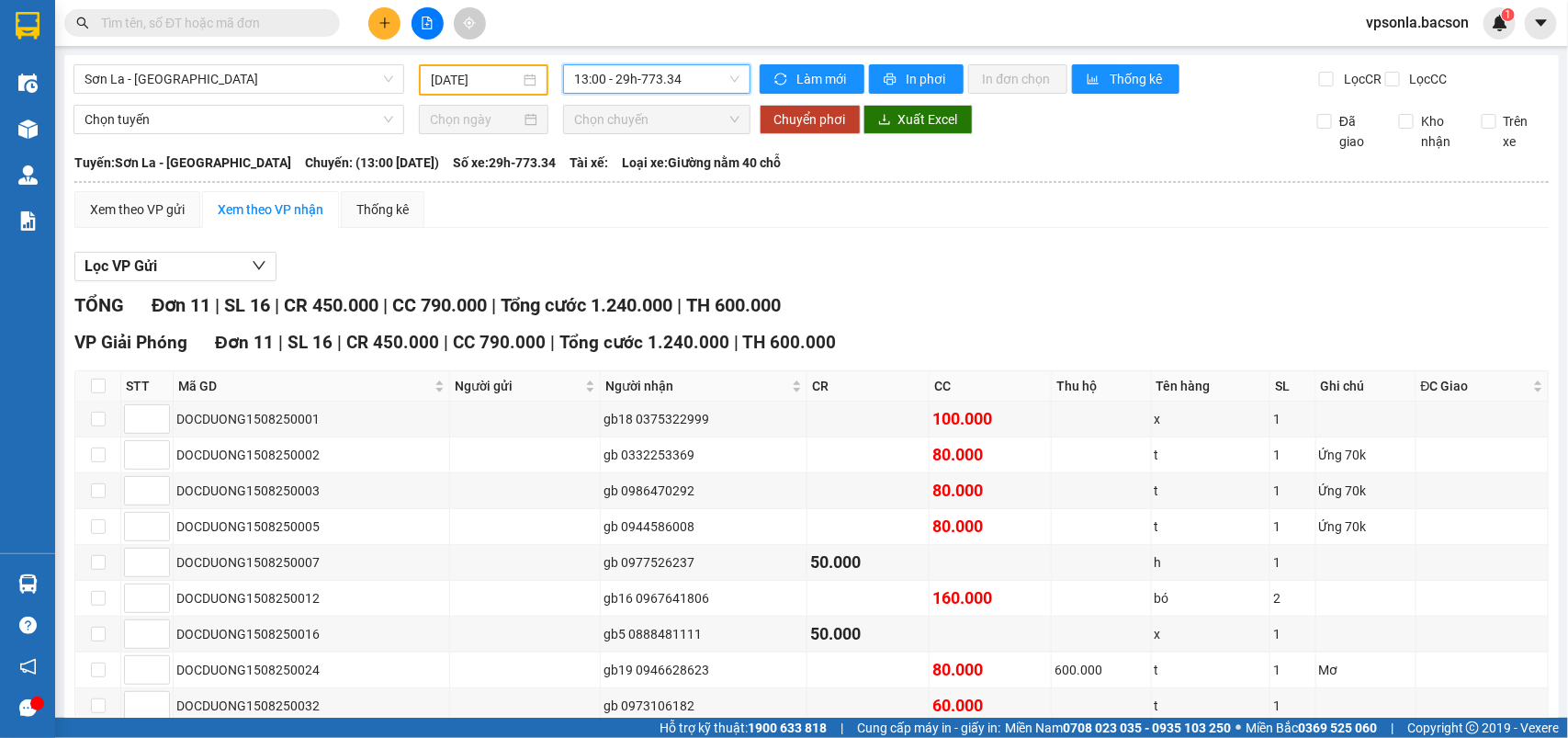
click at [686, 76] on span "13:00 - 29h-773.34" at bounding box center [655, 79] width 164 height 28
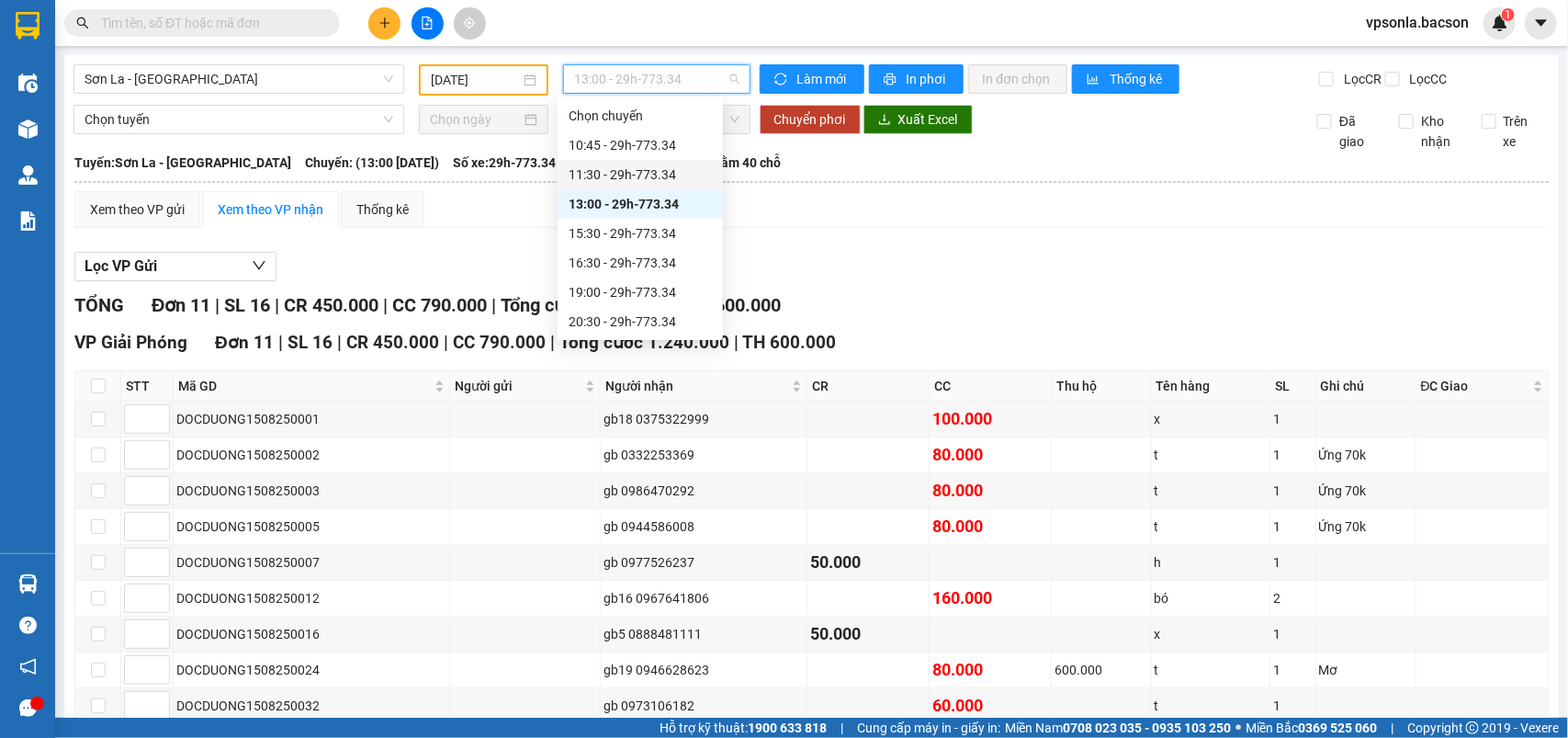
click at [657, 178] on div "11:30 - 29h-773.34" at bounding box center [640, 174] width 143 height 20
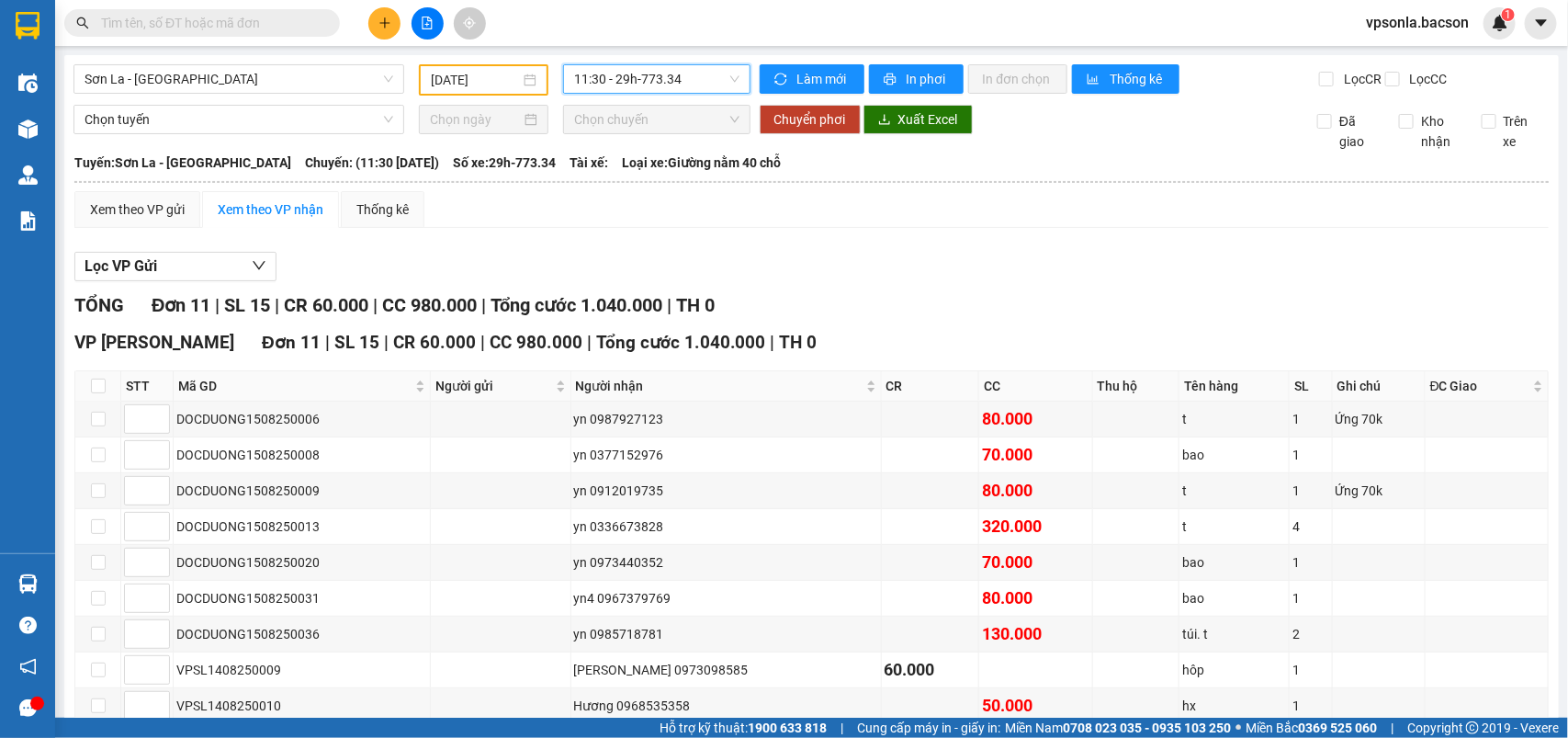
click at [684, 73] on span "11:30 - 29h-773.34" at bounding box center [655, 79] width 164 height 28
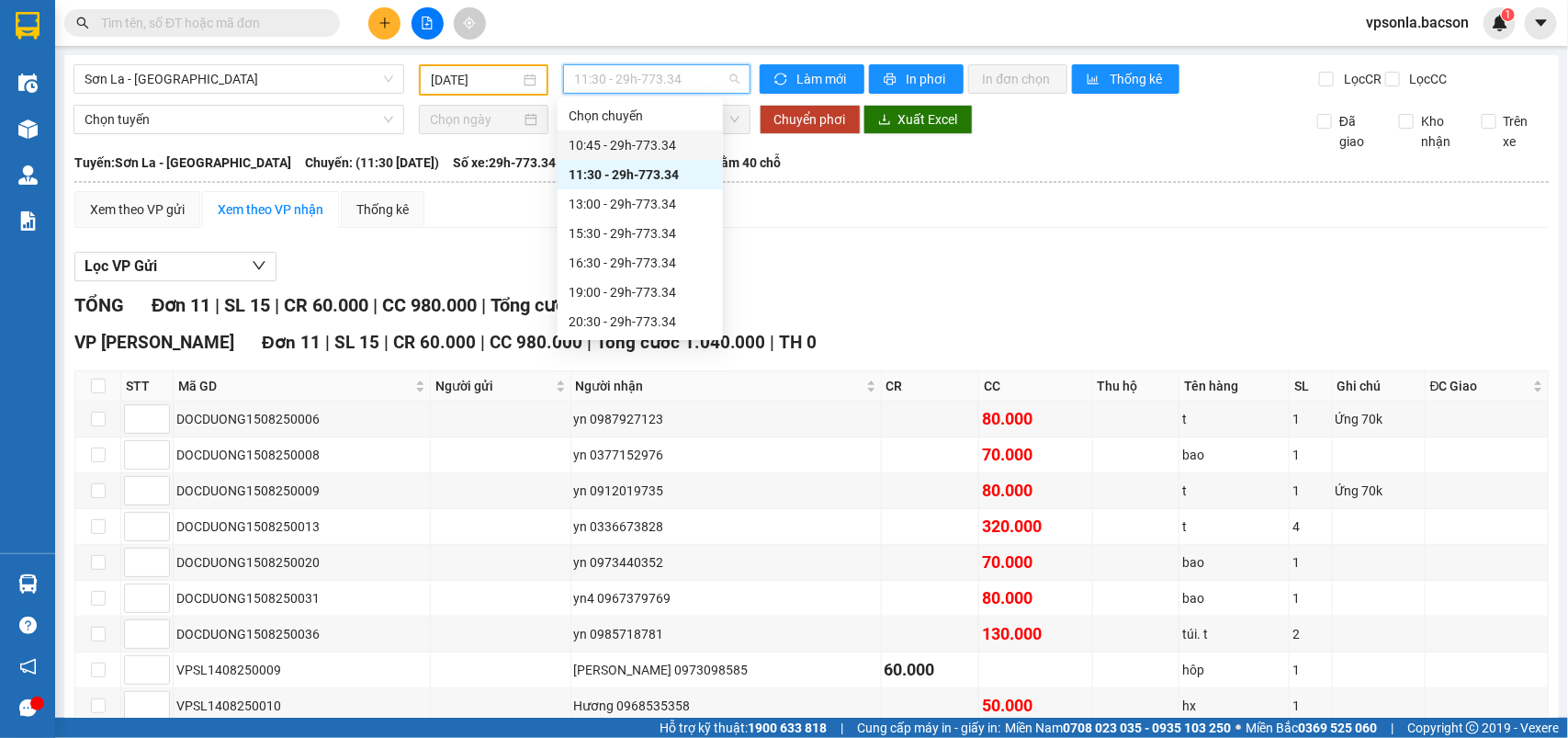
click at [657, 139] on div "10:45 - 29h-773.34" at bounding box center [640, 145] width 143 height 20
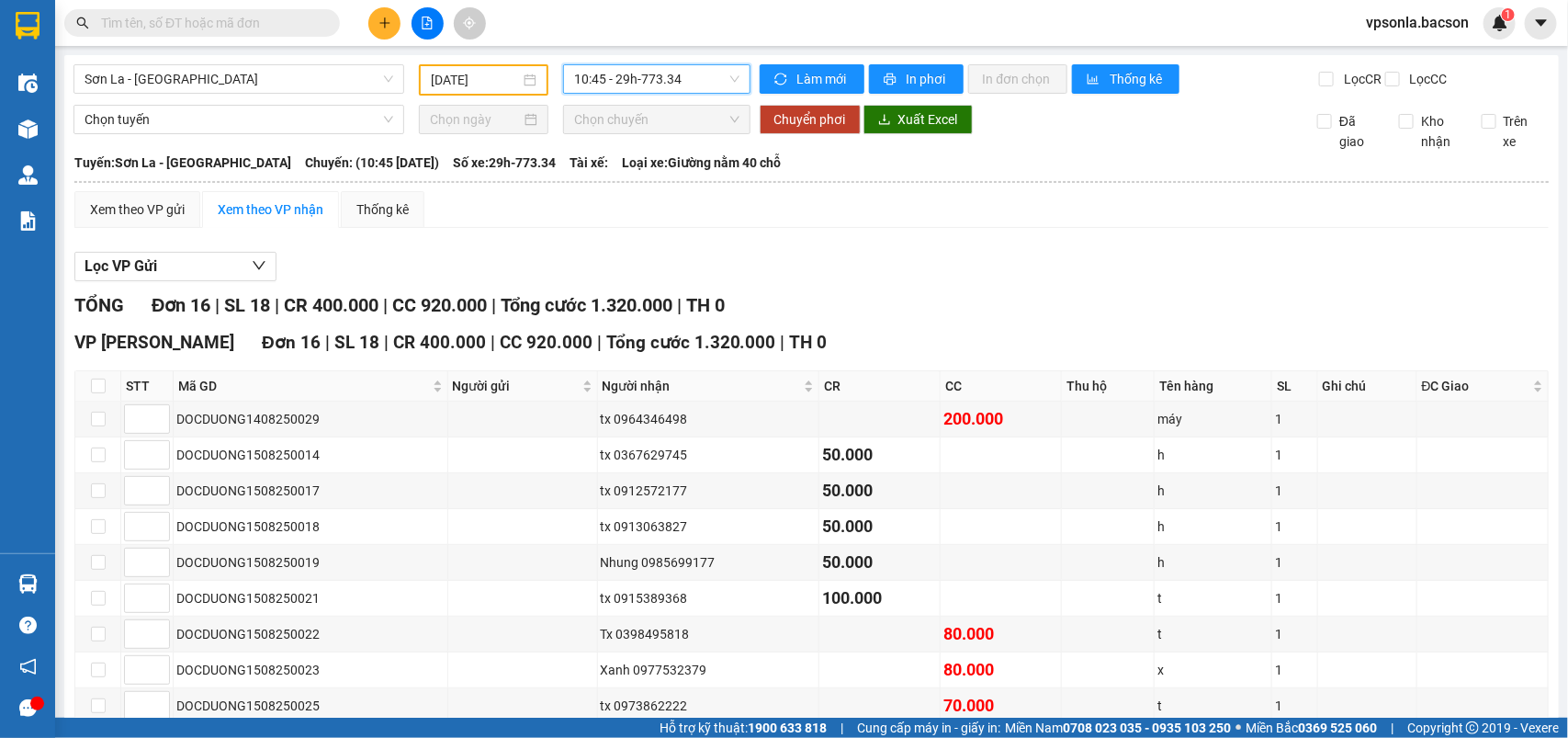
click at [708, 85] on span "10:45 - 29h-773.34" at bounding box center [655, 79] width 164 height 28
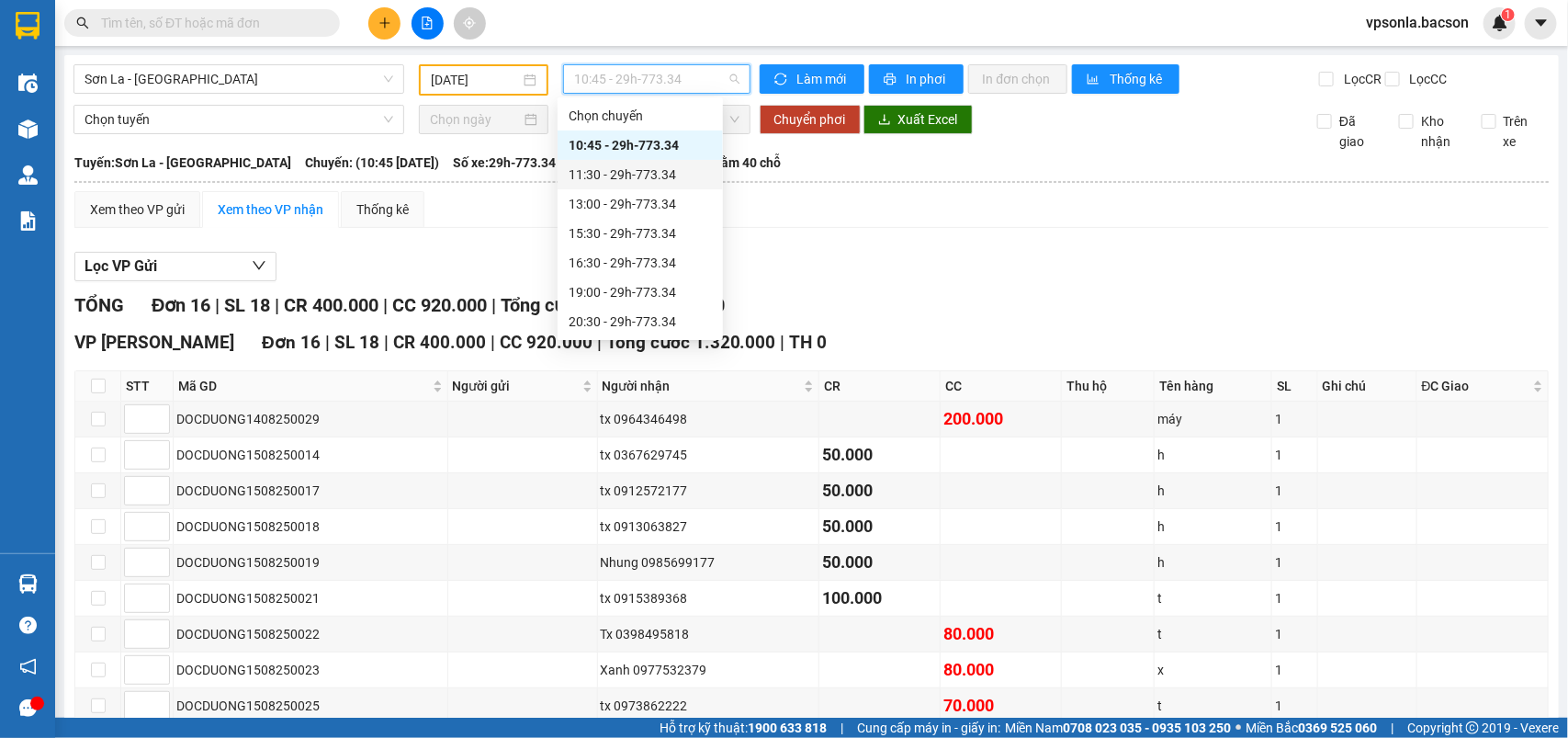
click at [666, 177] on div "11:30 - 29h-773.34" at bounding box center [640, 174] width 143 height 20
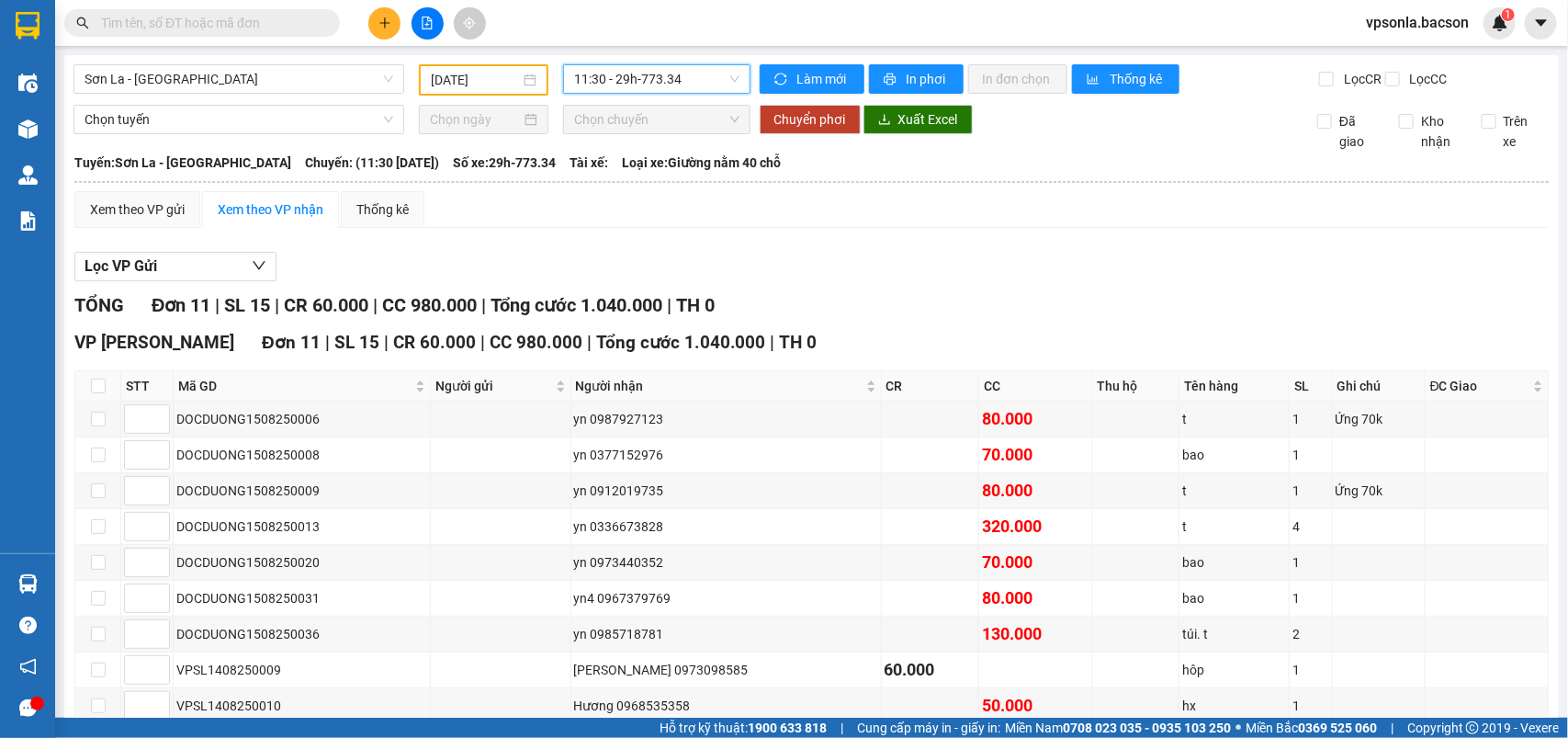
click at [690, 83] on span "11:30 - 29h-773.34" at bounding box center [655, 79] width 164 height 28
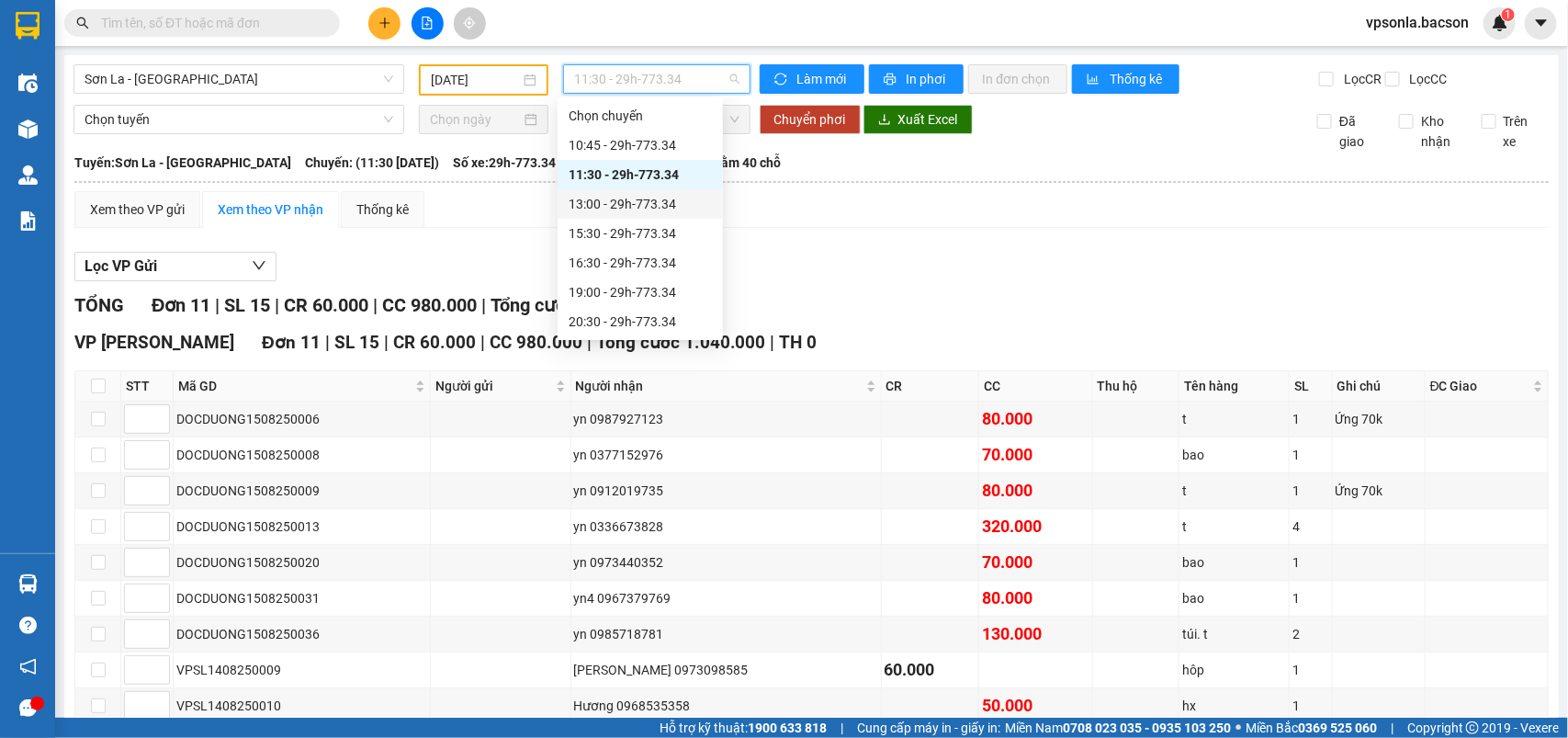
click at [663, 202] on div "13:00 - 29h-773.34" at bounding box center [640, 204] width 143 height 20
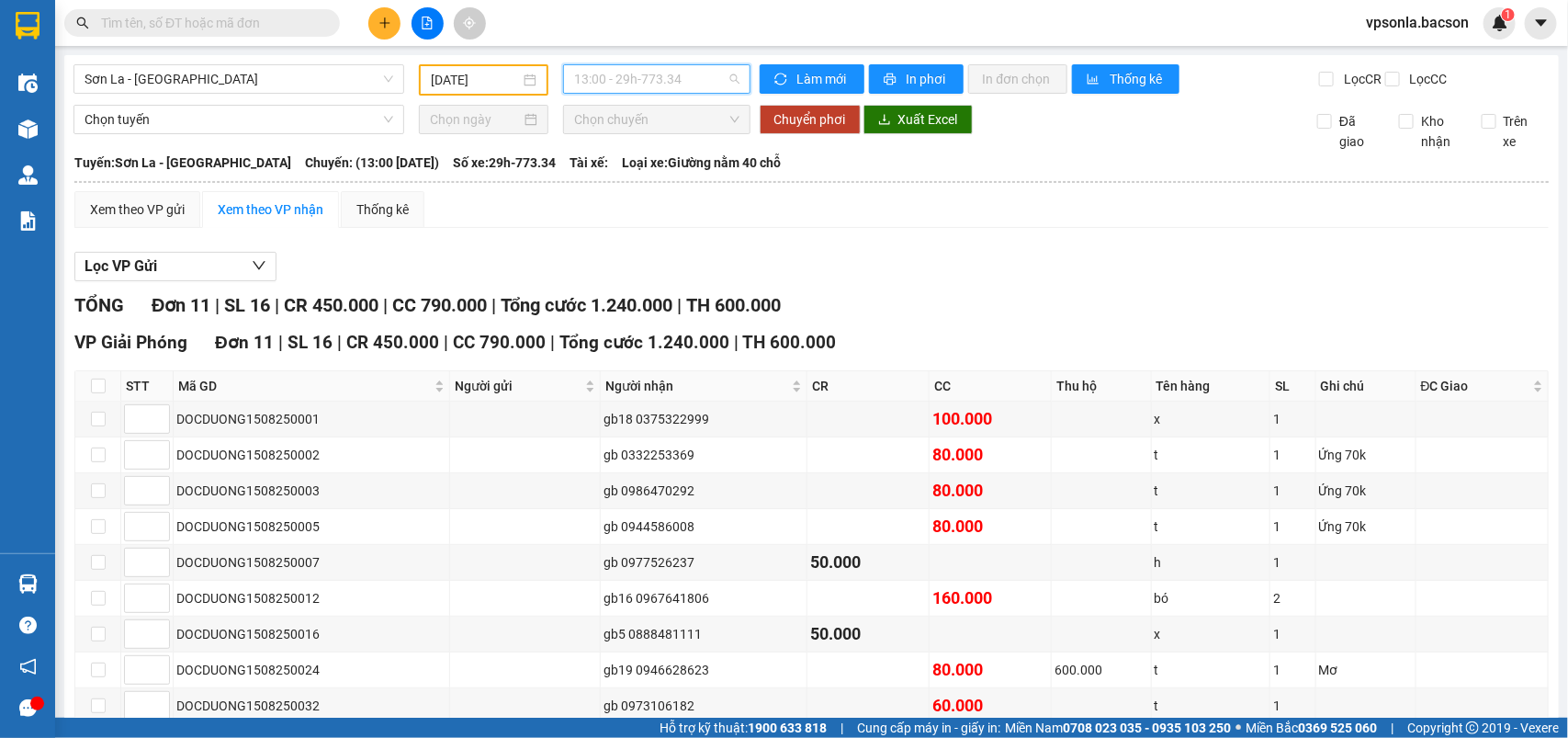
click at [687, 79] on span "13:00 - 29h-773.34" at bounding box center [655, 79] width 164 height 28
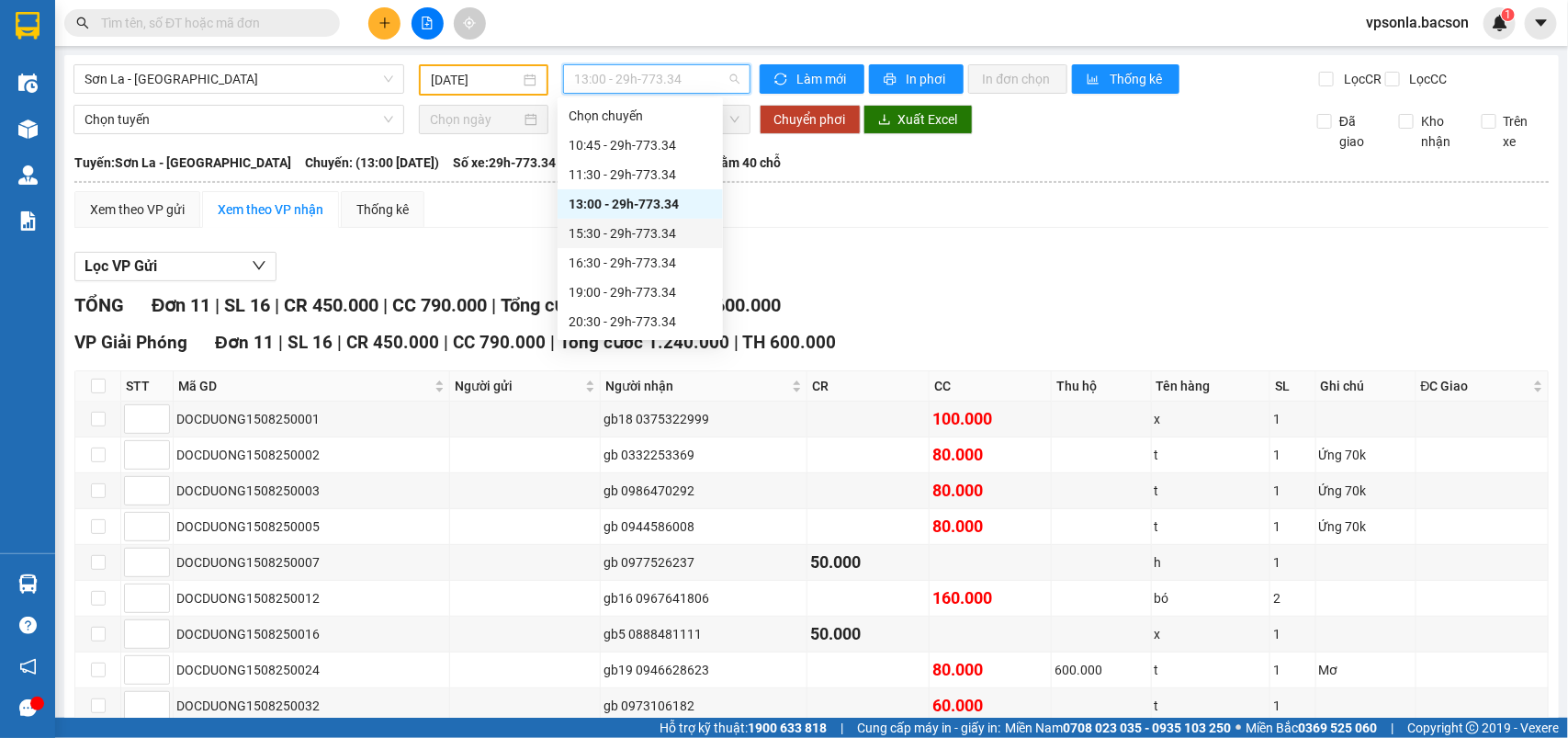
click at [663, 236] on div "15:30 - 29h-773.34" at bounding box center [640, 233] width 143 height 20
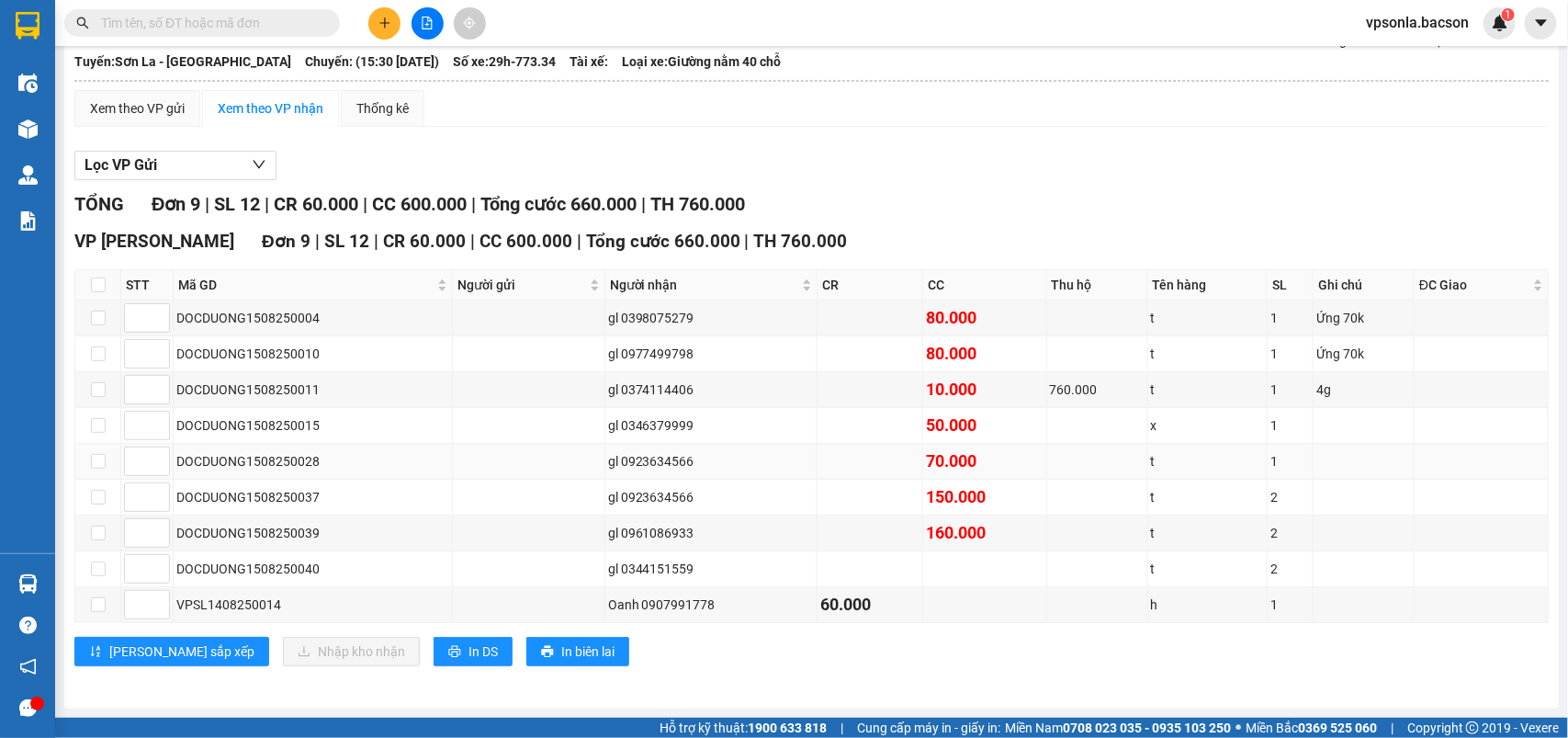
scroll to position [122, 0]
